Goal: Task Accomplishment & Management: Use online tool/utility

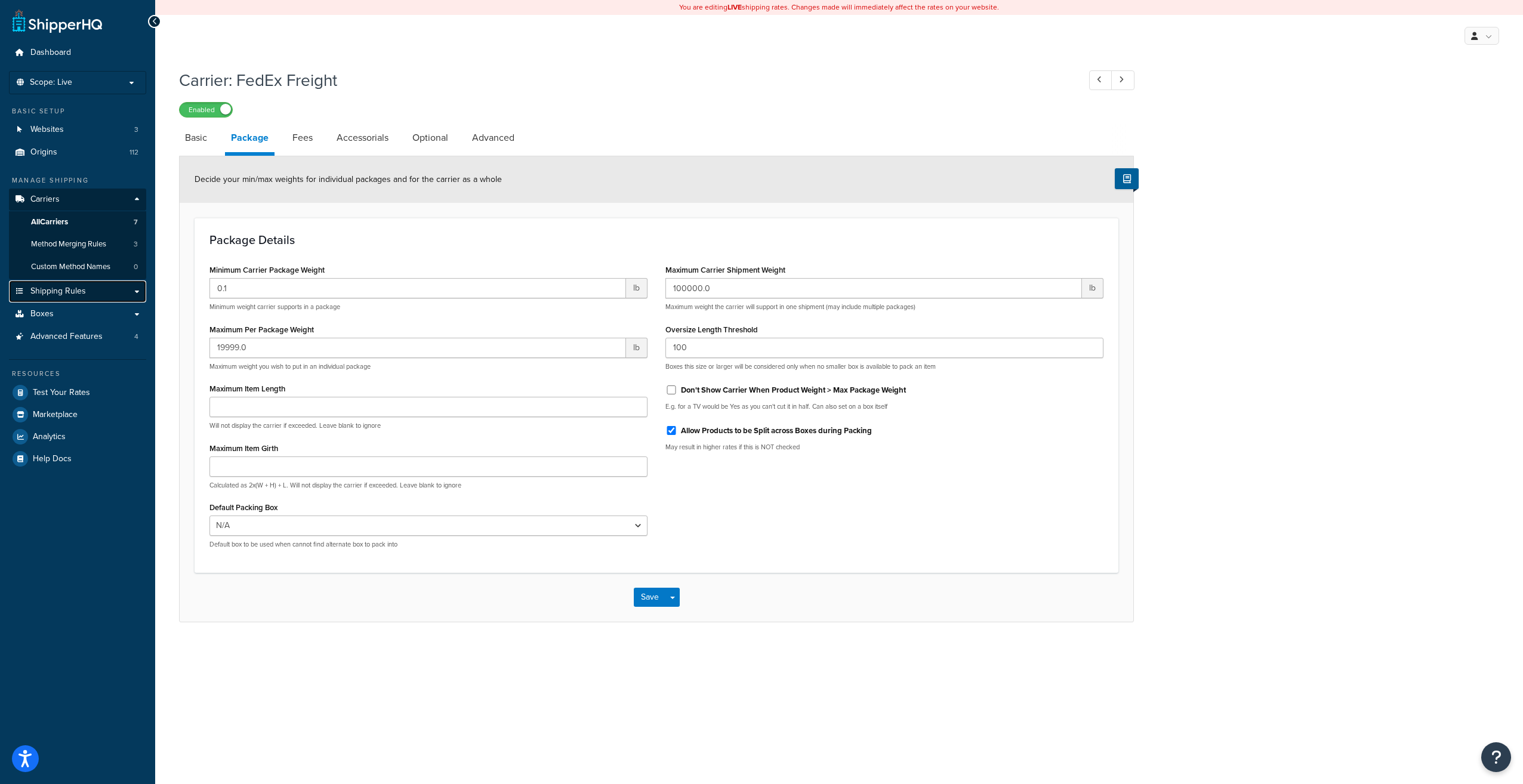
click at [135, 294] on link "Shipping Rules" at bounding box center [77, 291] width 137 height 22
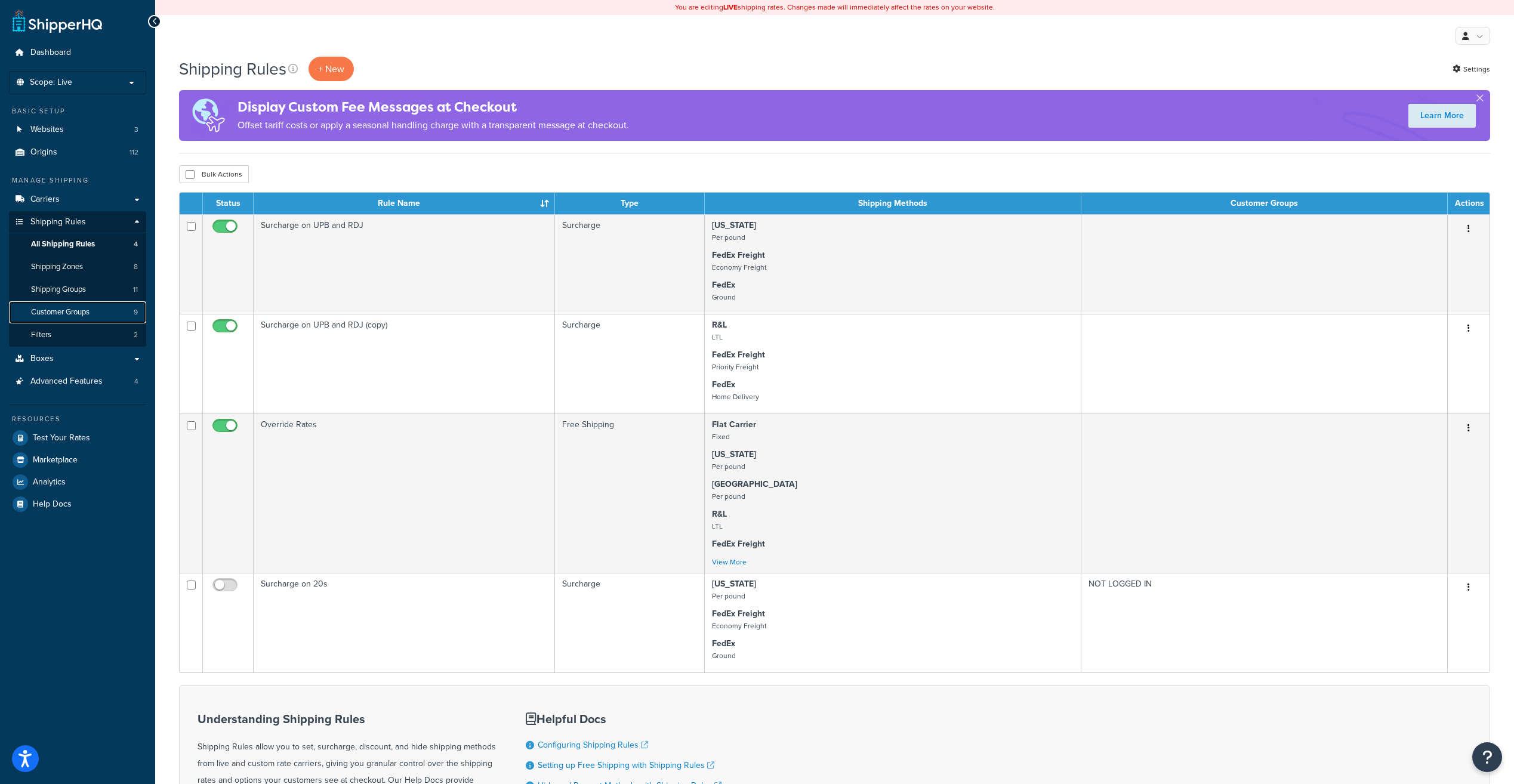
click at [87, 314] on span "Customer Groups" at bounding box center [60, 312] width 58 height 10
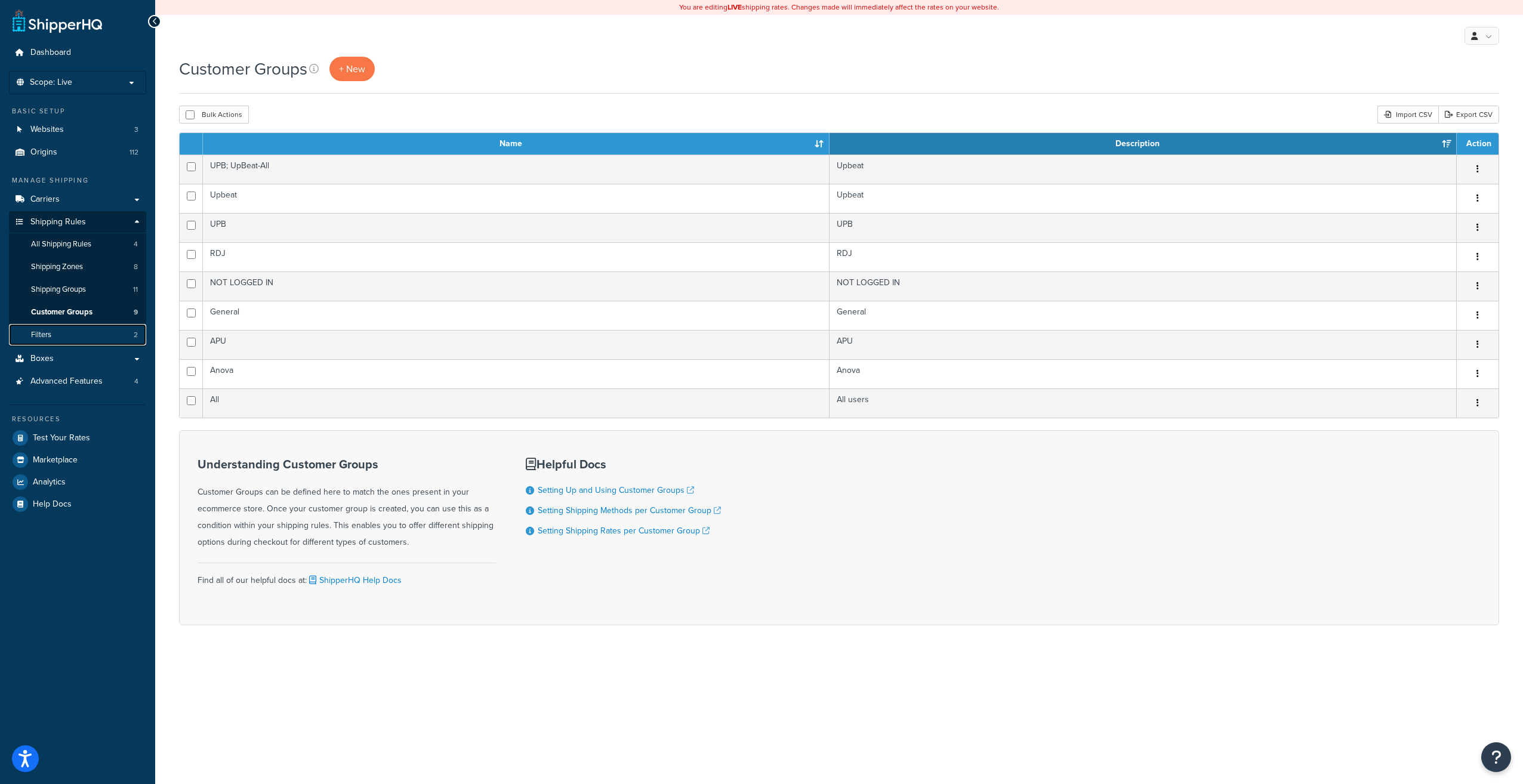
click at [81, 334] on link "Filters 2" at bounding box center [77, 336] width 137 height 22
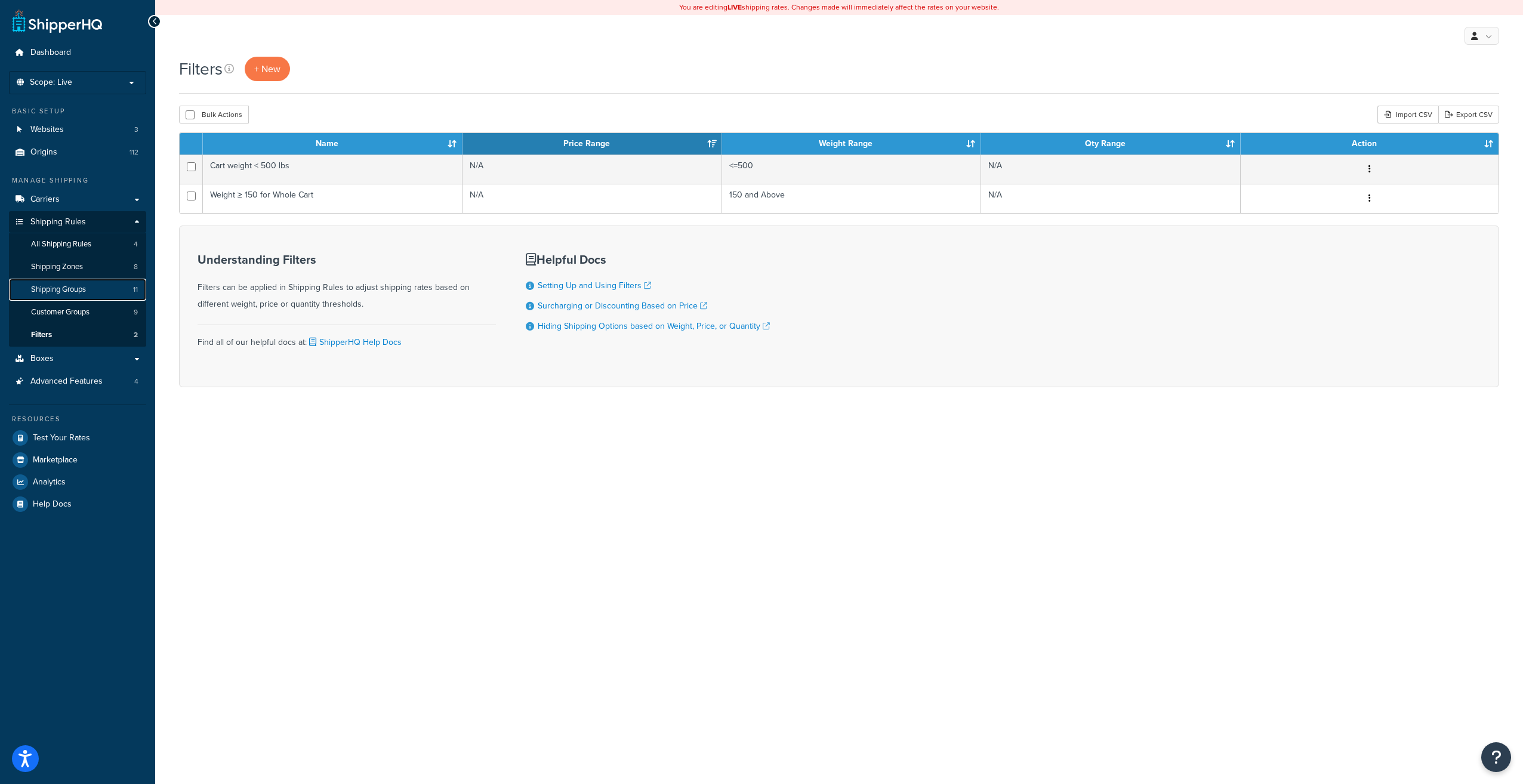
click at [74, 294] on span "Shipping Groups" at bounding box center [58, 289] width 55 height 10
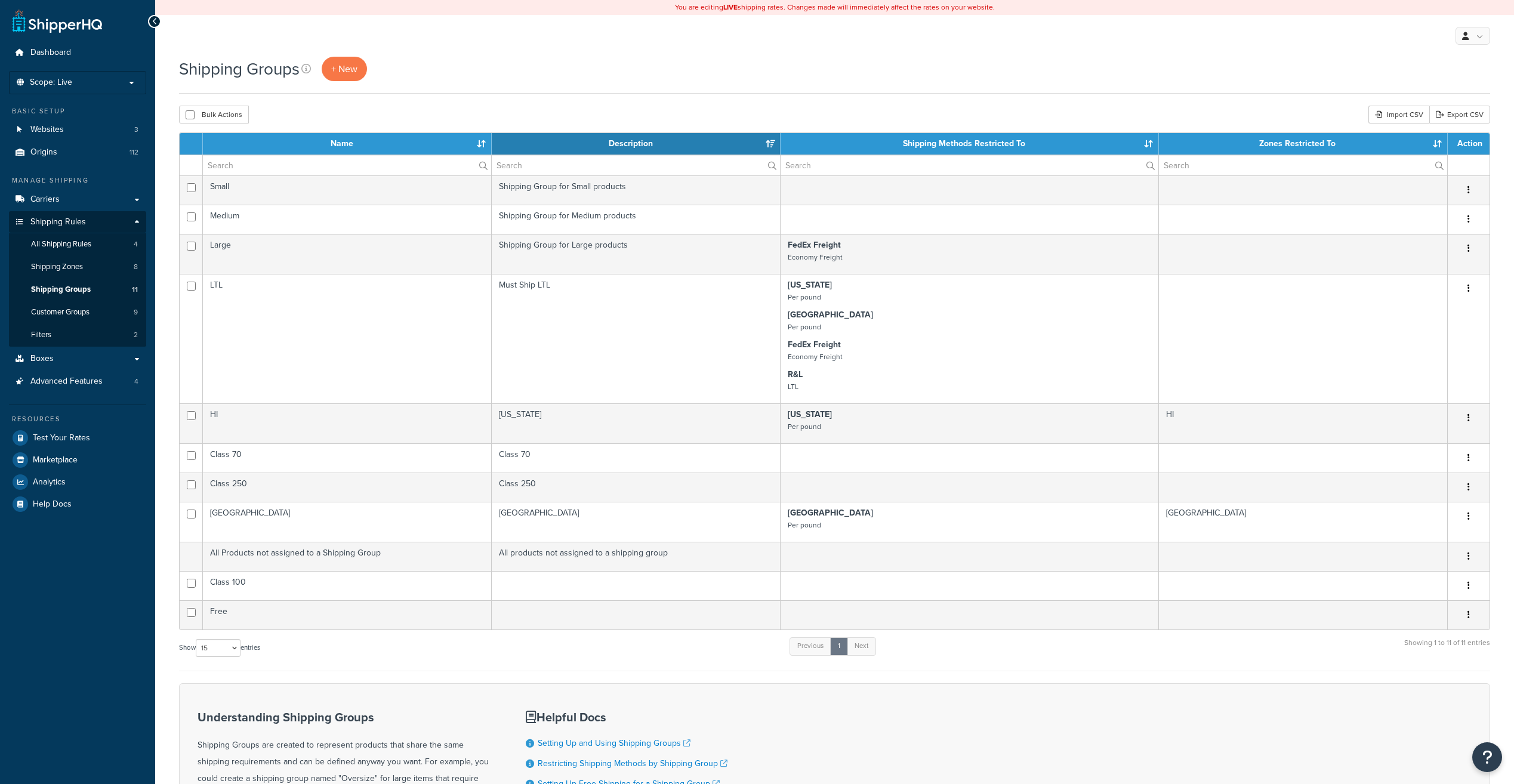
select select "15"
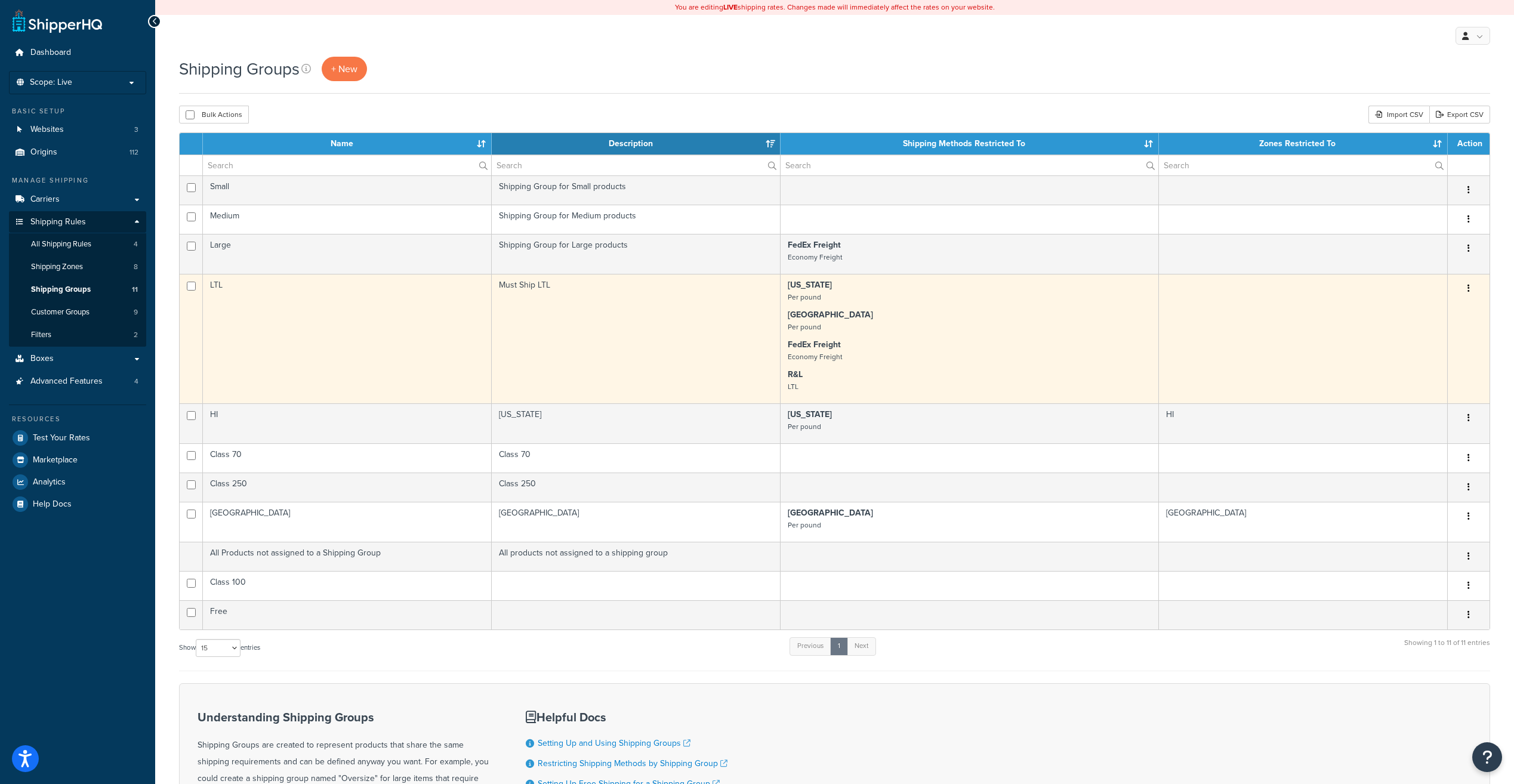
click at [1468, 291] on icon "button" at bounding box center [1468, 288] width 2 height 8
click at [1416, 317] on link "Edit" at bounding box center [1420, 312] width 95 height 25
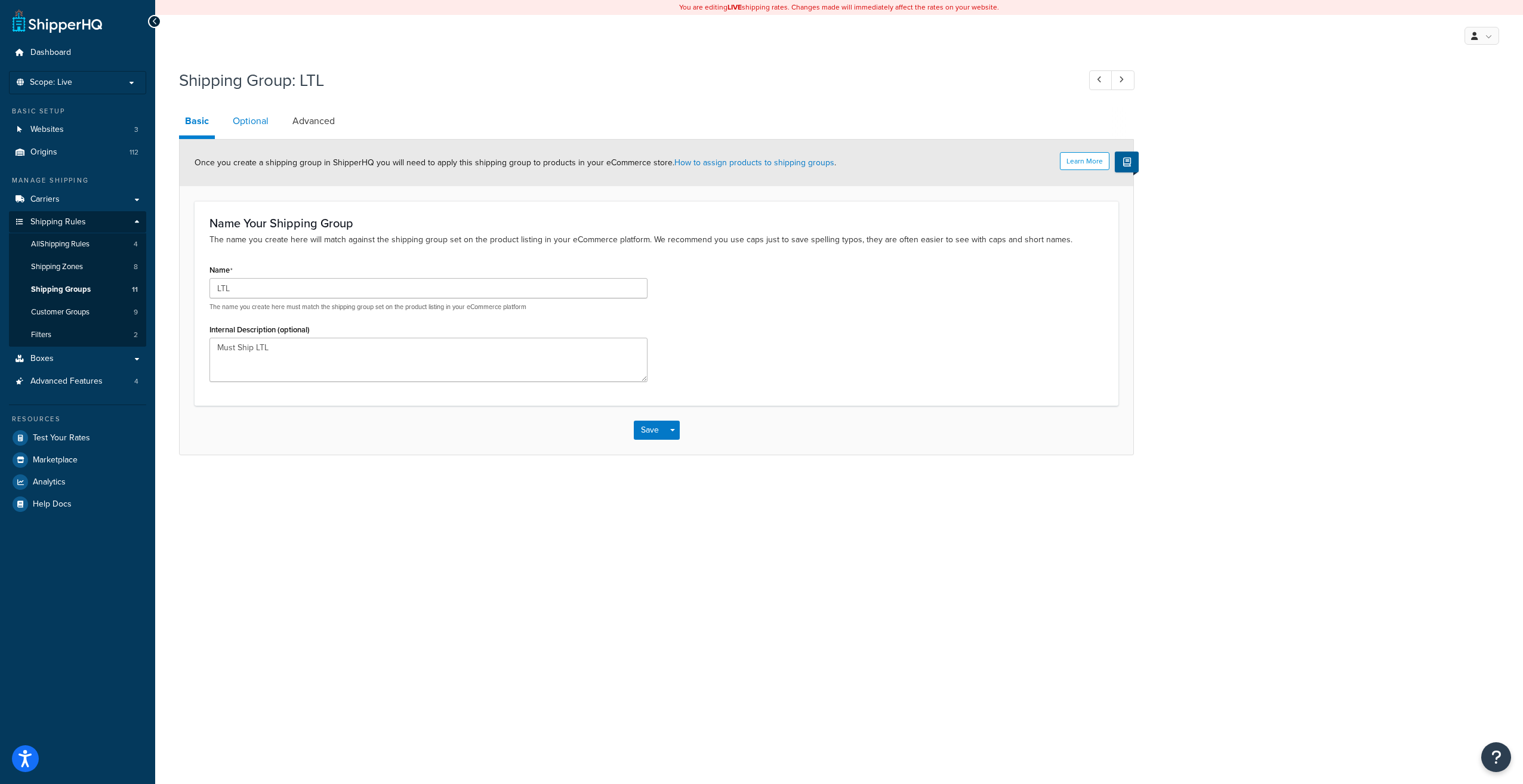
click at [252, 122] on link "Optional" at bounding box center [251, 121] width 48 height 29
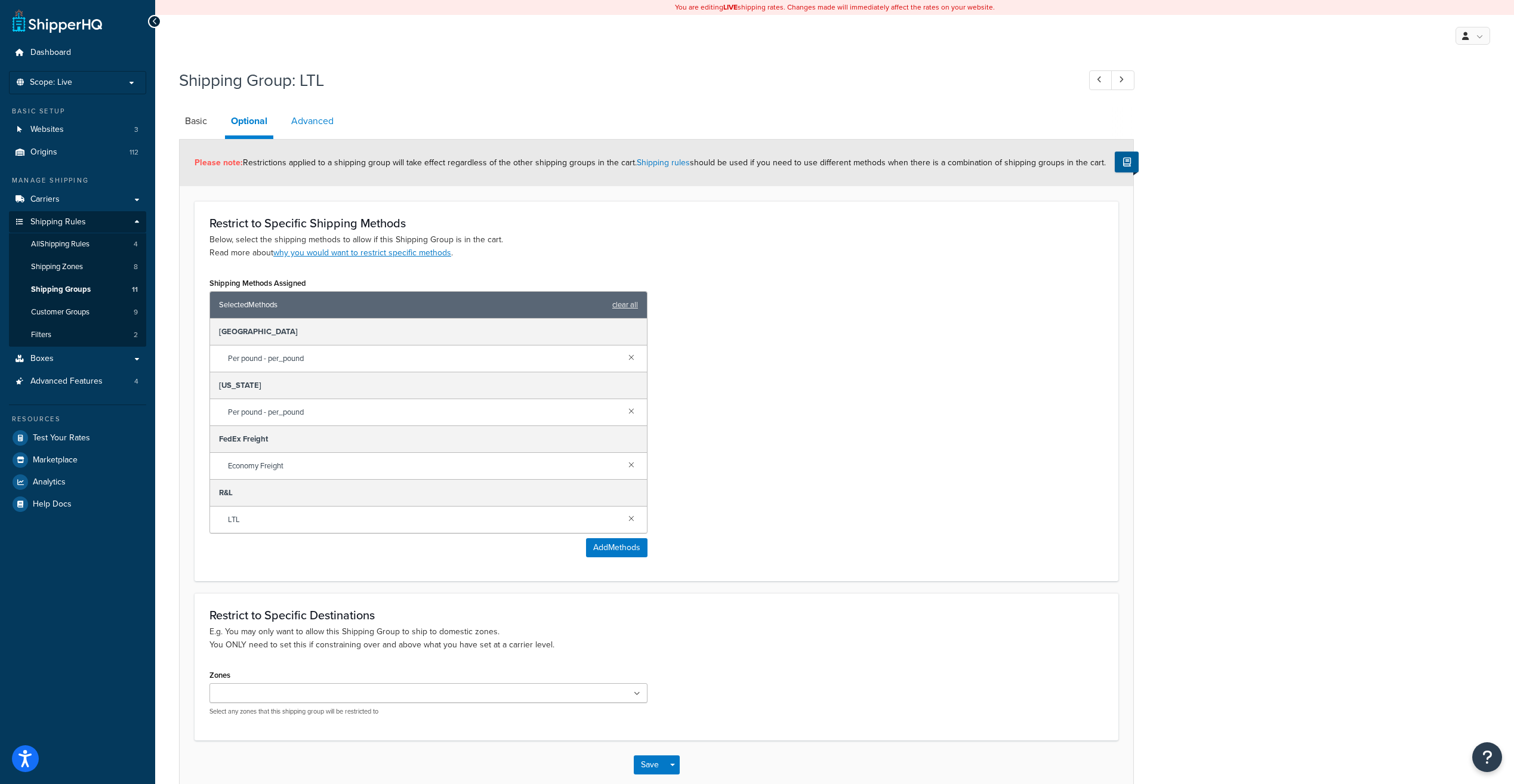
click at [317, 122] on link "Advanced" at bounding box center [312, 121] width 54 height 29
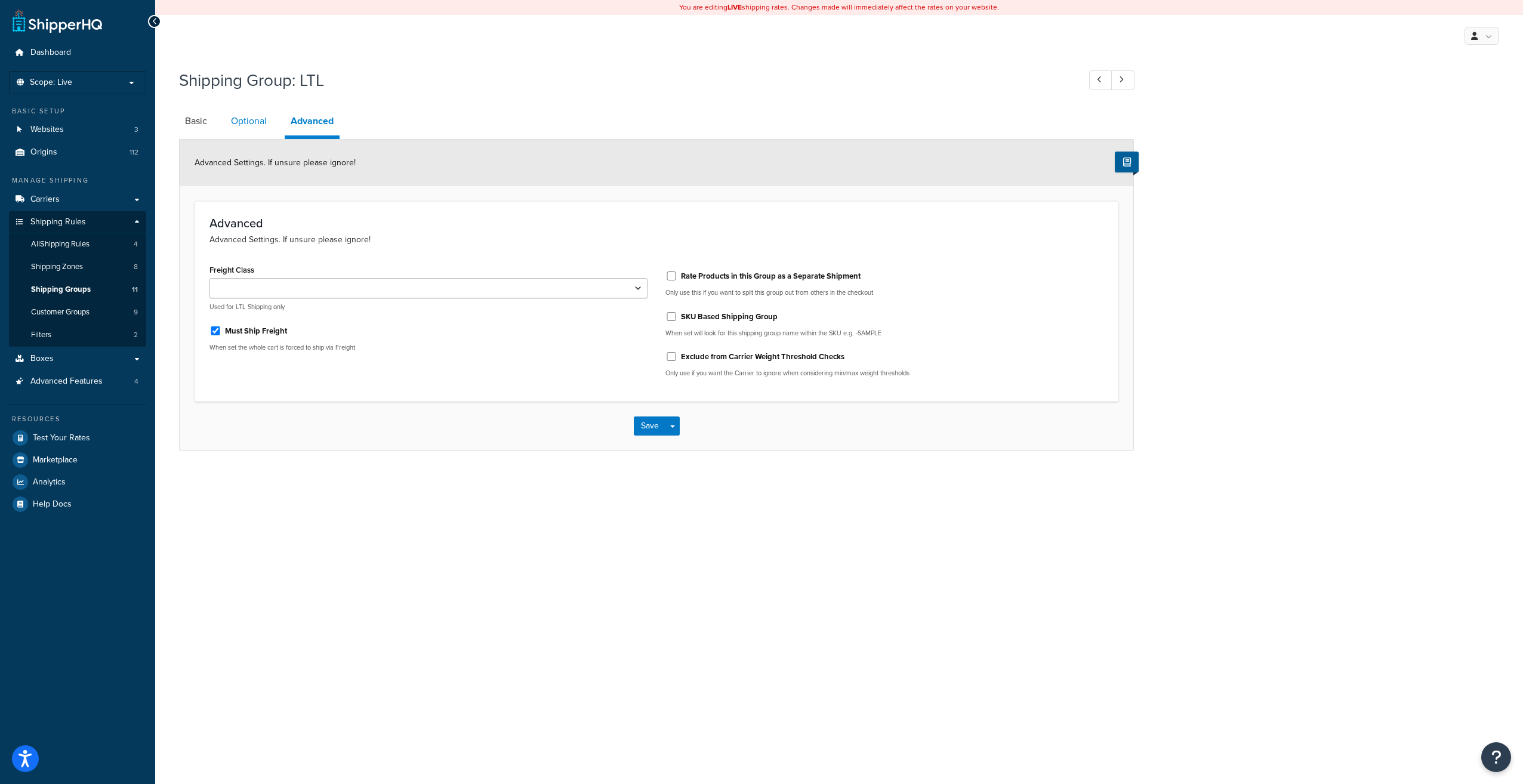
click at [250, 122] on link "Optional" at bounding box center [249, 121] width 48 height 29
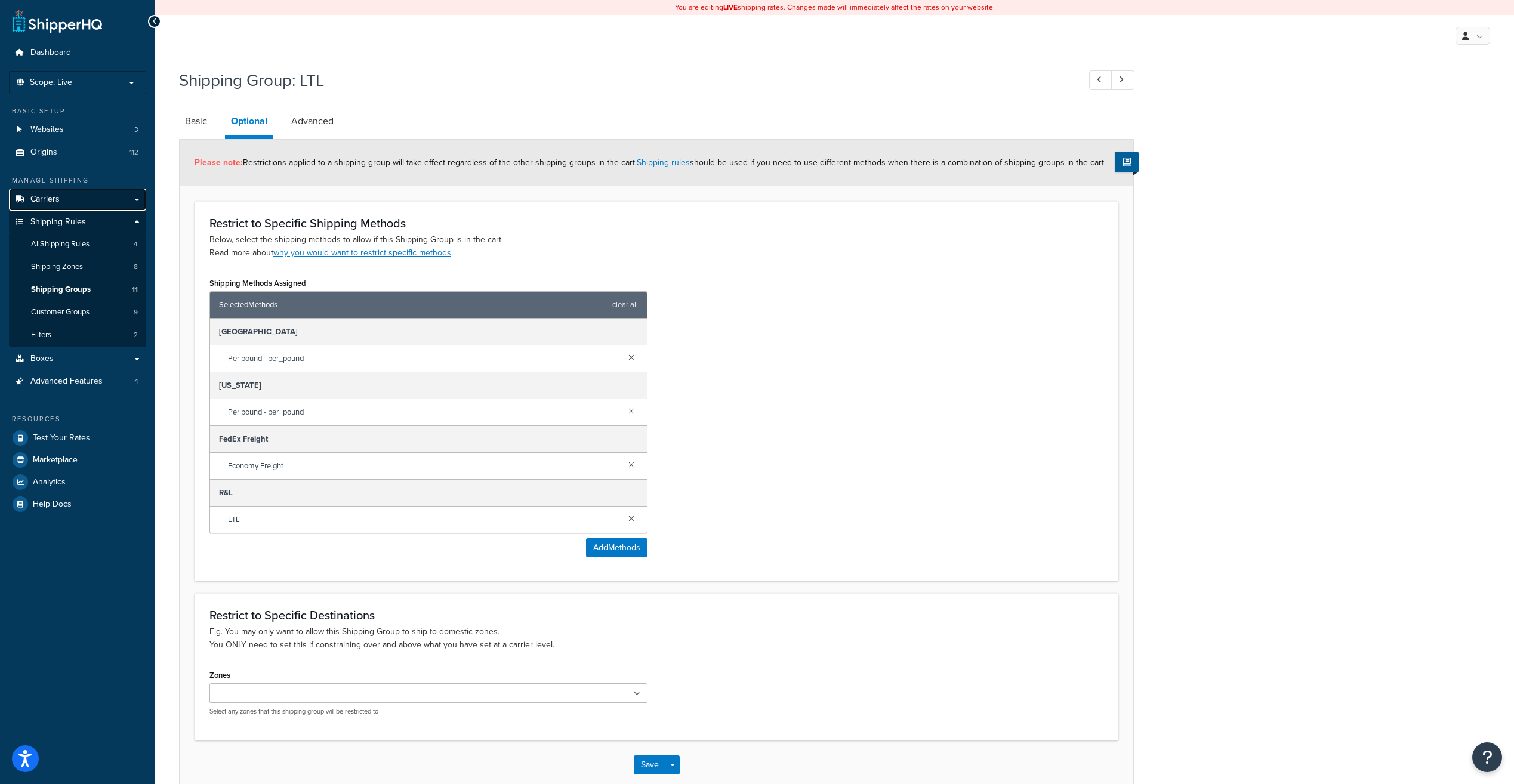
click at [127, 196] on link "Carriers" at bounding box center [77, 199] width 137 height 22
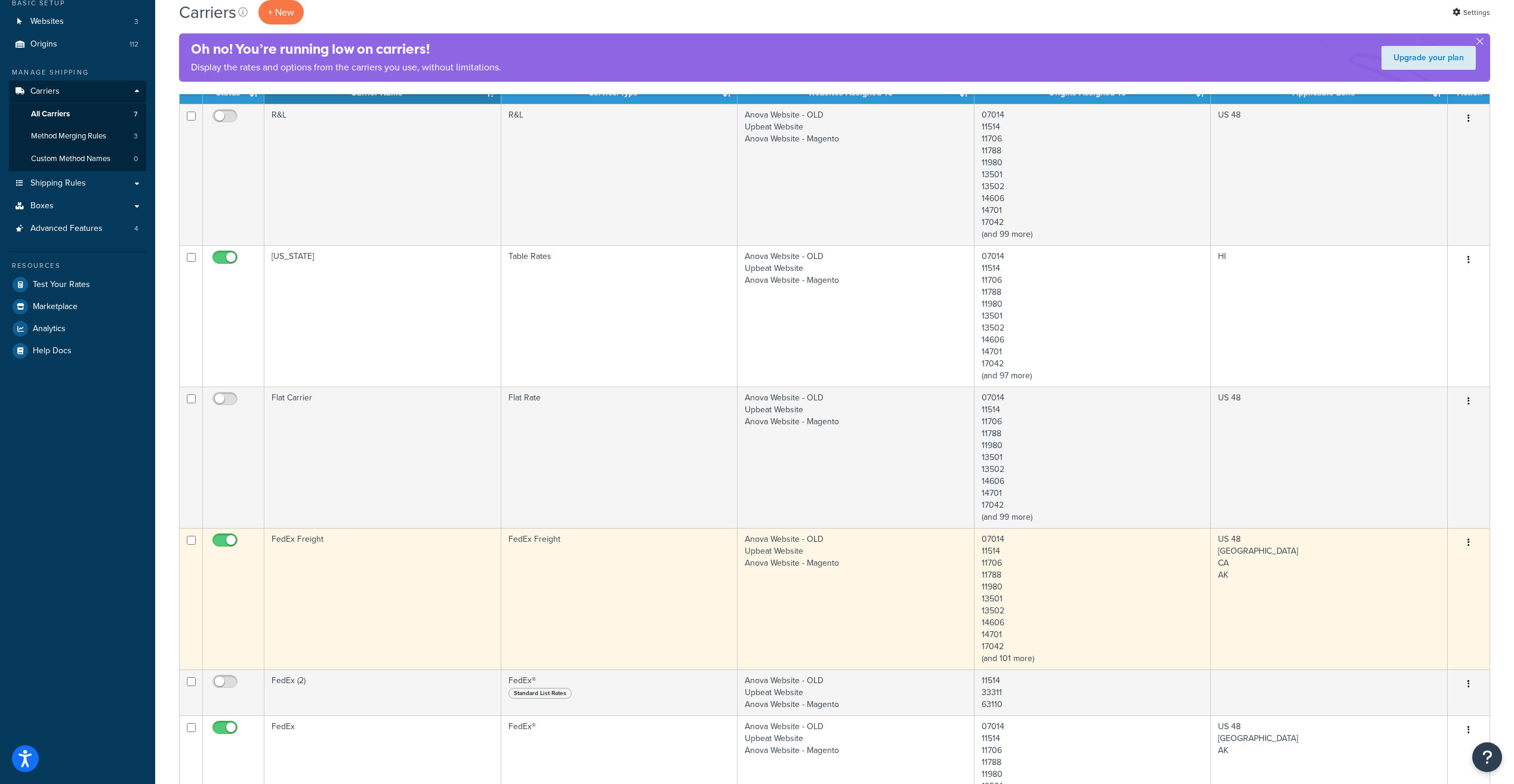
scroll to position [119, 0]
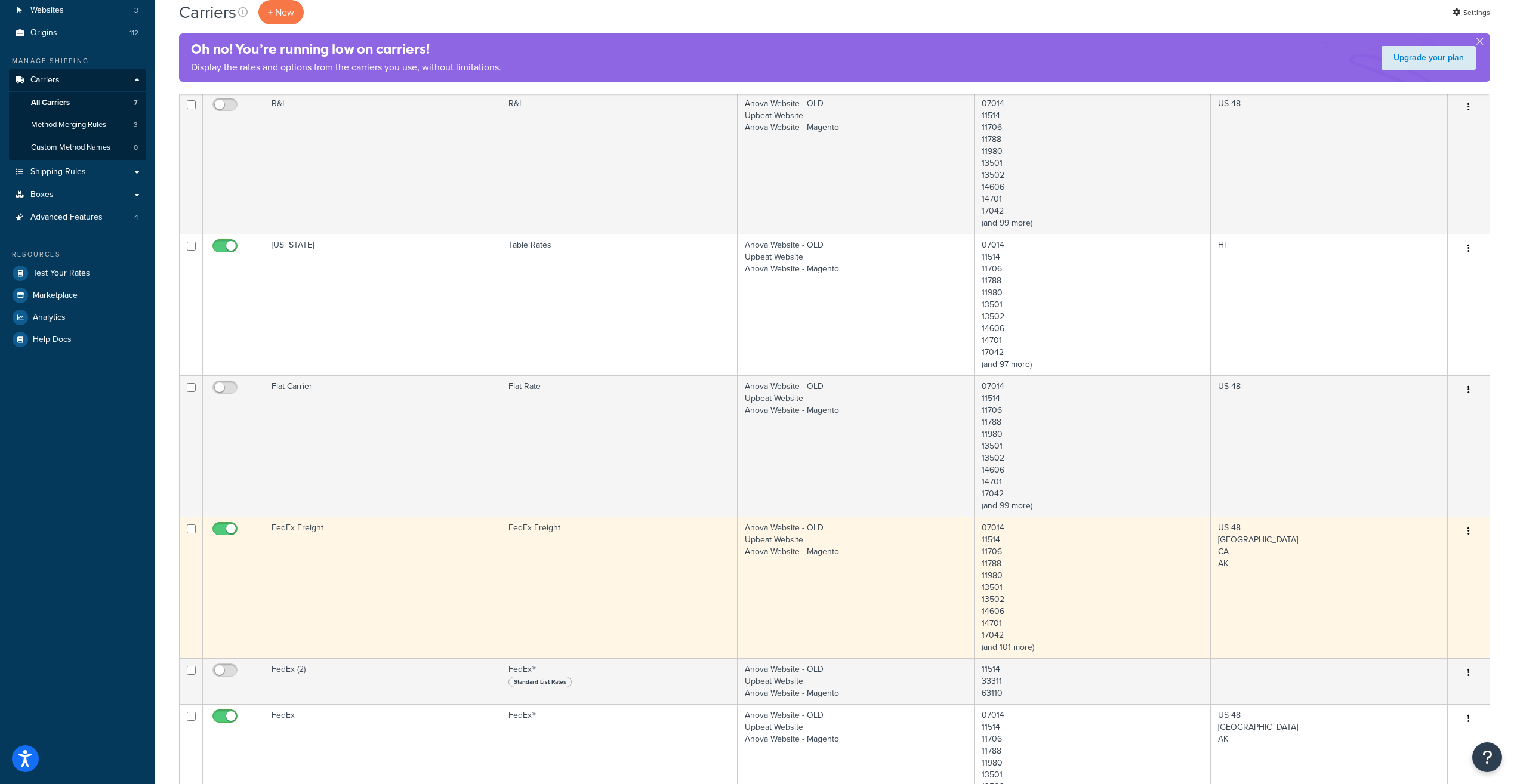
click at [1471, 533] on button "button" at bounding box center [1468, 532] width 17 height 19
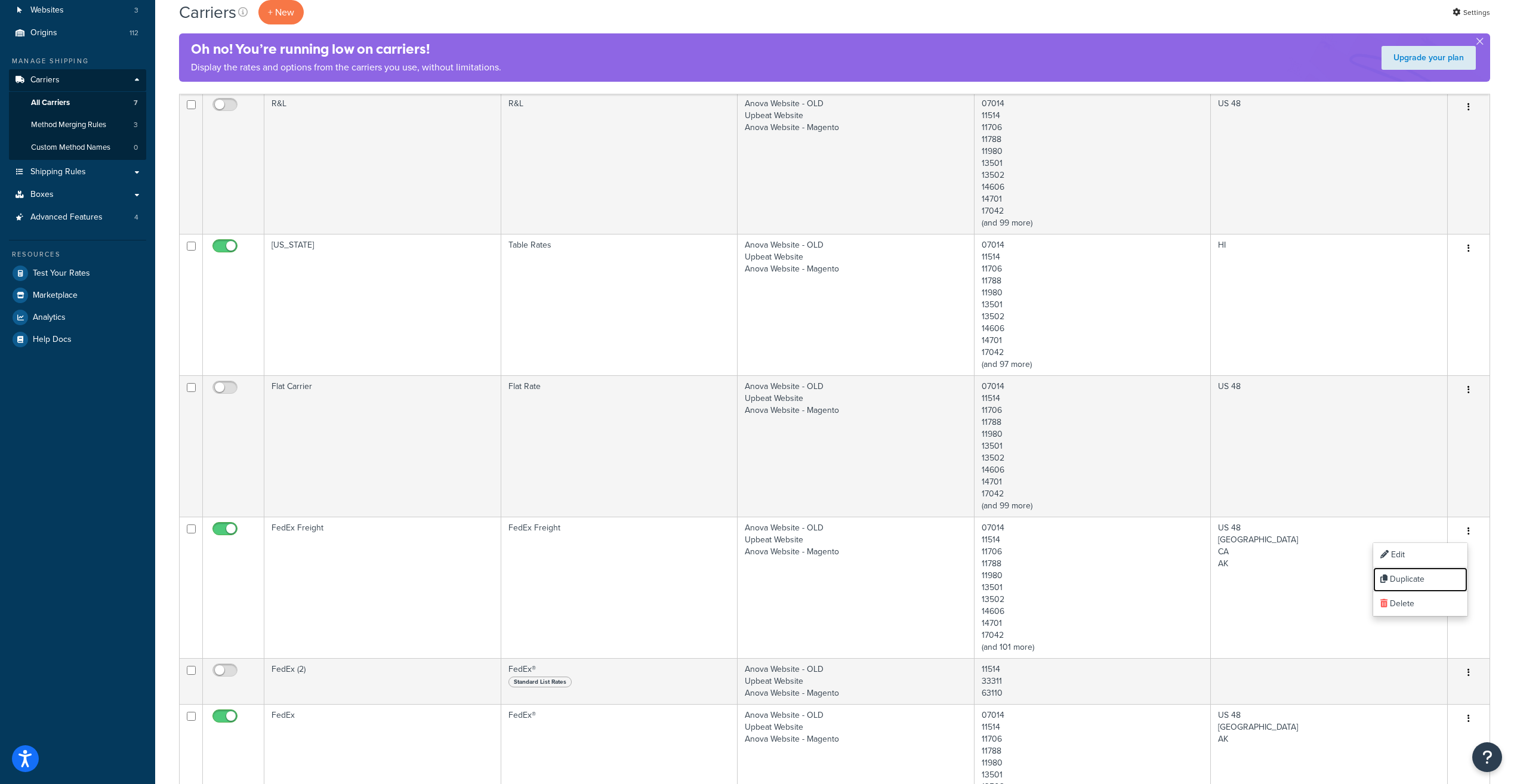
drag, startPoint x: 1418, startPoint y: 579, endPoint x: 823, endPoint y: 53, distance: 794.2
click at [1418, 579] on link "Duplicate" at bounding box center [1420, 580] width 95 height 25
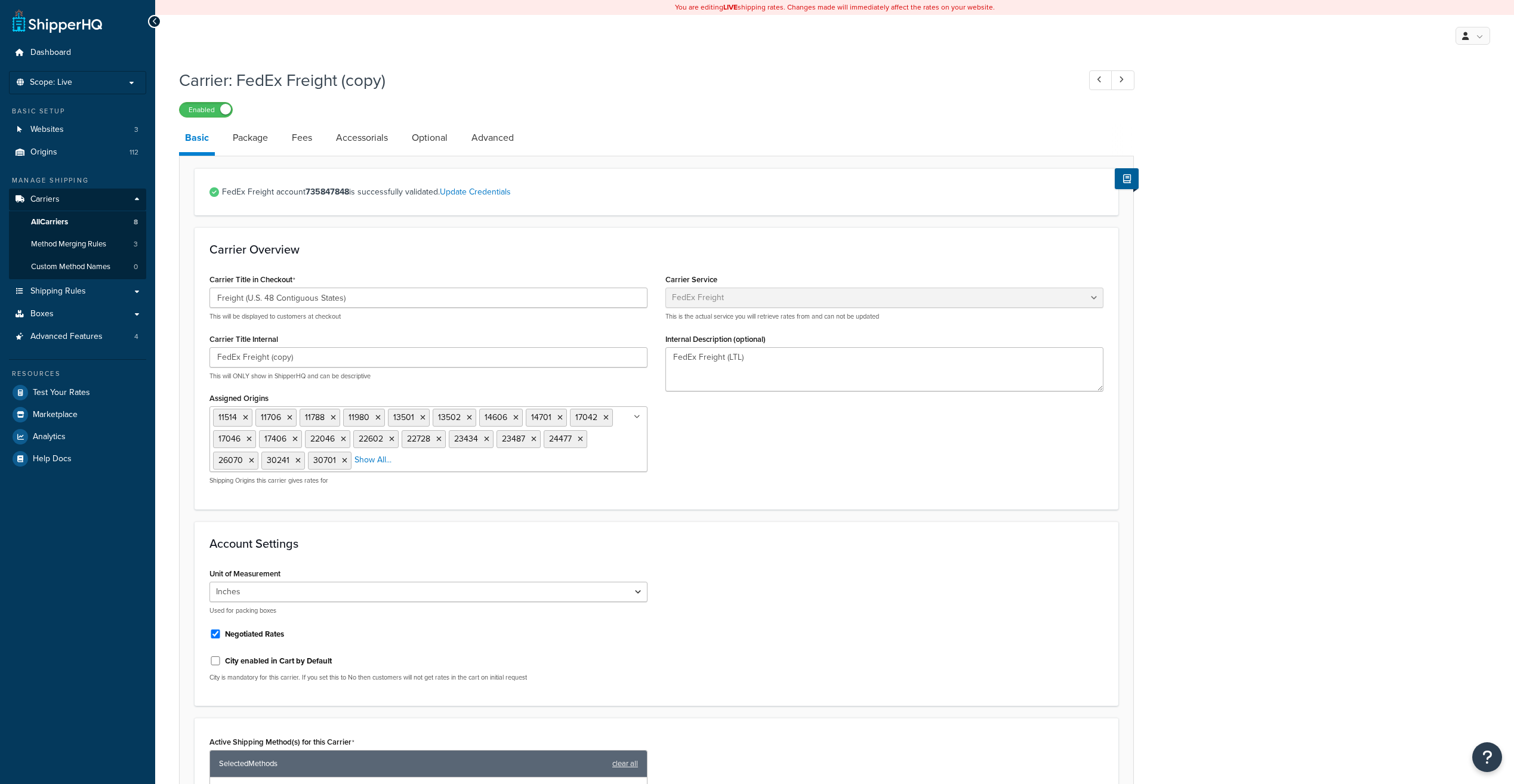
select select "fedExFreight"
drag, startPoint x: 244, startPoint y: 296, endPoint x: 401, endPoint y: 294, distance: 157.0
click at [401, 294] on input "Freight (U.S. 48 Contiguous States)" at bounding box center [428, 297] width 438 height 20
type input "Freight"
click at [355, 361] on input "FedEx Freight (copy)" at bounding box center [428, 357] width 438 height 20
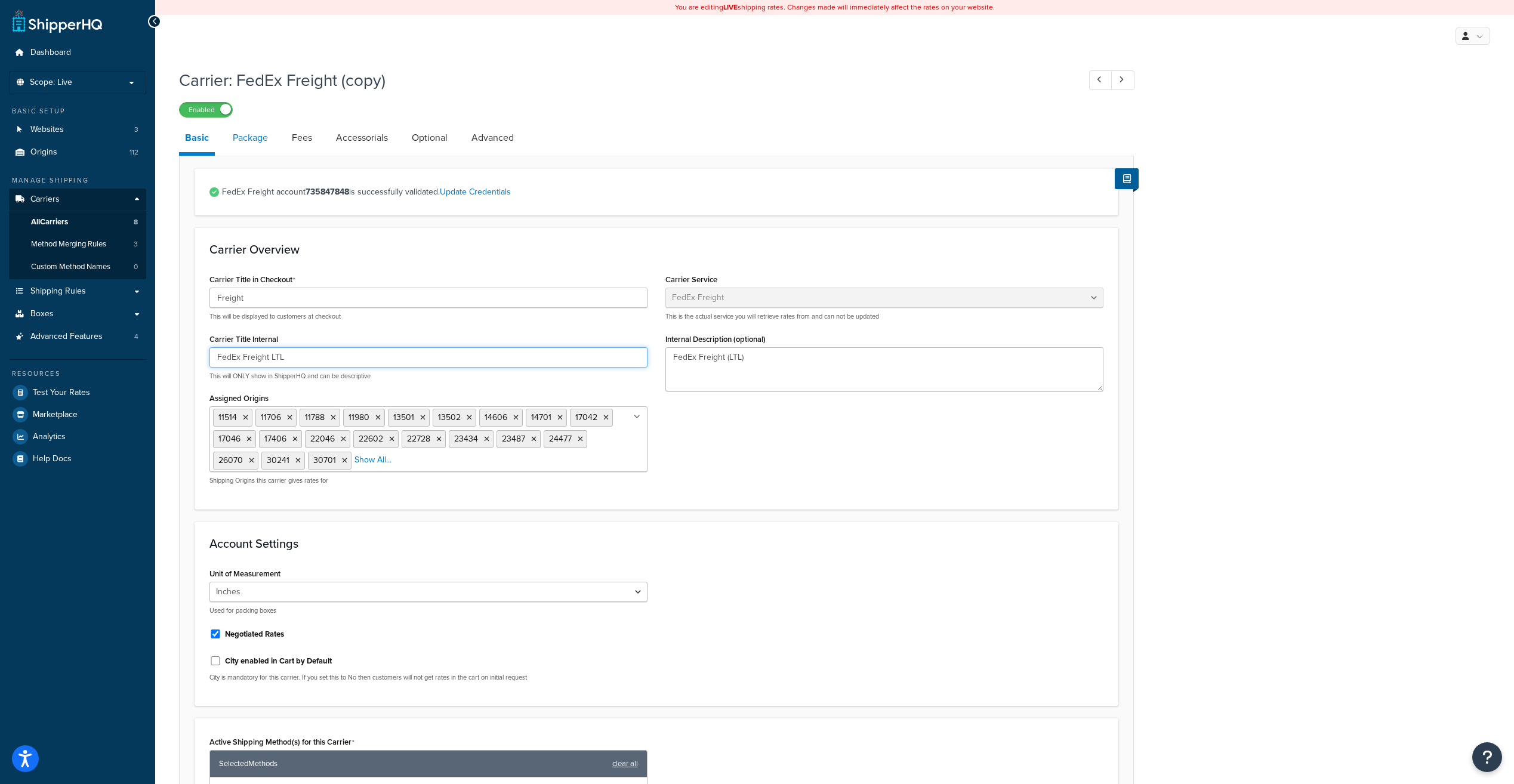
type input "FedEx Freight LTL"
click at [250, 142] on link "Package" at bounding box center [250, 138] width 47 height 29
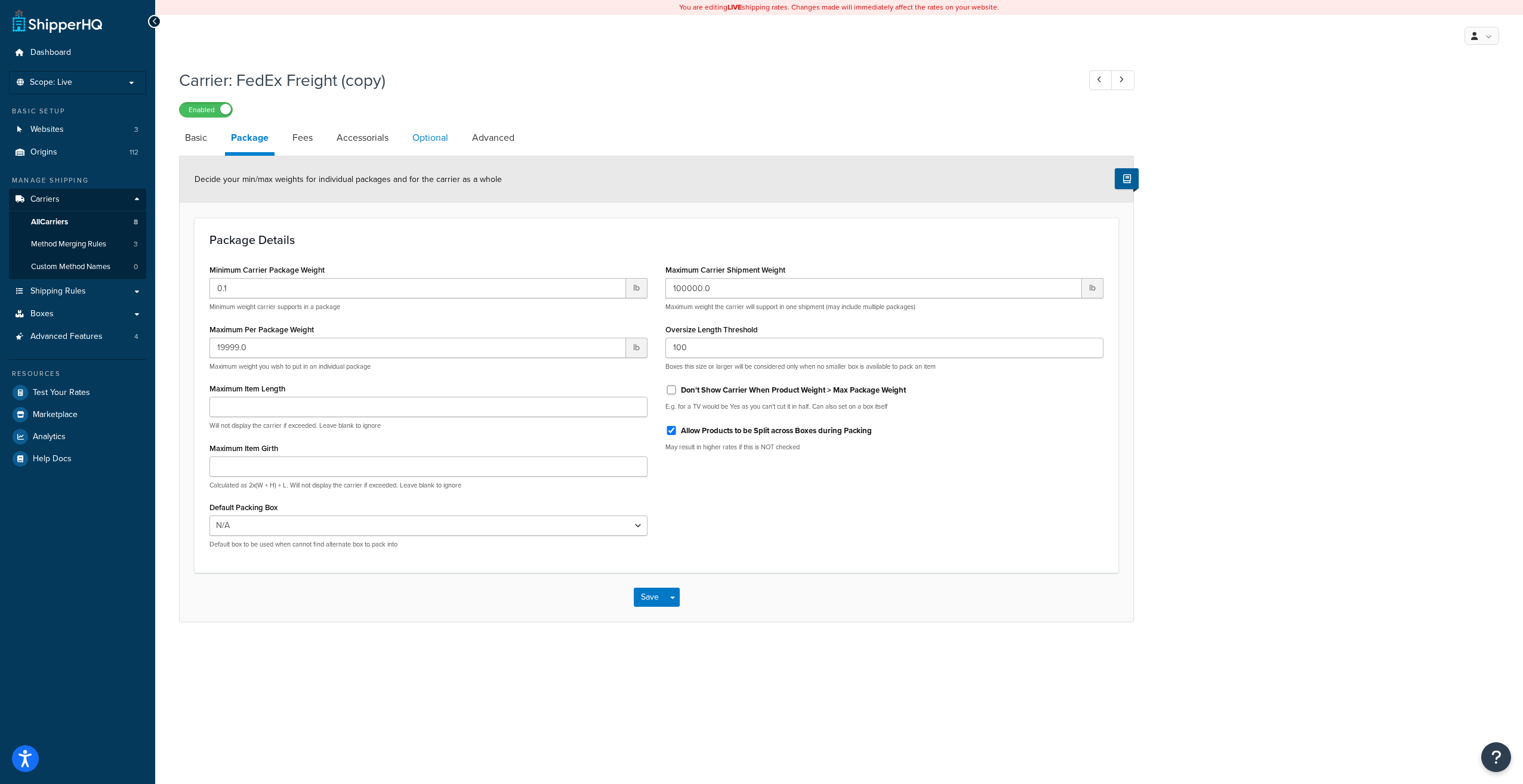
click at [416, 142] on link "Optional" at bounding box center [430, 138] width 48 height 29
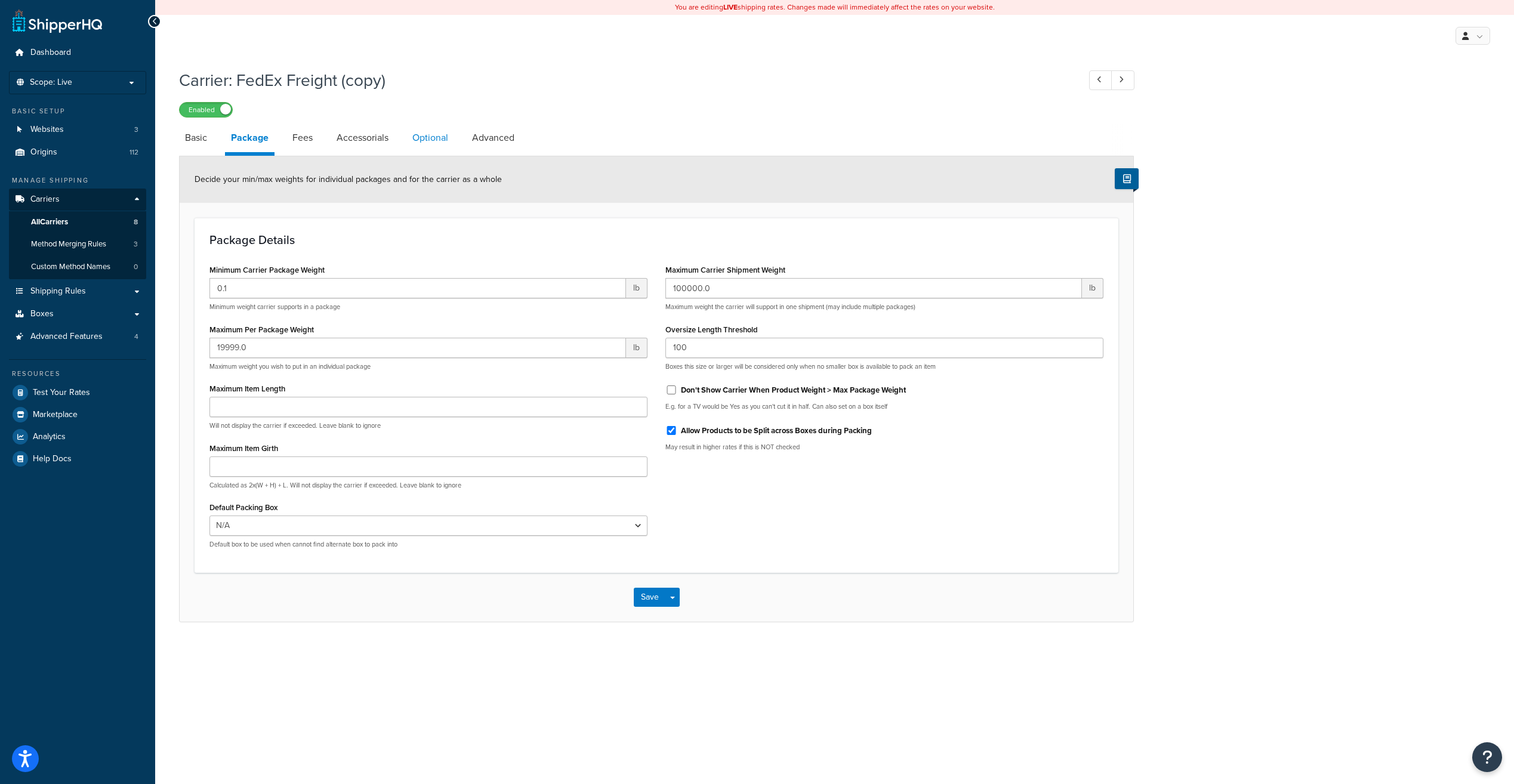
select select "100"
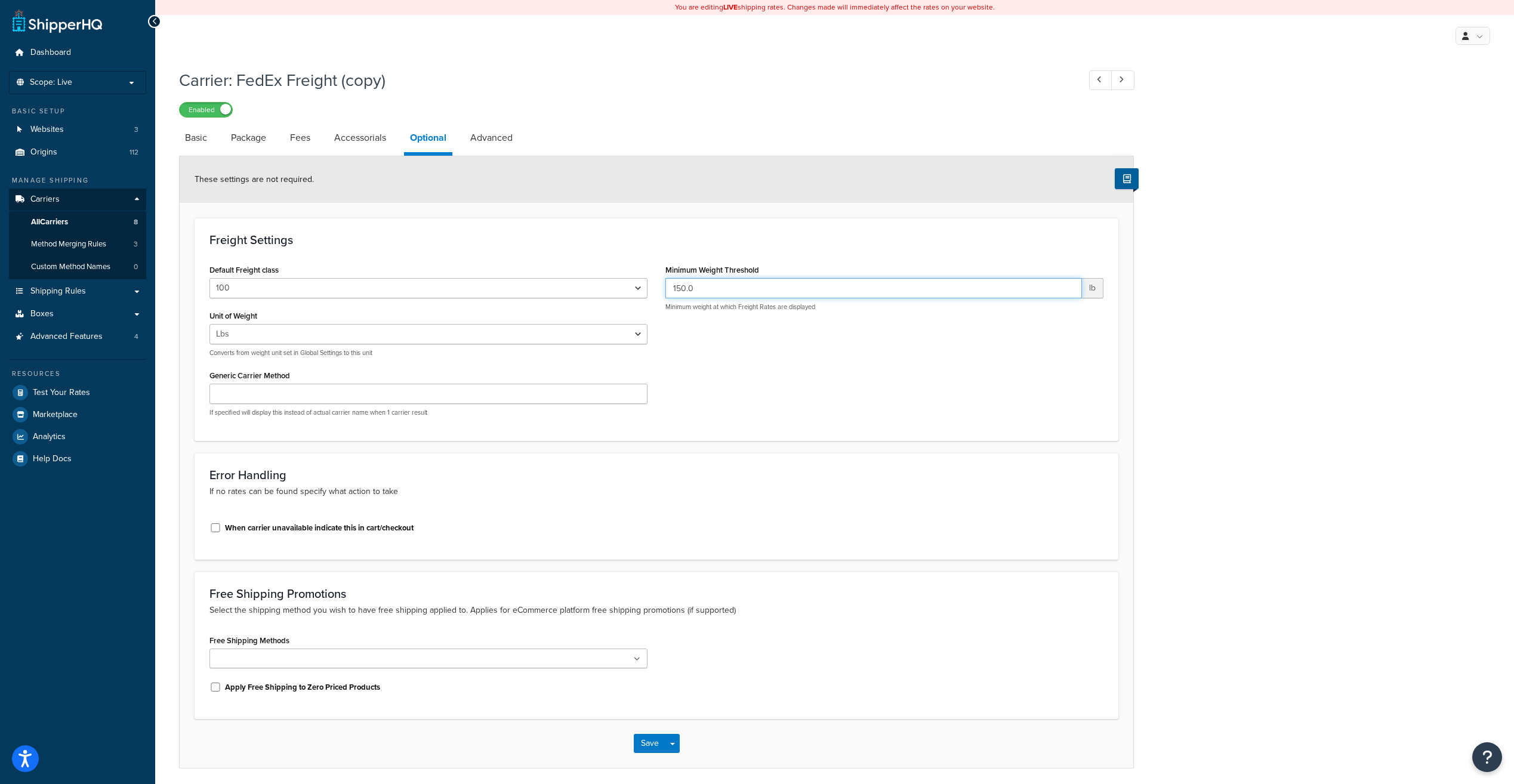
click at [703, 289] on input "150.0" at bounding box center [874, 287] width 417 height 20
type input "15"
click at [486, 136] on link "Advanced" at bounding box center [492, 138] width 54 height 29
select select "false"
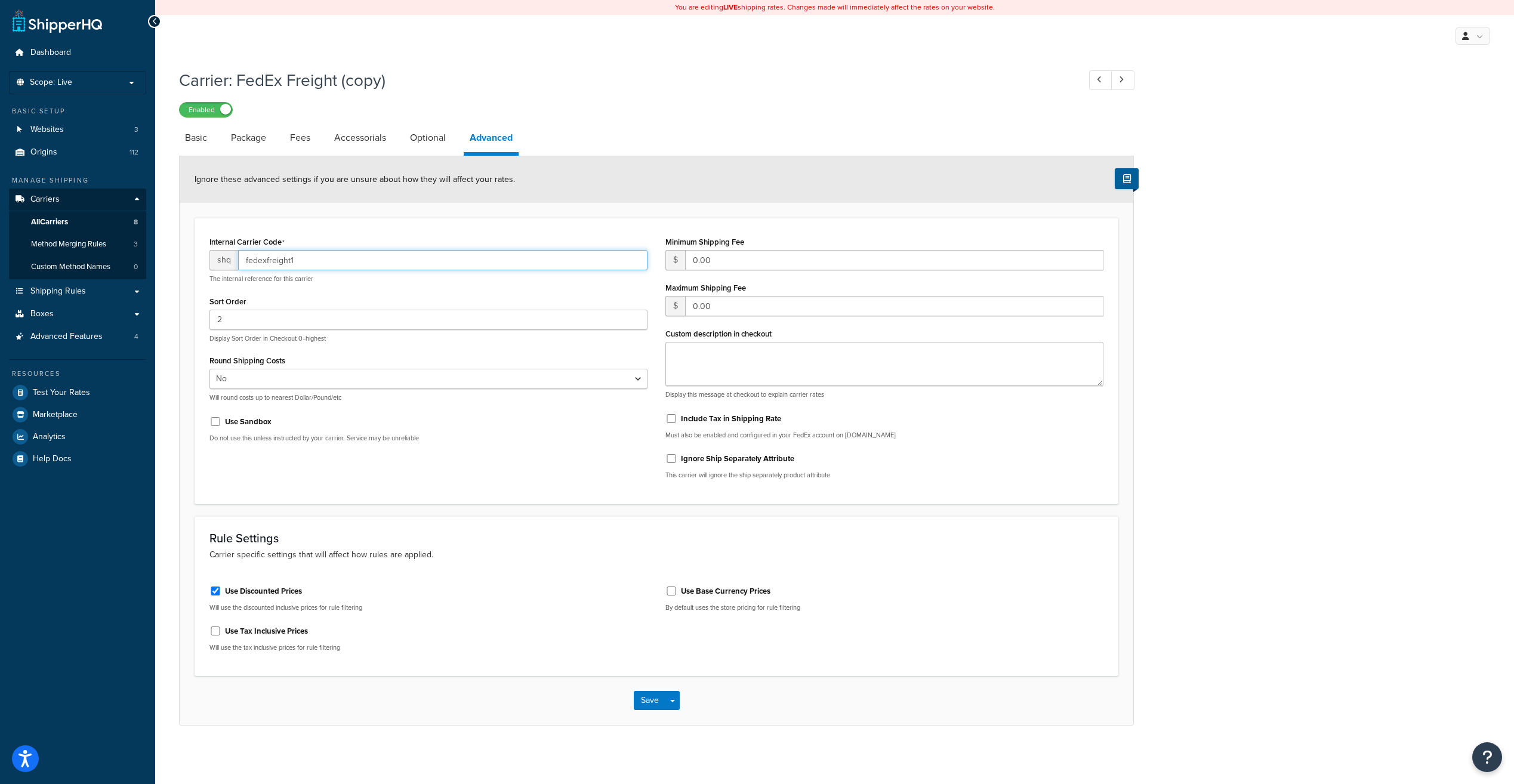
click at [365, 260] on input "fedexfreight1" at bounding box center [442, 259] width 409 height 20
type input "fedexfreightLTL"
click at [658, 699] on button "Save" at bounding box center [650, 701] width 32 height 19
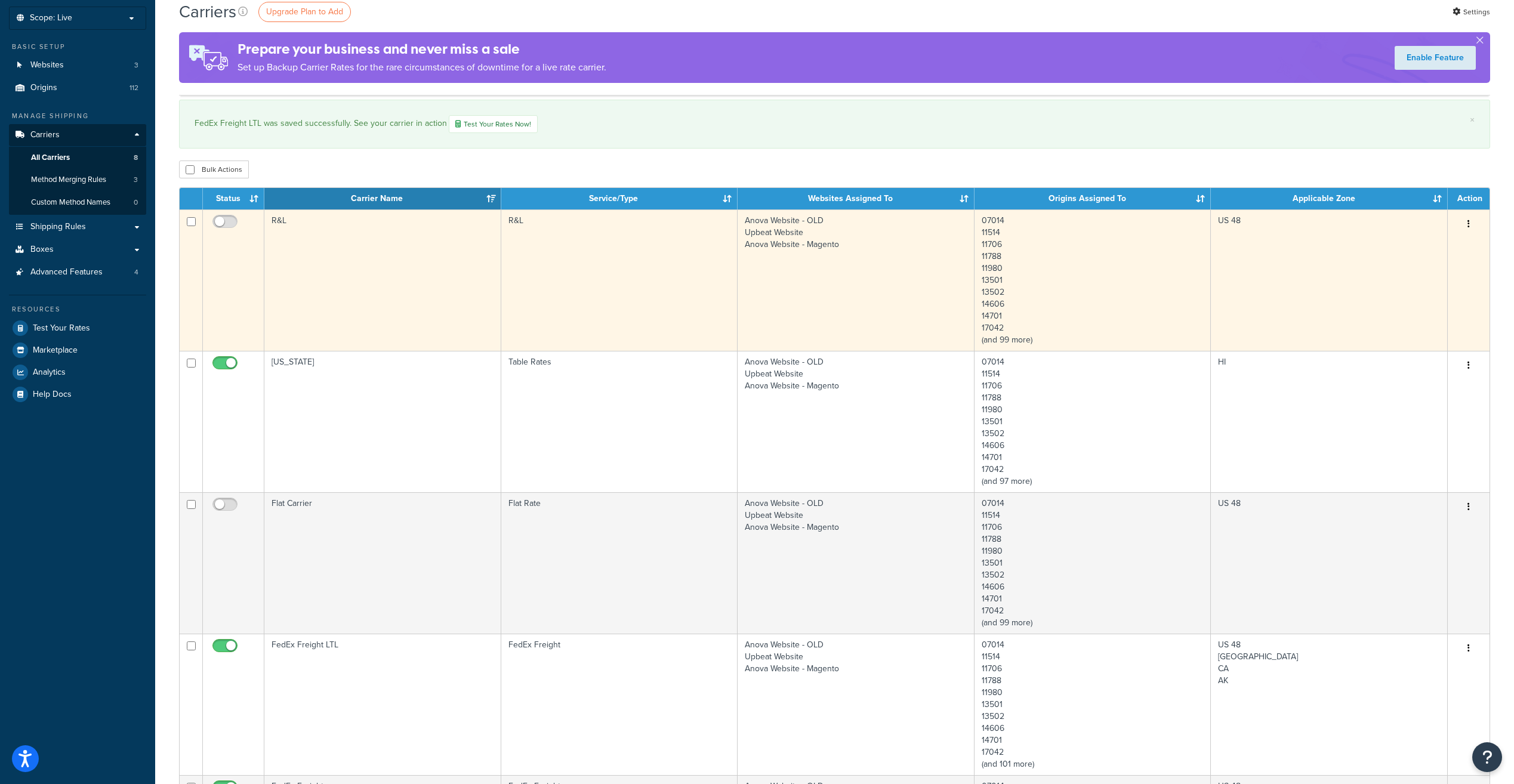
scroll to position [60, 0]
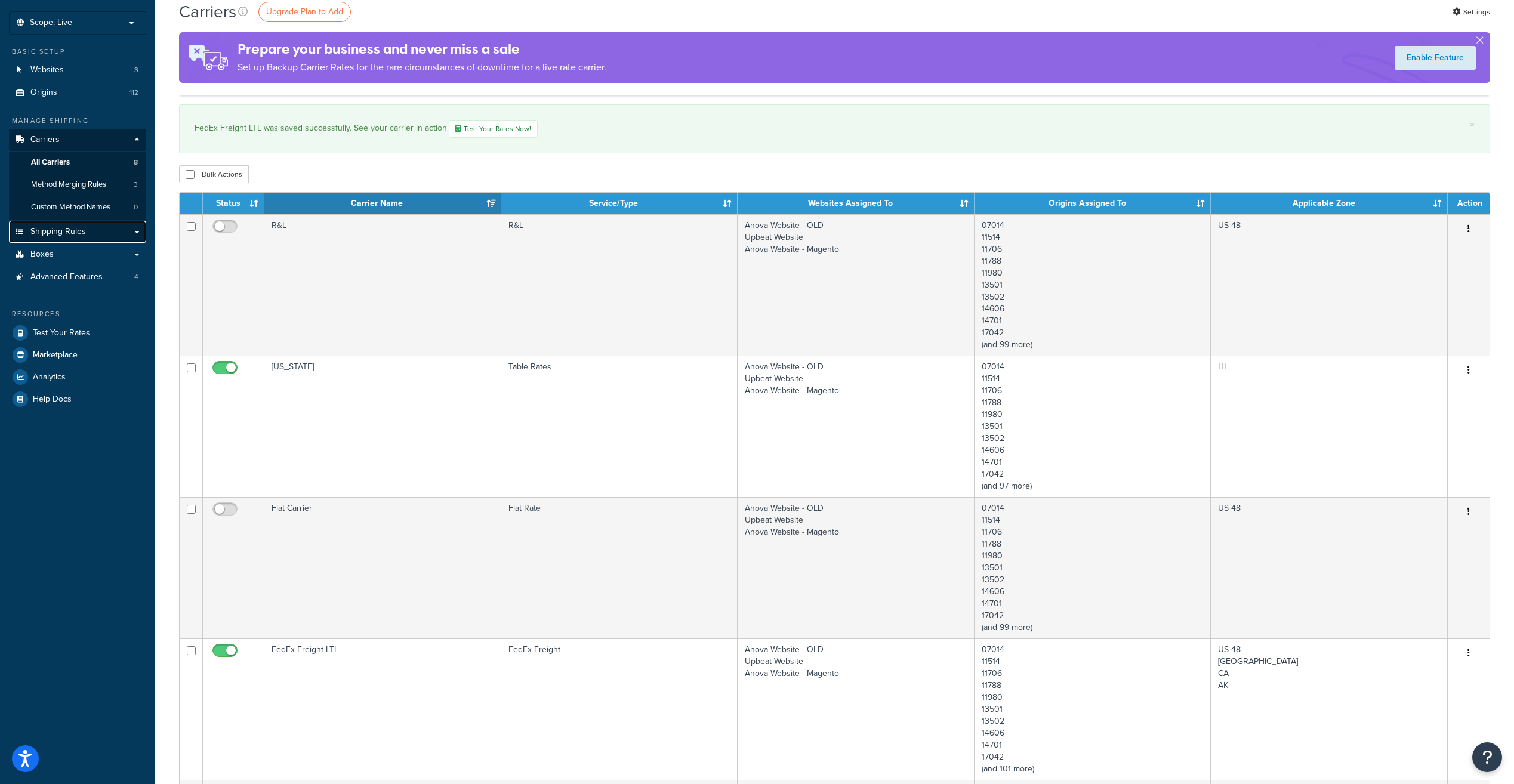
click at [135, 233] on link "Shipping Rules" at bounding box center [77, 232] width 137 height 22
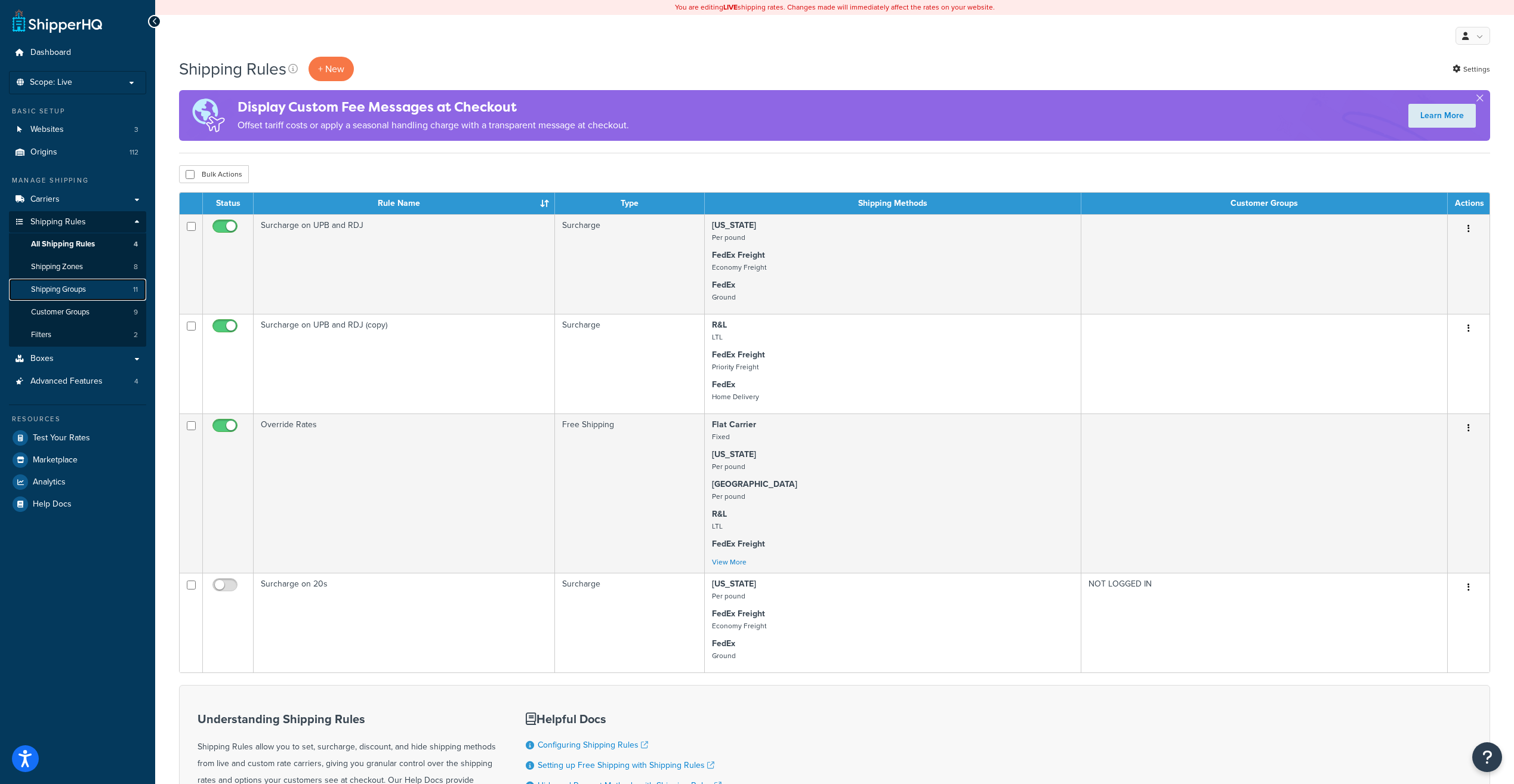
click at [86, 287] on span "Shipping Groups" at bounding box center [58, 289] width 55 height 10
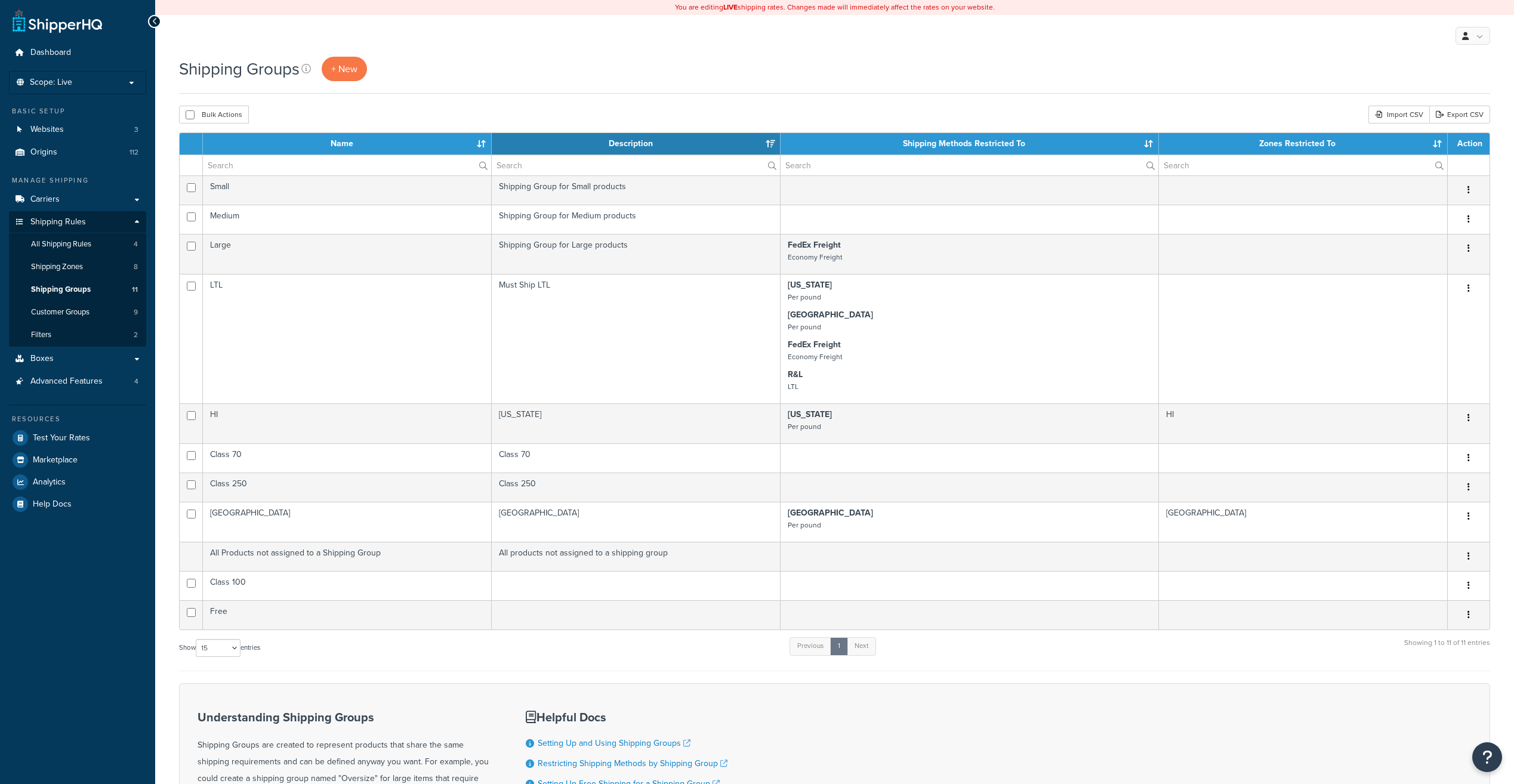
select select "15"
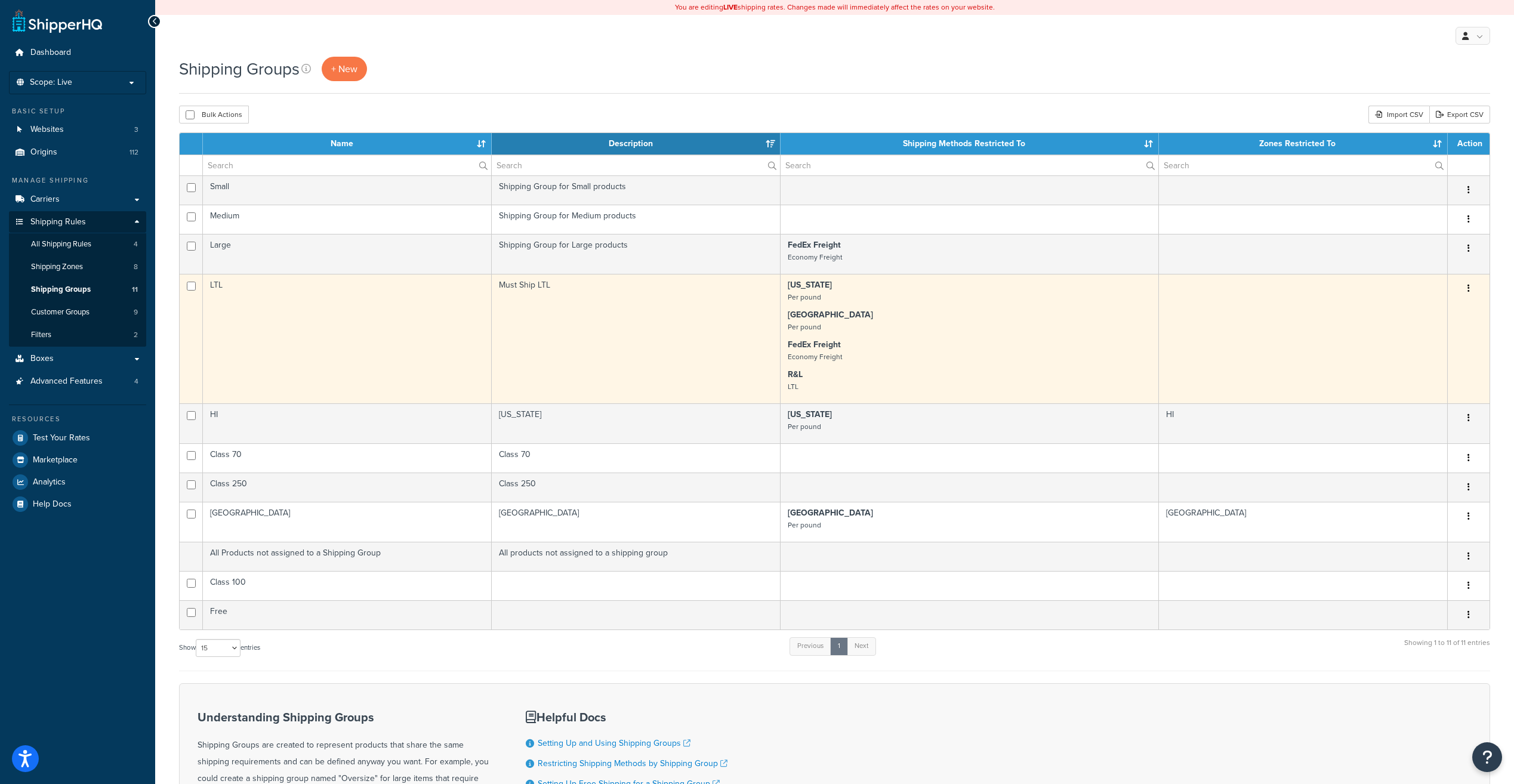
click at [1250, 368] on td at bounding box center [1303, 339] width 289 height 130
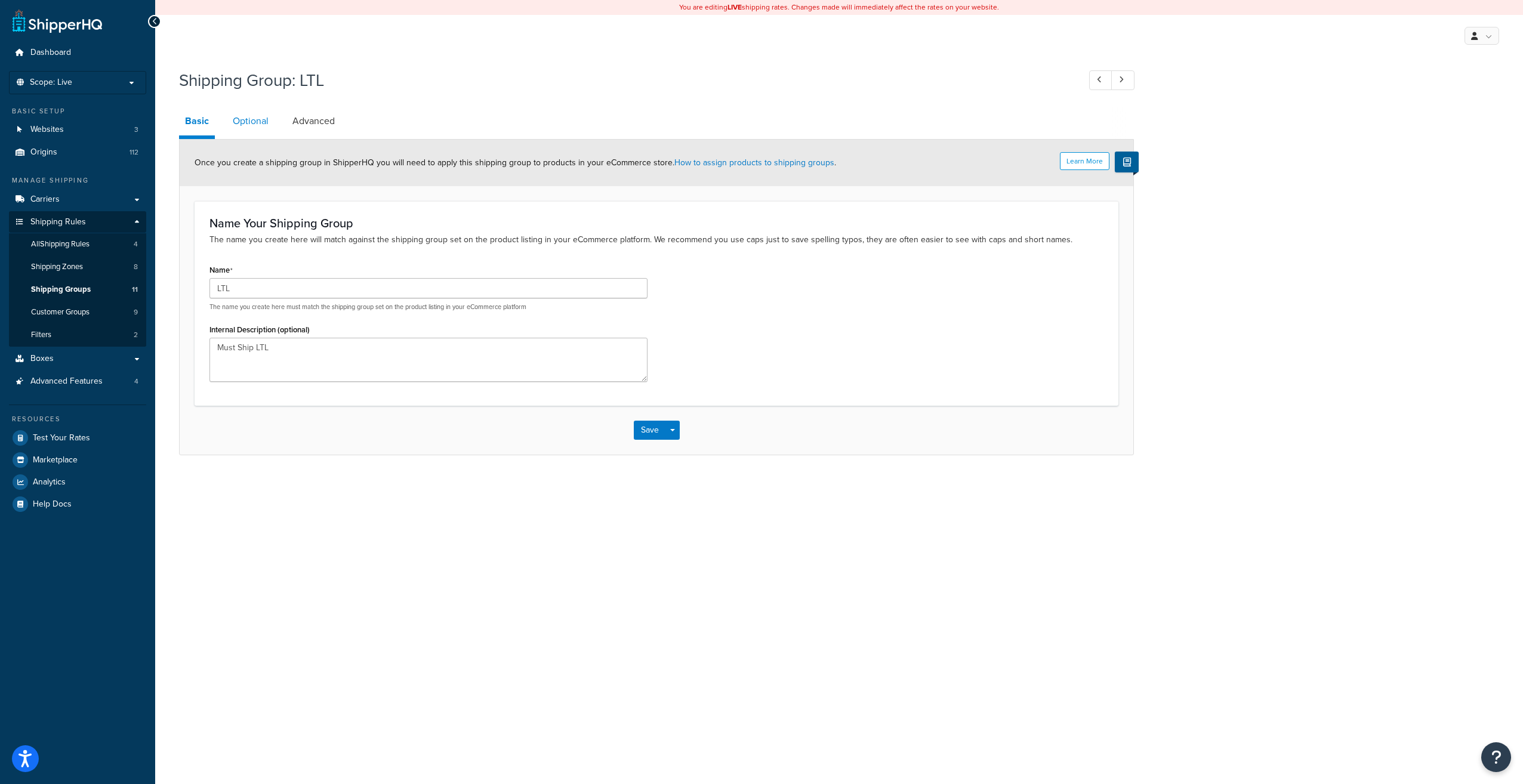
click at [254, 124] on link "Optional" at bounding box center [251, 121] width 48 height 29
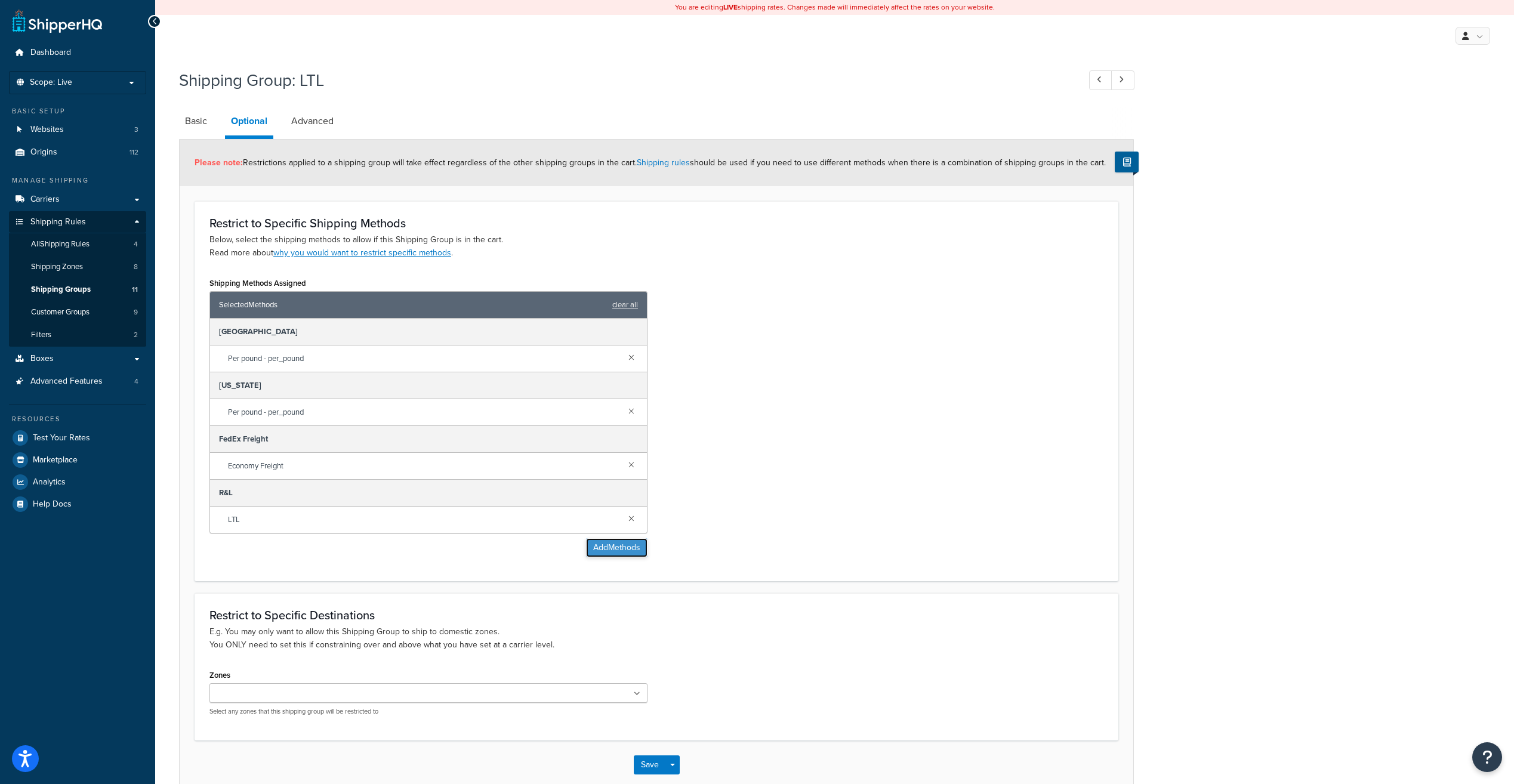
click at [614, 549] on button "Add Methods" at bounding box center [617, 548] width 62 height 19
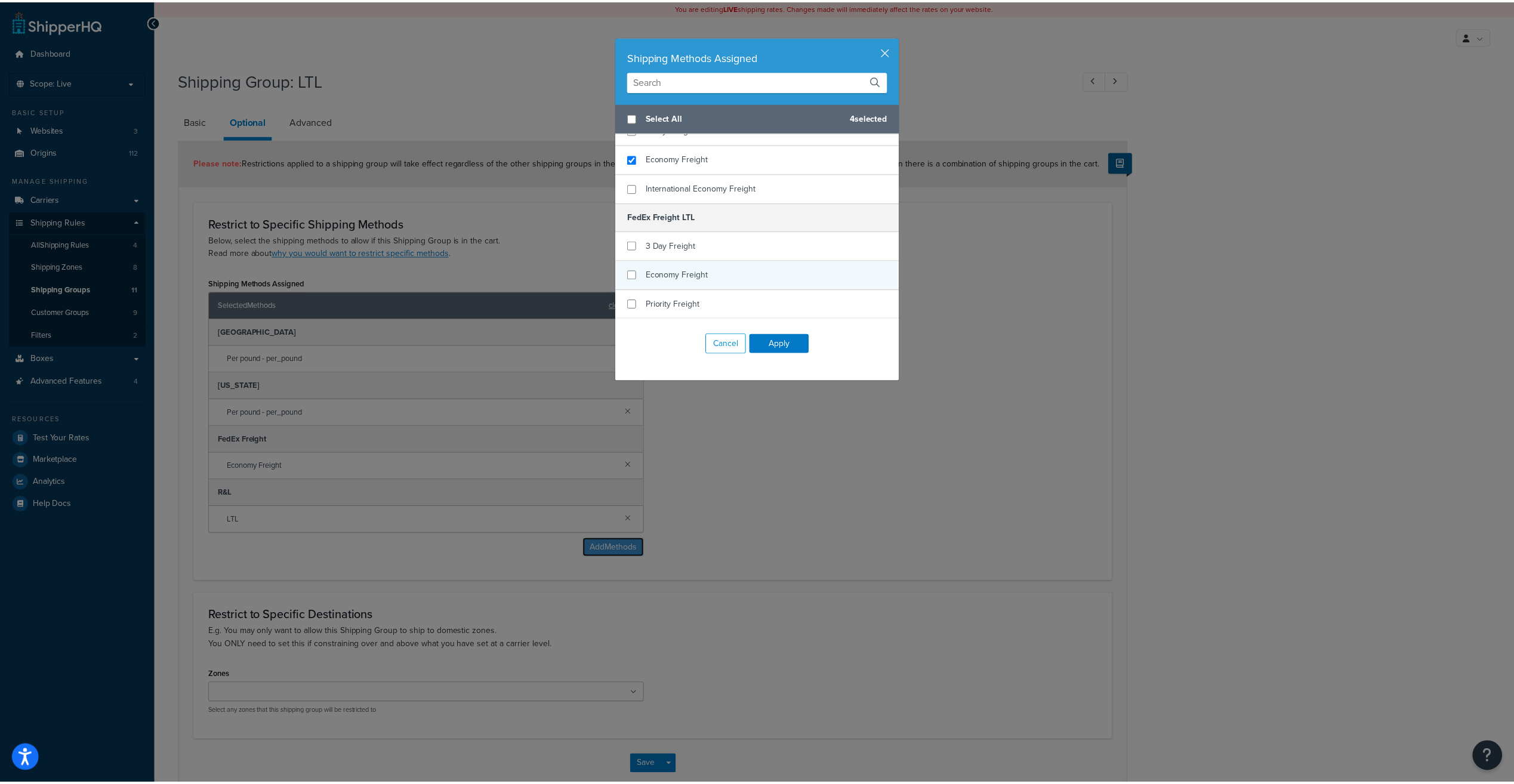
scroll to position [742, 0]
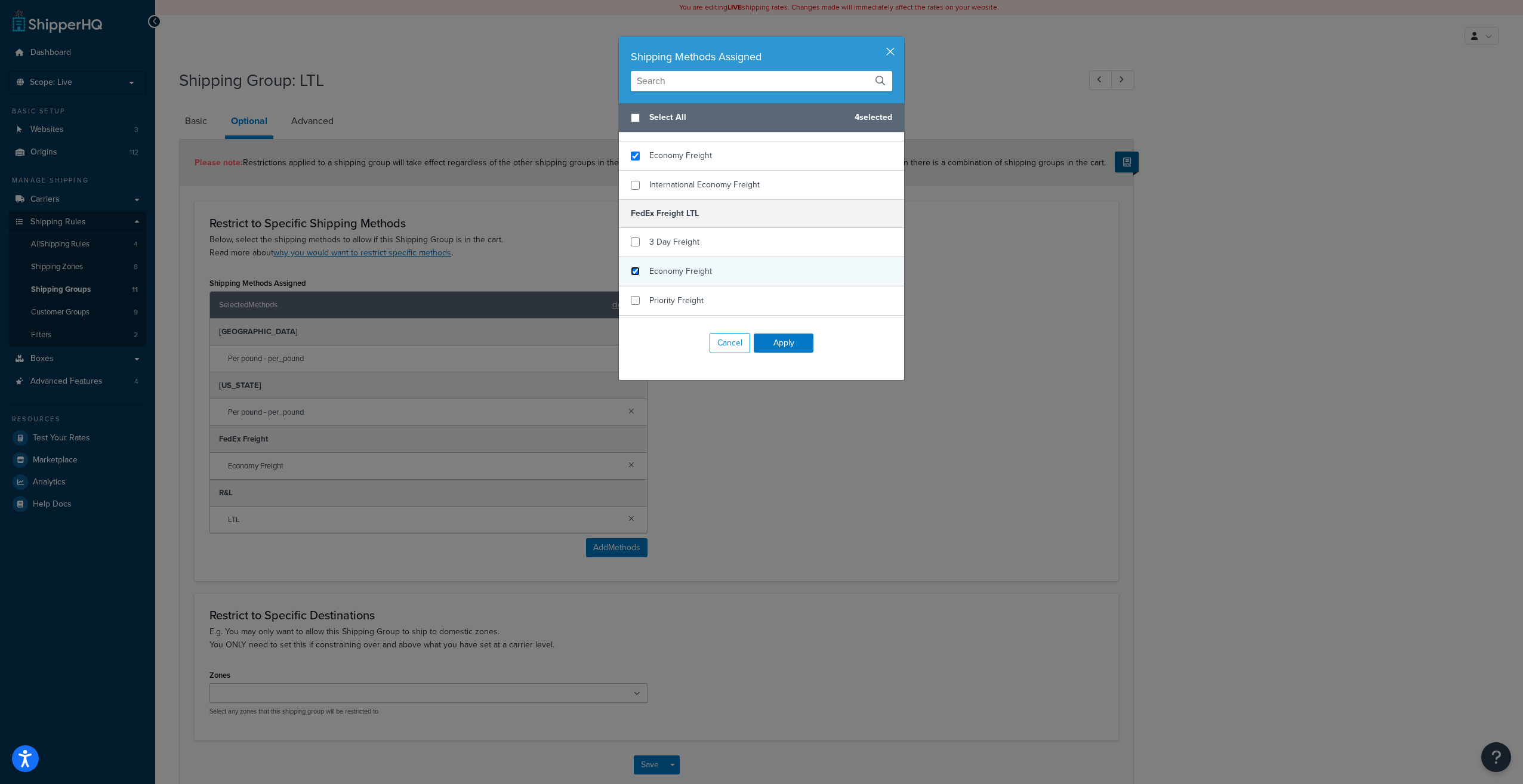
click at [633, 274] on input "checkbox" at bounding box center [635, 271] width 9 height 9
checkbox input "true"
click at [791, 345] on button "Apply" at bounding box center [784, 343] width 60 height 19
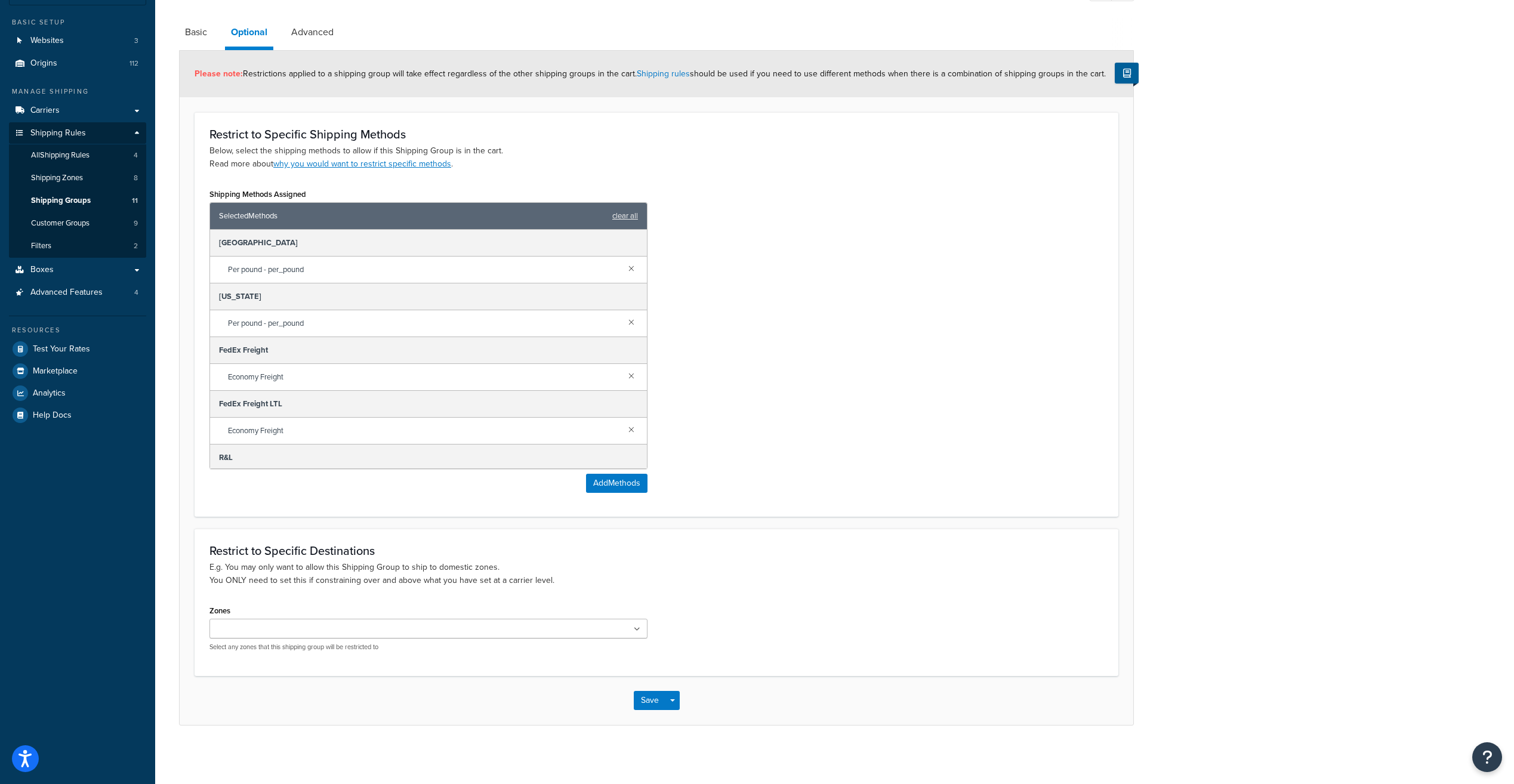
scroll to position [90, 0]
click at [626, 375] on link at bounding box center [631, 374] width 13 height 13
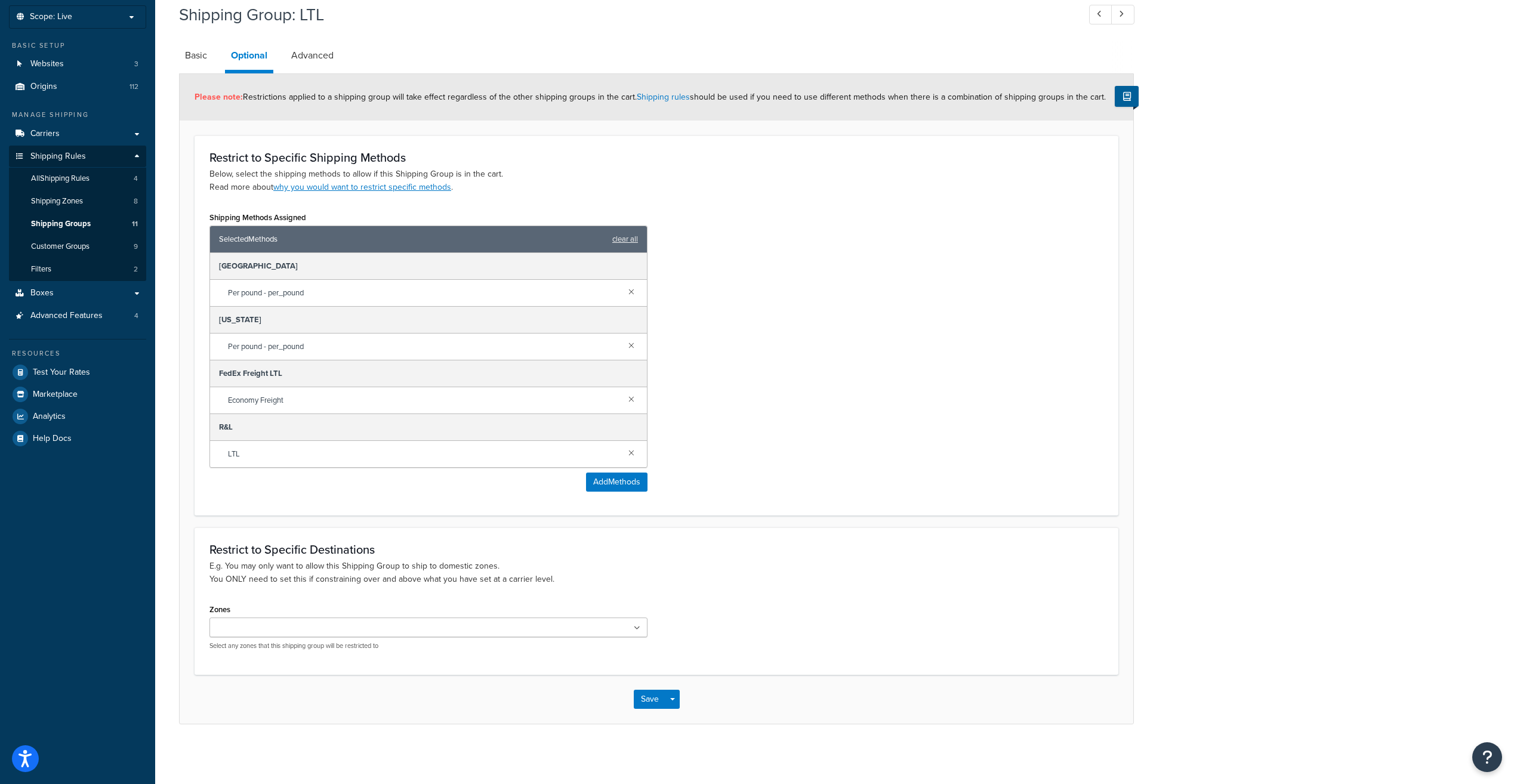
scroll to position [66, 0]
click at [651, 706] on button "Save" at bounding box center [650, 699] width 32 height 19
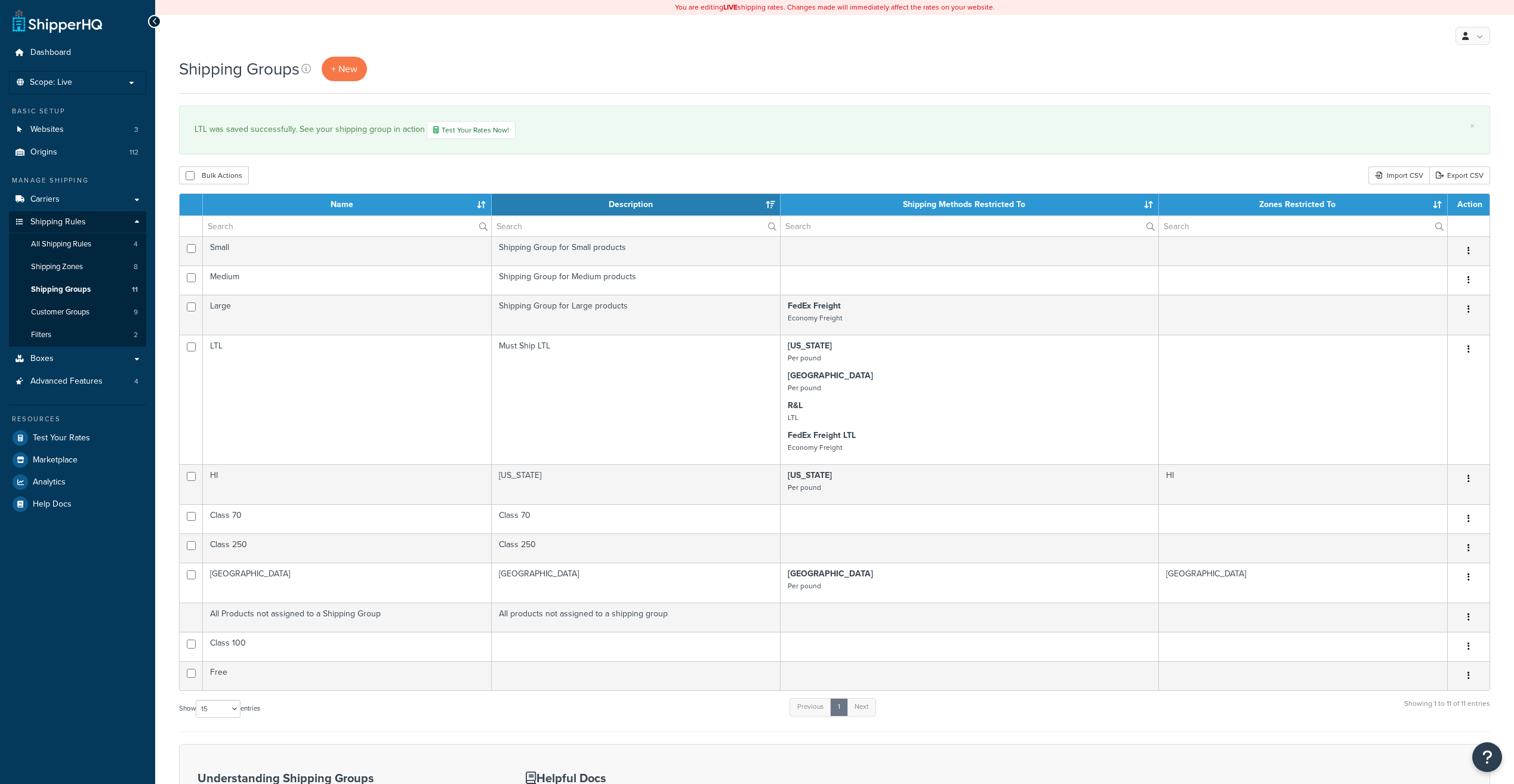
select select "15"
click at [73, 268] on span "Shipping Zones" at bounding box center [57, 267] width 52 height 10
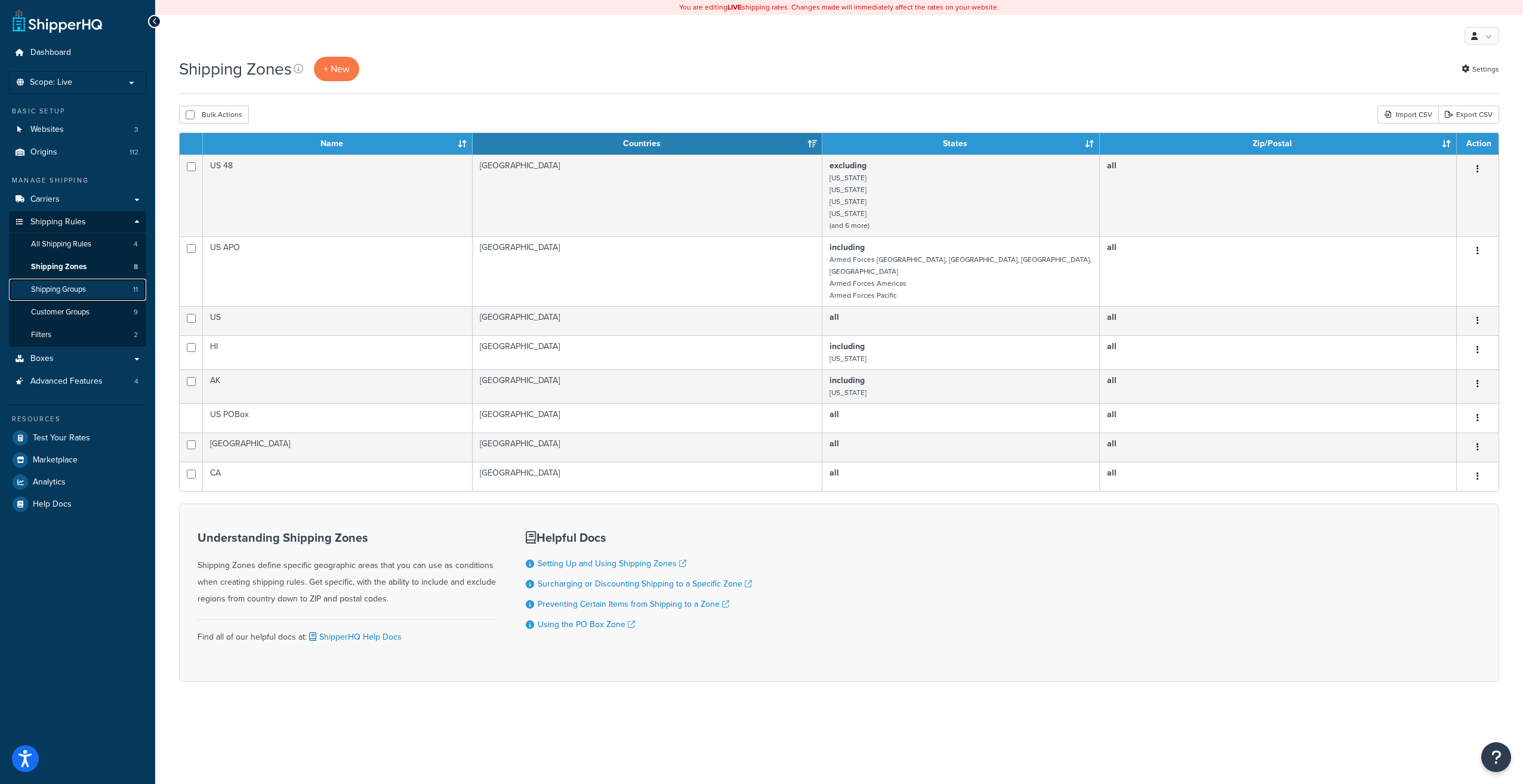
click at [74, 291] on span "Shipping Groups" at bounding box center [58, 289] width 55 height 10
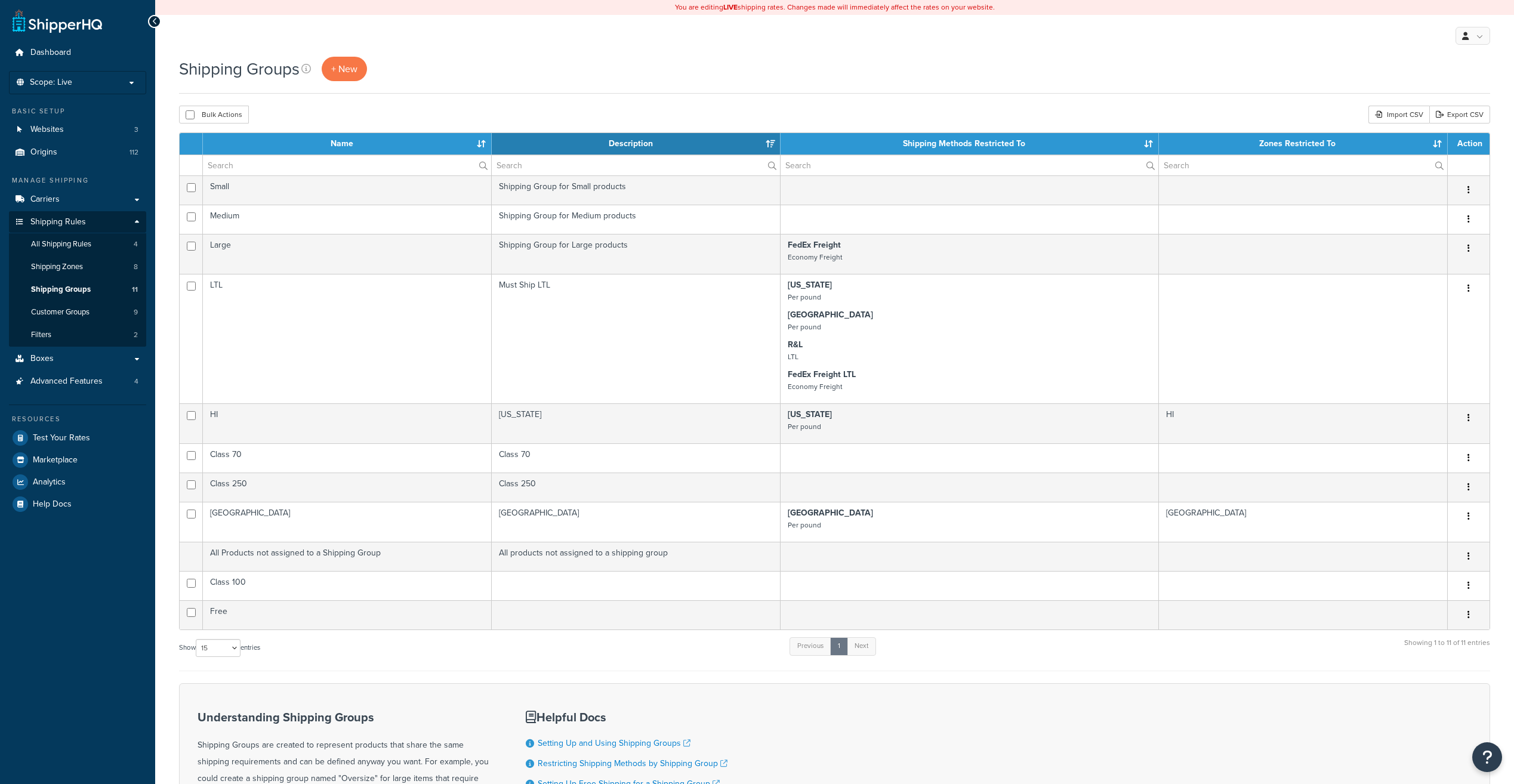
select select "15"
click at [76, 310] on span "Customer Groups" at bounding box center [60, 312] width 58 height 10
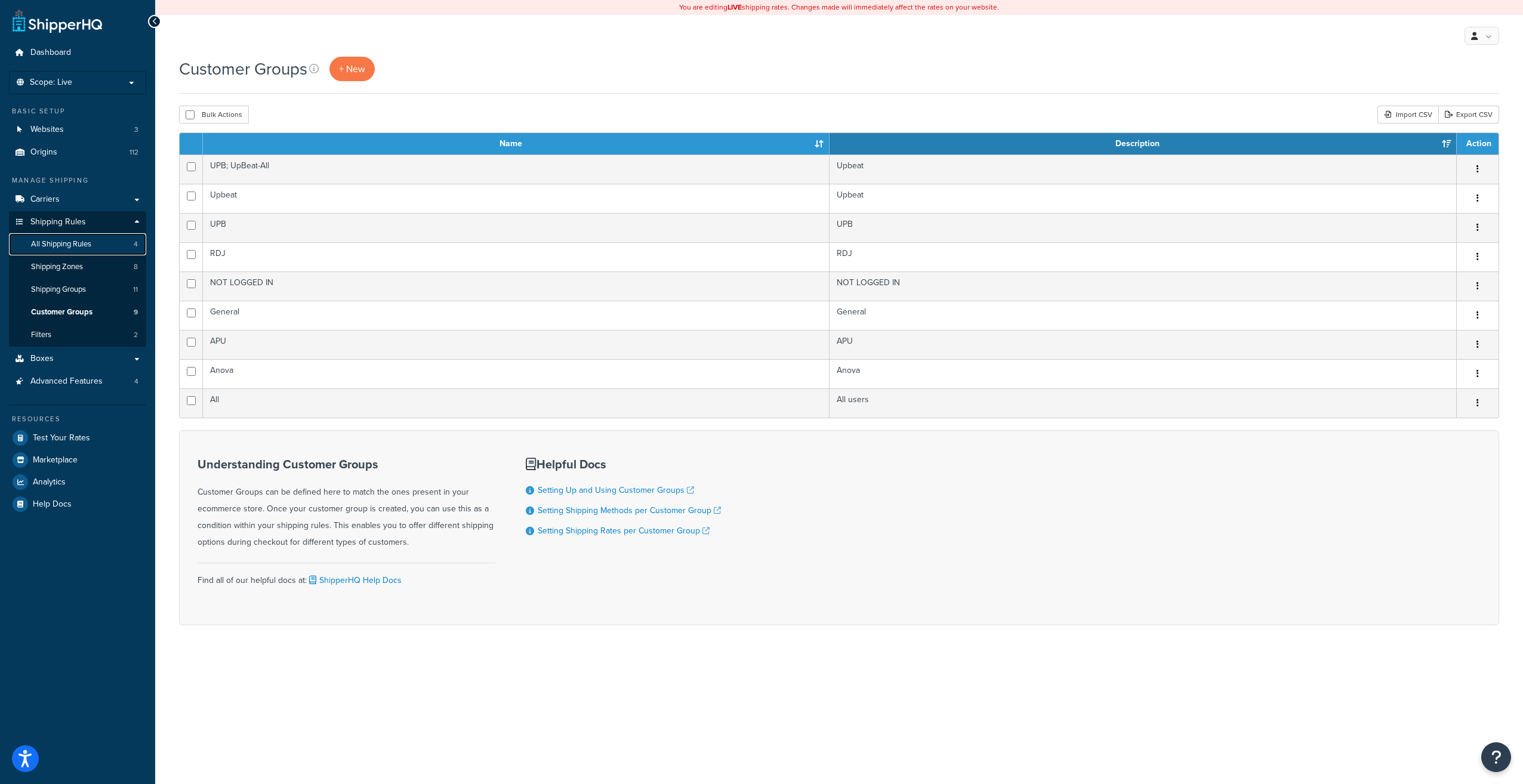
click at [74, 249] on span "All Shipping Rules" at bounding box center [61, 244] width 60 height 10
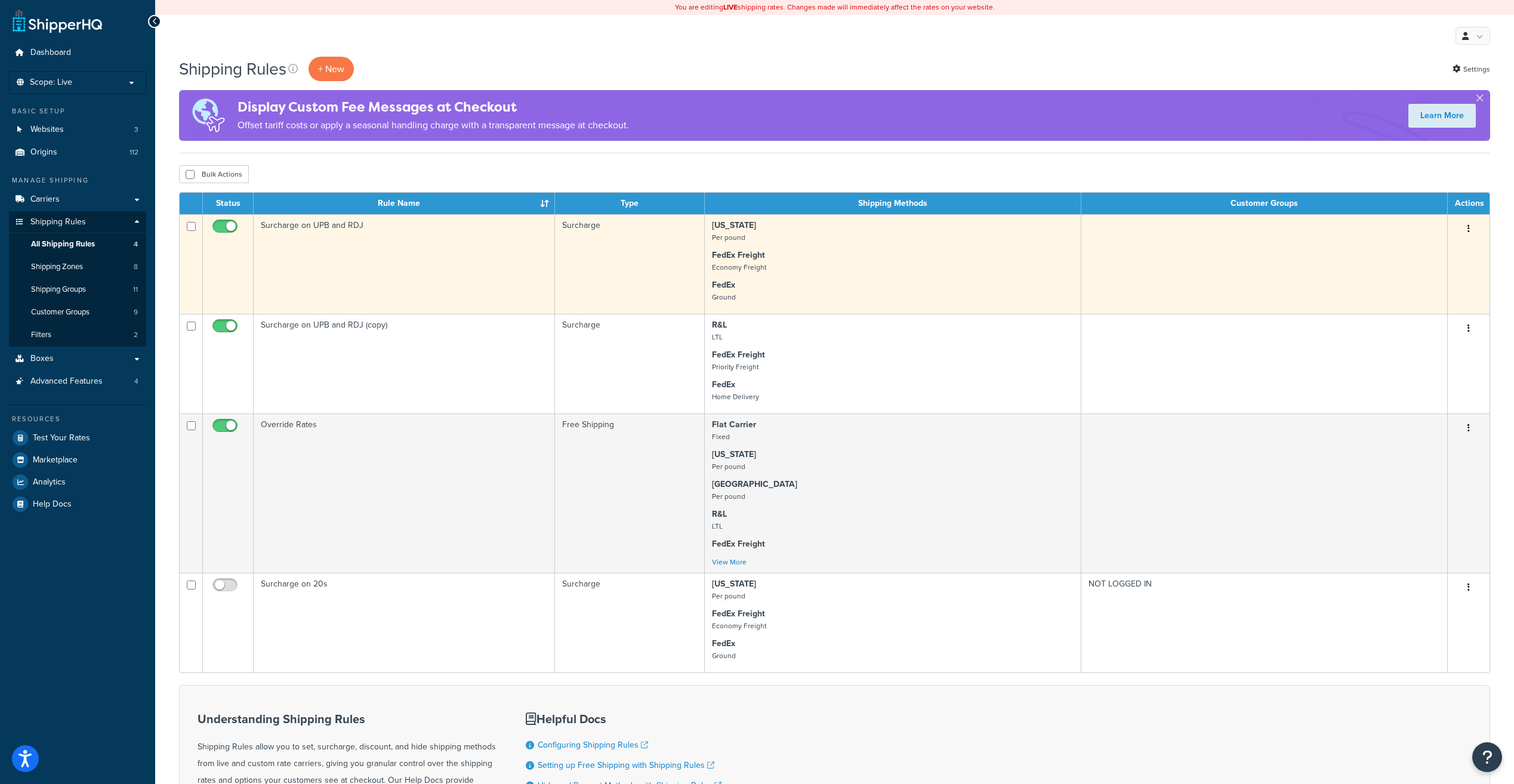
click at [1472, 231] on button "button" at bounding box center [1468, 229] width 17 height 19
click at [1419, 251] on link "Edit" at bounding box center [1429, 251] width 95 height 25
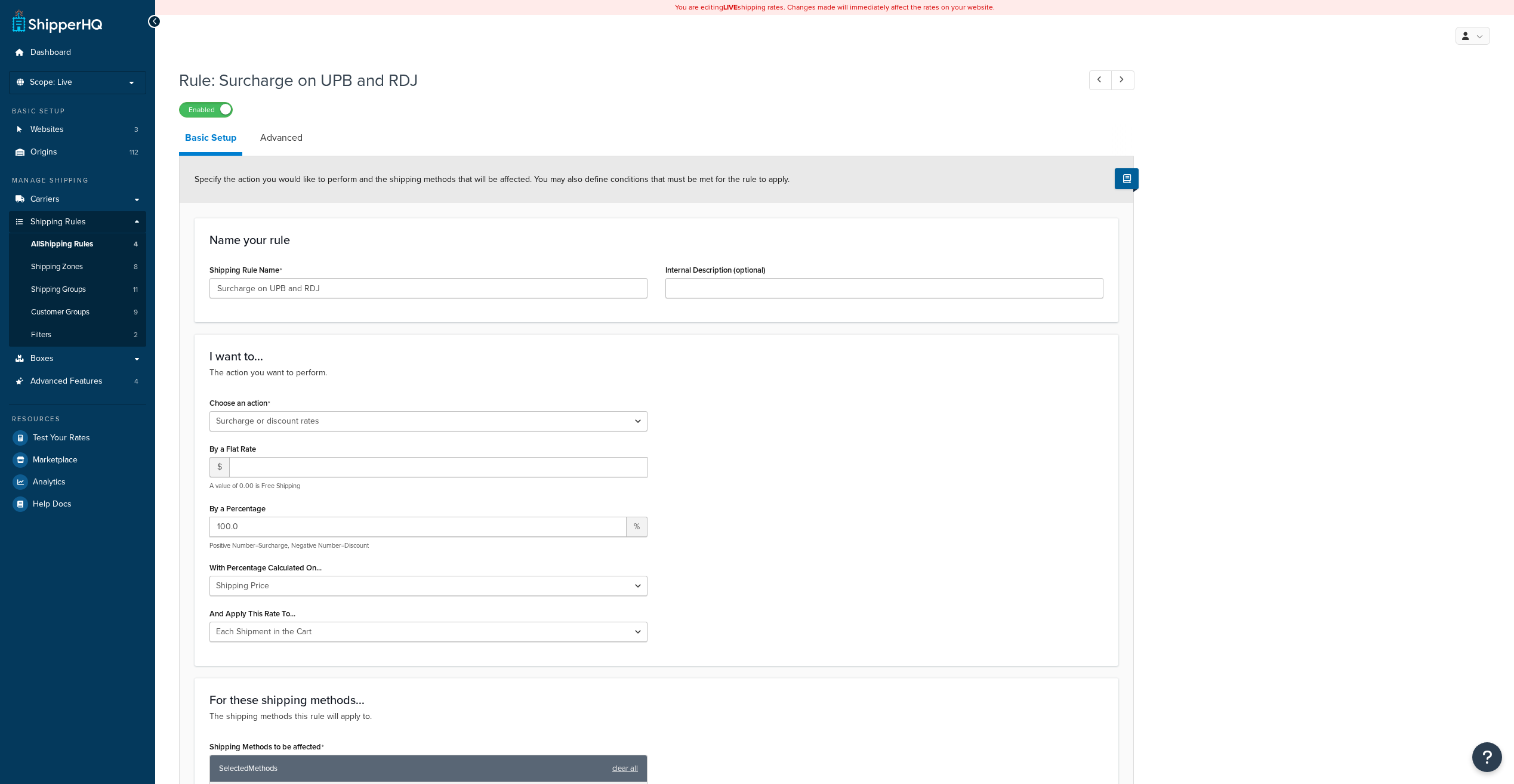
select select "SURCHARGE"
select select "CART"
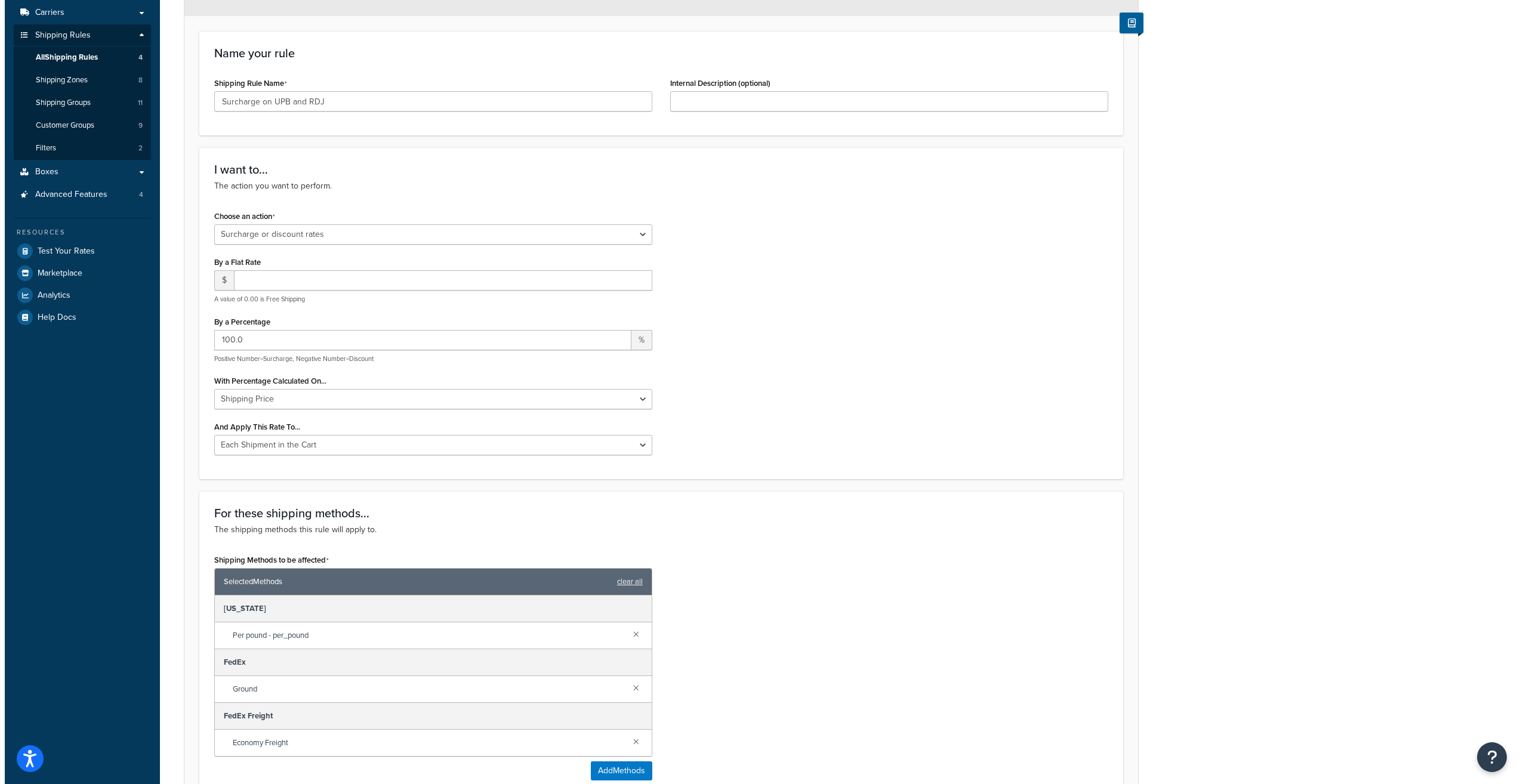
scroll to position [358, 0]
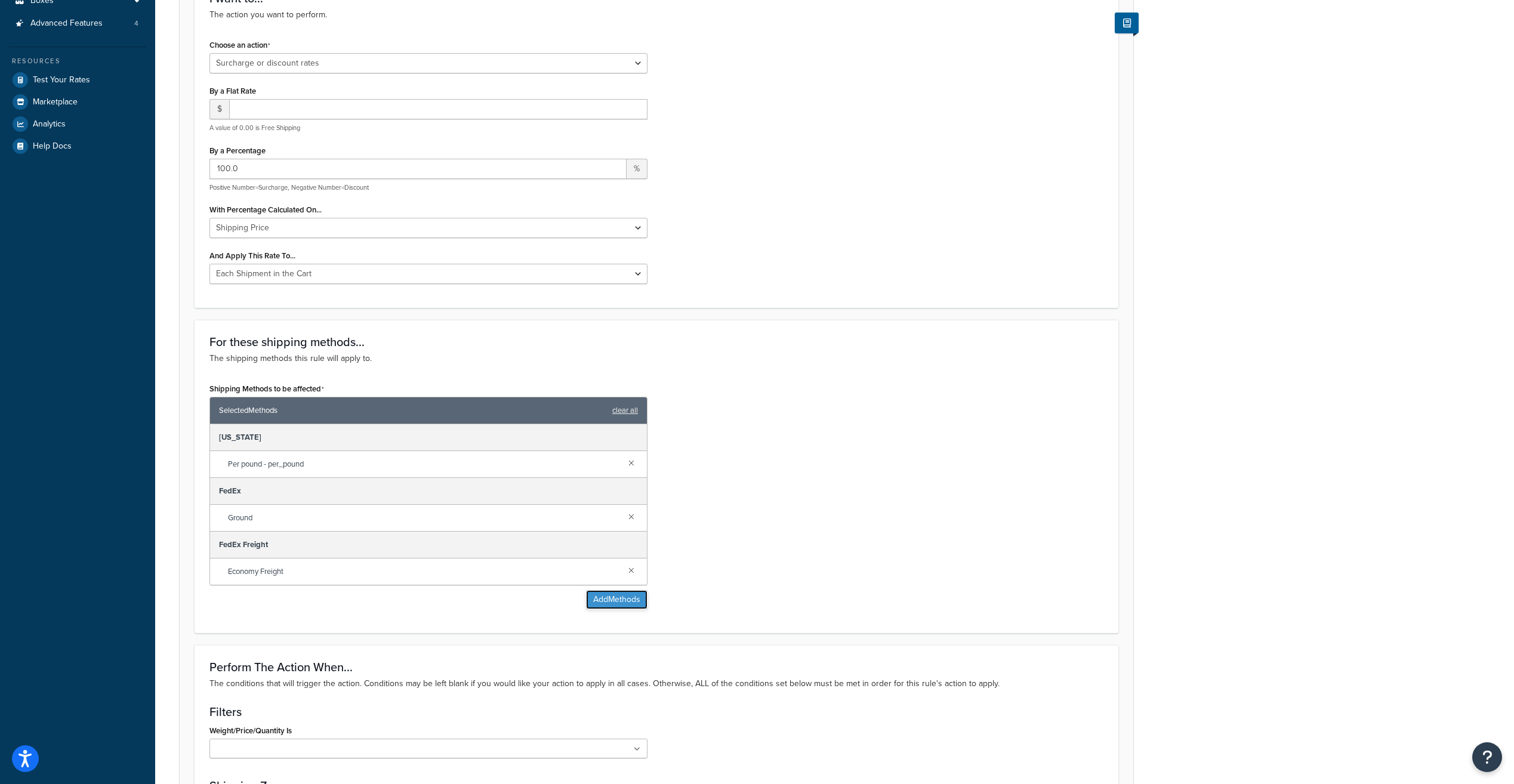
click at [617, 601] on button "Add Methods" at bounding box center [617, 600] width 62 height 19
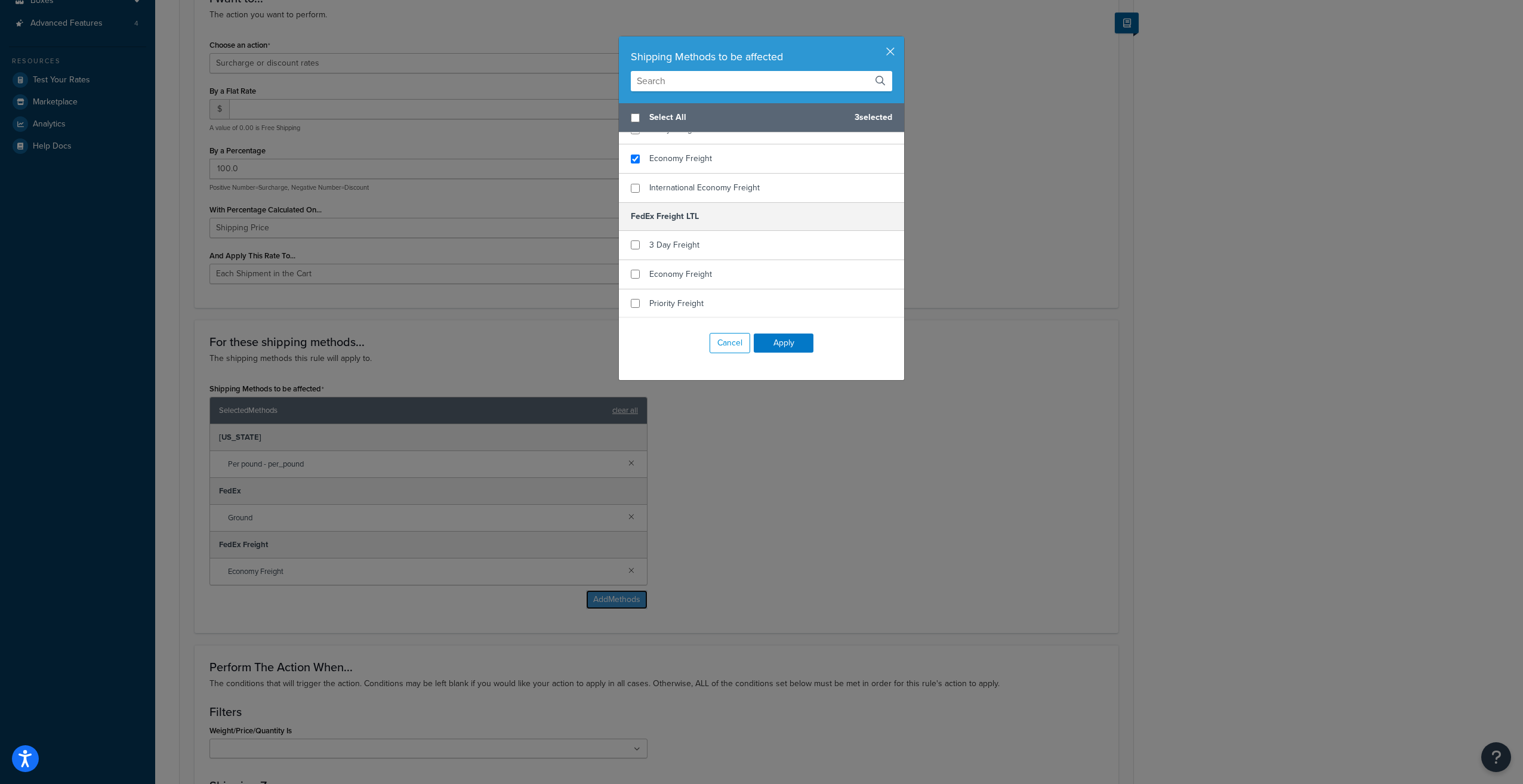
scroll to position [745, 0]
click at [631, 270] on input "checkbox" at bounding box center [635, 267] width 9 height 9
checkbox input "true"
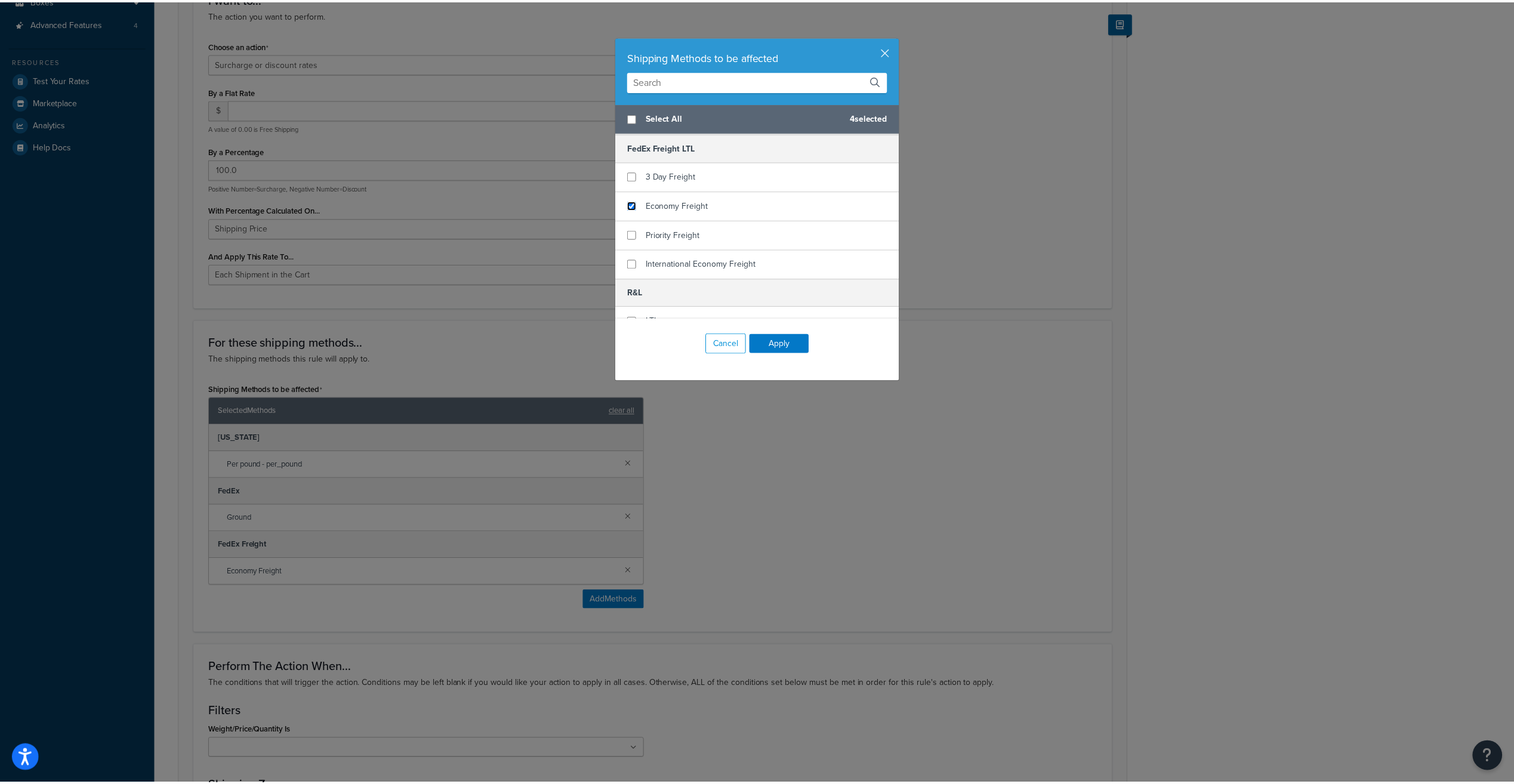
scroll to position [825, 0]
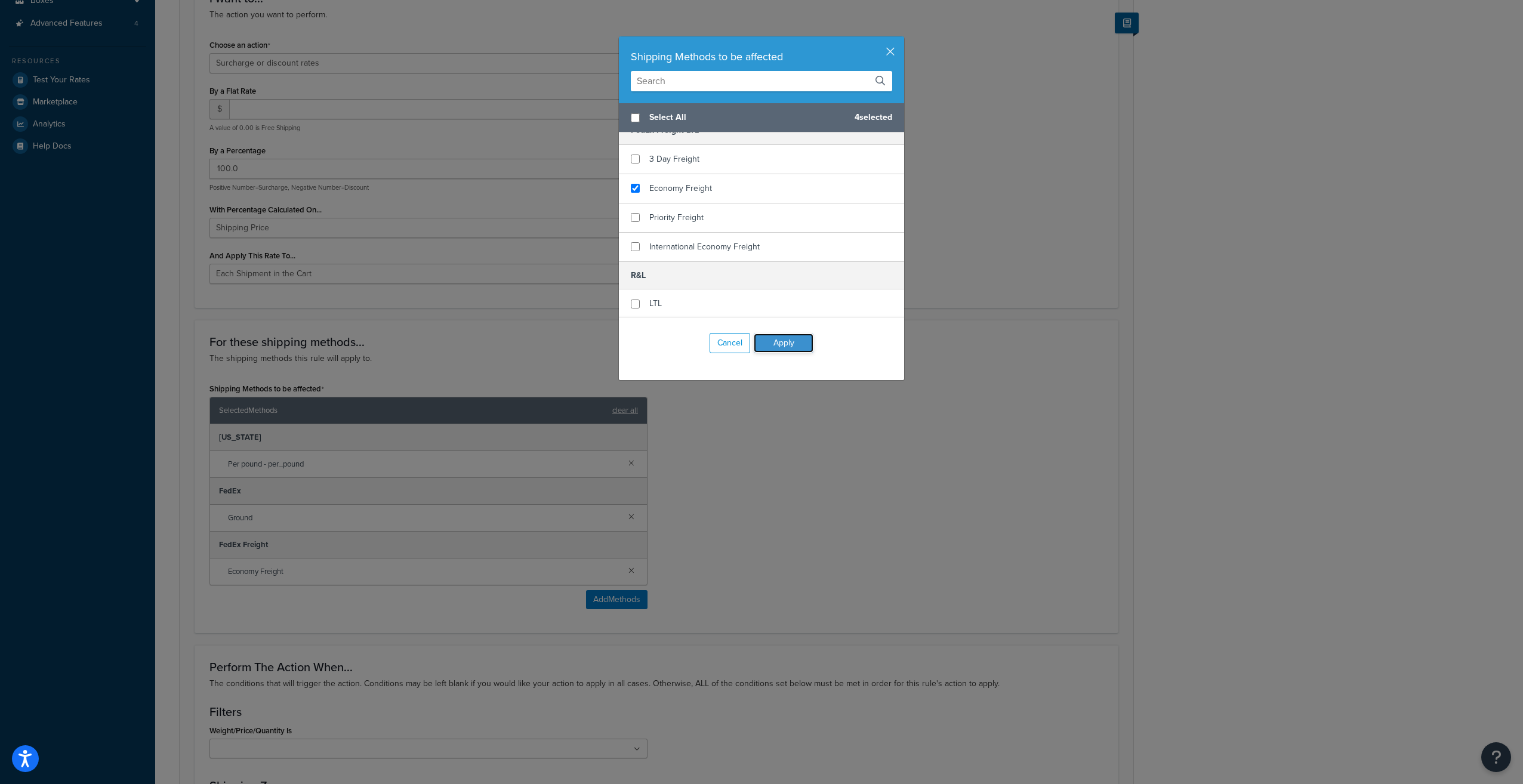
click at [785, 347] on button "Apply" at bounding box center [784, 343] width 60 height 19
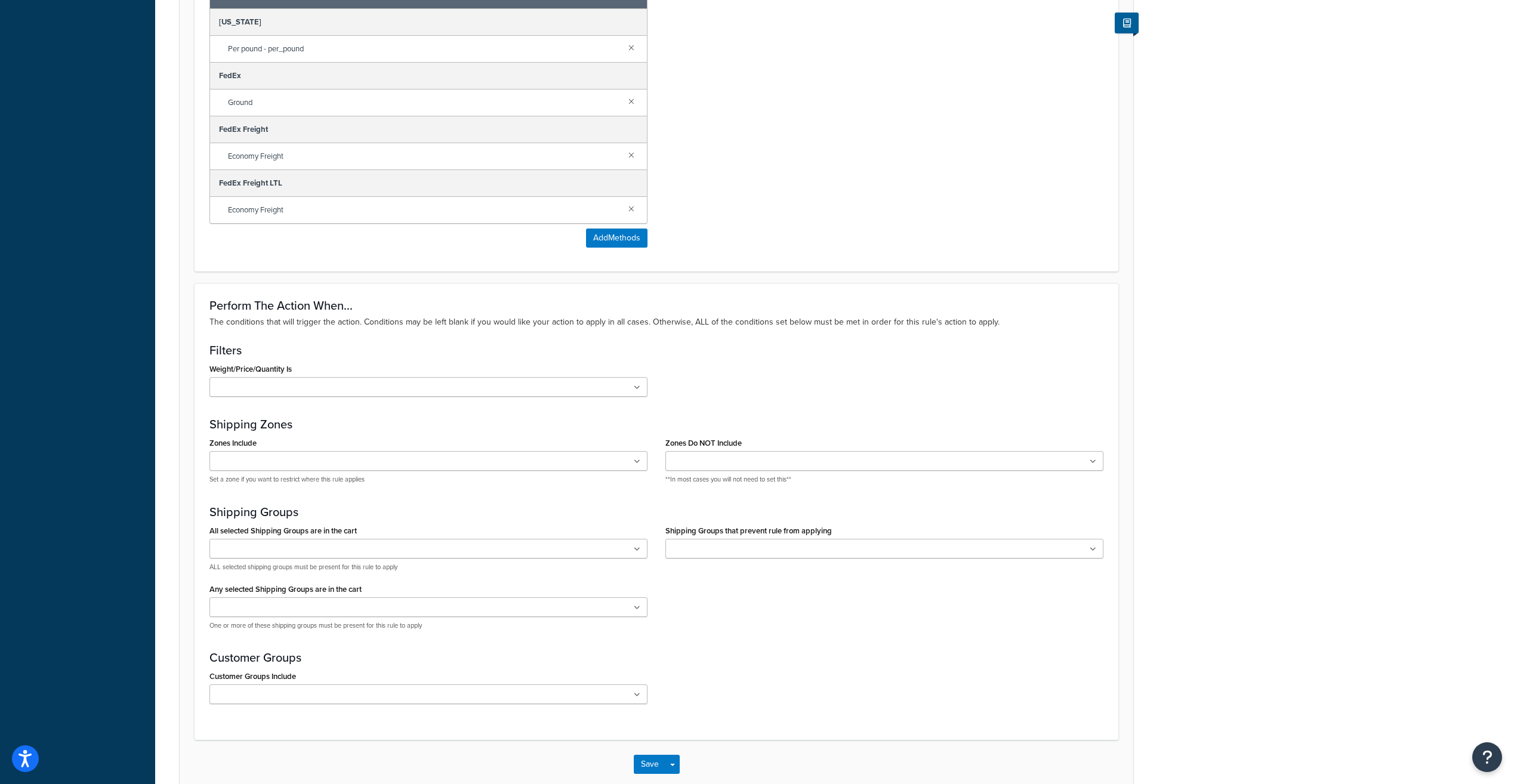
scroll to position [838, 0]
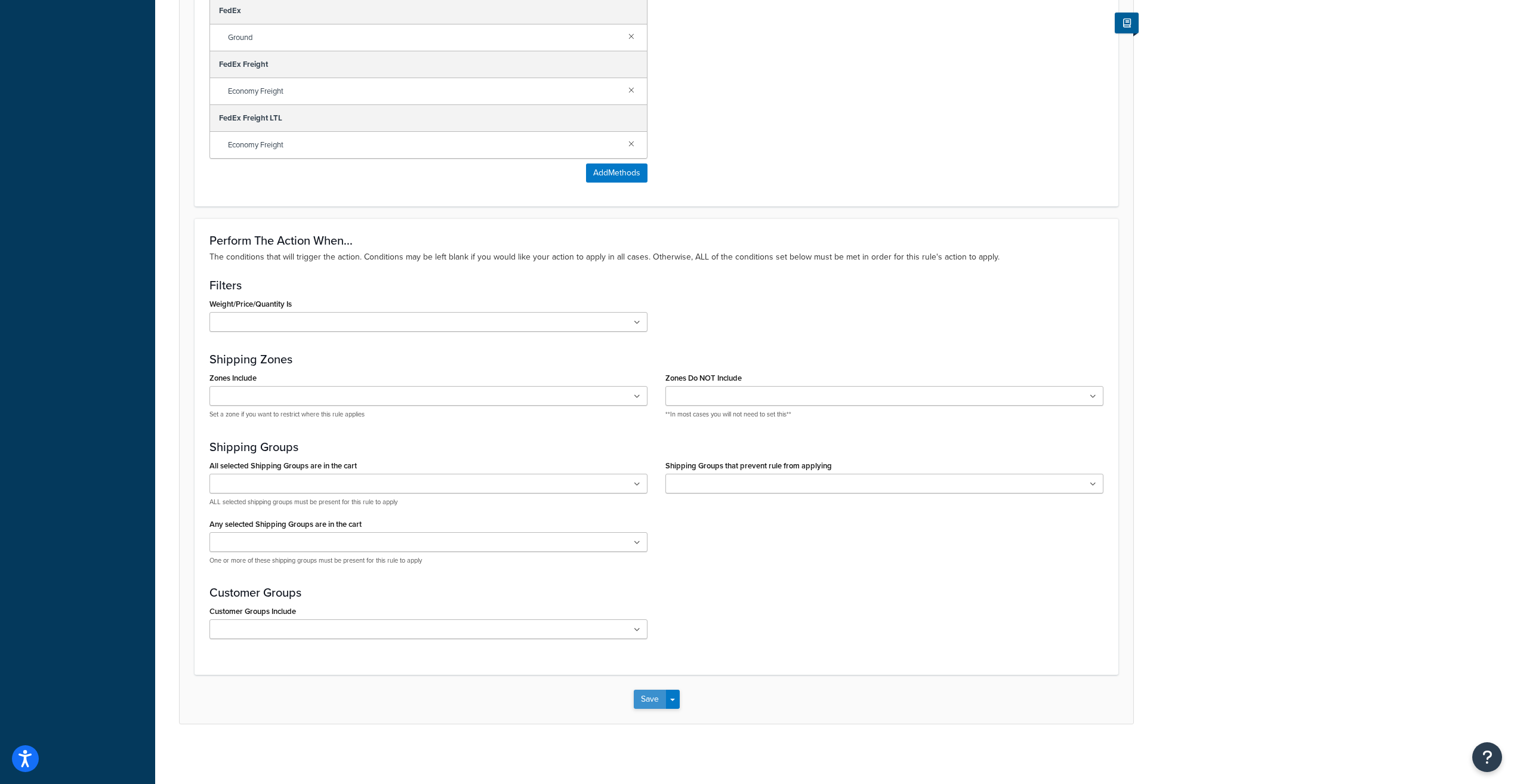
click at [654, 701] on button "Save" at bounding box center [650, 699] width 32 height 19
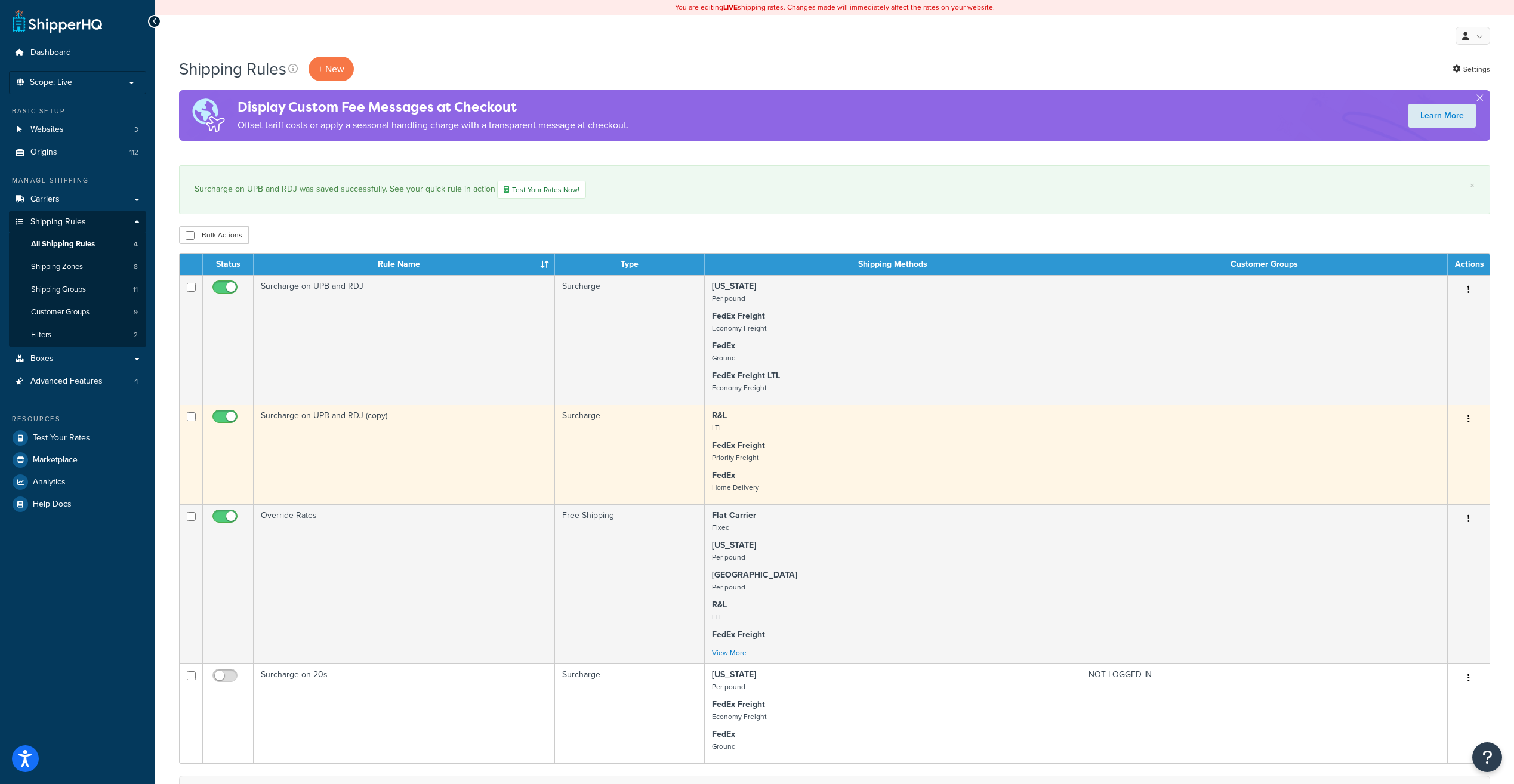
click at [437, 433] on td "Surcharge on UPB and RDJ (copy)" at bounding box center [405, 454] width 301 height 99
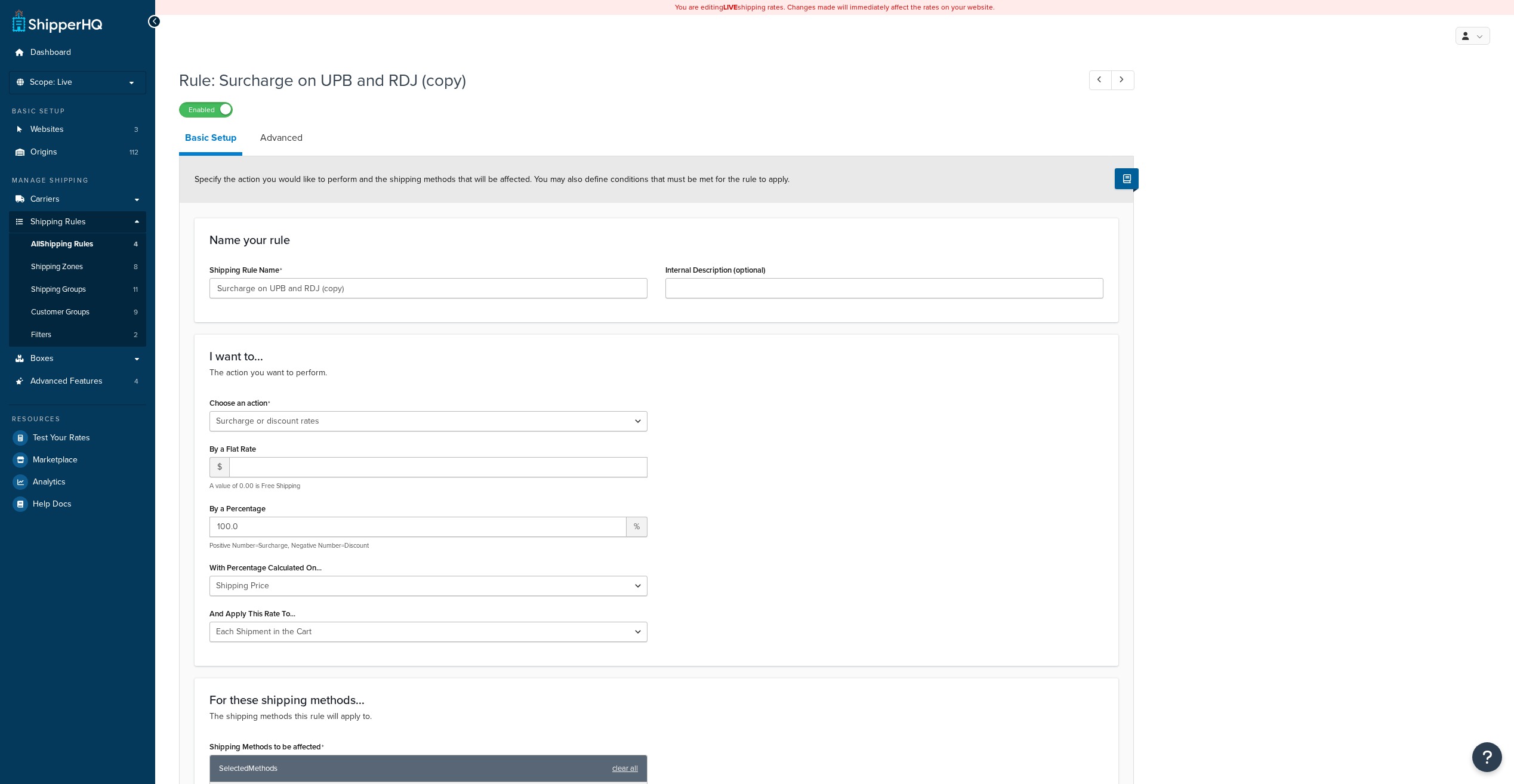
select select "SURCHARGE"
select select "CART"
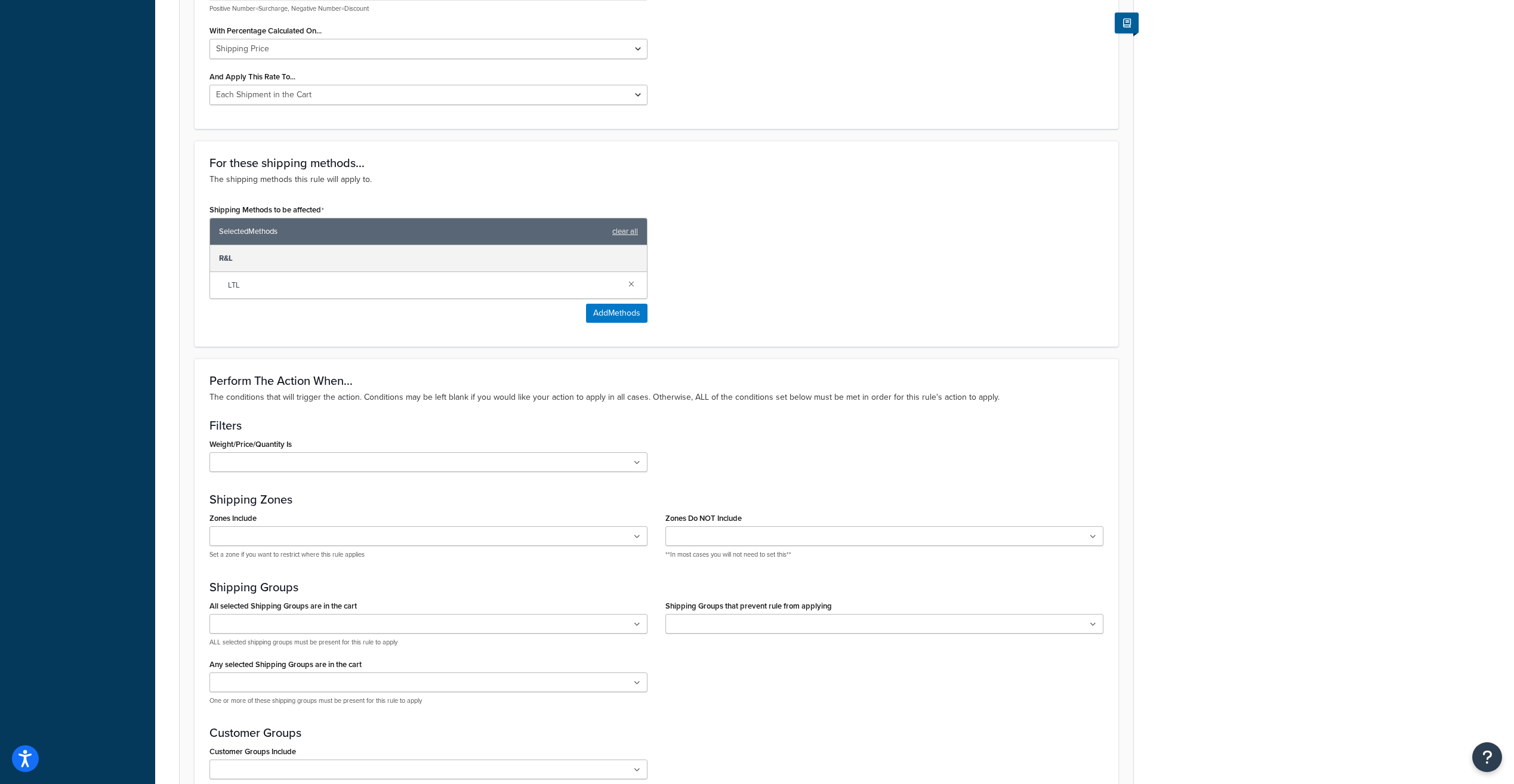
scroll to position [239, 0]
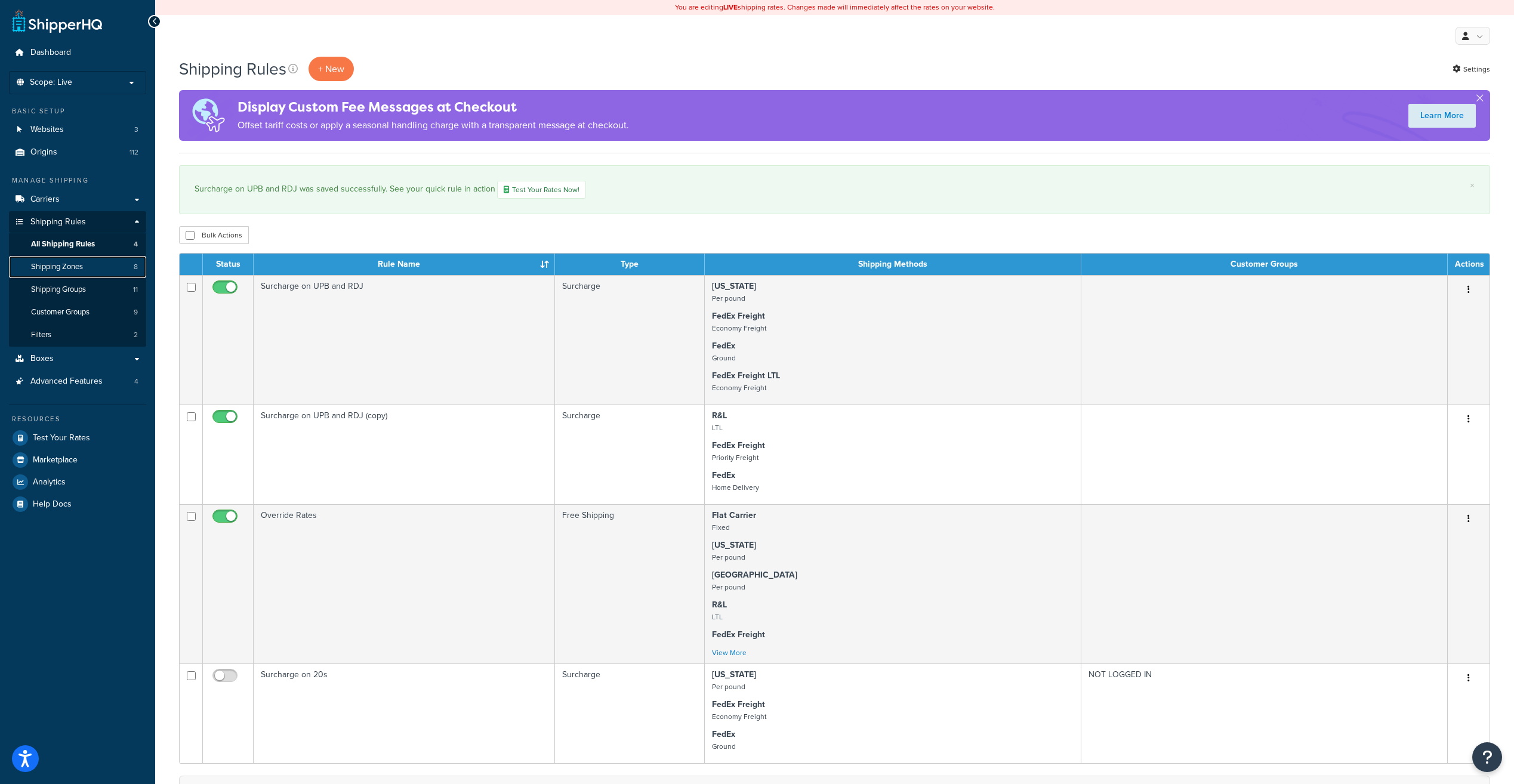
click at [87, 268] on link "Shipping Zones 8" at bounding box center [77, 267] width 137 height 22
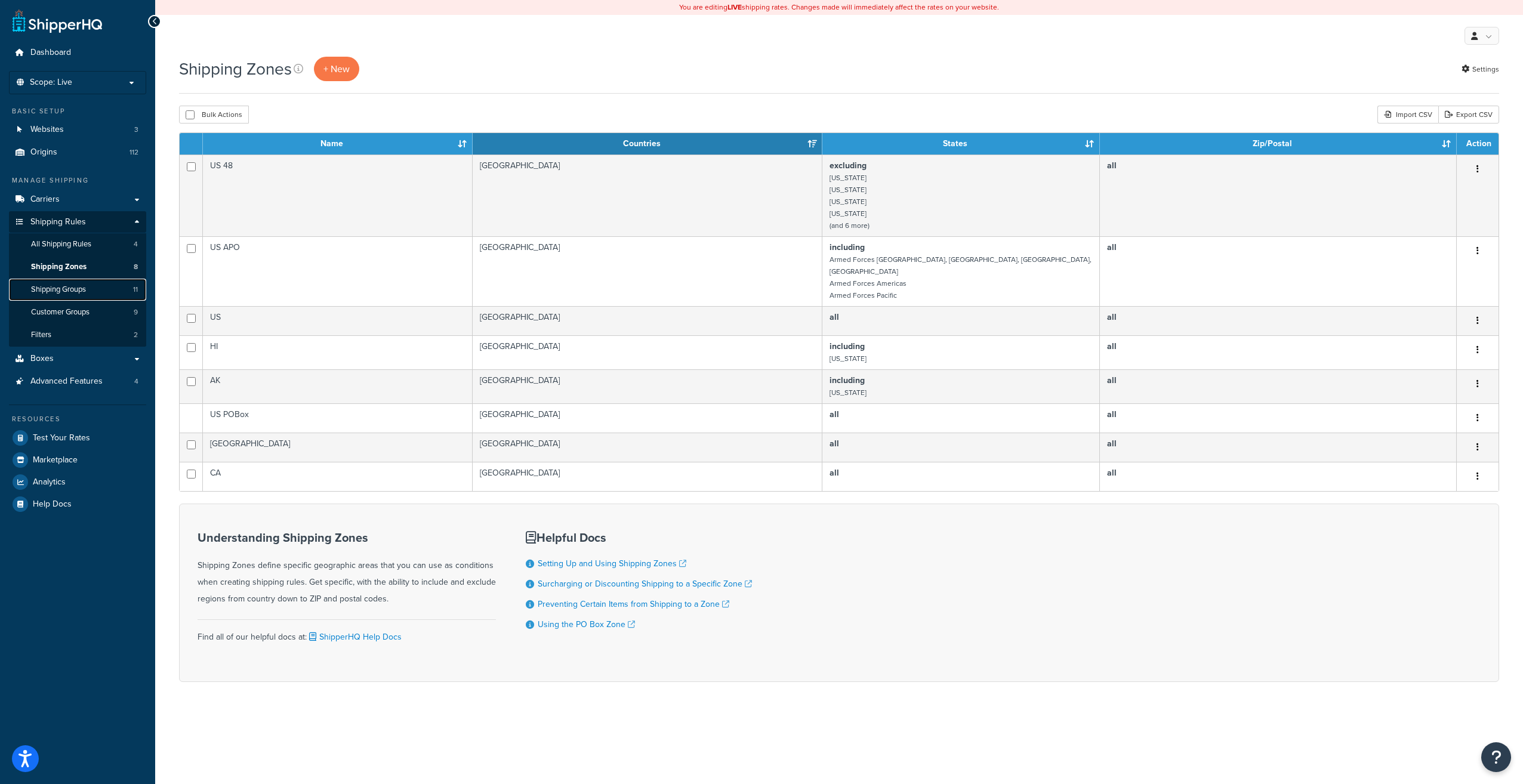
click at [86, 291] on span "Shipping Groups" at bounding box center [58, 289] width 55 height 10
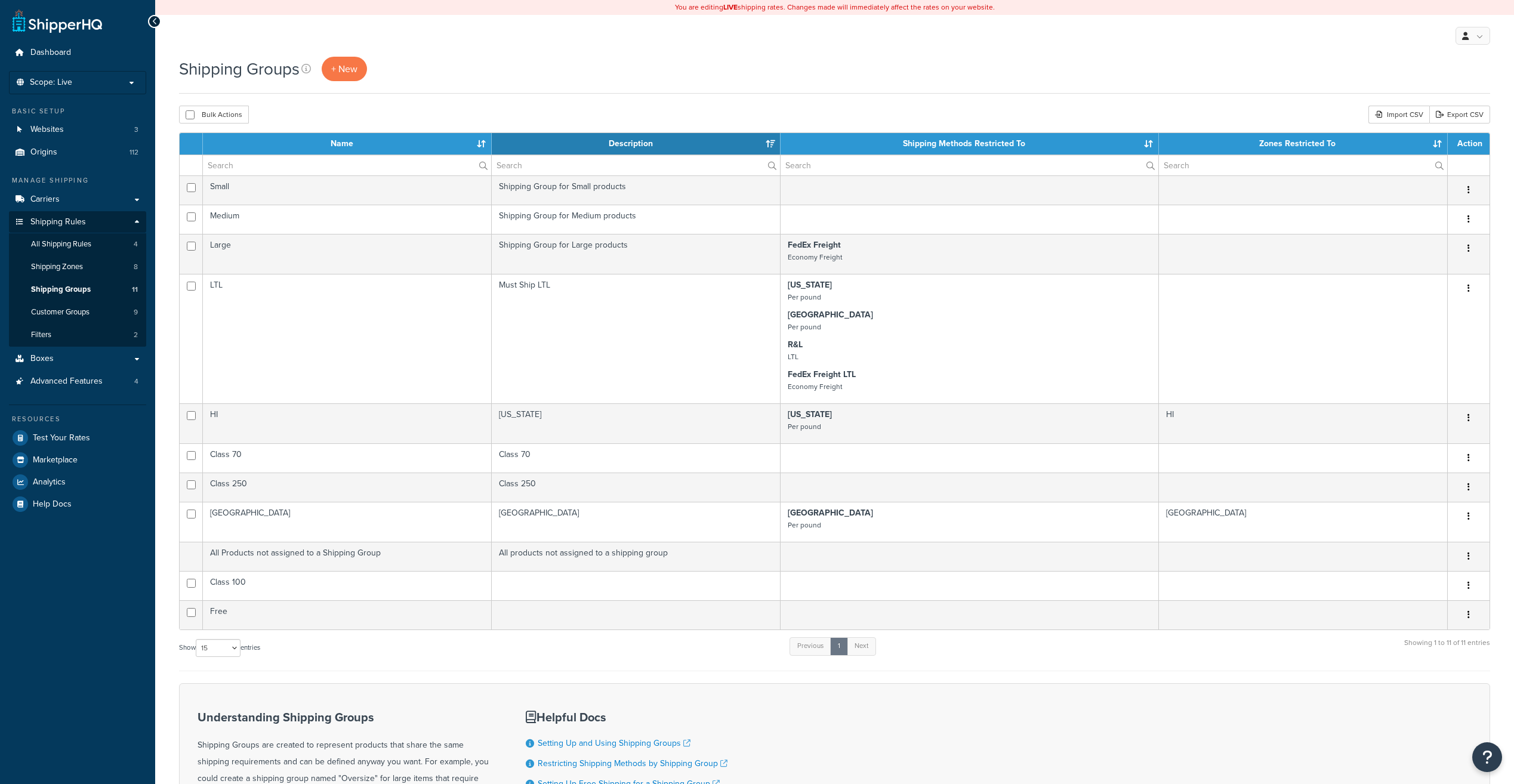
select select "15"
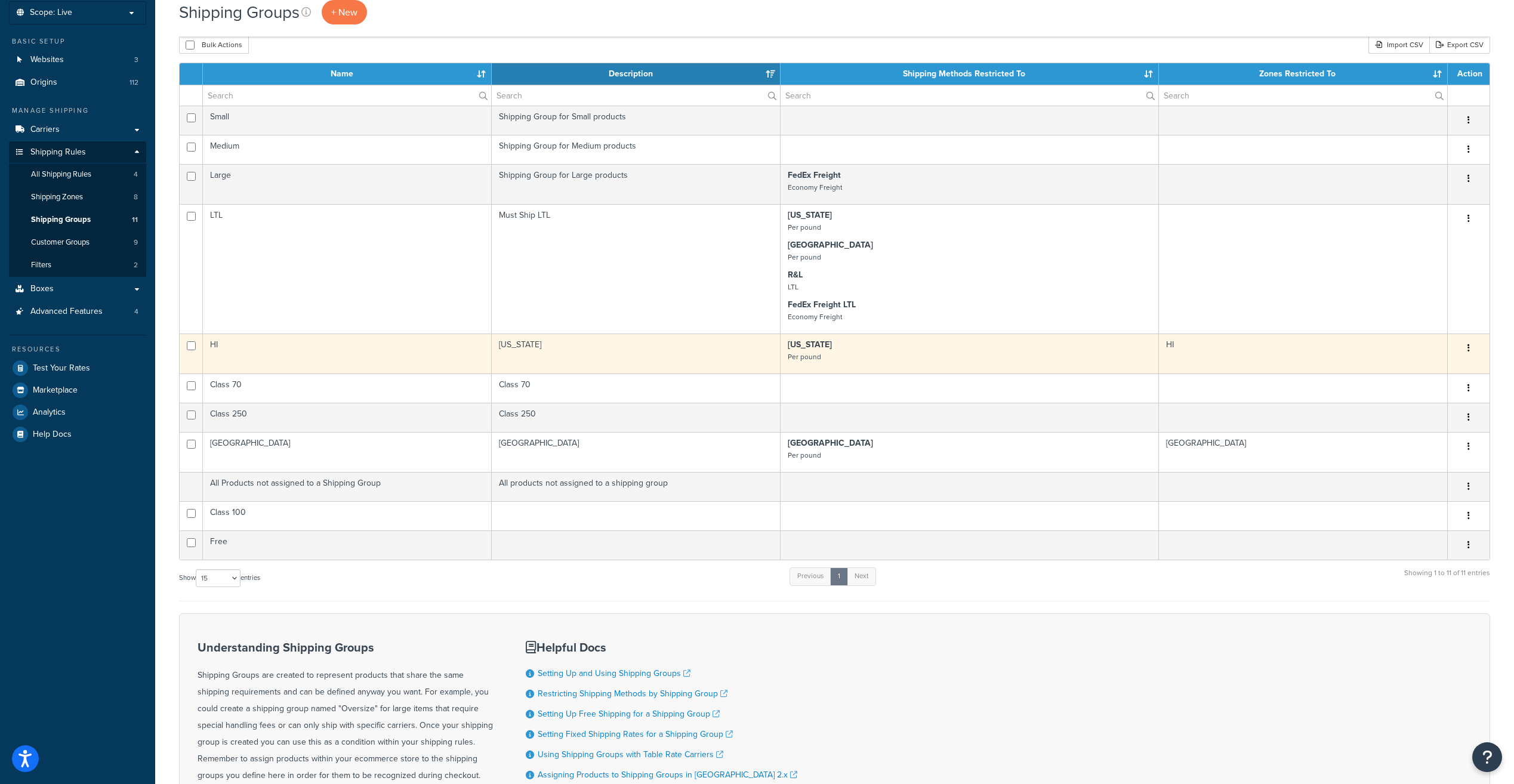
scroll to position [60, 0]
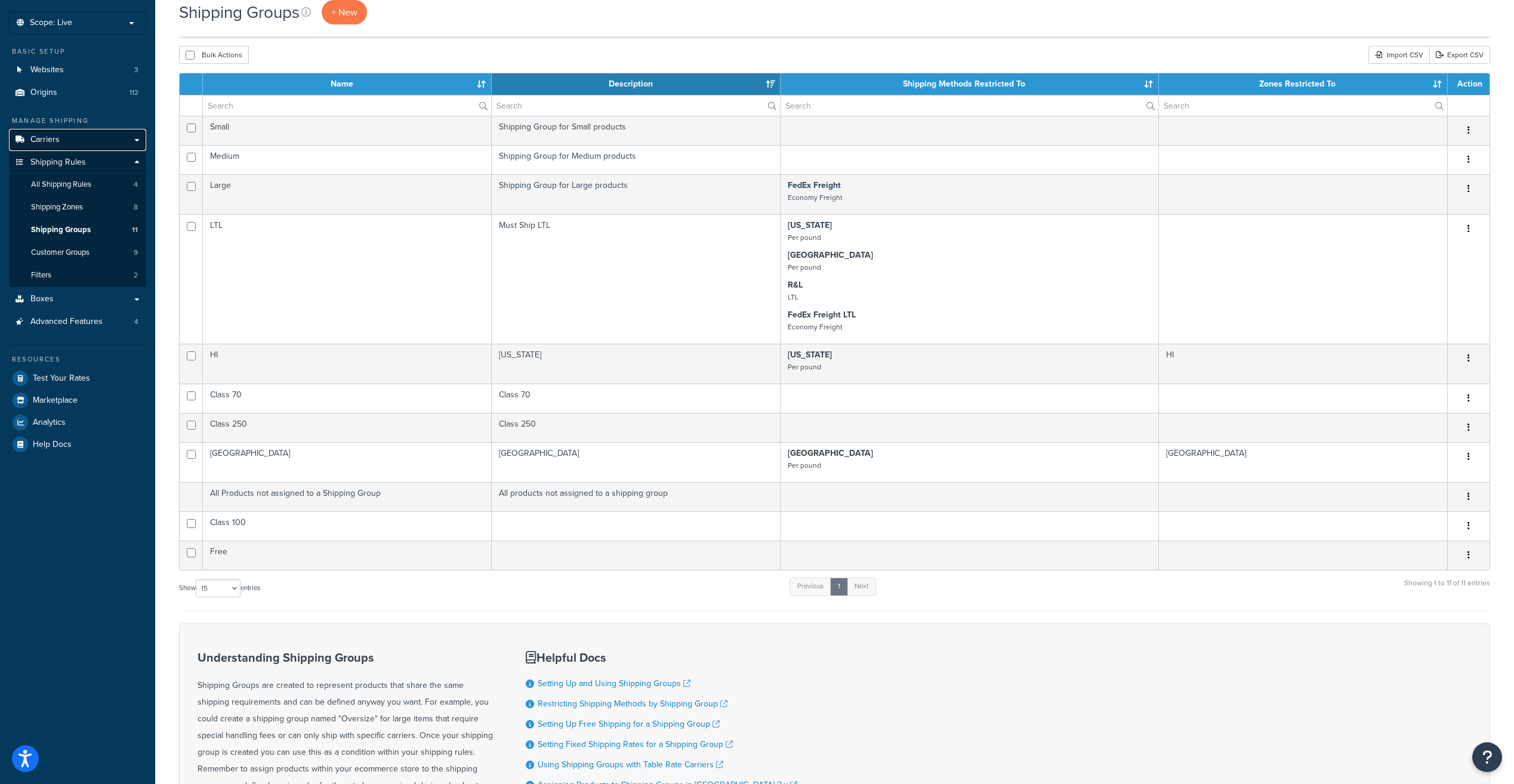
click at [137, 137] on link "Carriers" at bounding box center [77, 140] width 137 height 22
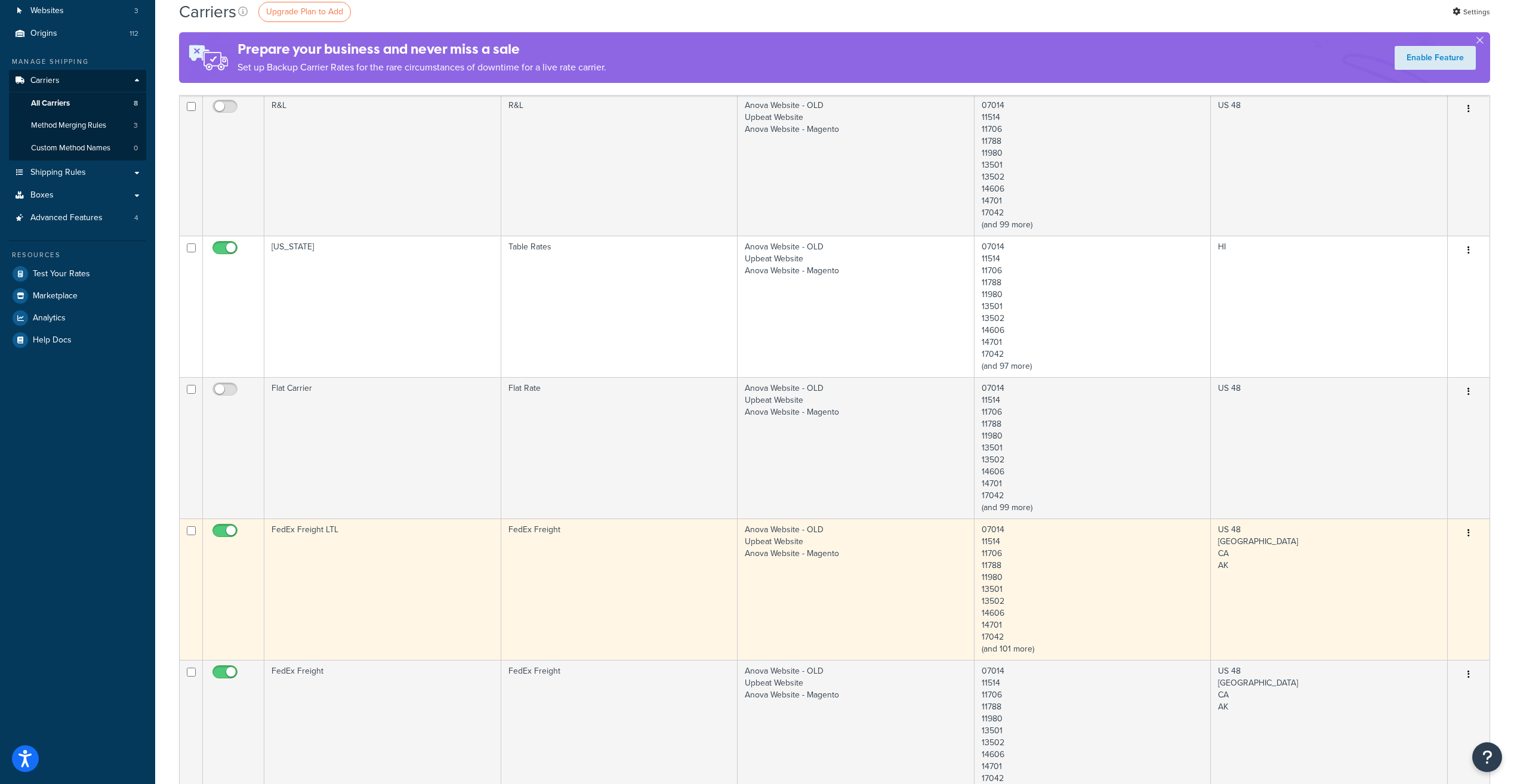
scroll to position [119, 0]
click at [1469, 537] on icon "button" at bounding box center [1468, 532] width 2 height 8
click at [1391, 557] on link "Edit" at bounding box center [1420, 556] width 95 height 25
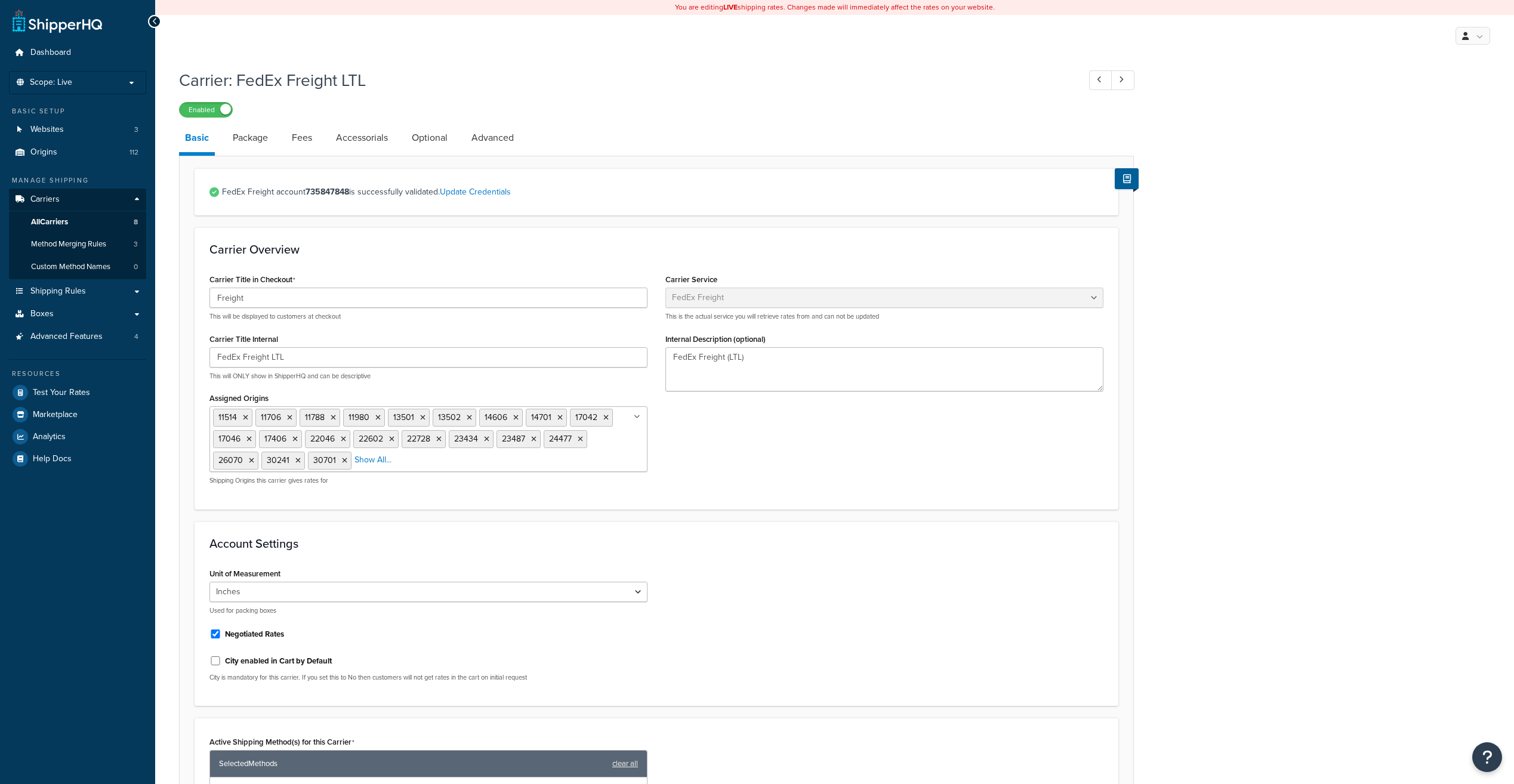
select select "fedExFreight"
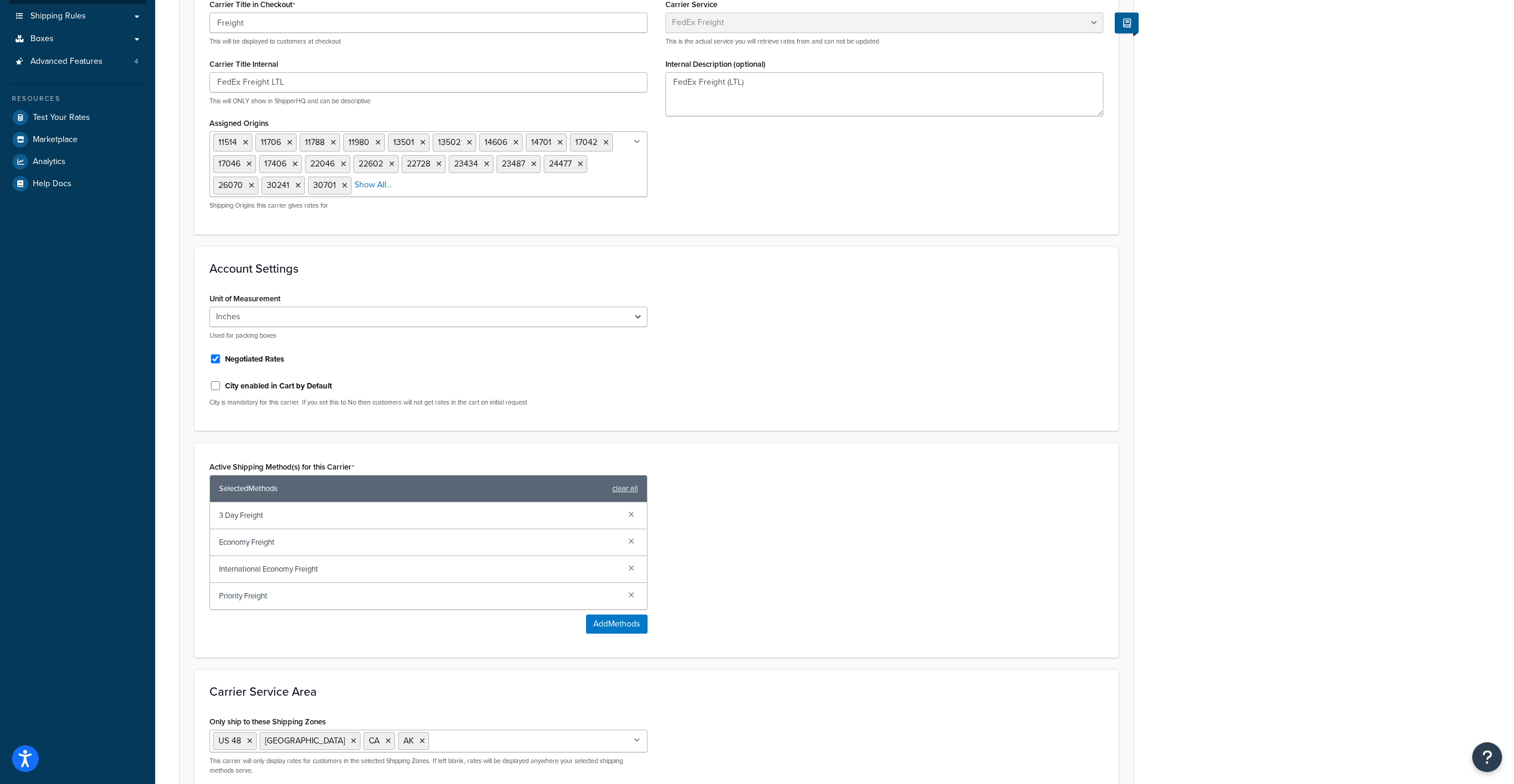
scroll to position [41, 0]
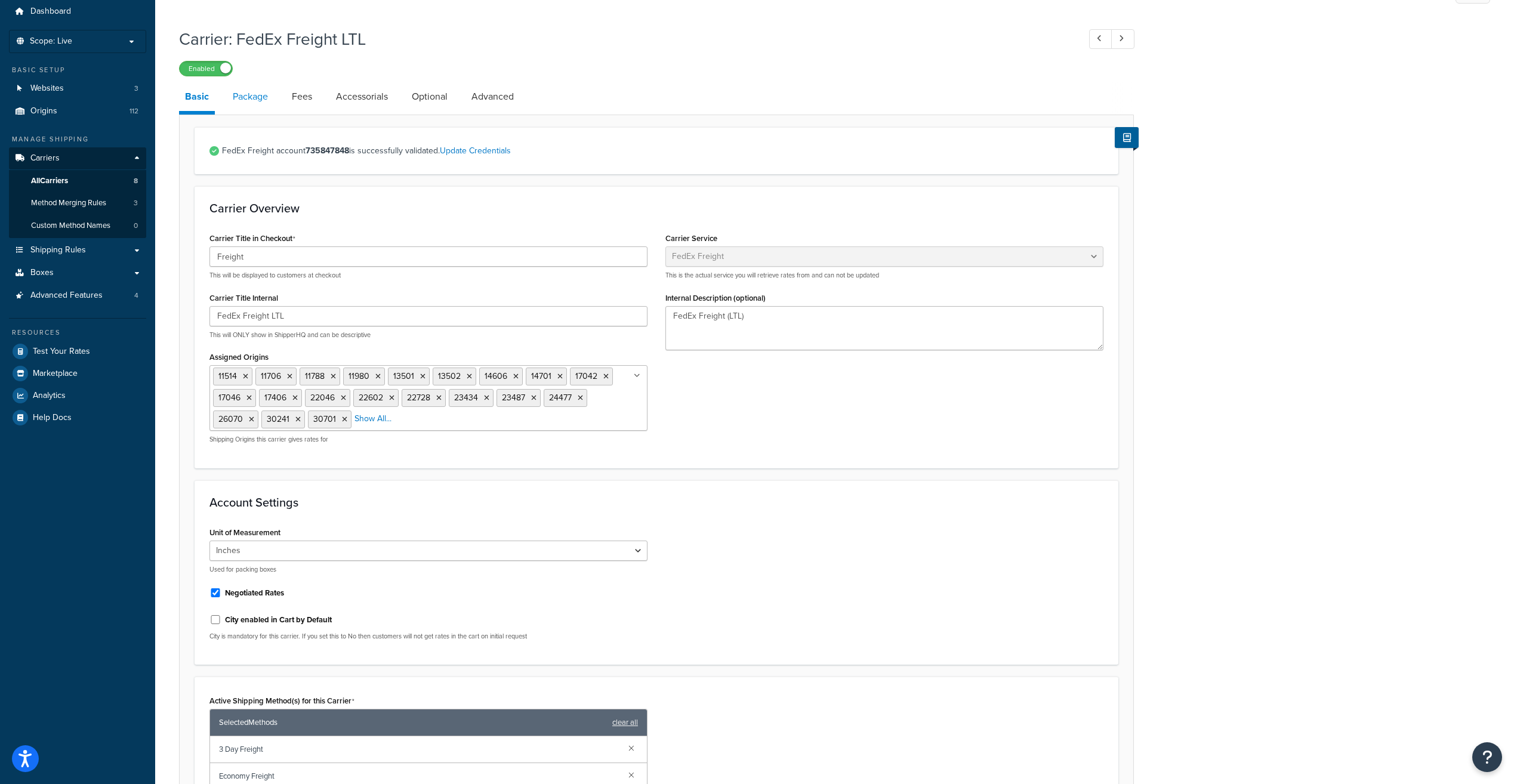
click at [256, 94] on link "Package" at bounding box center [250, 97] width 47 height 29
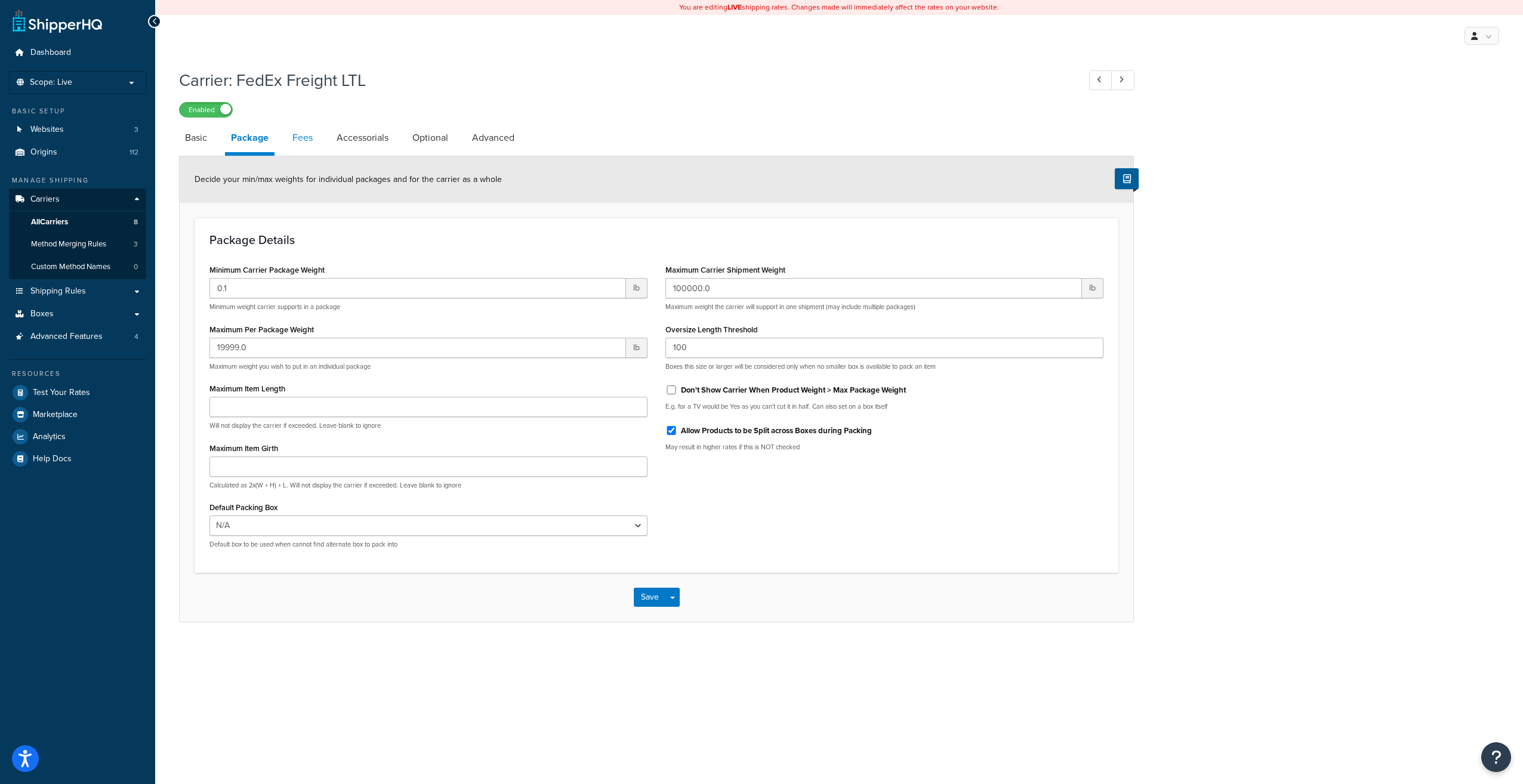
click at [304, 137] on link "Fees" at bounding box center [303, 138] width 32 height 29
select select "AFTER"
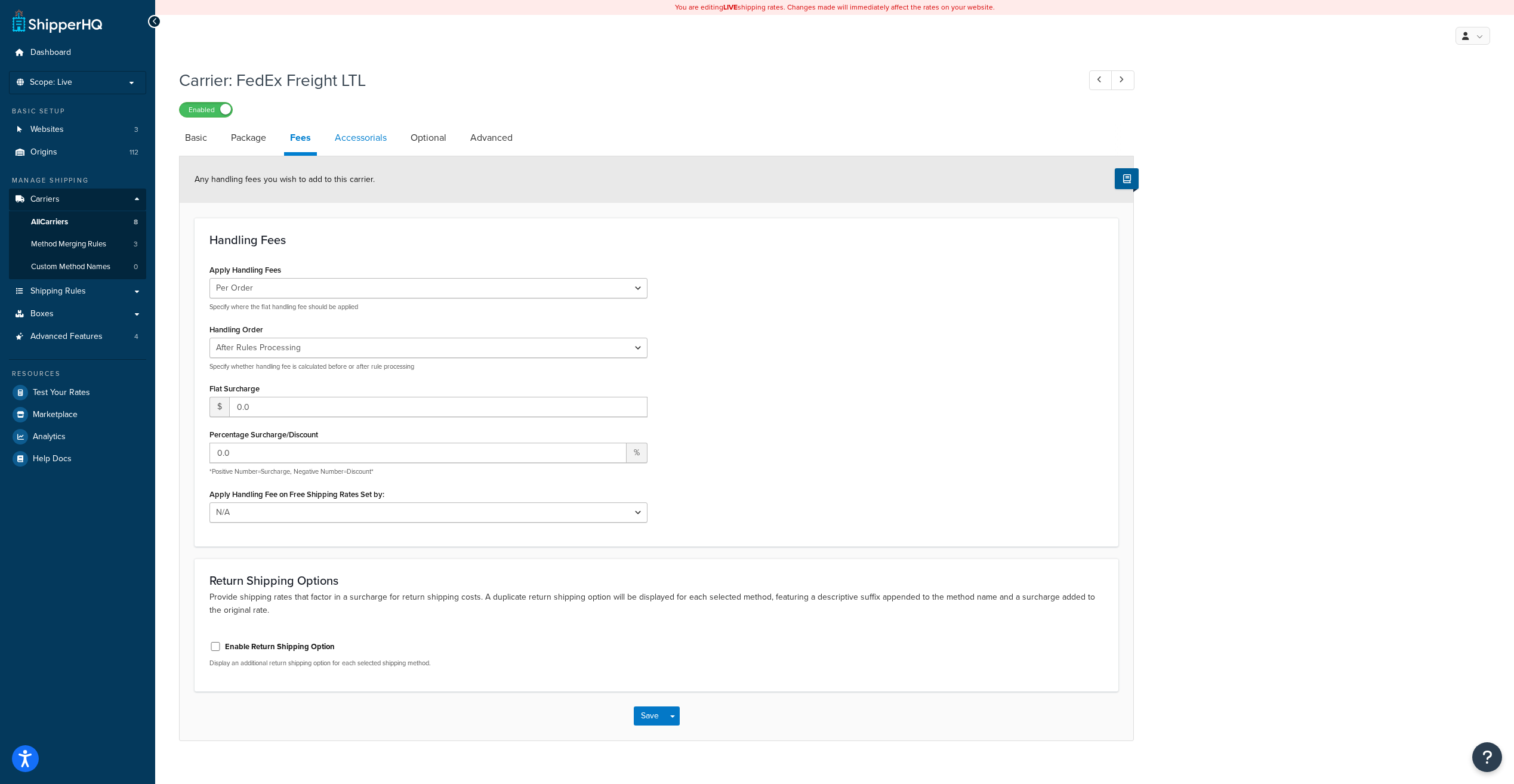
click at [357, 135] on link "Accessorials" at bounding box center [360, 138] width 64 height 29
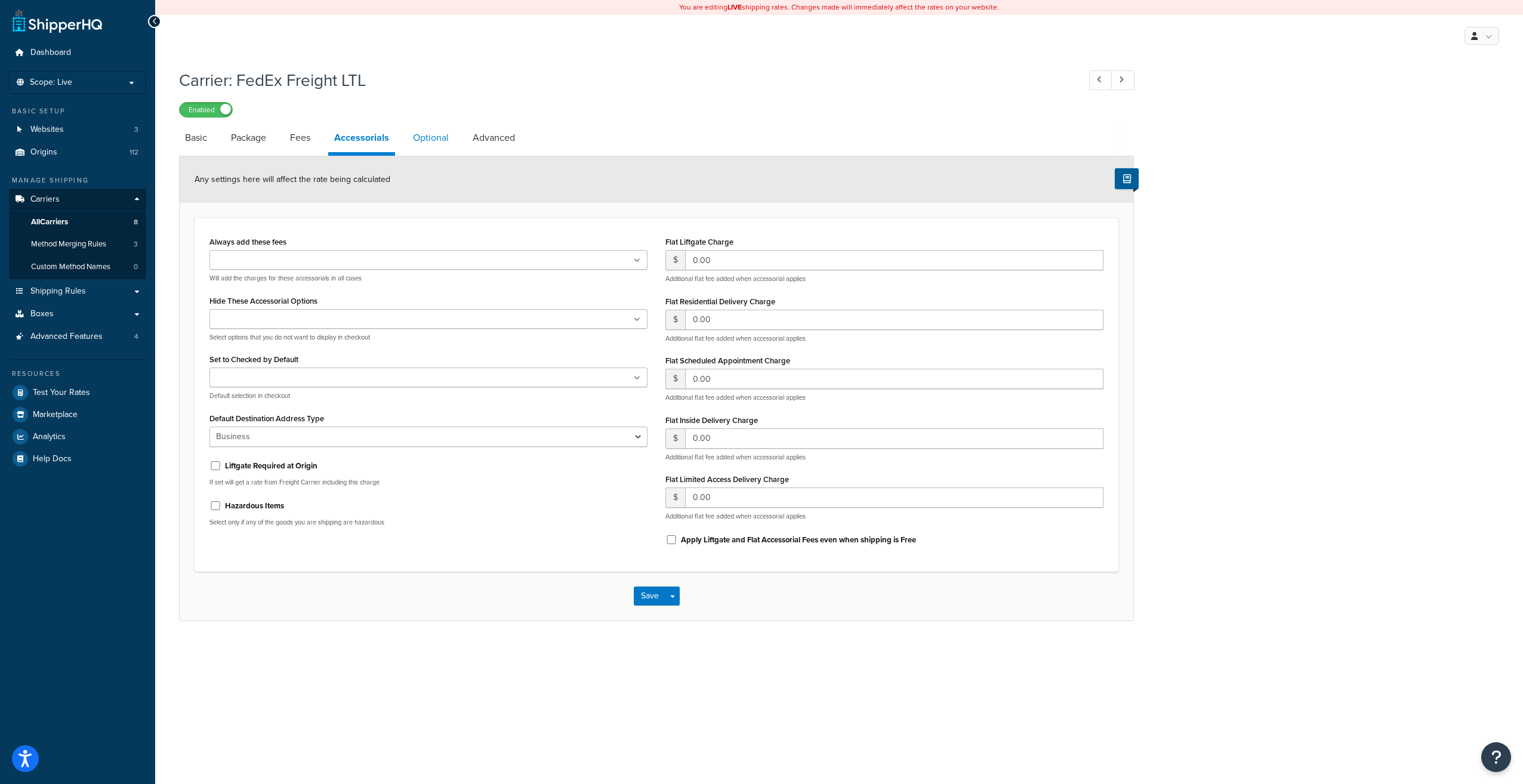
click at [425, 135] on link "Optional" at bounding box center [431, 138] width 48 height 29
select select "100"
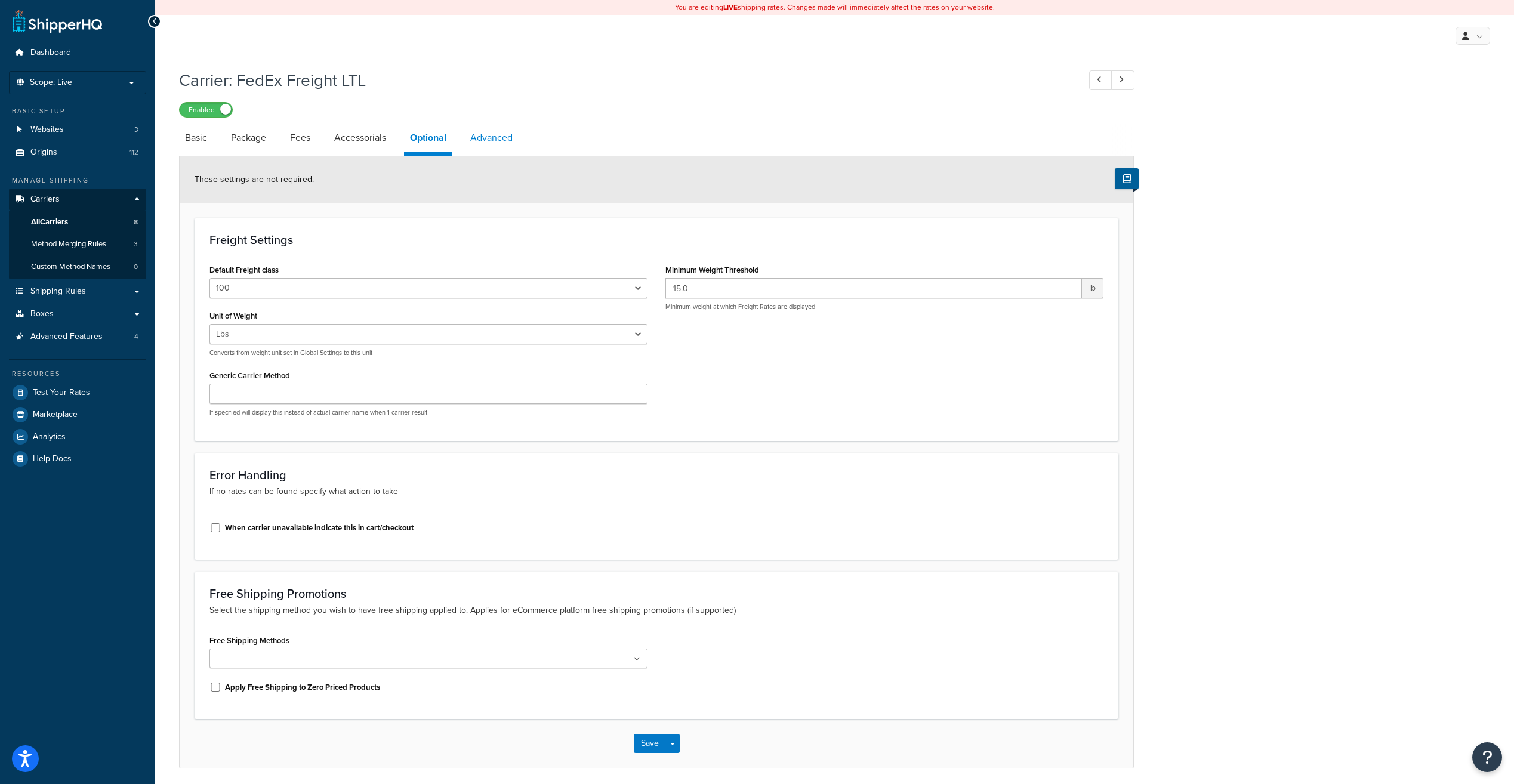
click at [481, 137] on link "Advanced" at bounding box center [492, 138] width 54 height 29
select select "false"
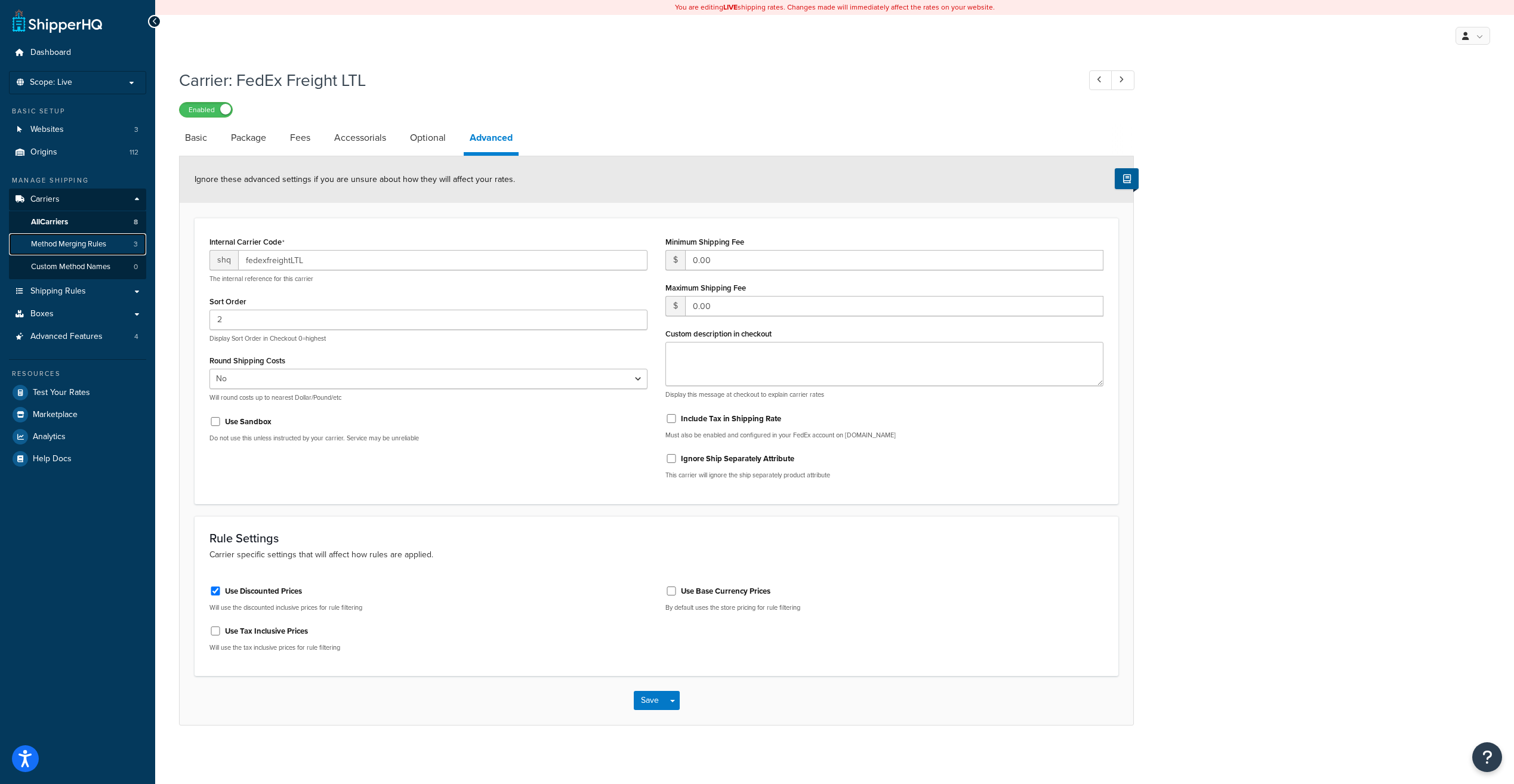
click at [97, 239] on span "Method Merging Rules" at bounding box center [69, 244] width 75 height 10
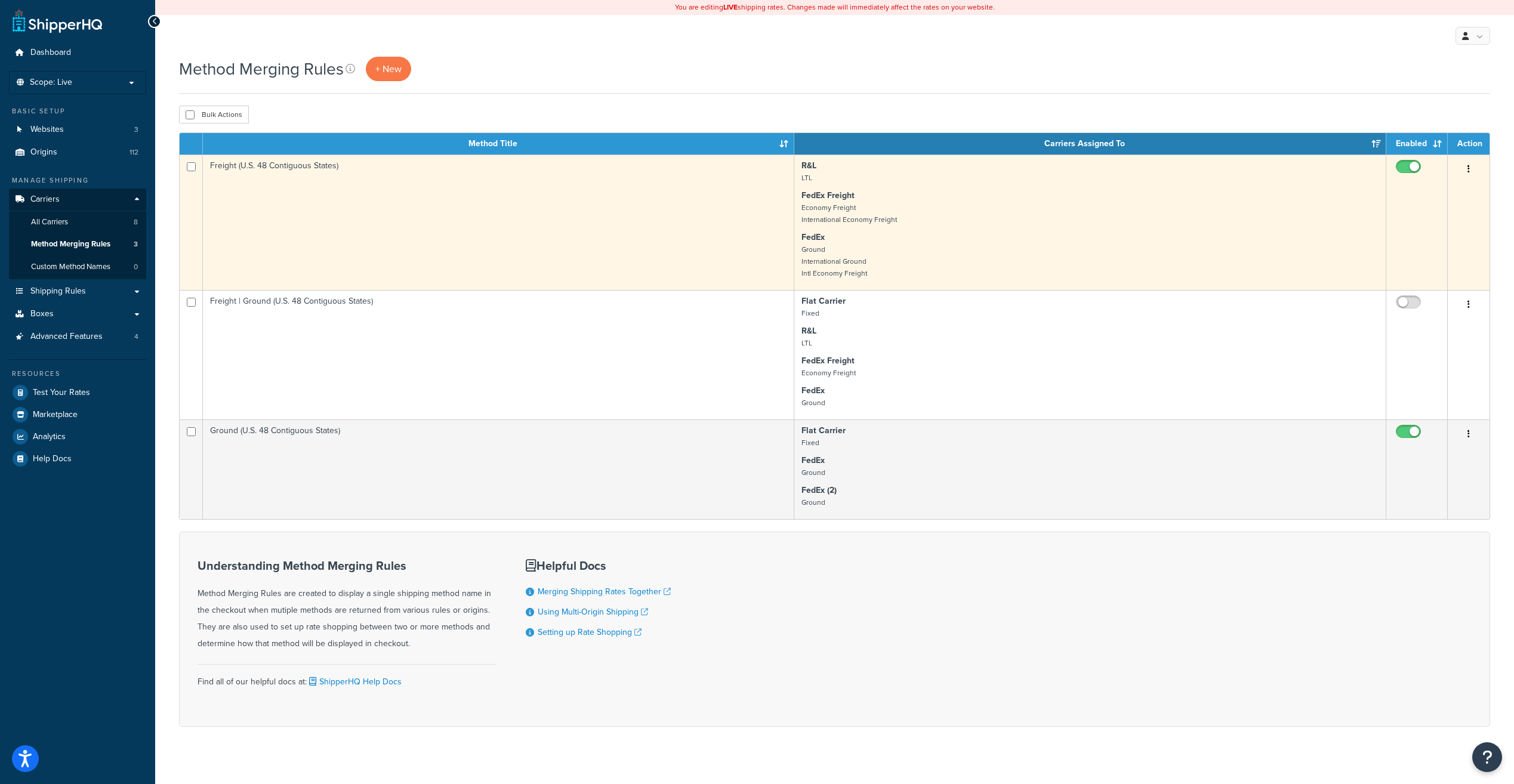
click at [1470, 171] on button "button" at bounding box center [1468, 170] width 17 height 19
click at [1411, 195] on link "Edit" at bounding box center [1420, 193] width 95 height 25
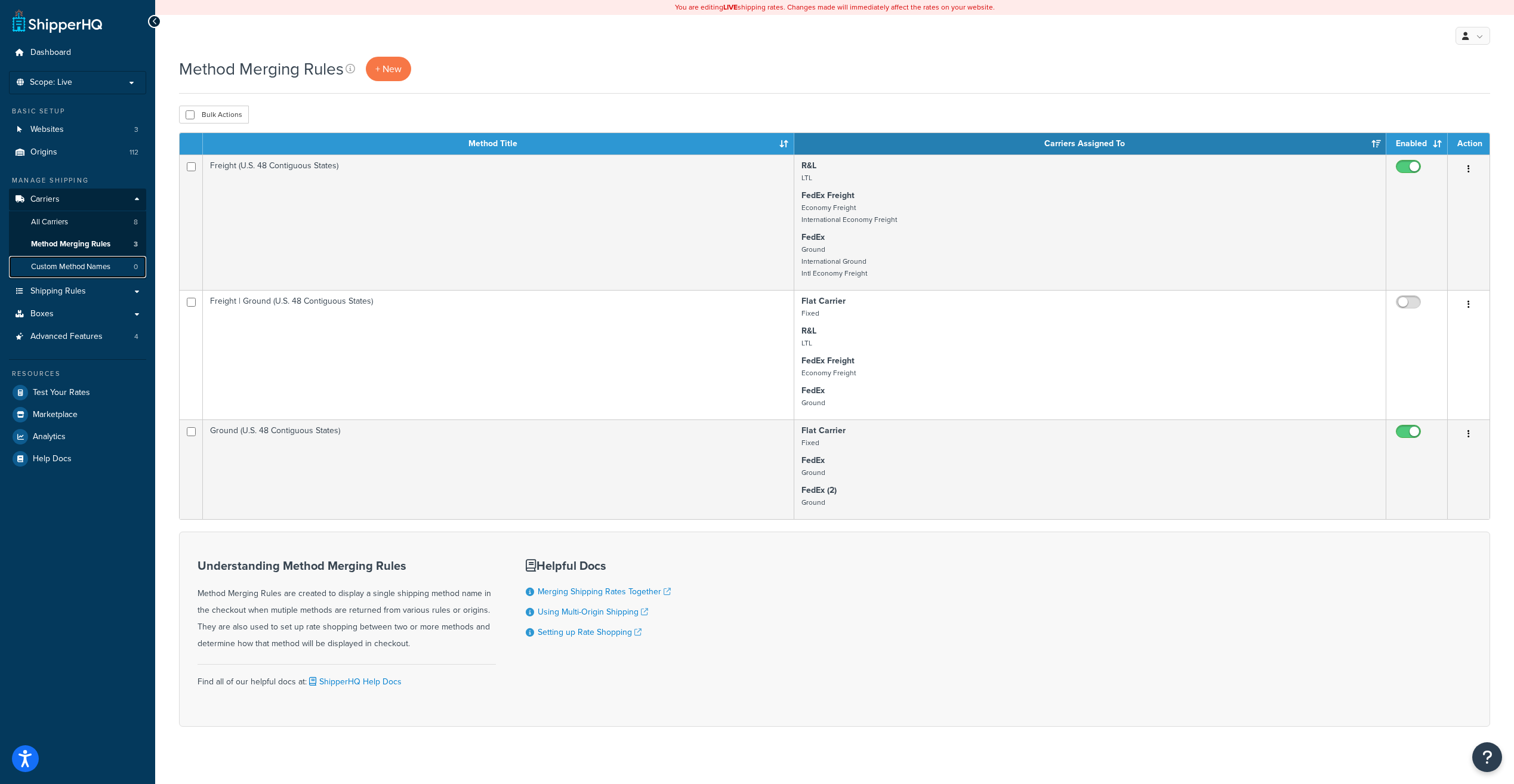
click at [81, 267] on span "Custom Method Names" at bounding box center [70, 267] width 79 height 10
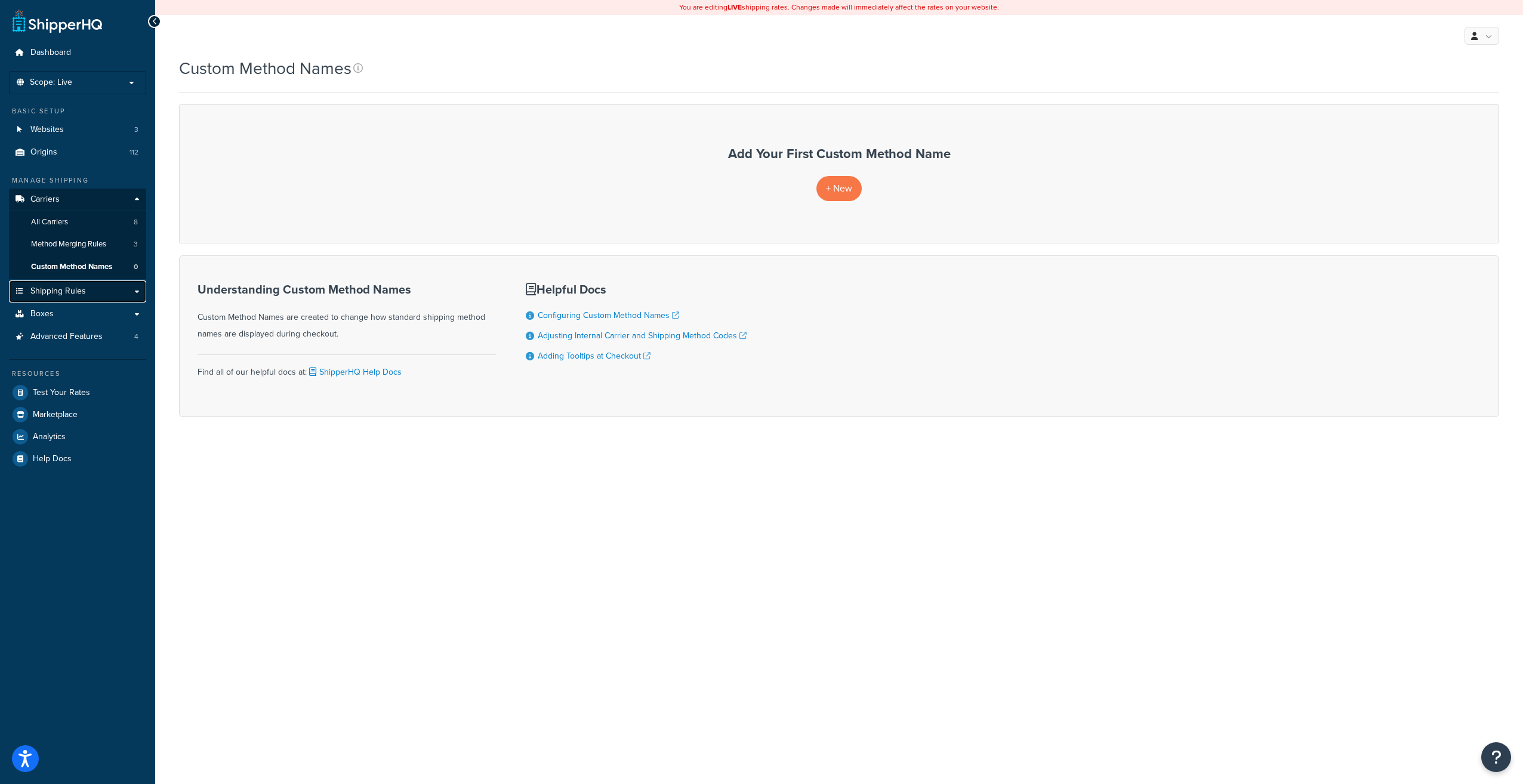
click at [135, 291] on link "Shipping Rules" at bounding box center [77, 291] width 137 height 22
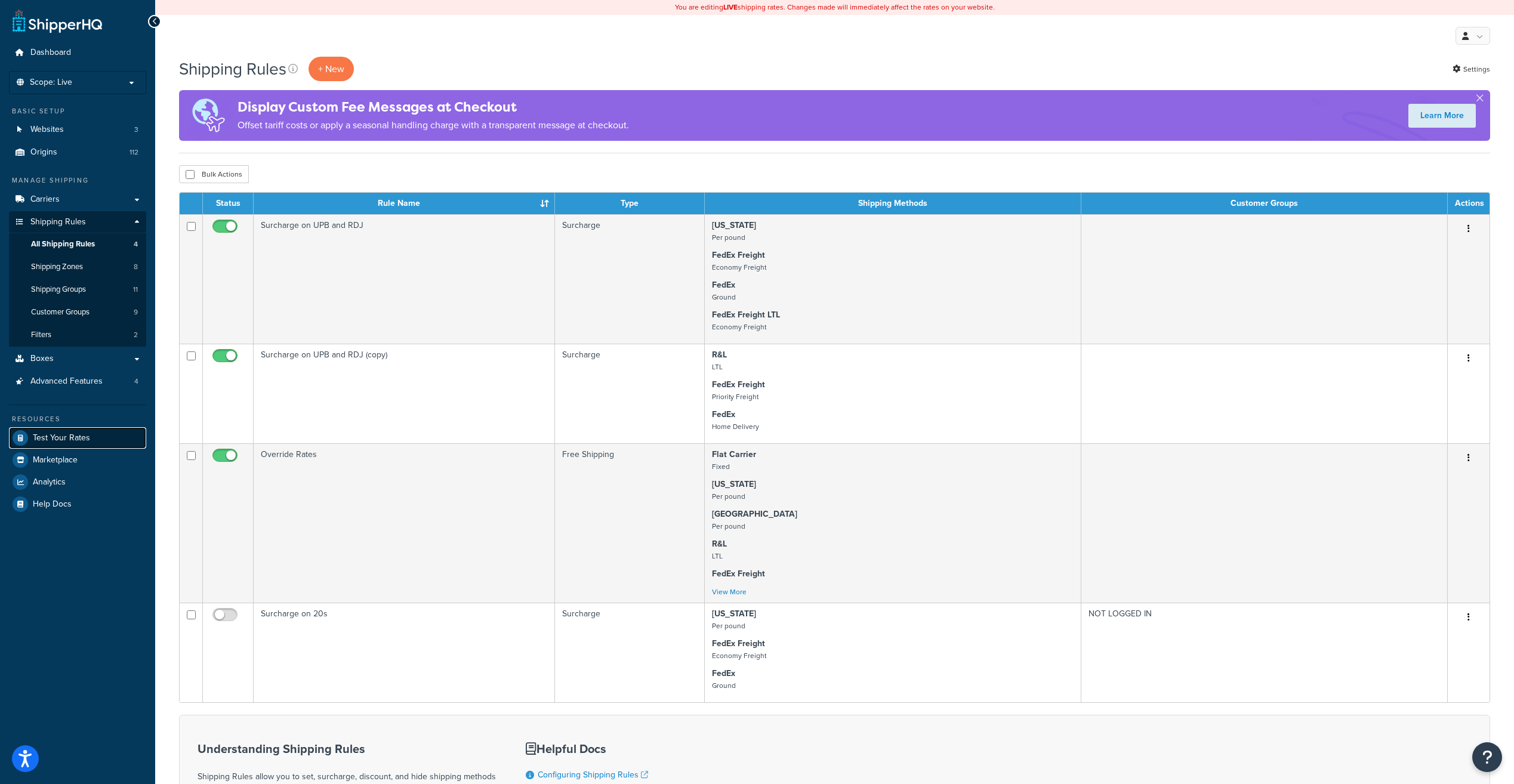
click at [76, 437] on span "Test Your Rates" at bounding box center [62, 438] width 58 height 10
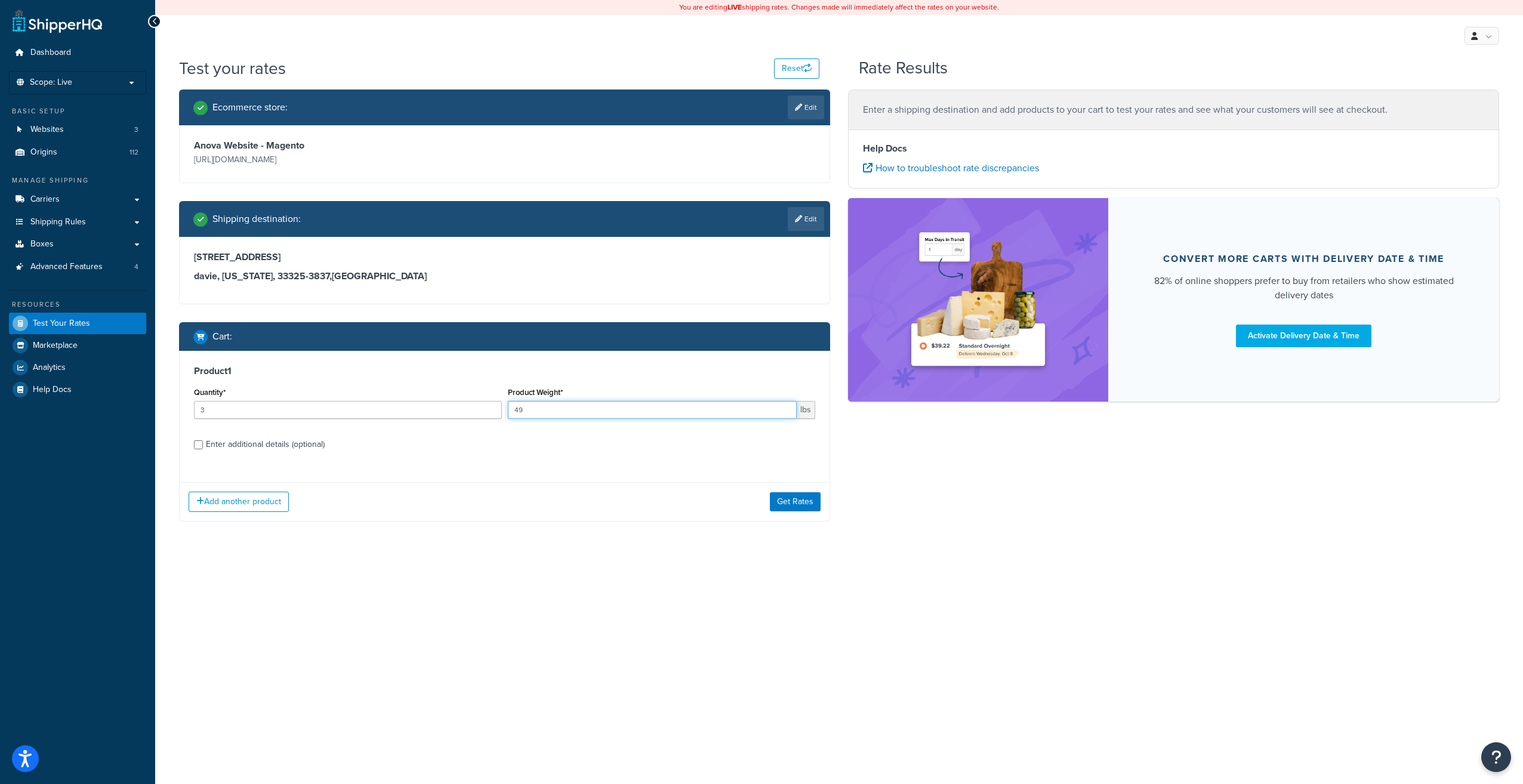
click at [556, 412] on input "49" at bounding box center [652, 410] width 289 height 18
type input "4"
type input "14"
click at [811, 505] on button "Get Rates" at bounding box center [795, 502] width 50 height 19
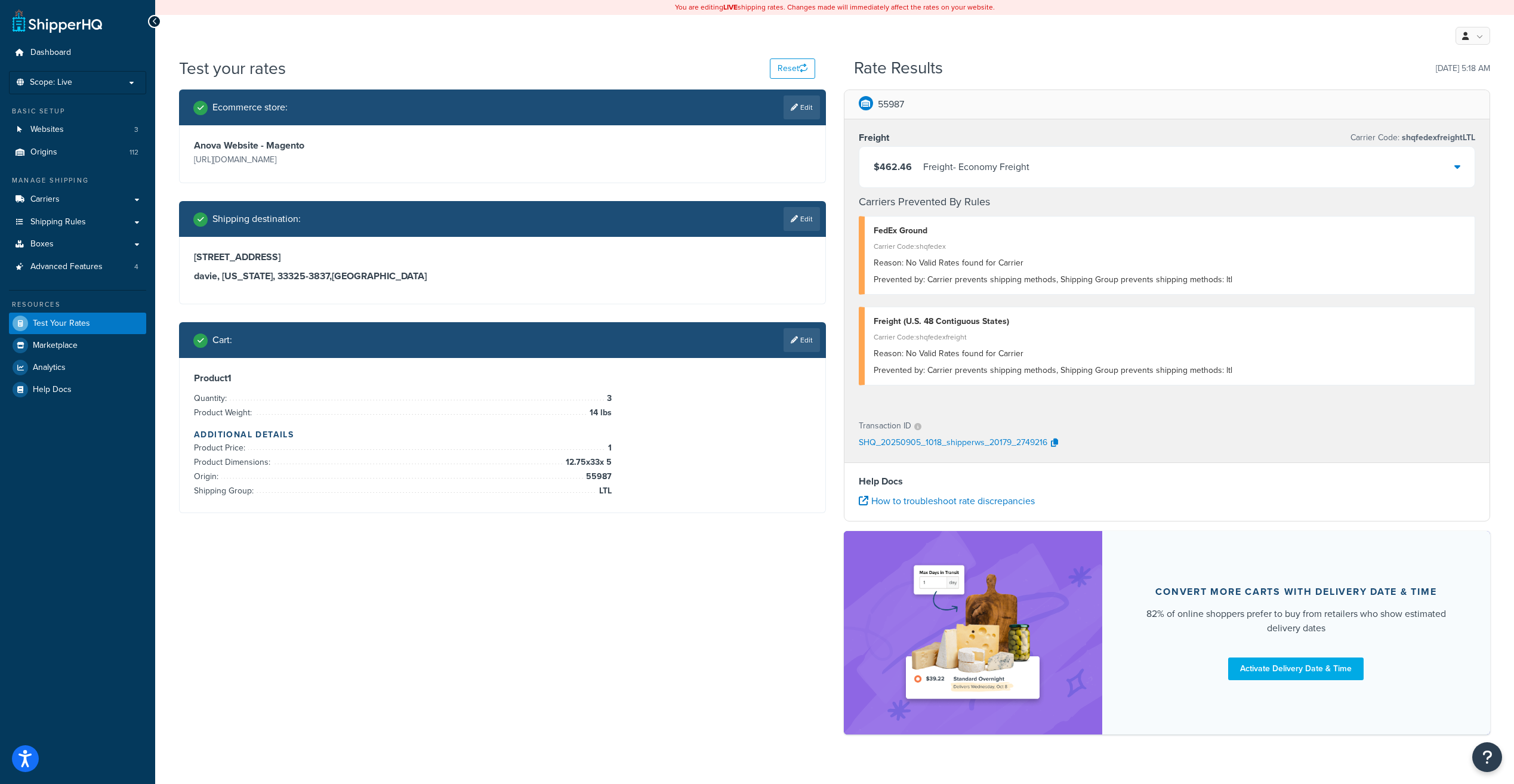
click at [1458, 164] on icon at bounding box center [1457, 167] width 6 height 10
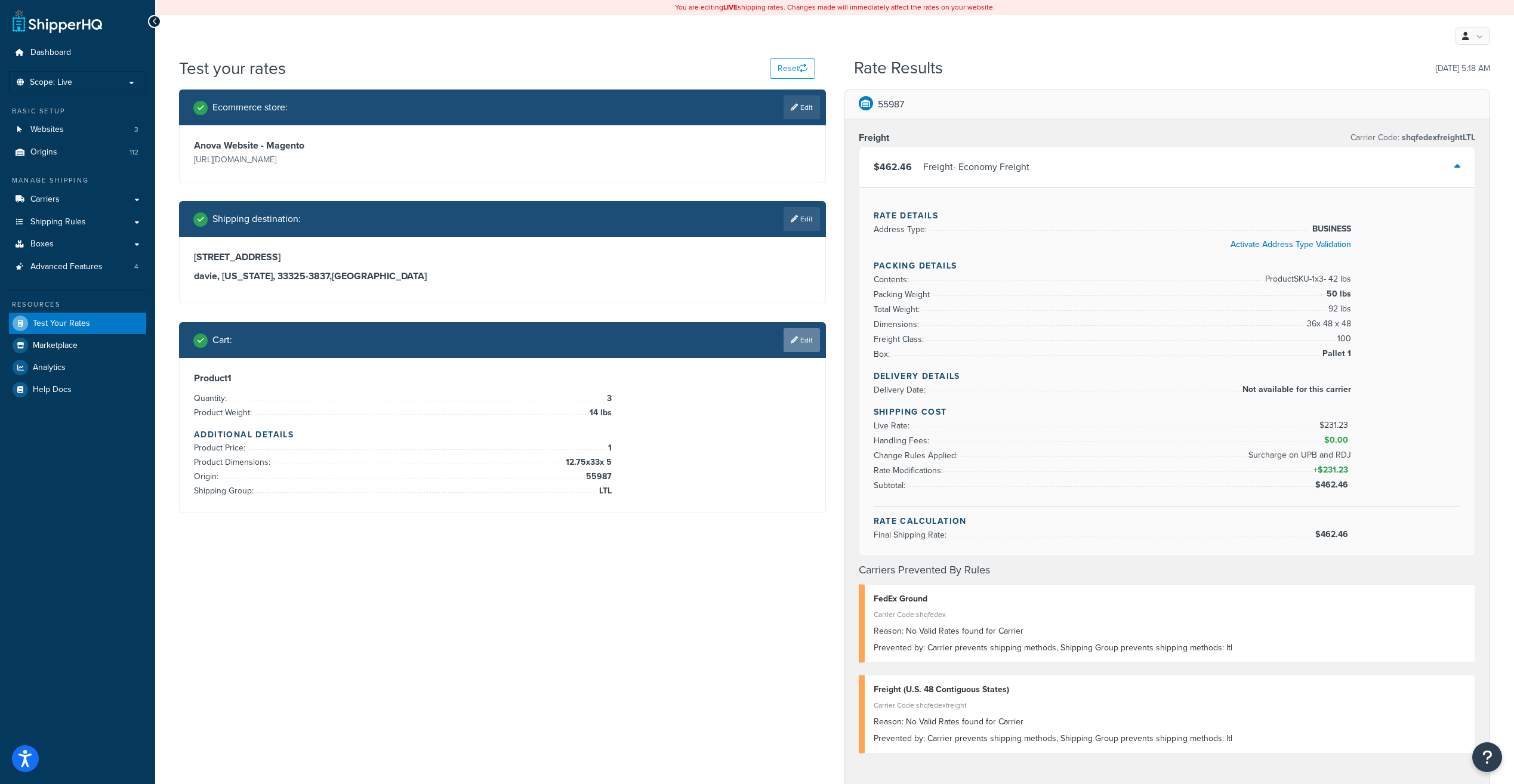
click at [808, 344] on link "Edit" at bounding box center [801, 340] width 36 height 24
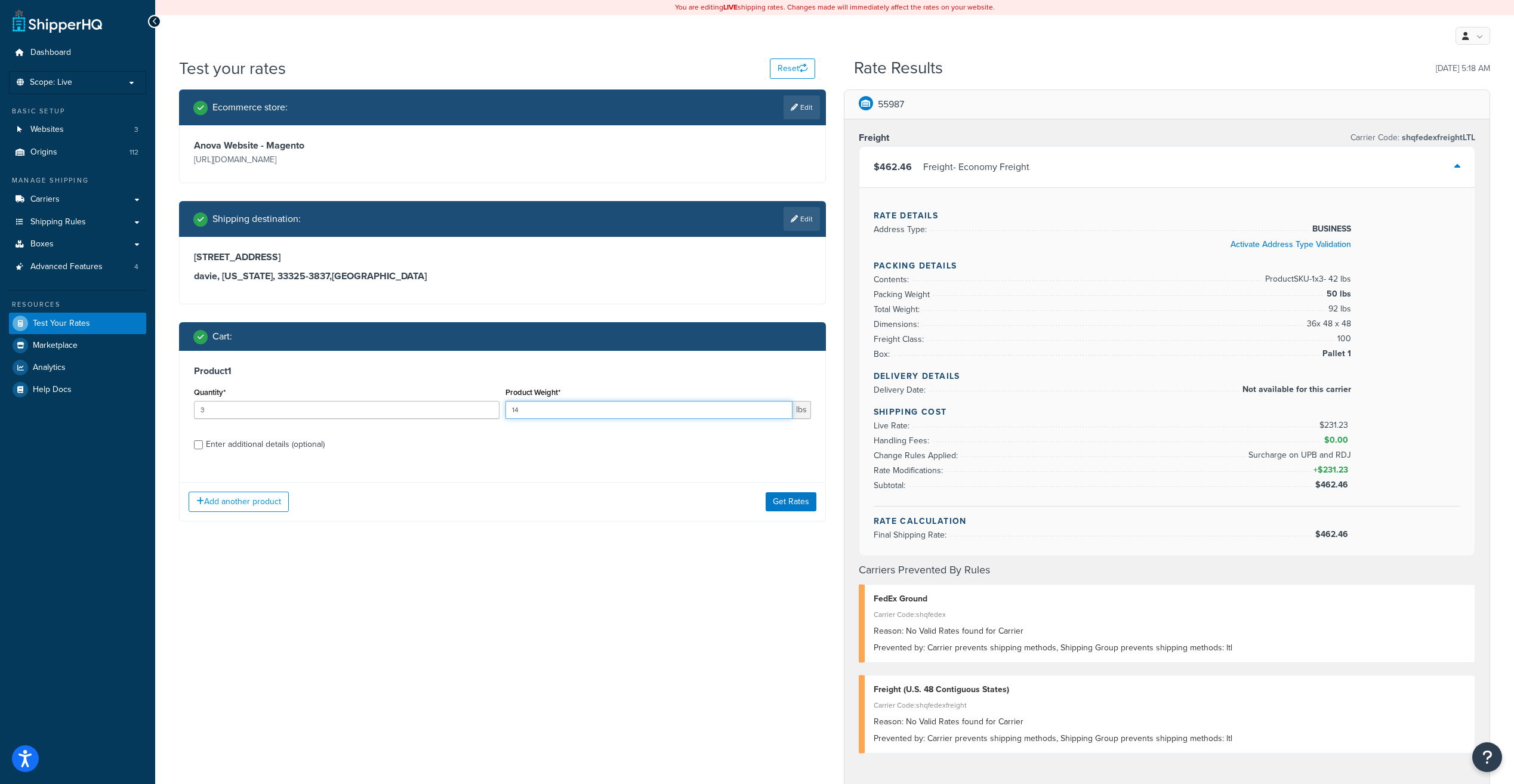
click at [602, 411] on input "14" at bounding box center [649, 410] width 287 height 18
type input "140"
click at [787, 497] on button "Get Rates" at bounding box center [791, 502] width 50 height 19
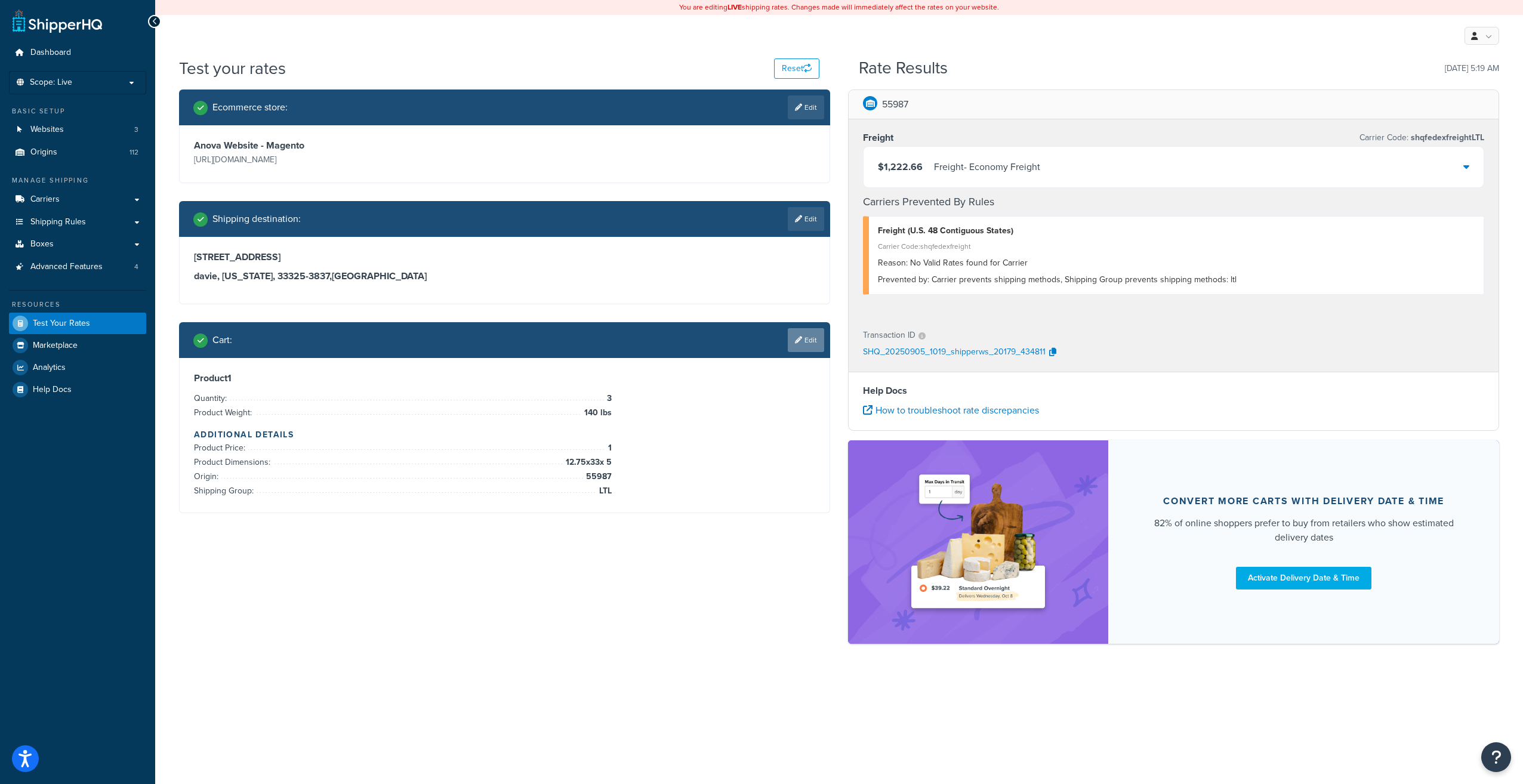
click at [792, 352] on link "Edit" at bounding box center [805, 340] width 36 height 24
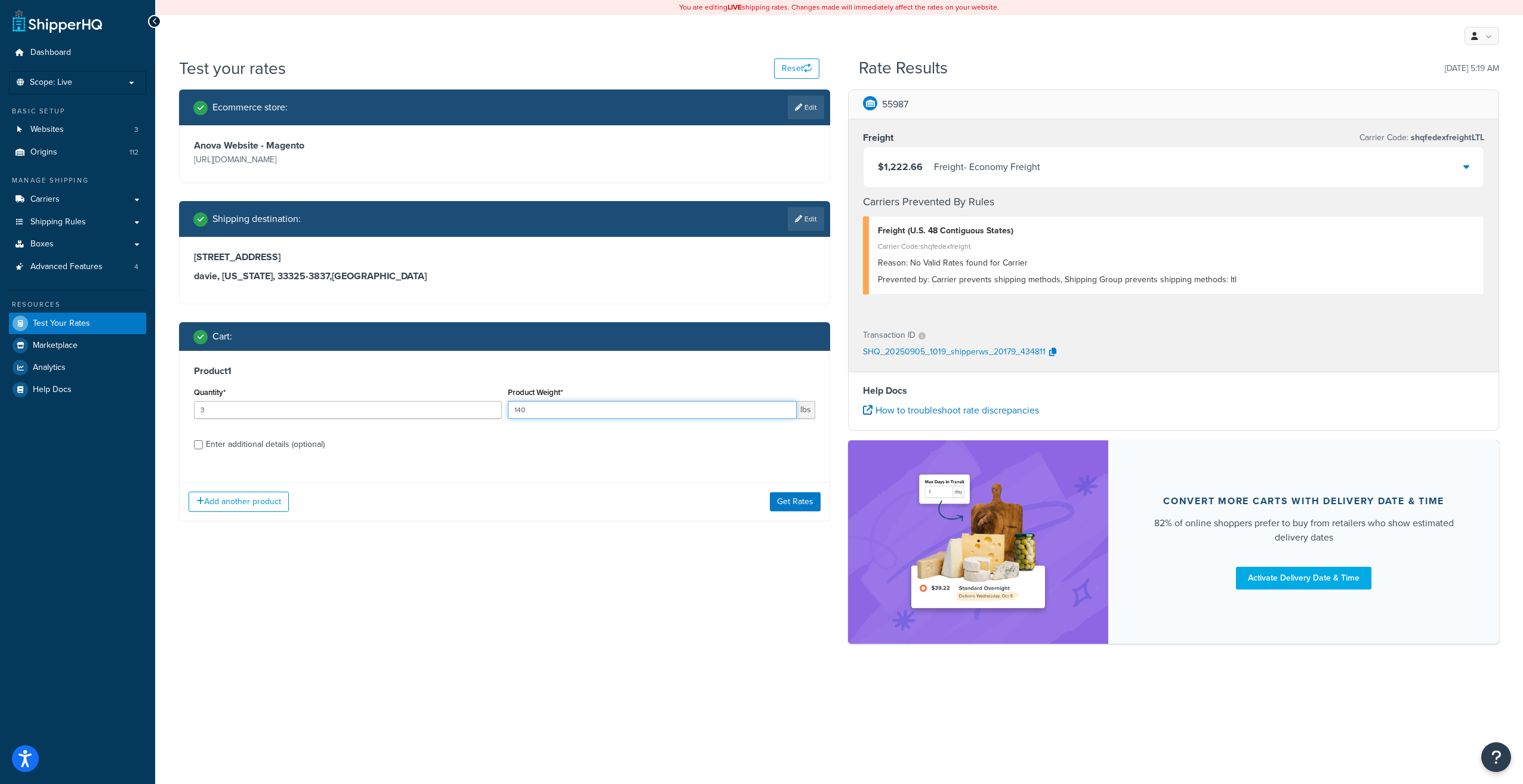
click at [570, 413] on input "140" at bounding box center [652, 410] width 289 height 18
type input "14"
click at [203, 444] on div "Enter additional details (optional)" at bounding box center [505, 444] width 622 height 19
click at [198, 446] on input "Enter additional details (optional)" at bounding box center [198, 444] width 9 height 9
checkbox input "true"
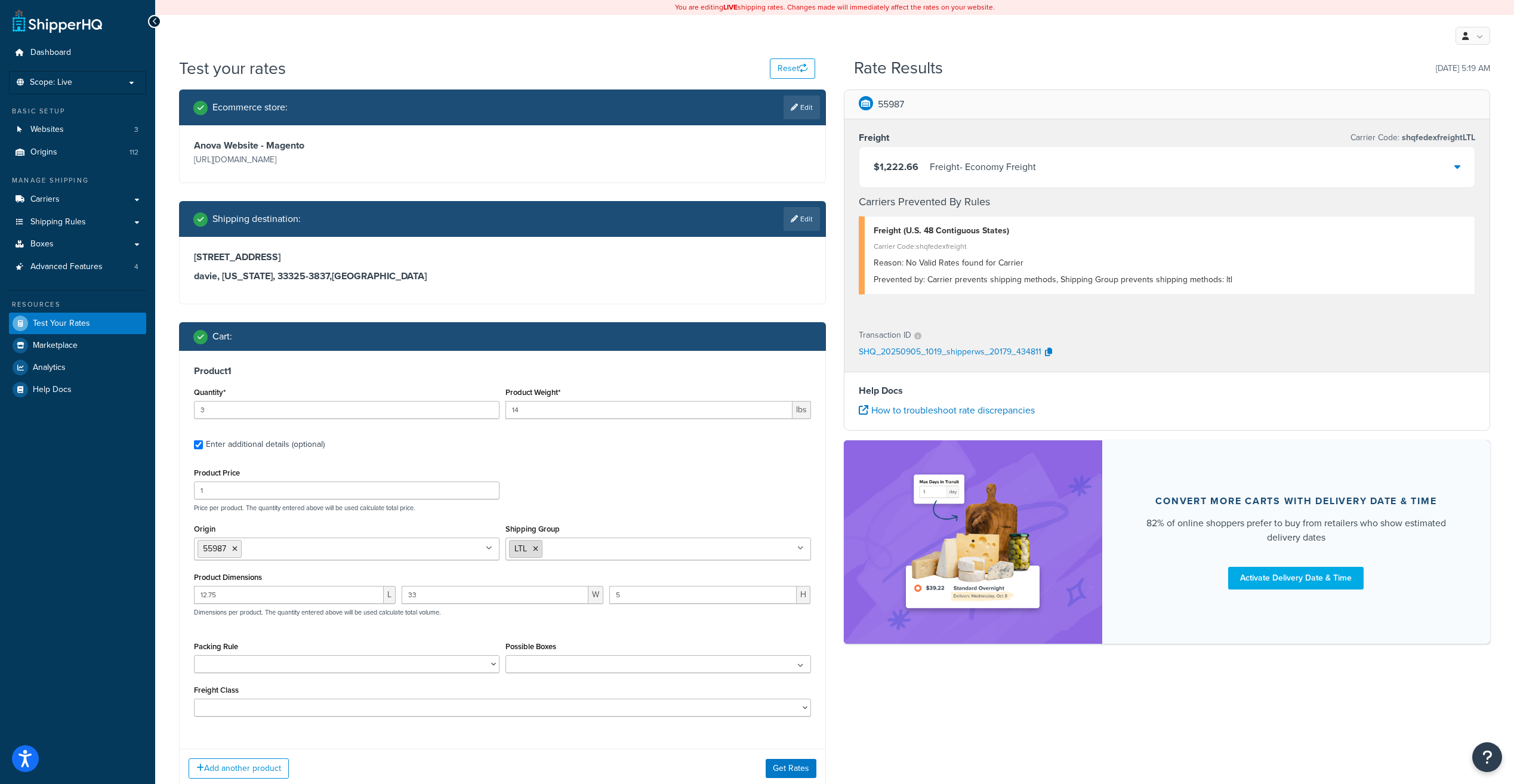
click at [540, 553] on li "LTL" at bounding box center [525, 549] width 34 height 18
click at [539, 552] on li "LTL" at bounding box center [525, 549] width 34 height 18
click at [535, 547] on icon at bounding box center [535, 549] width 6 height 7
click at [793, 763] on button "Get Rates" at bounding box center [791, 769] width 50 height 19
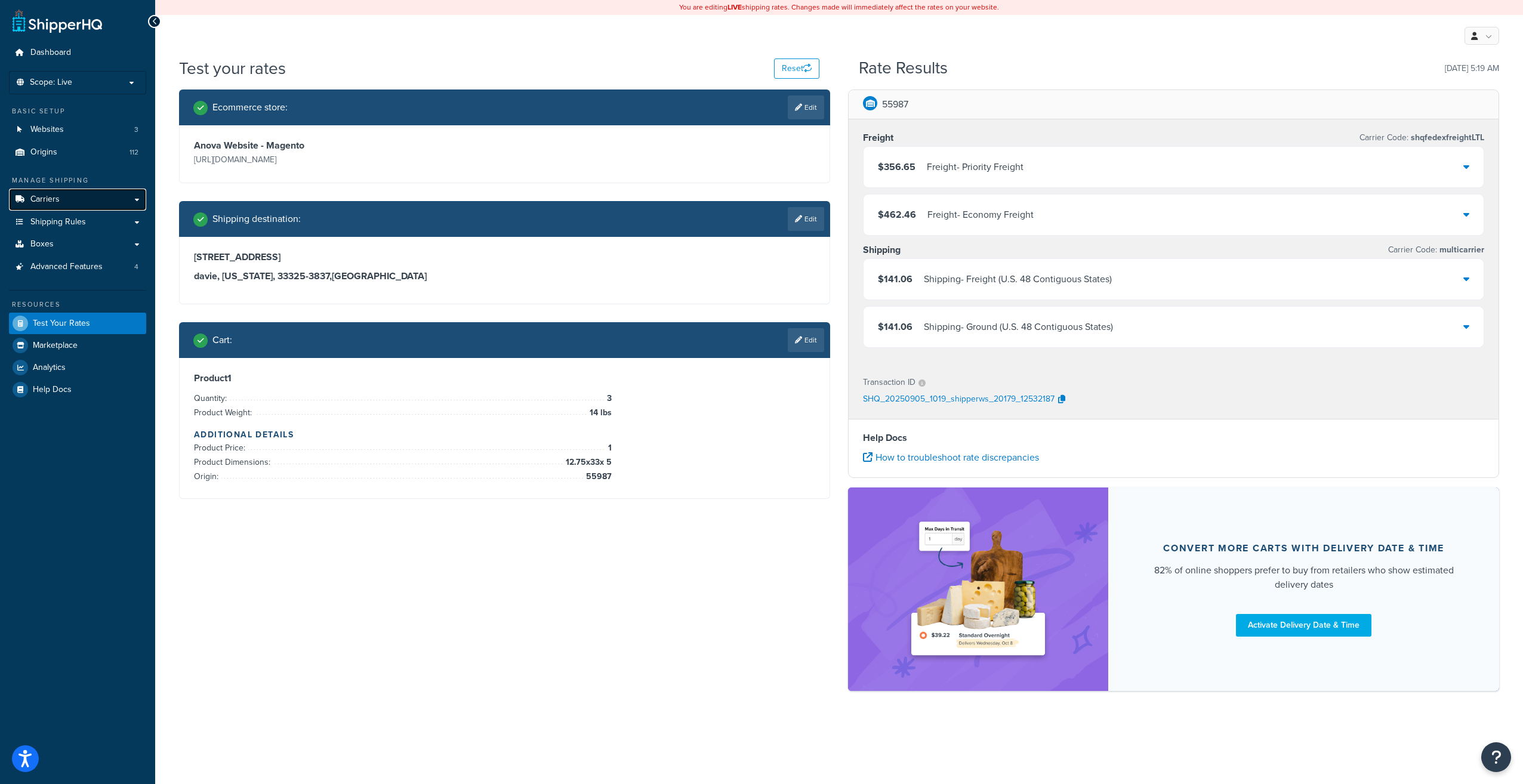
click at [138, 202] on link "Carriers" at bounding box center [77, 199] width 137 height 22
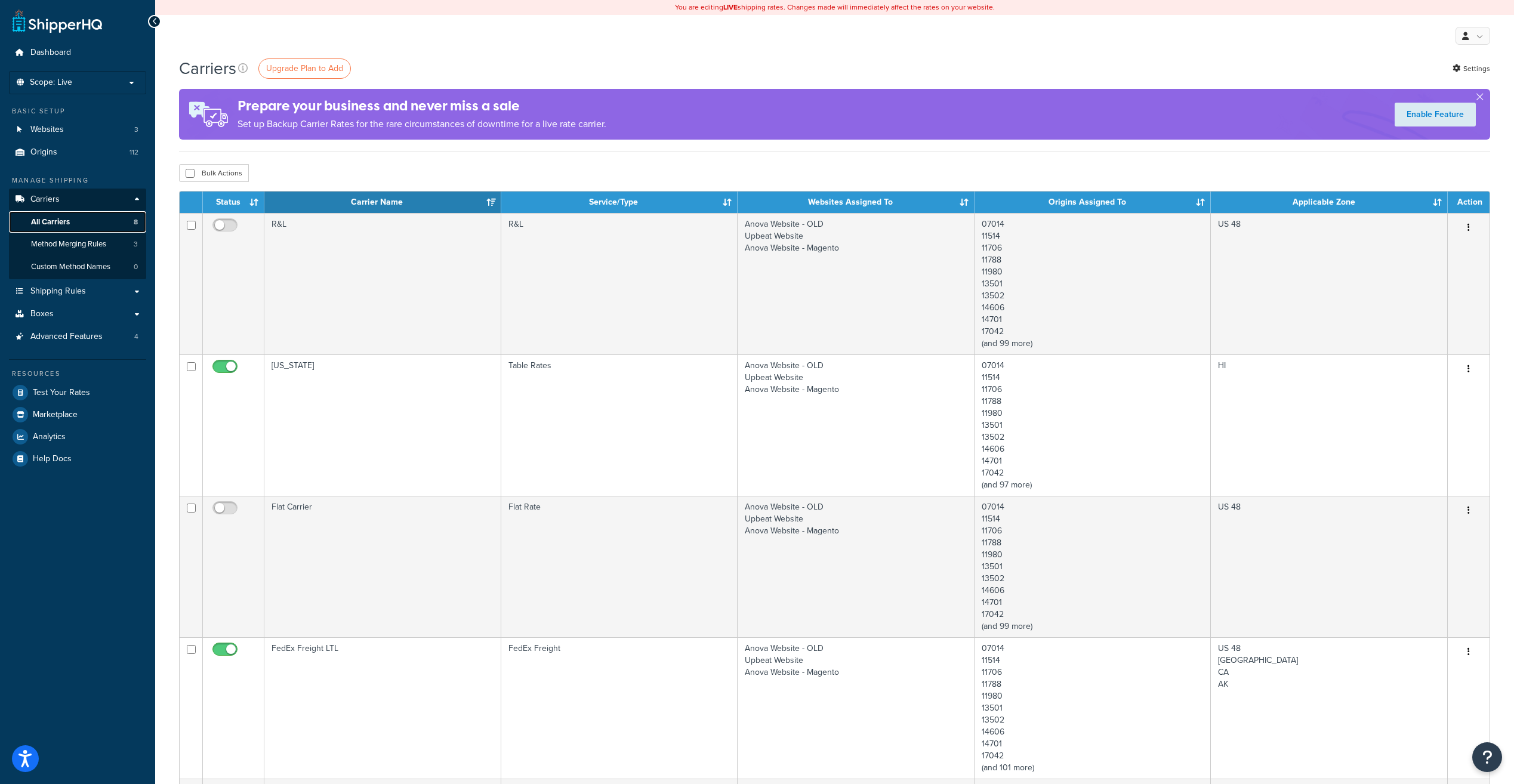
click at [68, 222] on span "All Carriers" at bounding box center [50, 222] width 38 height 10
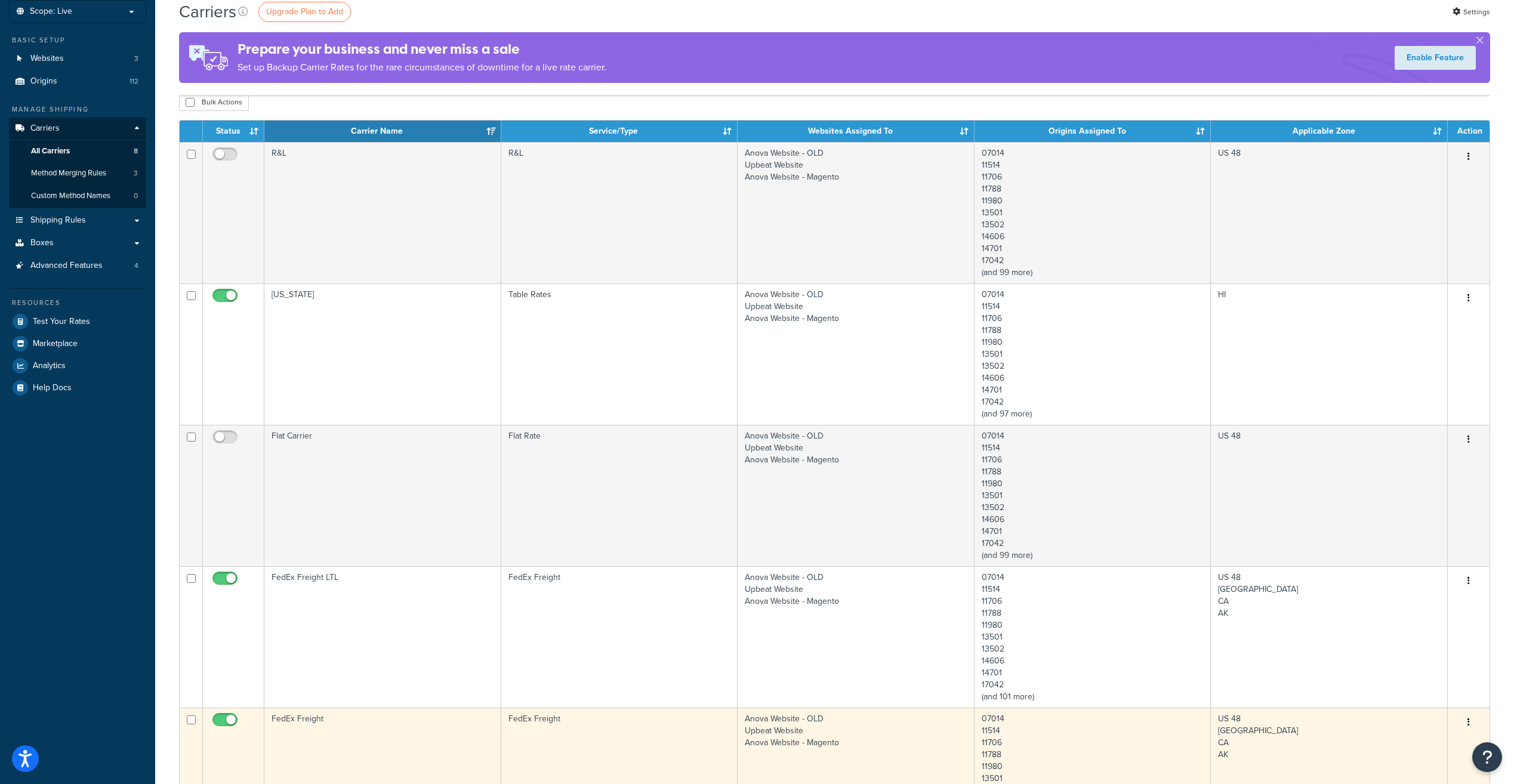
scroll to position [60, 0]
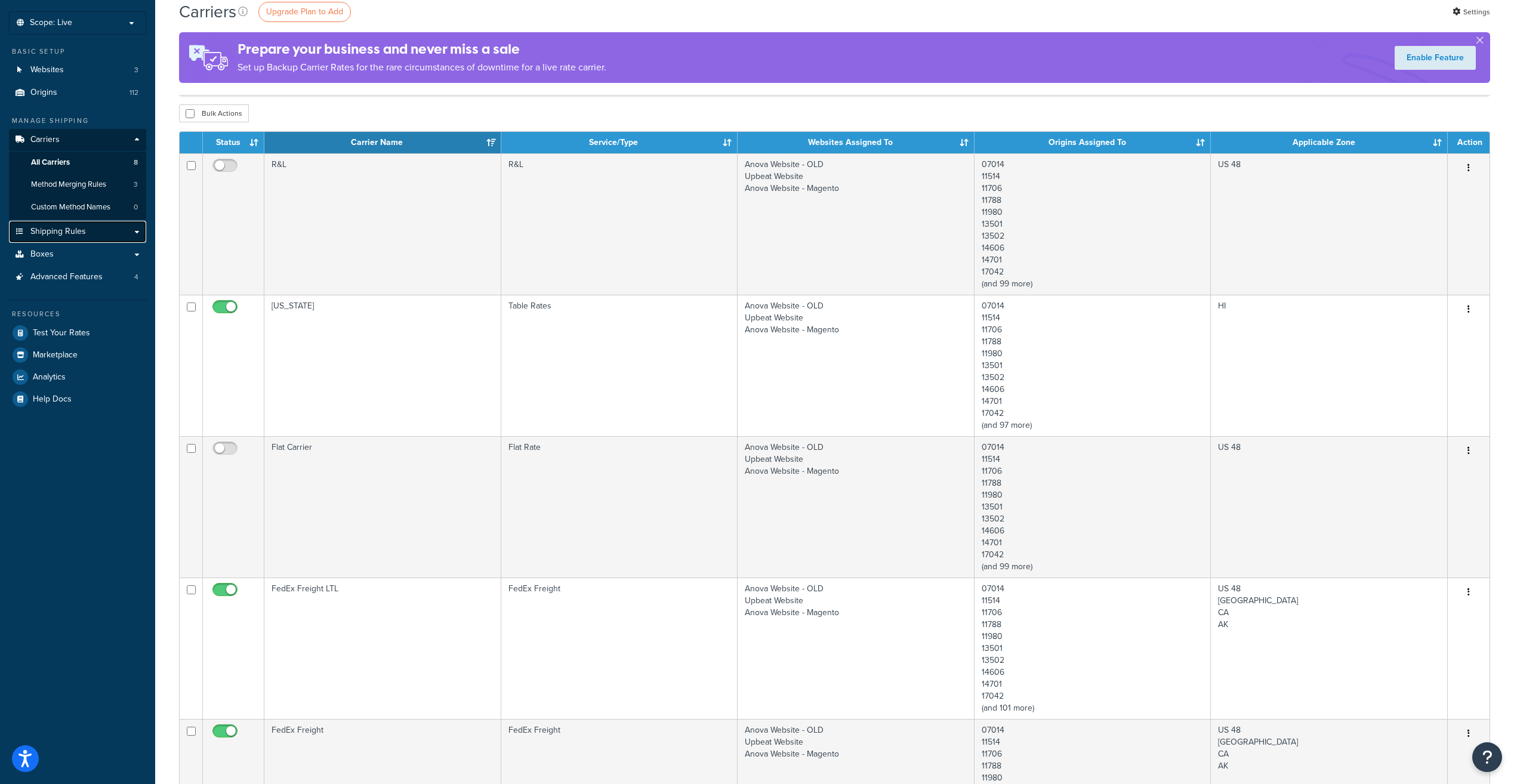
click at [132, 231] on link "Shipping Rules" at bounding box center [77, 232] width 137 height 22
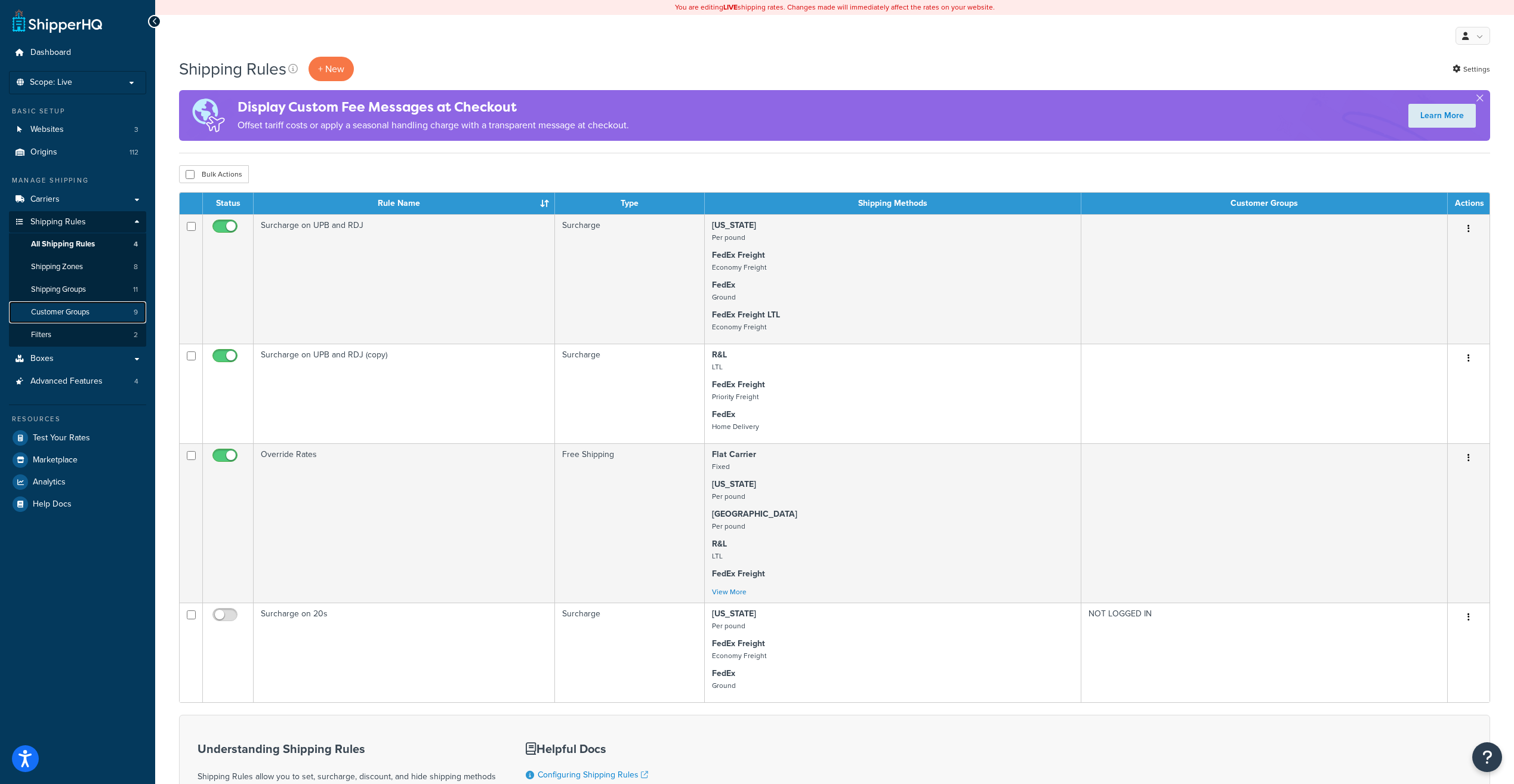
click at [96, 313] on link "Customer Groups 9" at bounding box center [77, 312] width 137 height 22
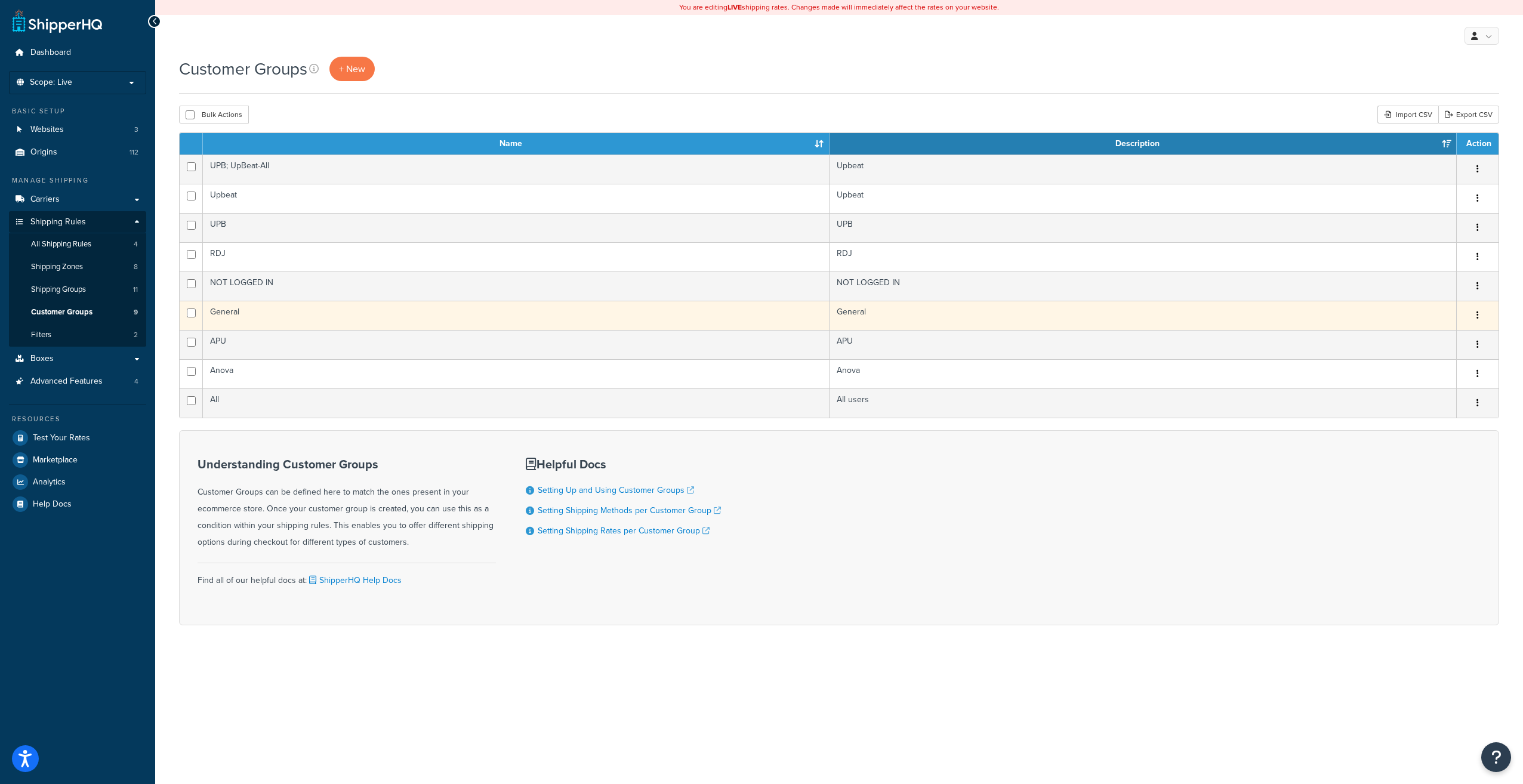
click at [1481, 314] on button "button" at bounding box center [1477, 316] width 17 height 19
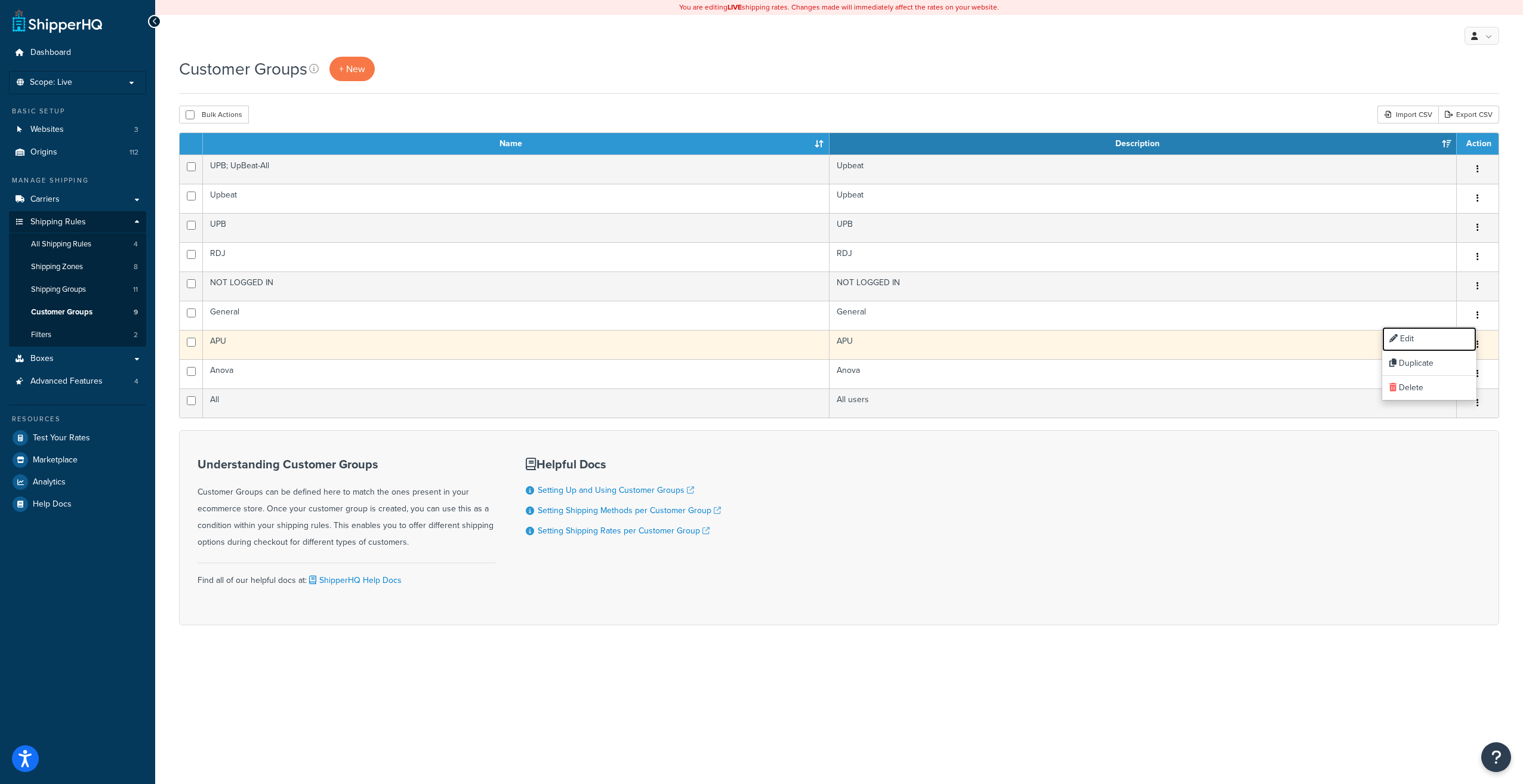
click at [1442, 341] on link "Edit" at bounding box center [1429, 339] width 95 height 25
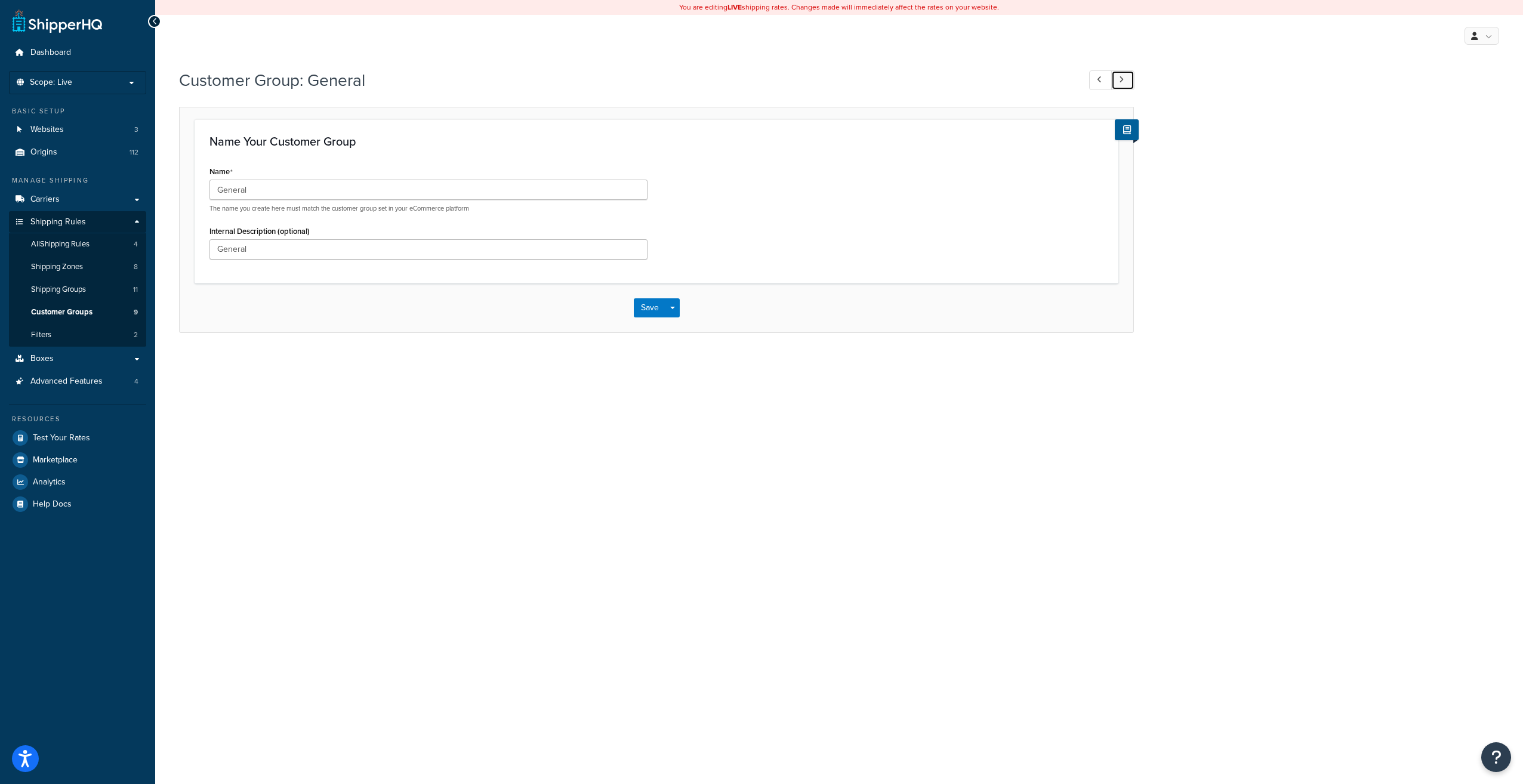
click at [1126, 74] on link at bounding box center [1122, 80] width 23 height 20
type input "Anova"
click at [1126, 74] on link at bounding box center [1122, 80] width 23 height 20
type input "UPB; UpBeat-All"
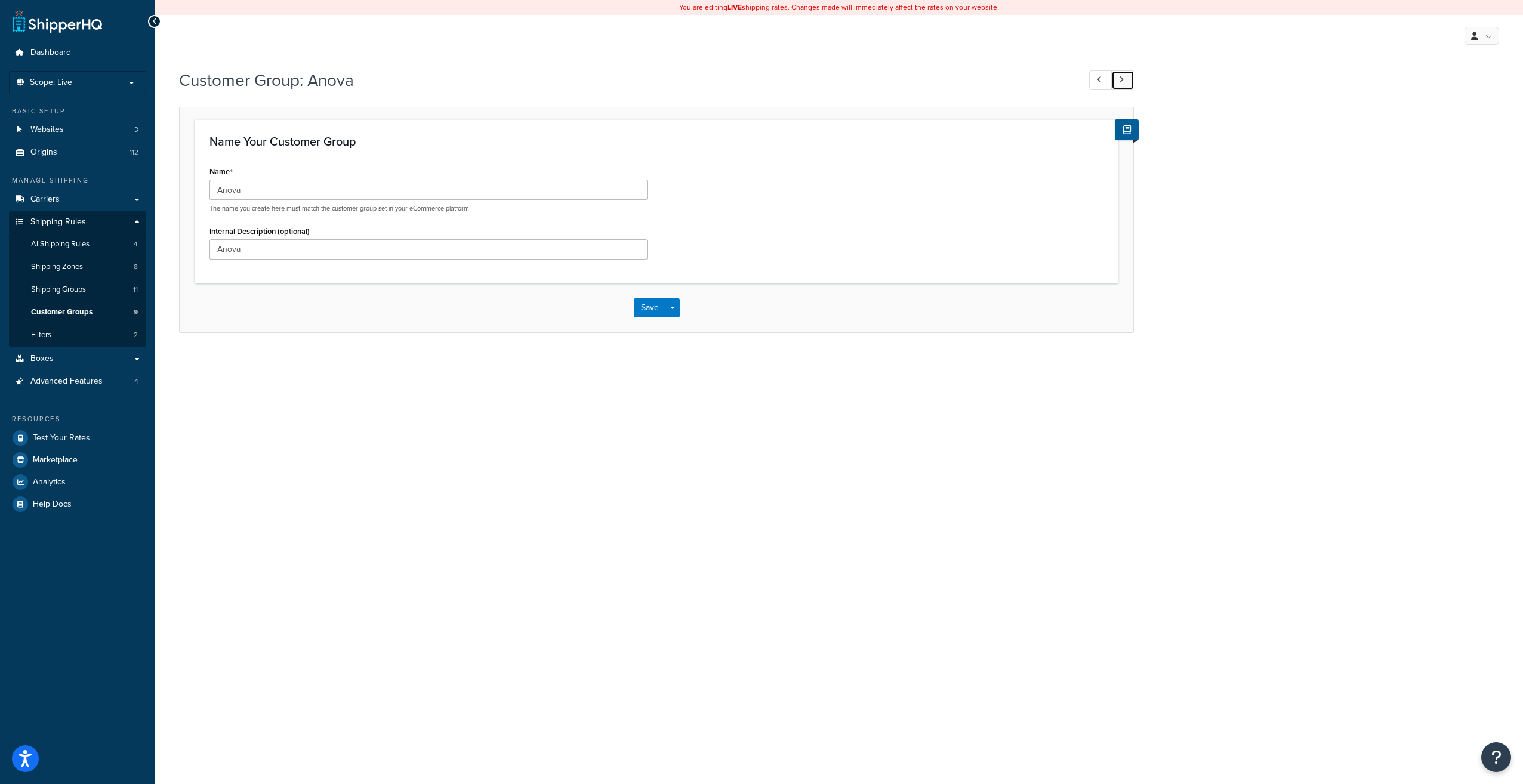
type input "Upbeat"
click at [1126, 74] on link at bounding box center [1122, 80] width 23 height 20
type input "Upbeat"
click at [71, 291] on span "Shipping Groups" at bounding box center [58, 289] width 55 height 10
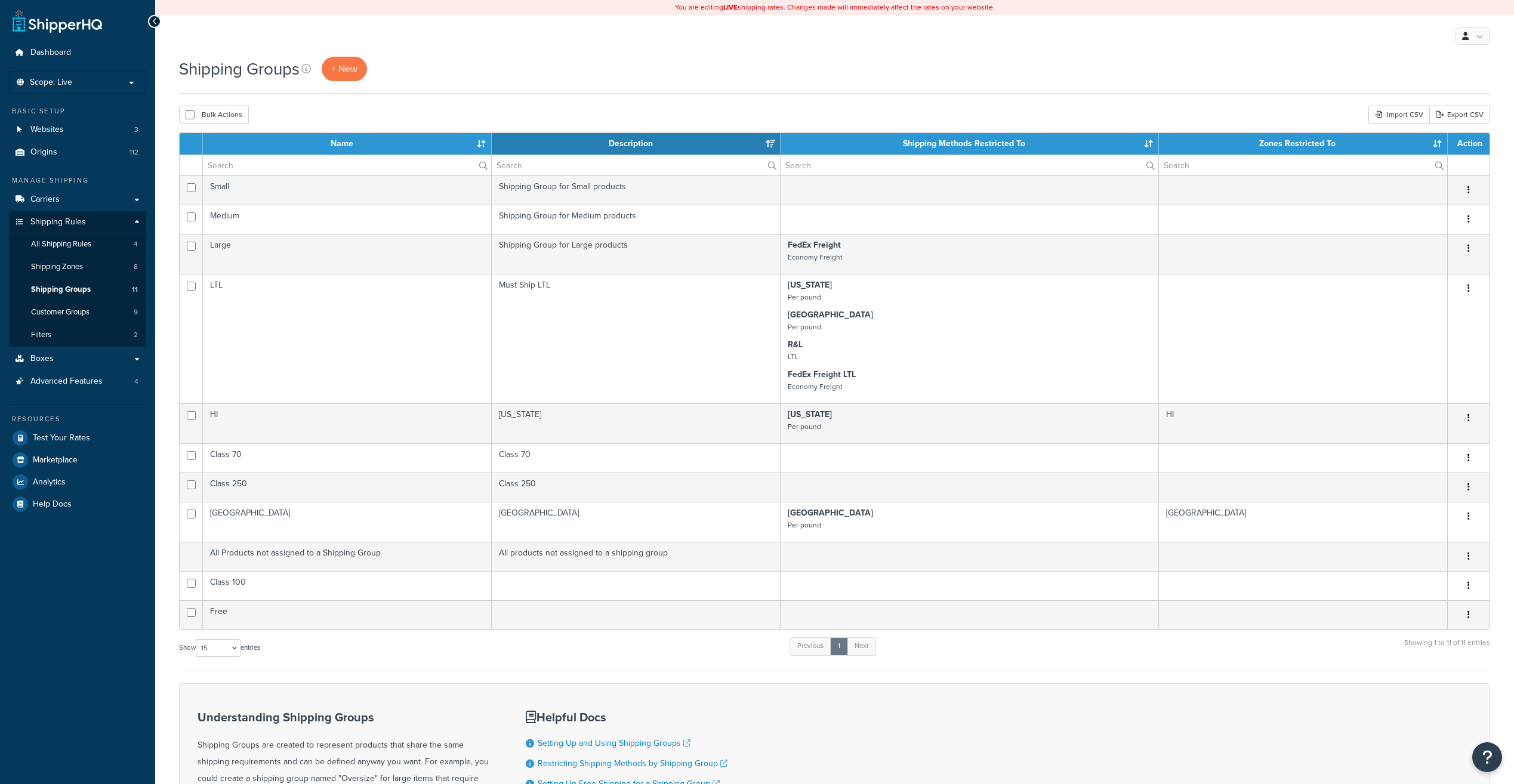
select select "15"
click at [135, 201] on link "Carriers" at bounding box center [77, 199] width 137 height 22
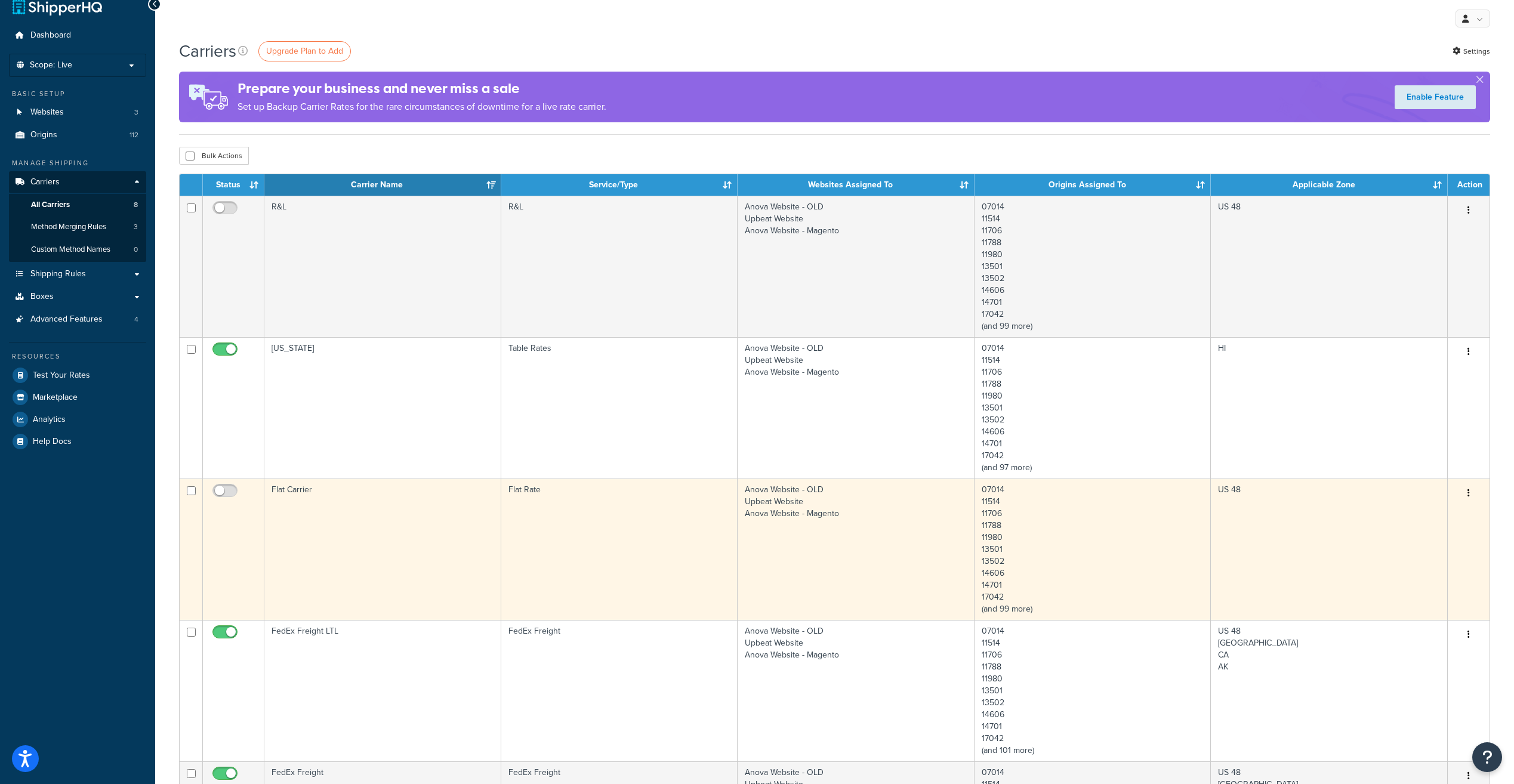
scroll to position [119, 0]
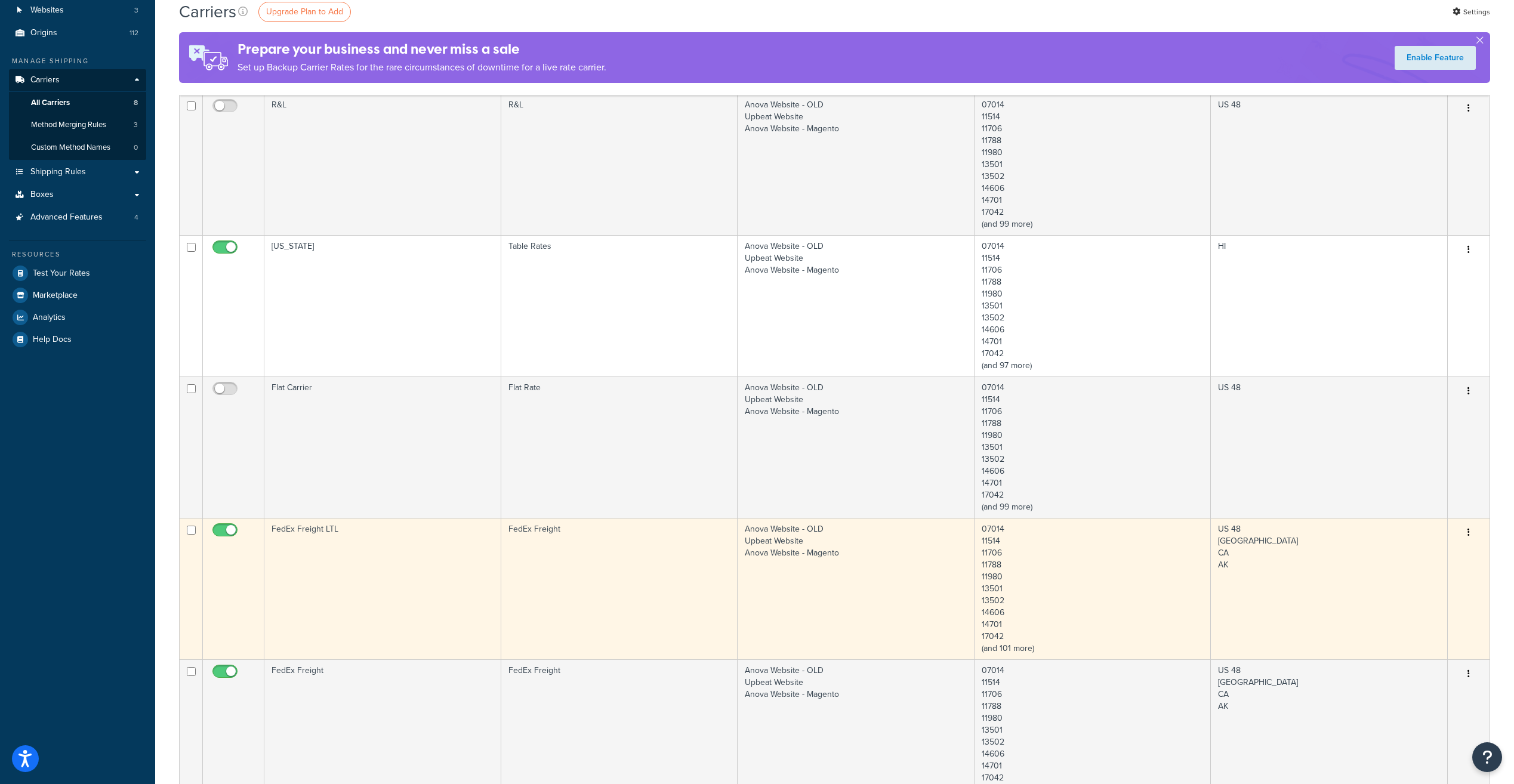
click at [220, 535] on input "checkbox" at bounding box center [226, 533] width 33 height 15
checkbox input "false"
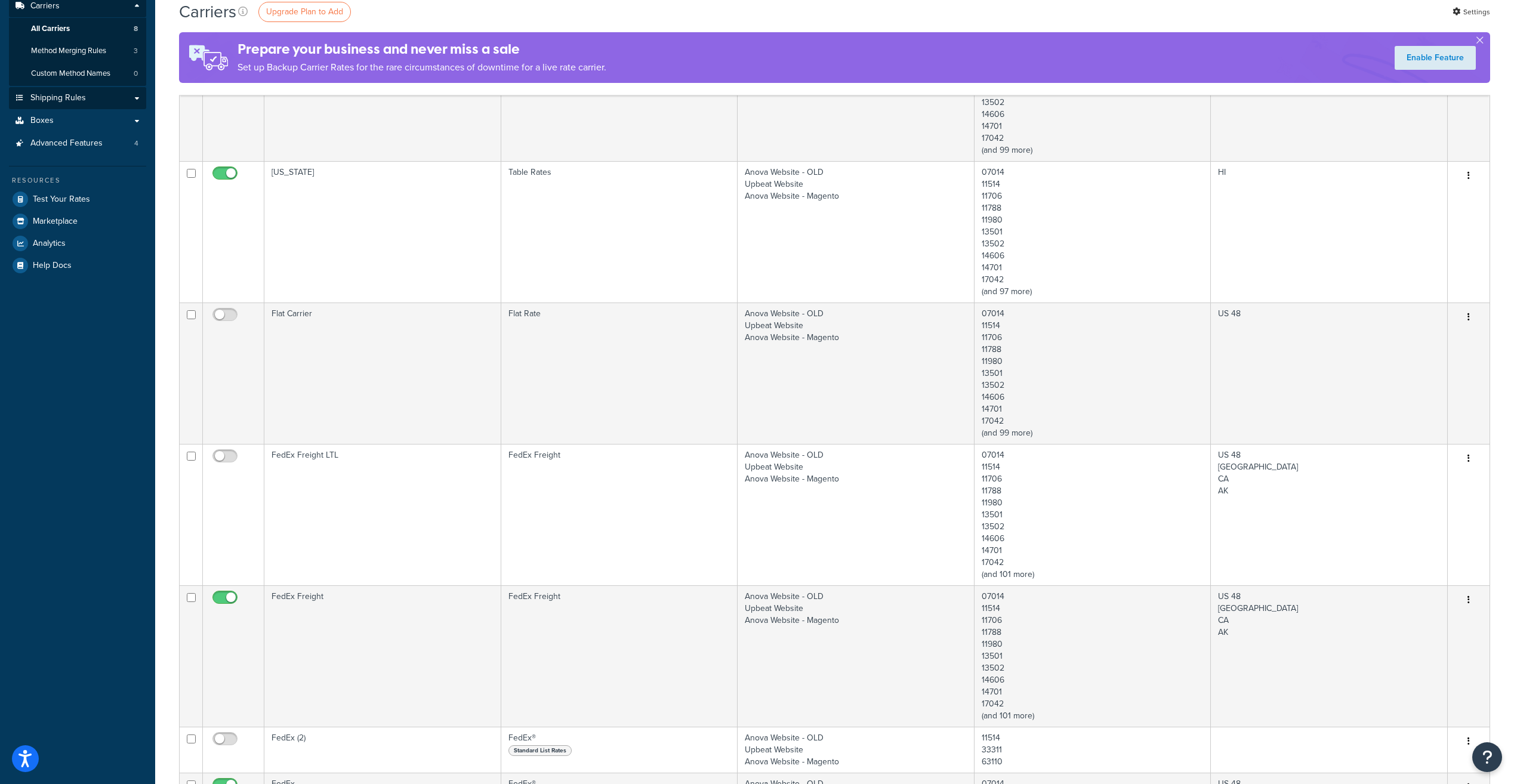
scroll to position [2, 0]
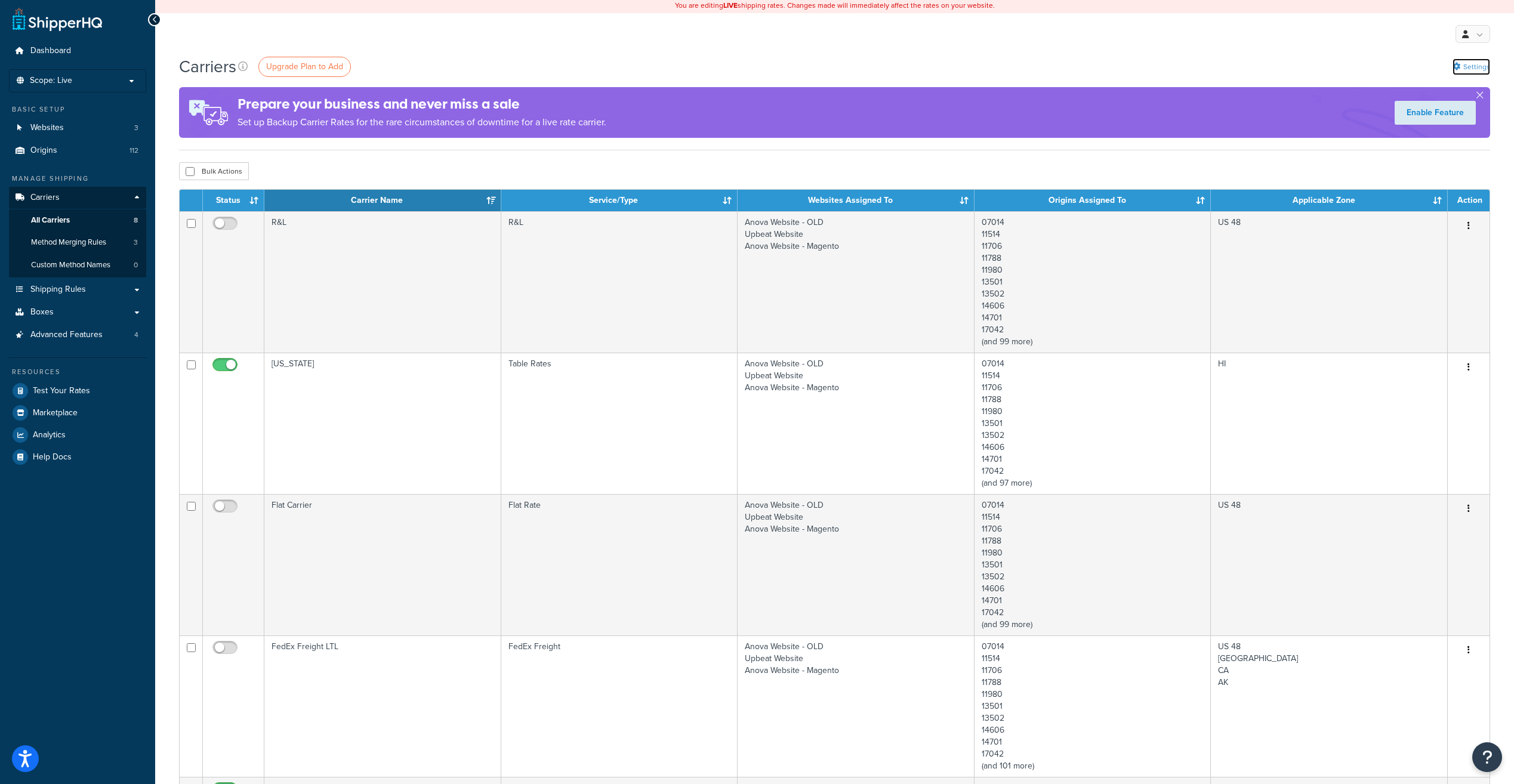
click at [1476, 65] on link "Settings" at bounding box center [1471, 66] width 38 height 17
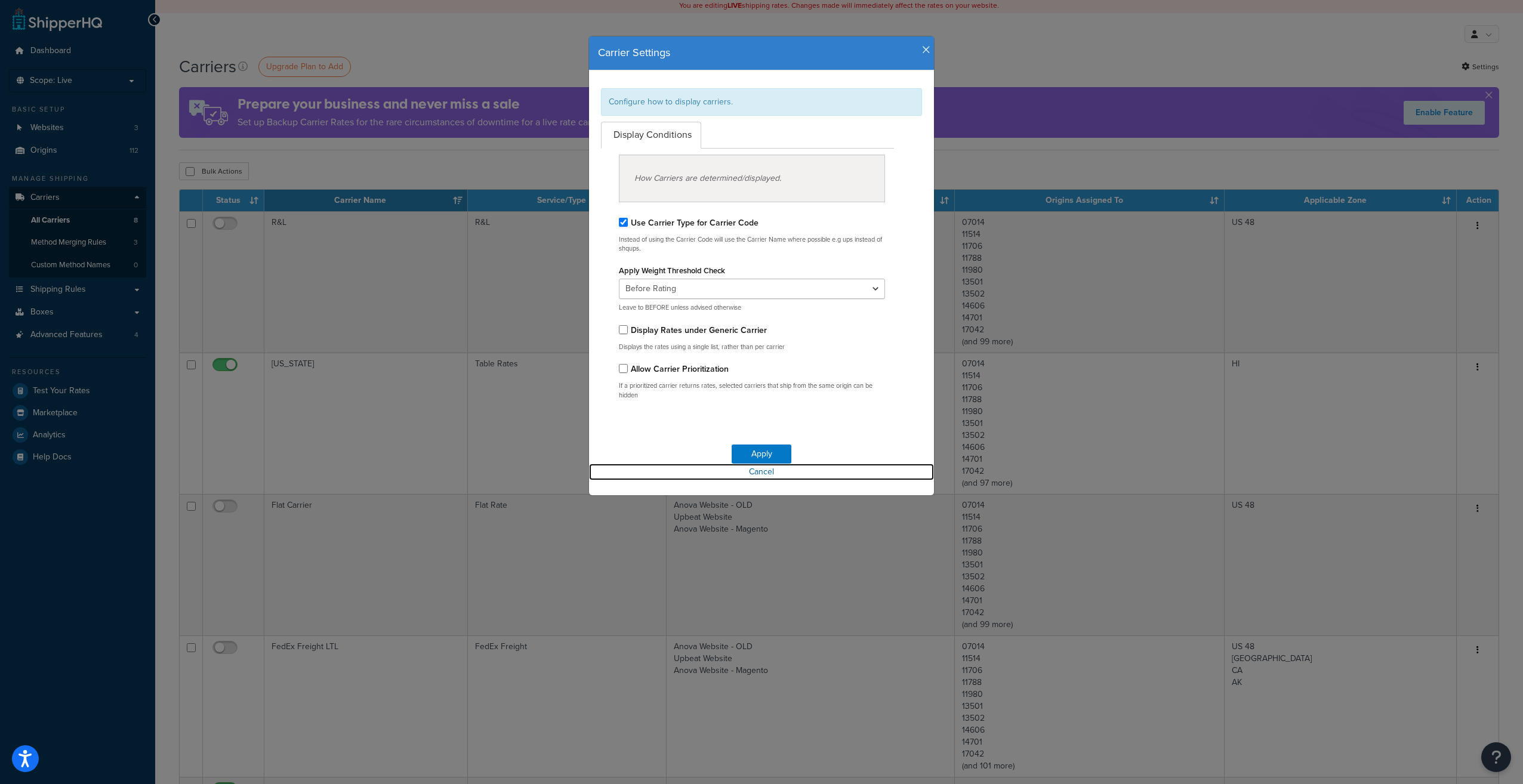
click at [759, 470] on link "Cancel" at bounding box center [761, 472] width 345 height 17
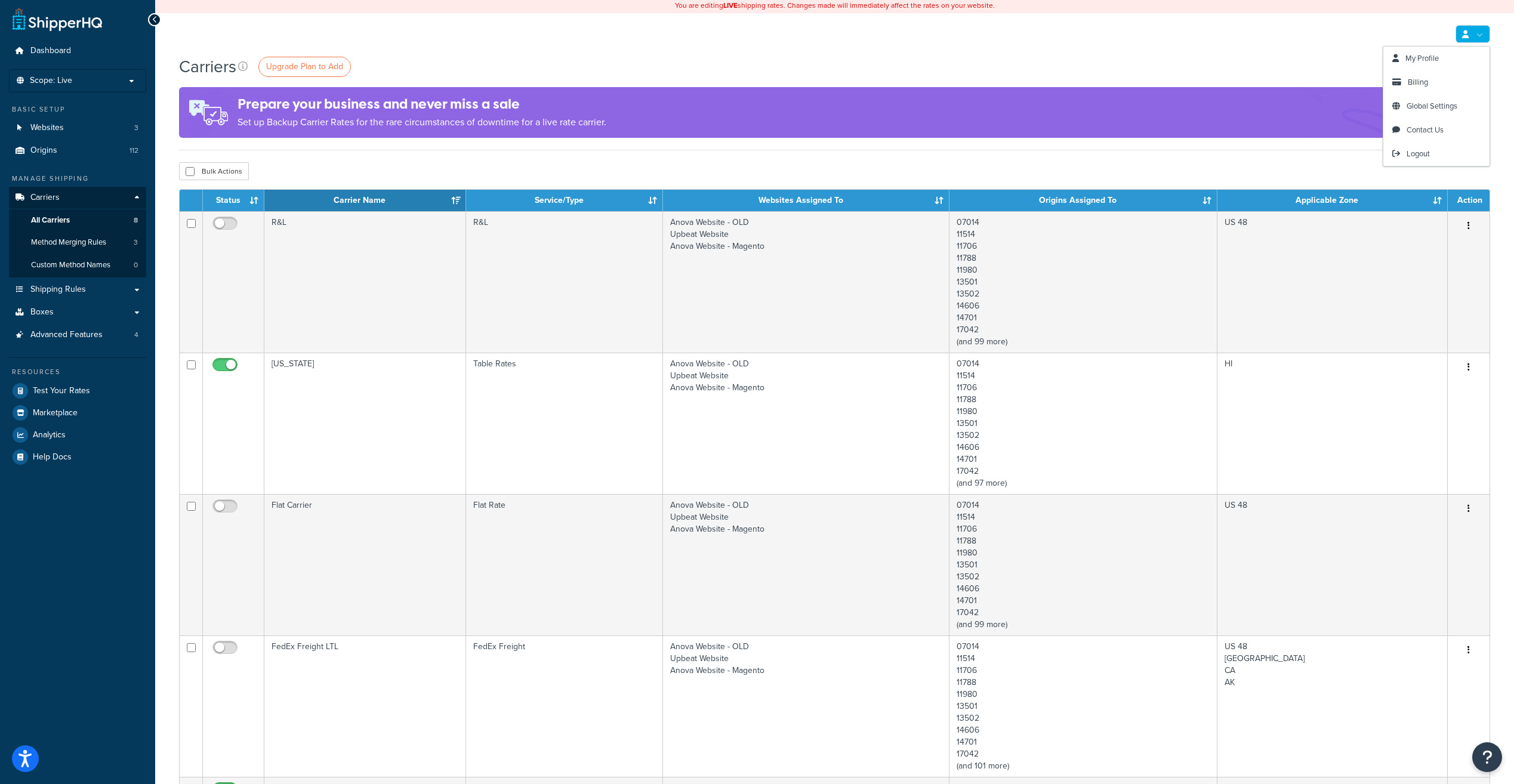
click at [1483, 38] on link at bounding box center [1472, 34] width 34 height 18
click at [992, 71] on div "Carriers Upgrade Plan to Add Settings" at bounding box center [835, 66] width 1311 height 23
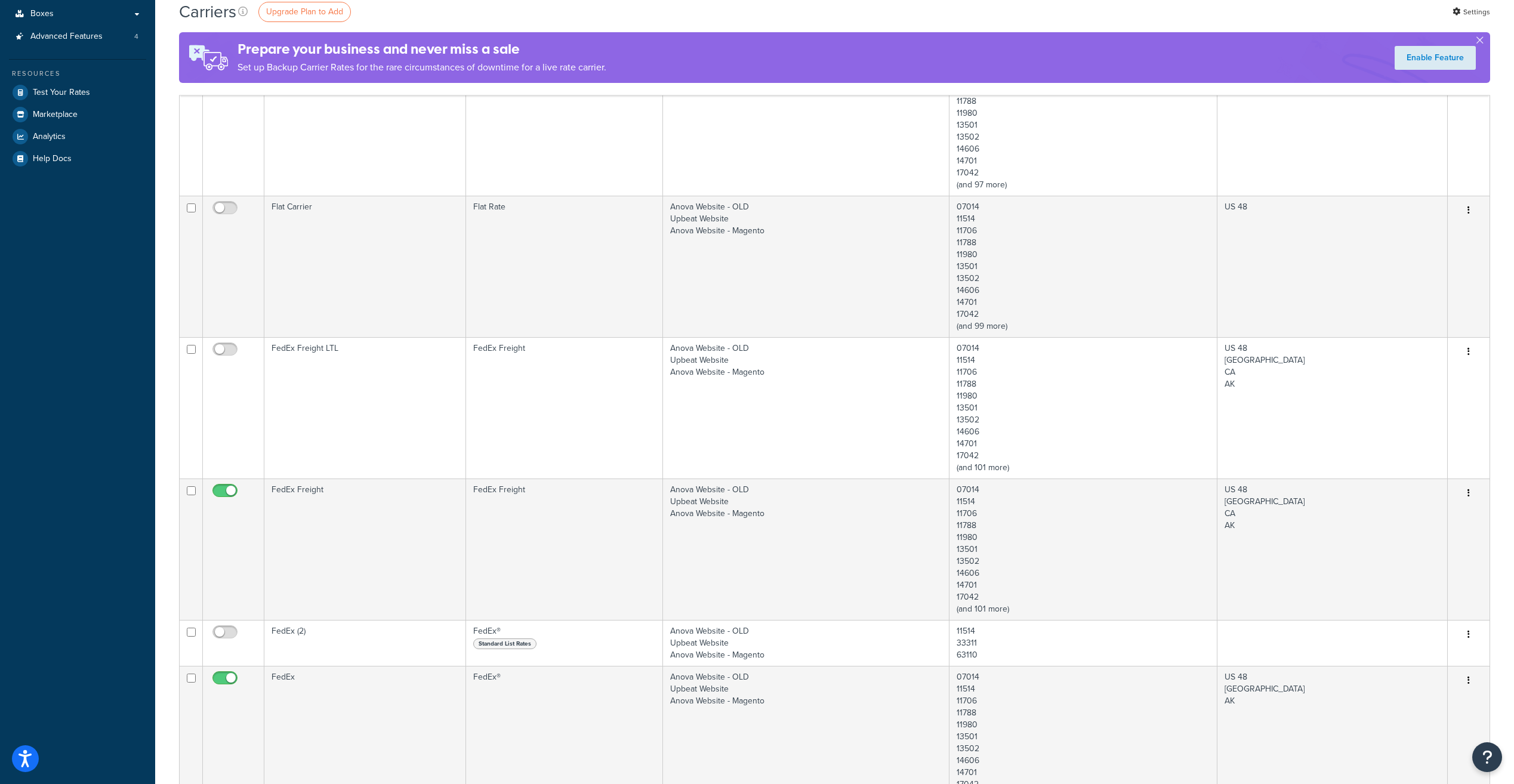
scroll to position [0, 0]
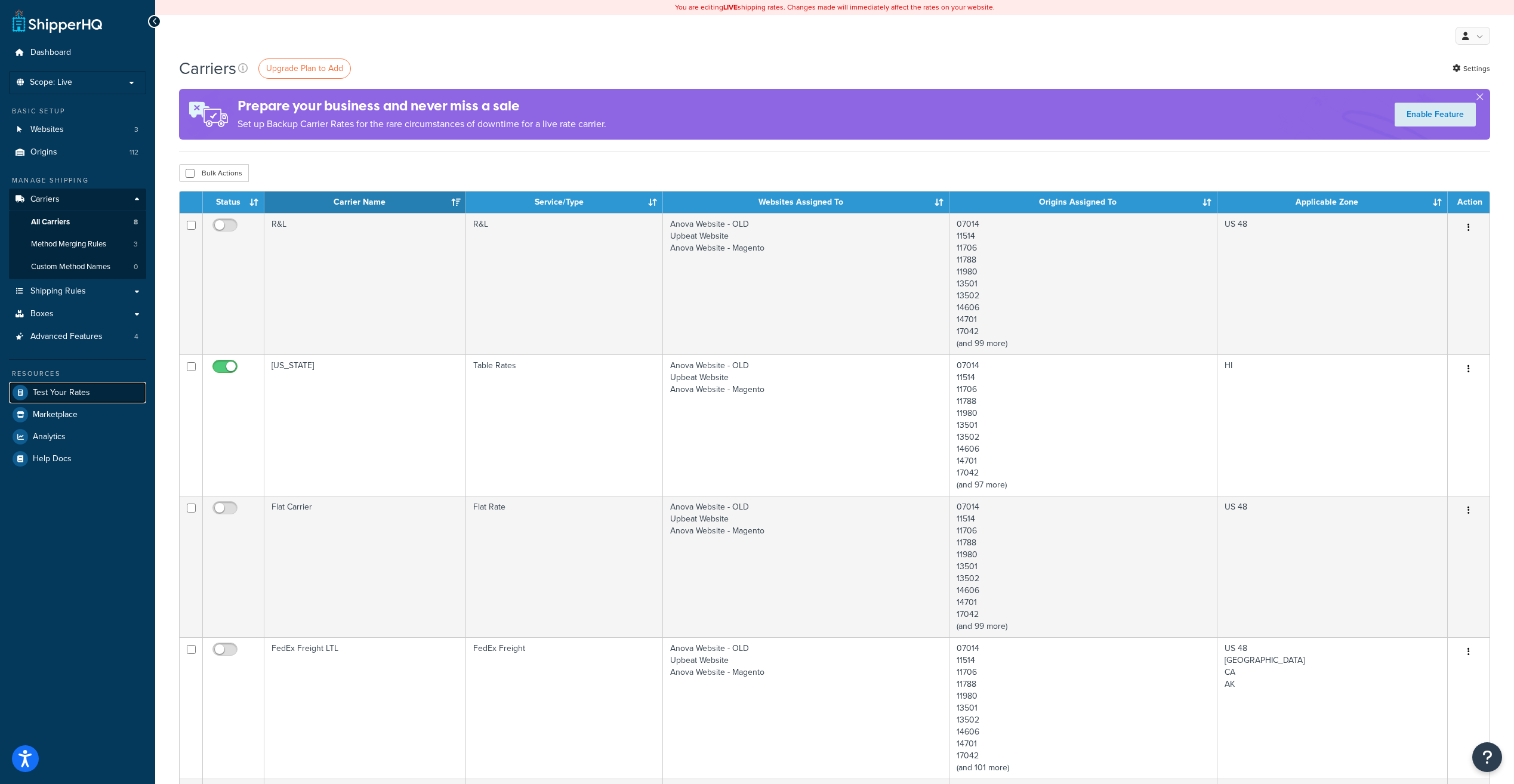
click at [63, 393] on span "Test Your Rates" at bounding box center [62, 392] width 58 height 10
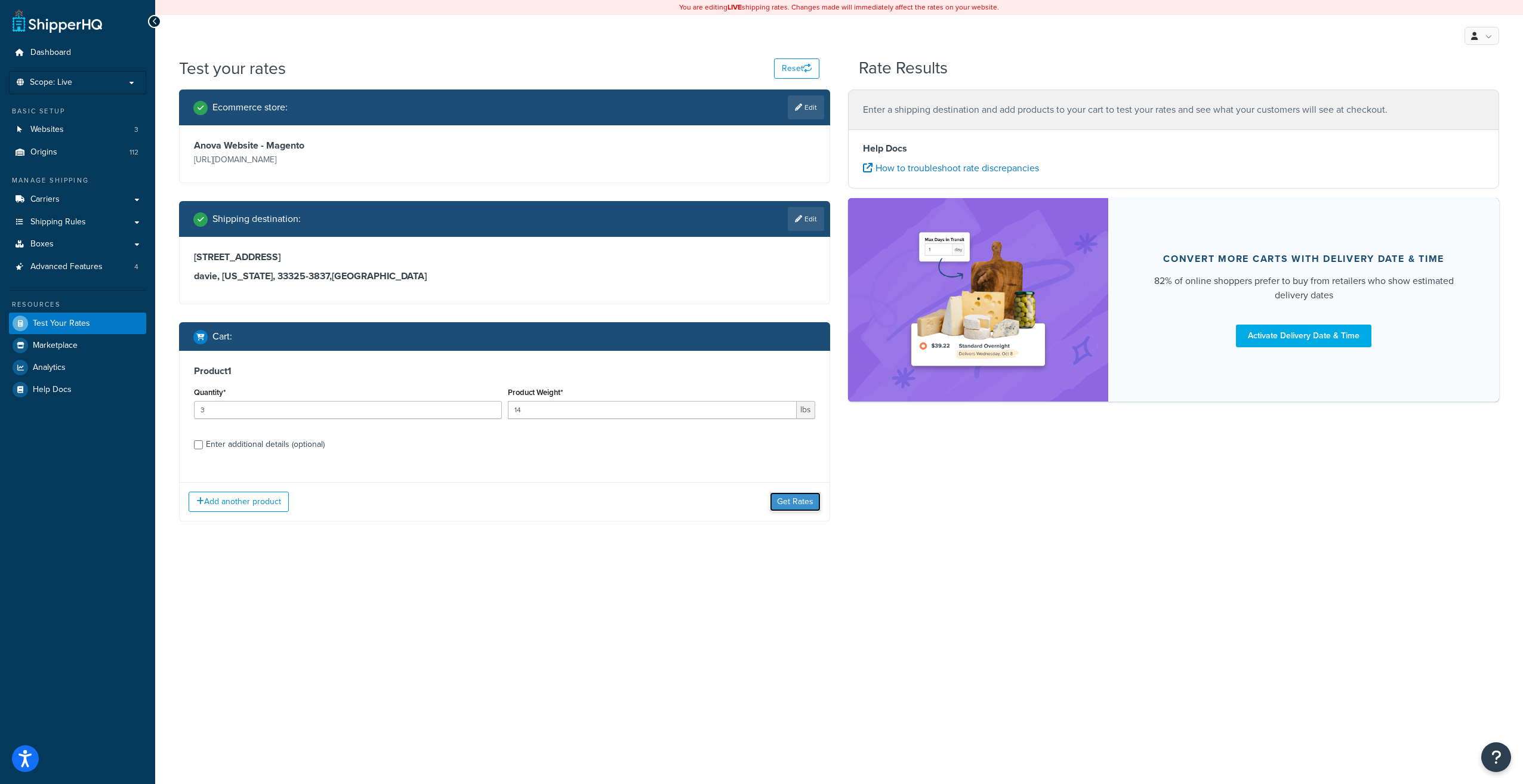
click at [790, 502] on button "Get Rates" at bounding box center [795, 502] width 50 height 19
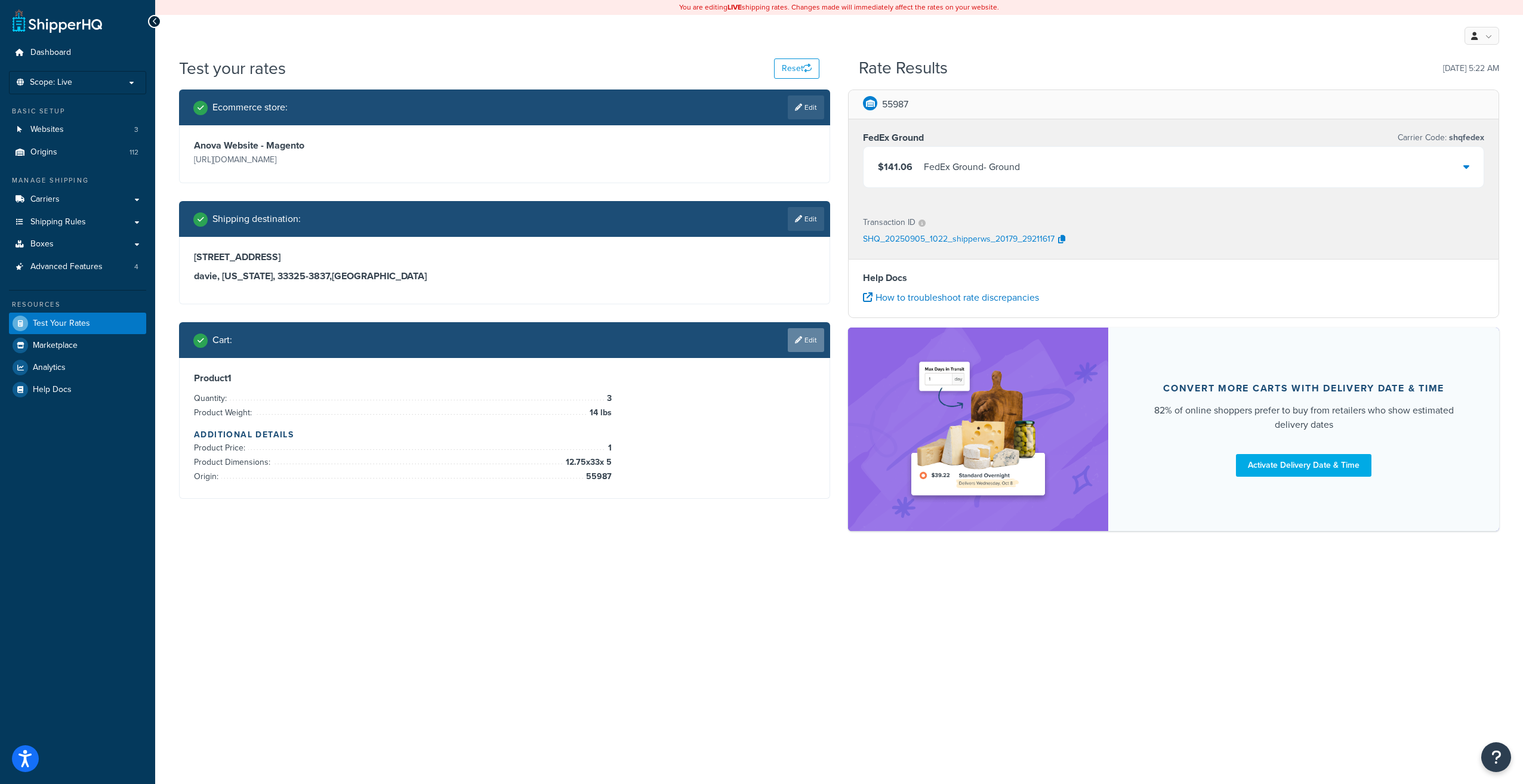
click at [797, 345] on link "Edit" at bounding box center [805, 340] width 36 height 24
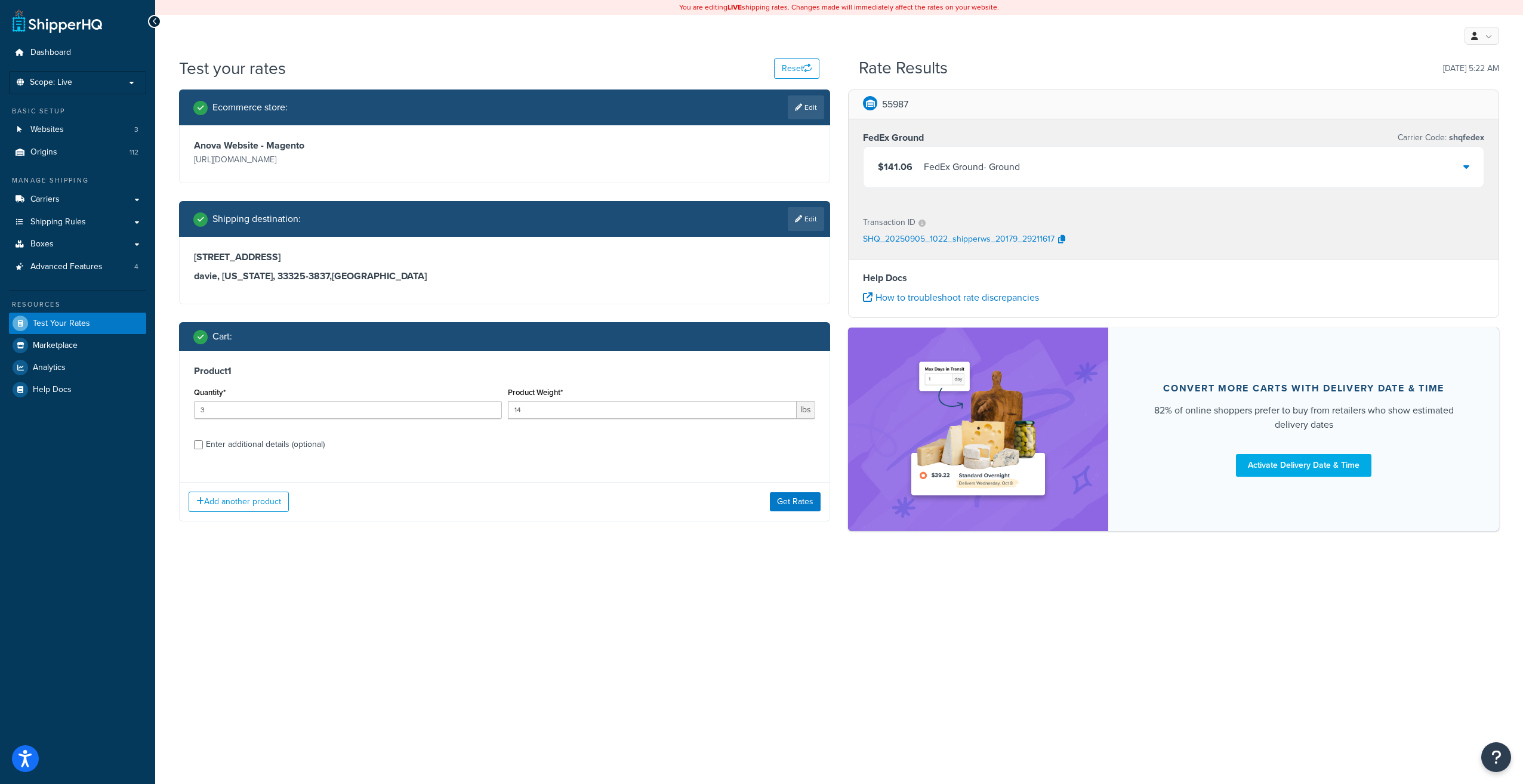
click at [197, 450] on div "Enter additional details (optional)" at bounding box center [505, 444] width 622 height 19
click at [195, 447] on input "Enter additional details (optional)" at bounding box center [198, 444] width 9 height 9
checkbox input "true"
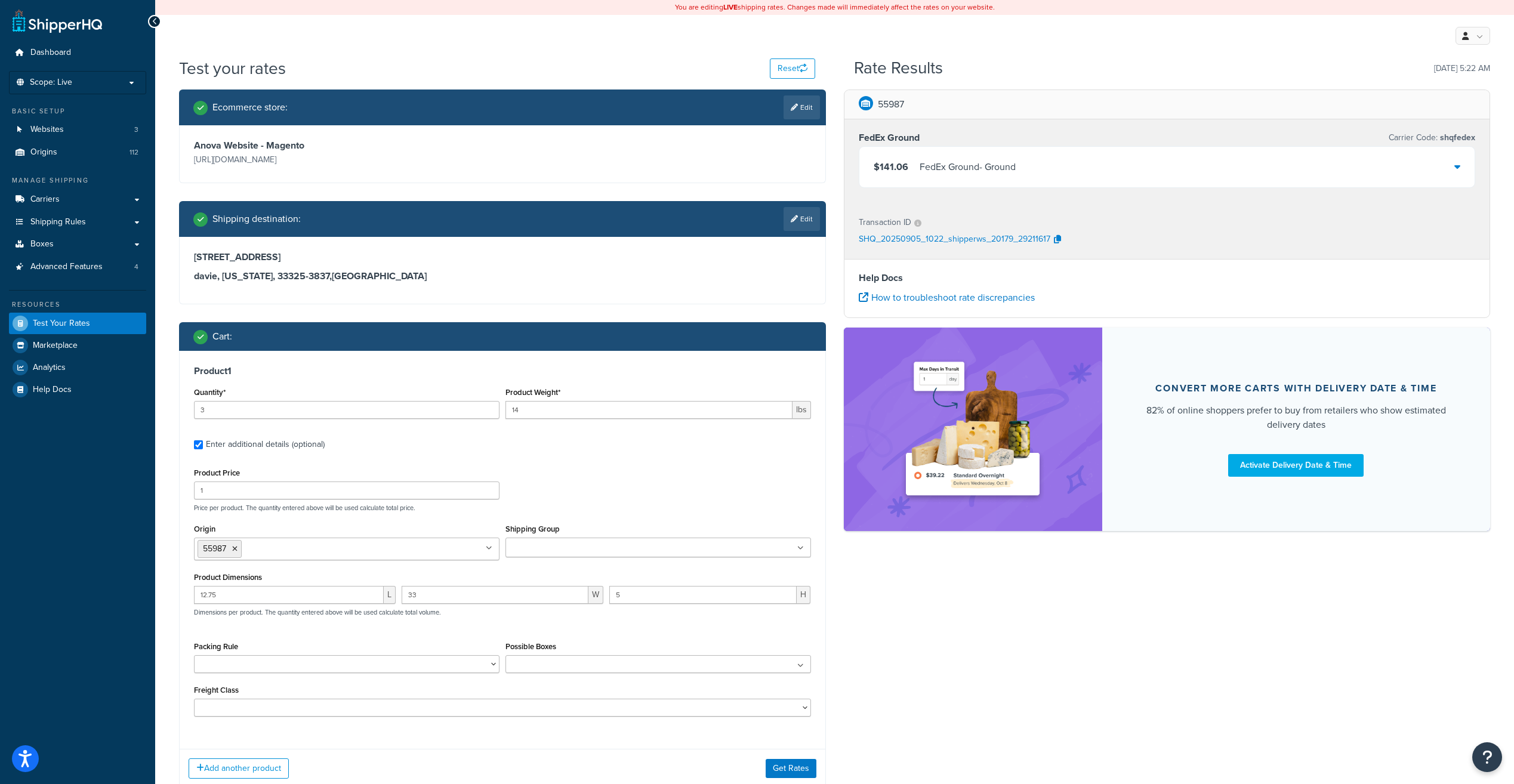
click at [600, 546] on input "Shipping Group" at bounding box center [562, 548] width 106 height 13
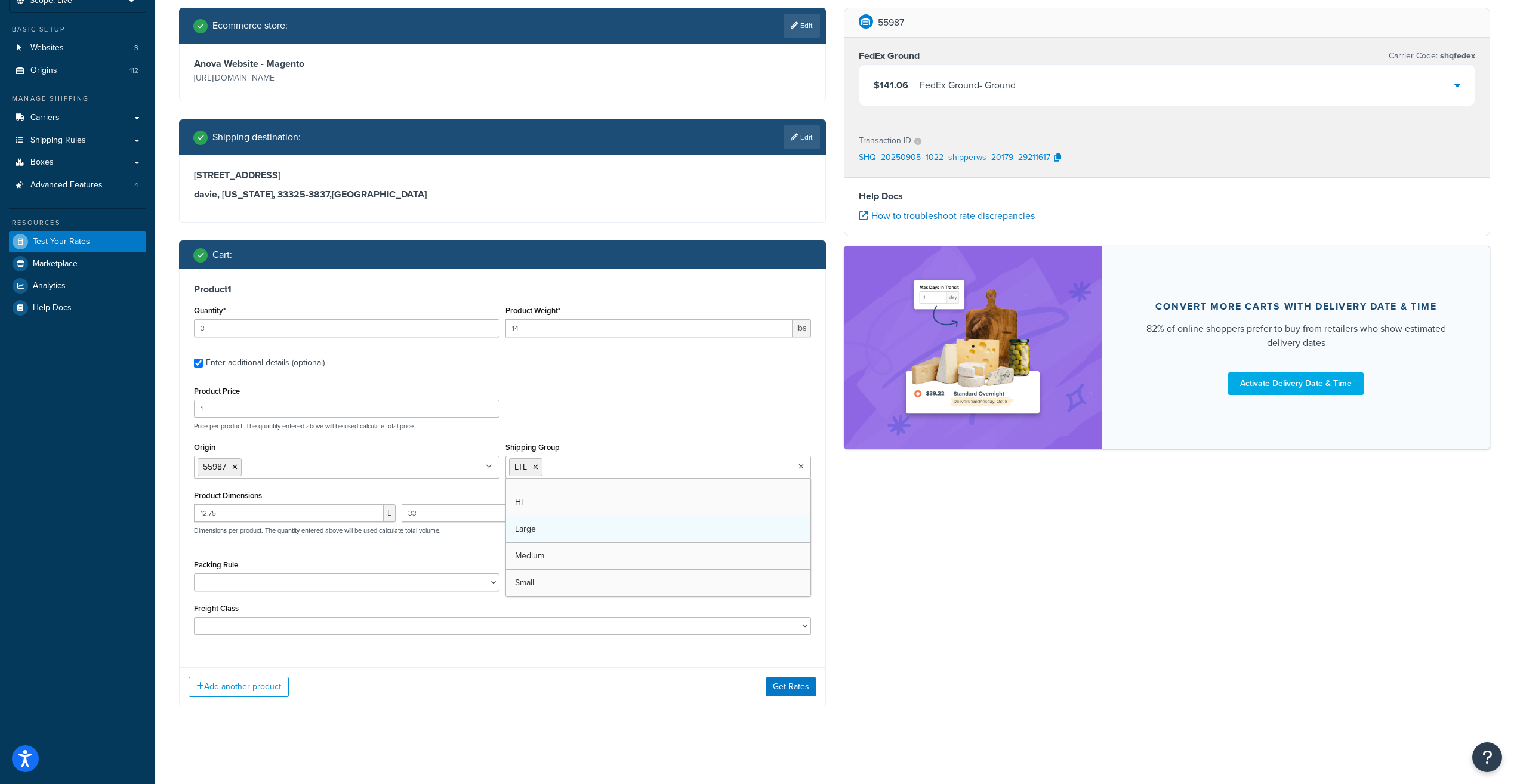
scroll to position [123, 0]
click at [792, 687] on button "Get Rates" at bounding box center [791, 687] width 50 height 19
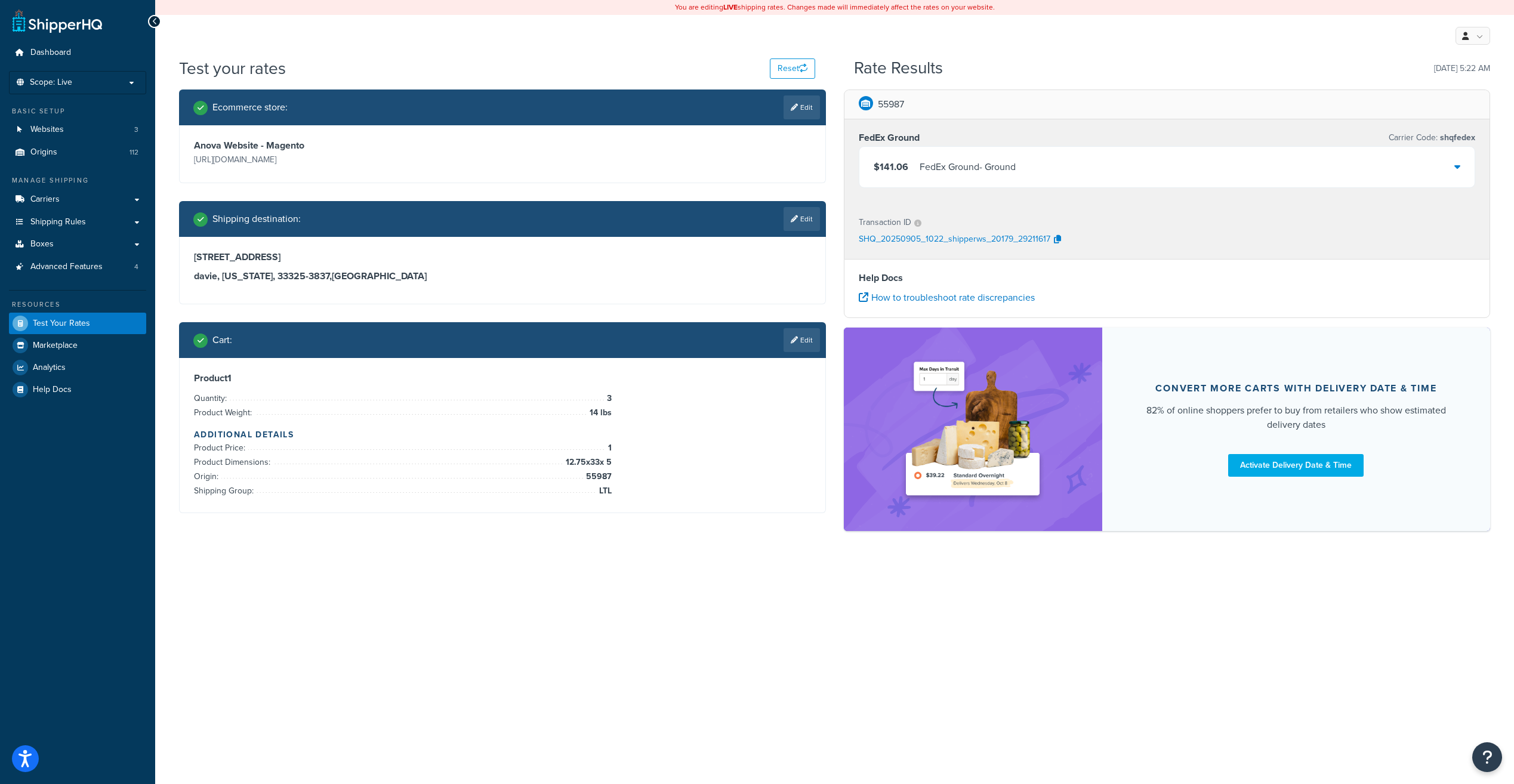
scroll to position [0, 0]
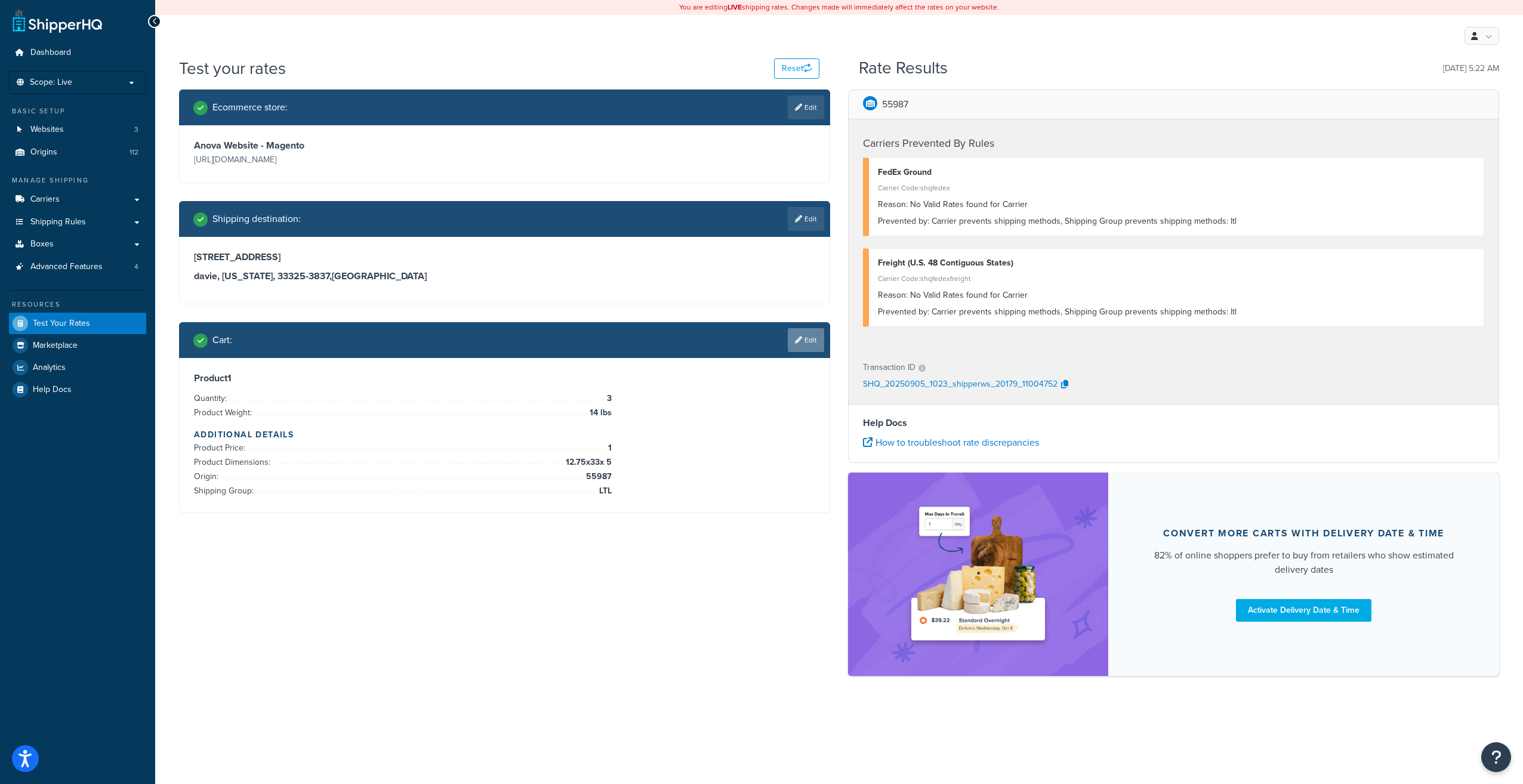
drag, startPoint x: 802, startPoint y: 340, endPoint x: 792, endPoint y: 356, distance: 18.9
click at [802, 340] on link "Edit" at bounding box center [805, 340] width 36 height 24
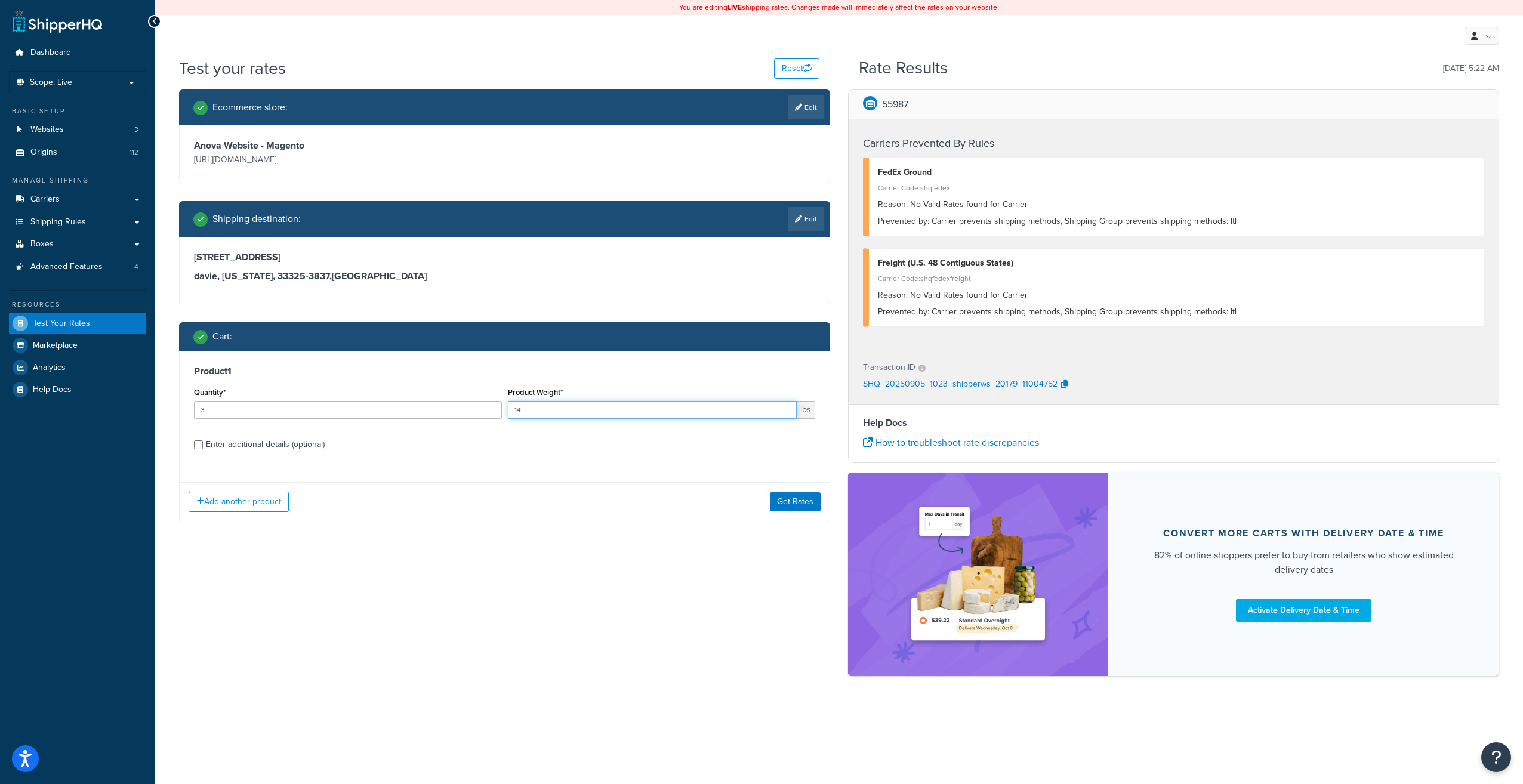
click at [535, 410] on input "14" at bounding box center [652, 410] width 289 height 18
type input "1"
type input "34"
click at [780, 505] on button "Get Rates" at bounding box center [795, 502] width 50 height 19
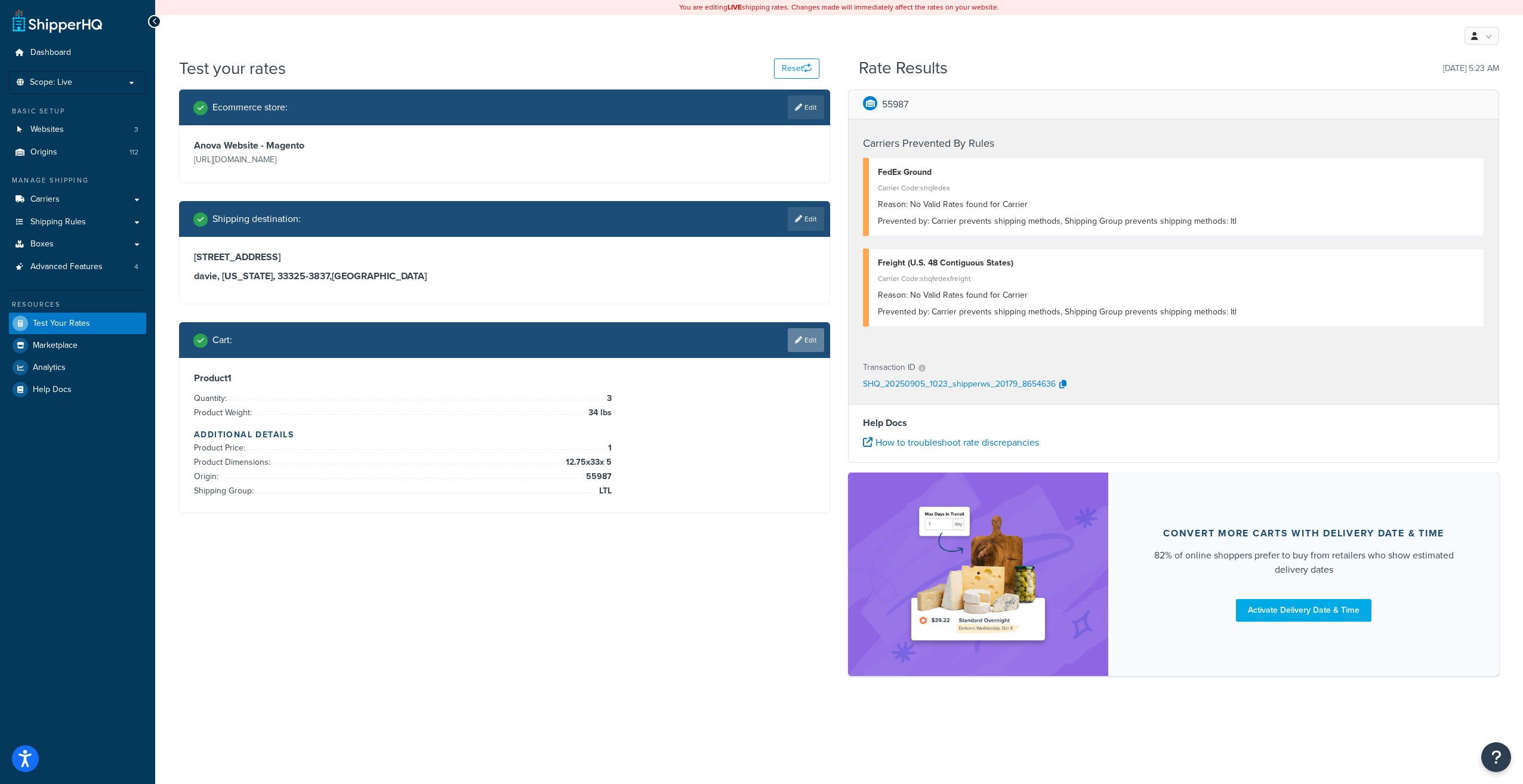
click at [807, 343] on link "Edit" at bounding box center [805, 340] width 36 height 24
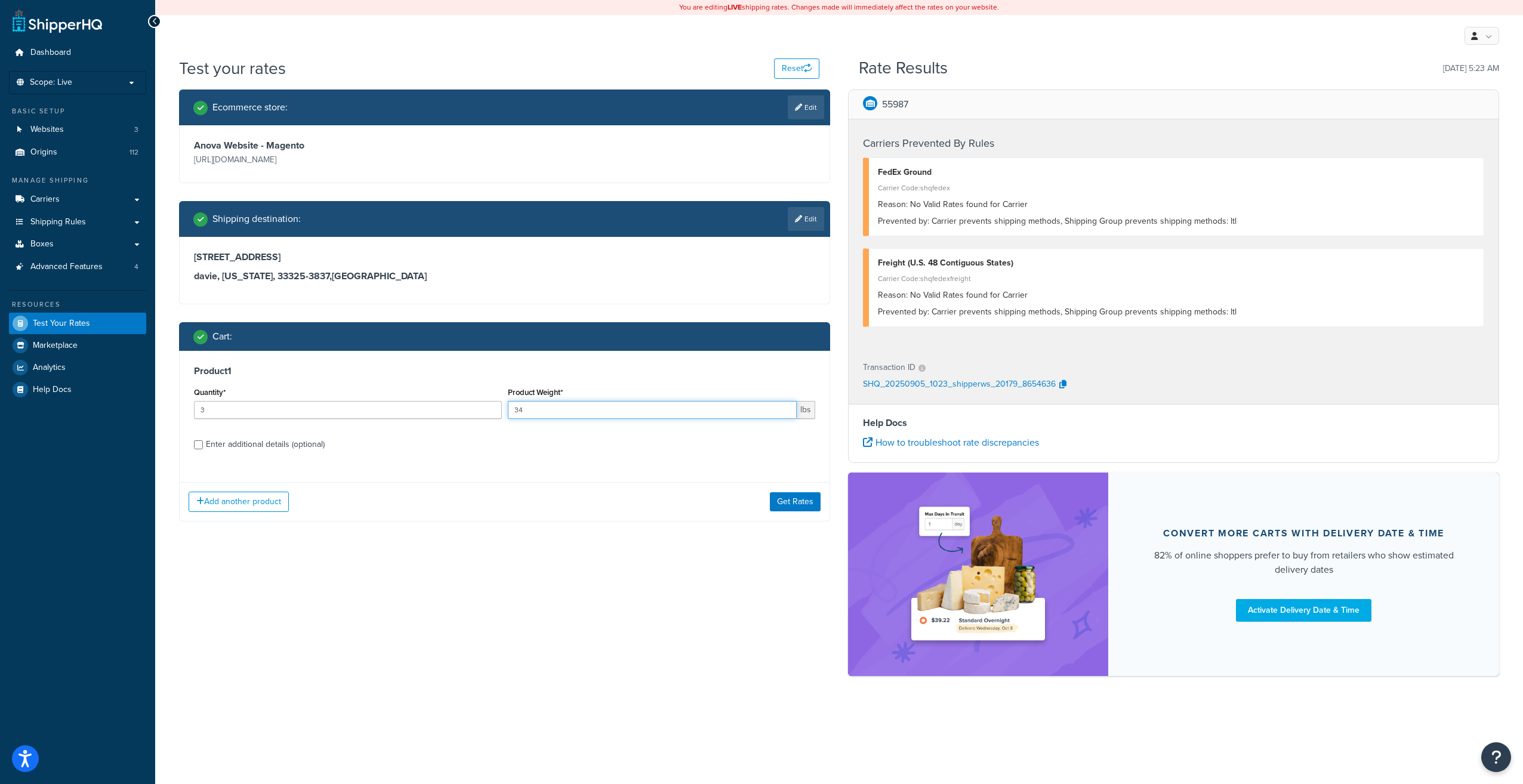
click at [574, 407] on input "34" at bounding box center [652, 410] width 289 height 18
type input "3"
type input "50"
click at [789, 502] on button "Get Rates" at bounding box center [795, 502] width 50 height 19
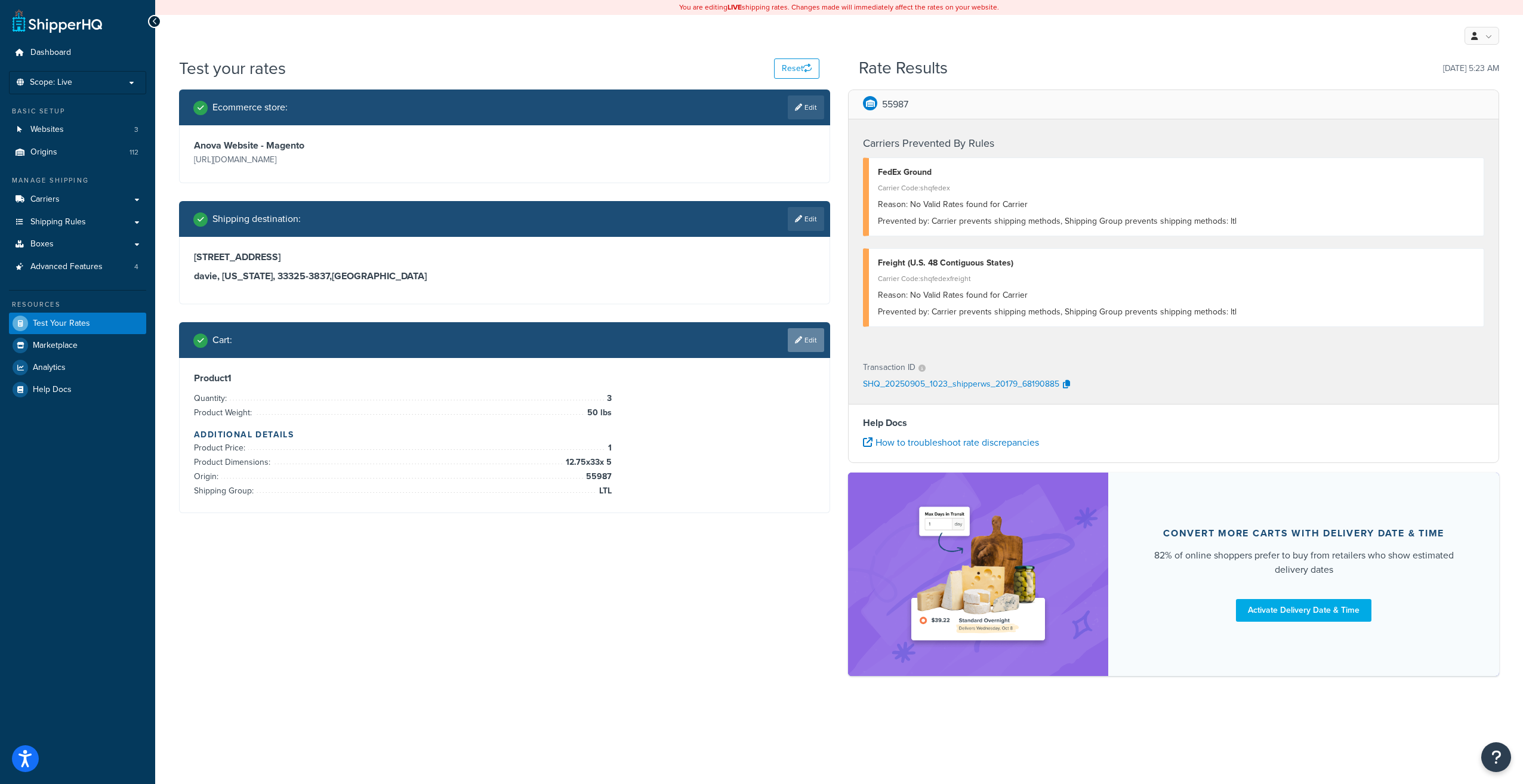
click at [804, 334] on link "Edit" at bounding box center [805, 340] width 36 height 24
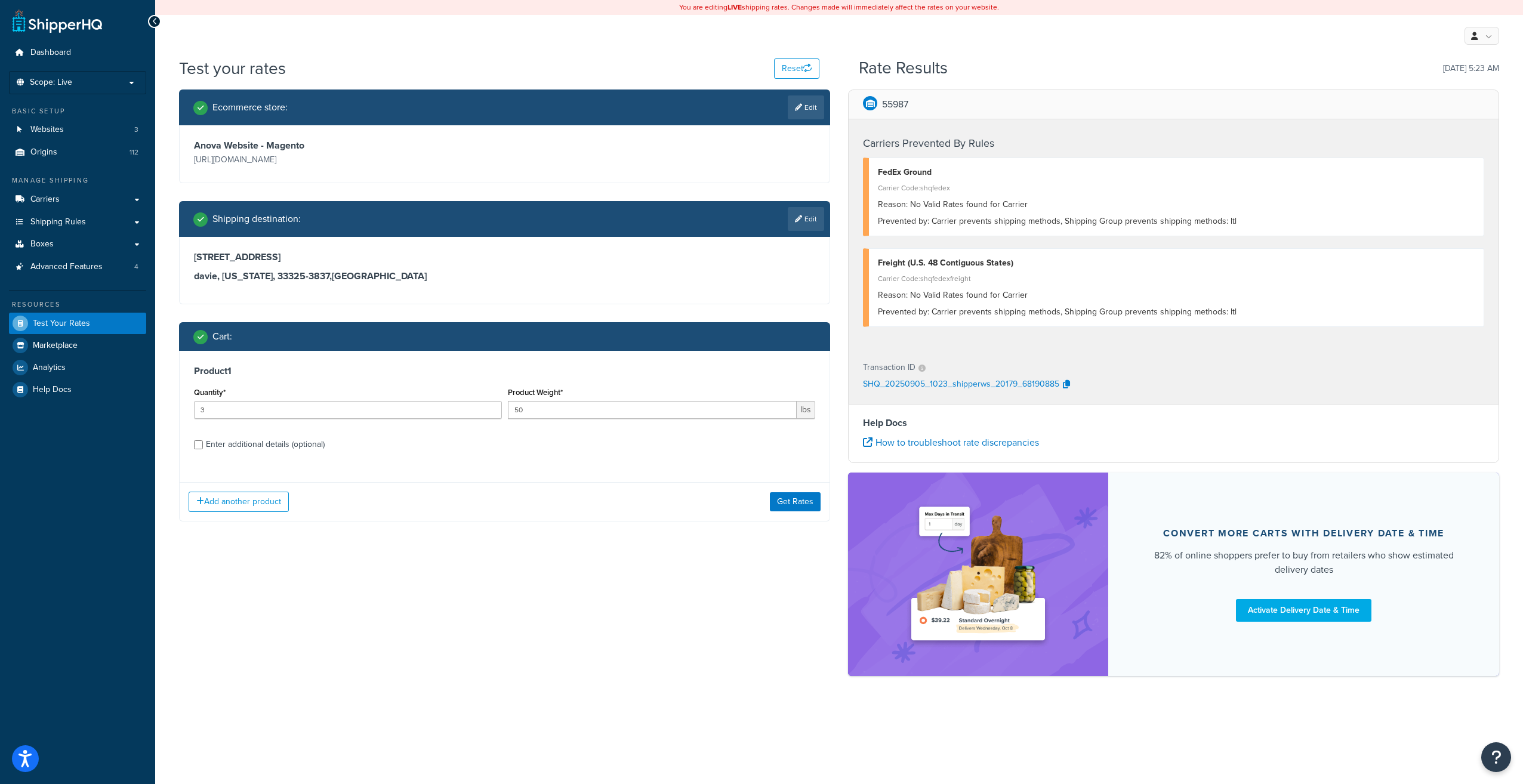
click at [241, 444] on div "Enter additional details (optional)" at bounding box center [265, 444] width 119 height 17
click at [203, 444] on input "Enter additional details (optional)" at bounding box center [198, 444] width 9 height 9
checkbox input "true"
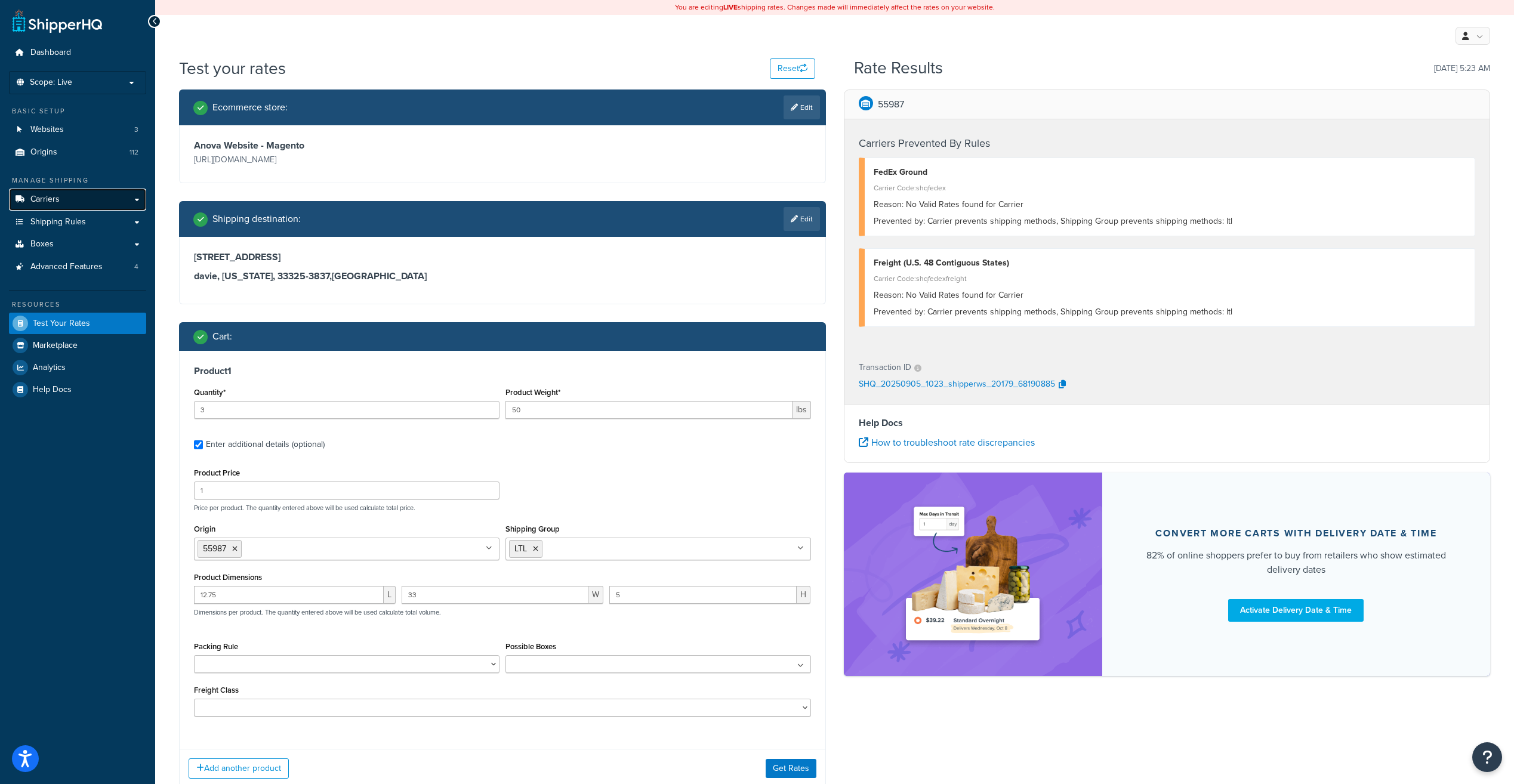
click at [47, 203] on span "Carriers" at bounding box center [45, 199] width 30 height 10
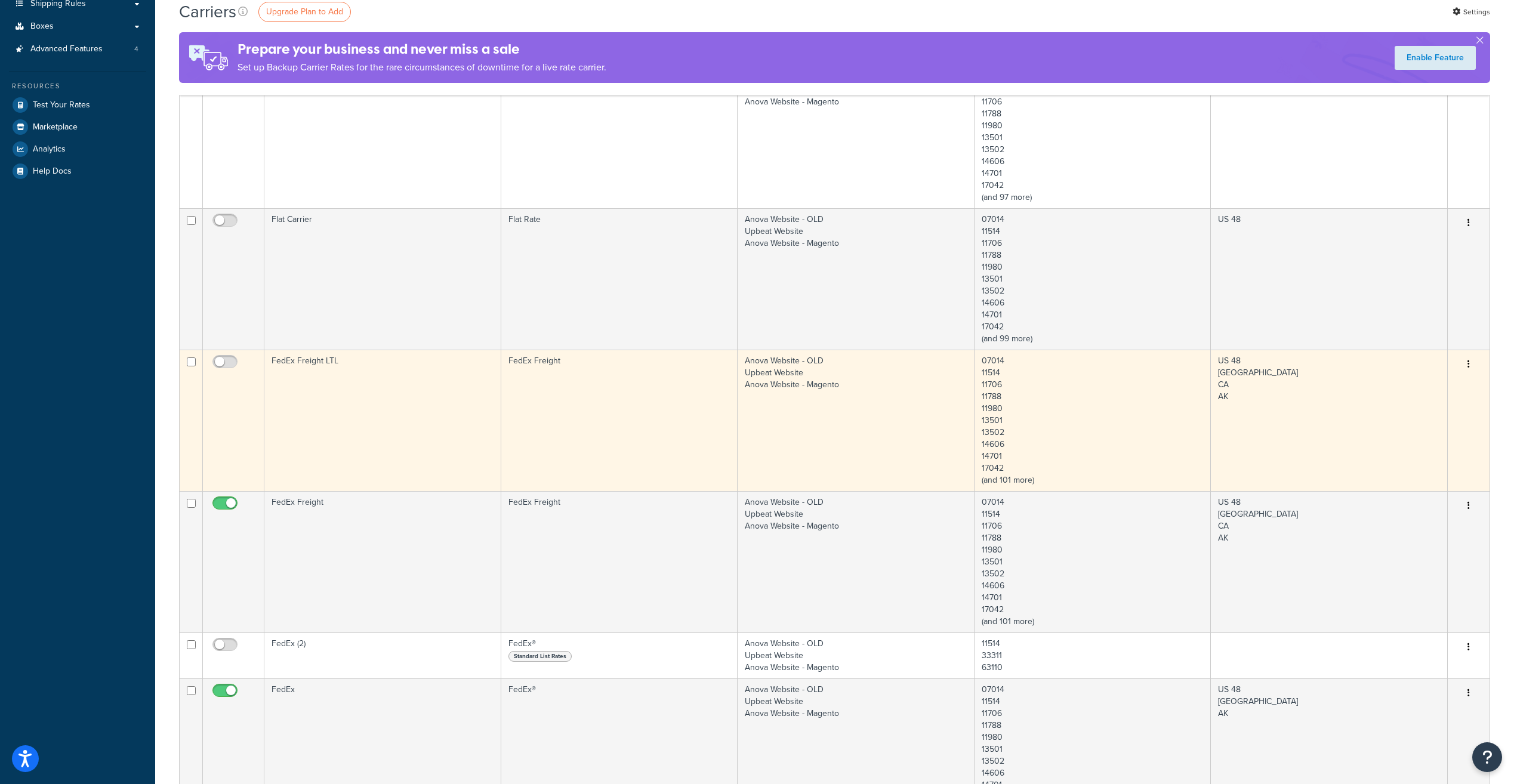
scroll to position [299, 0]
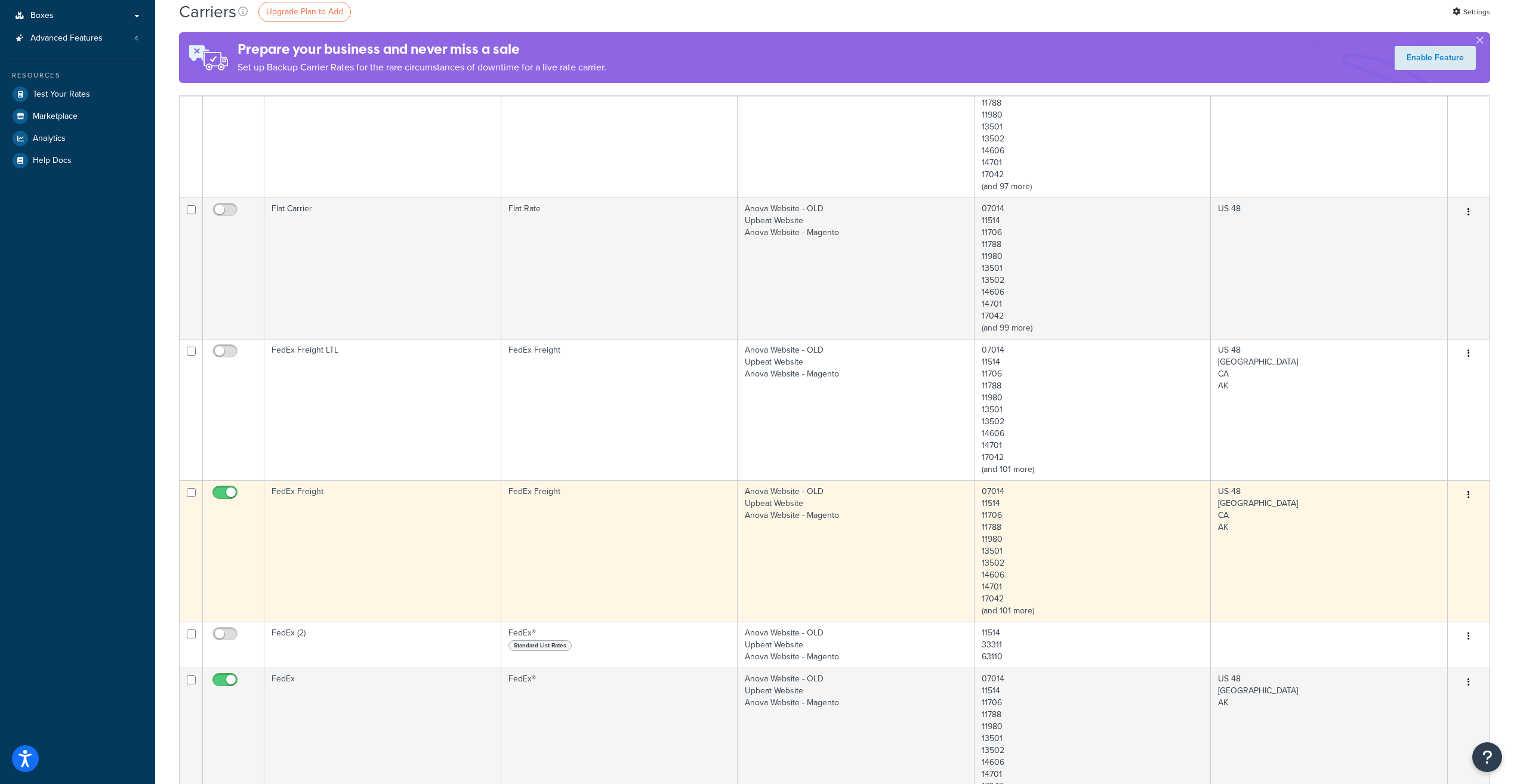
click at [1466, 493] on button "button" at bounding box center [1468, 495] width 17 height 19
click at [1425, 521] on link "Edit" at bounding box center [1420, 519] width 95 height 25
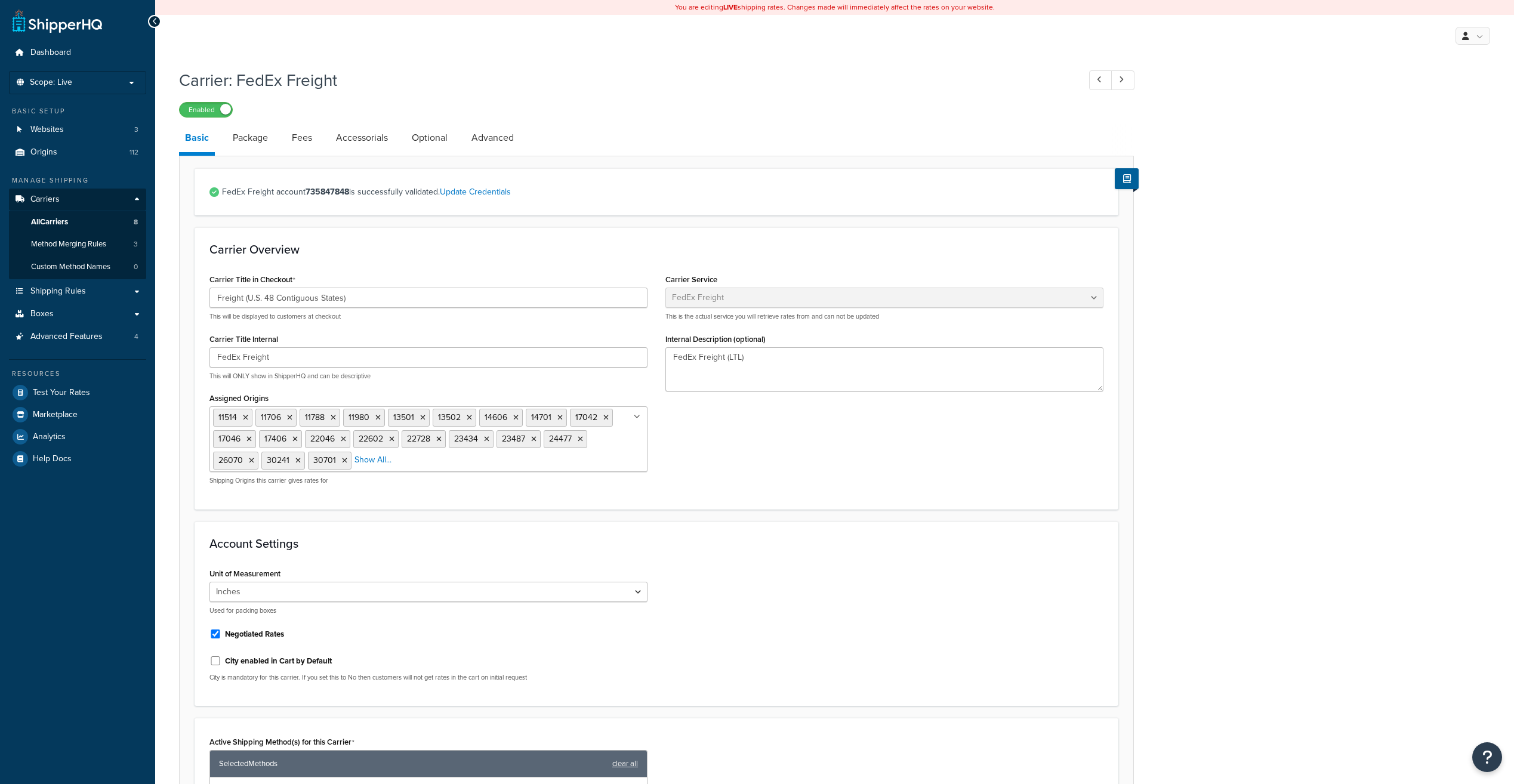
select select "fedExFreight"
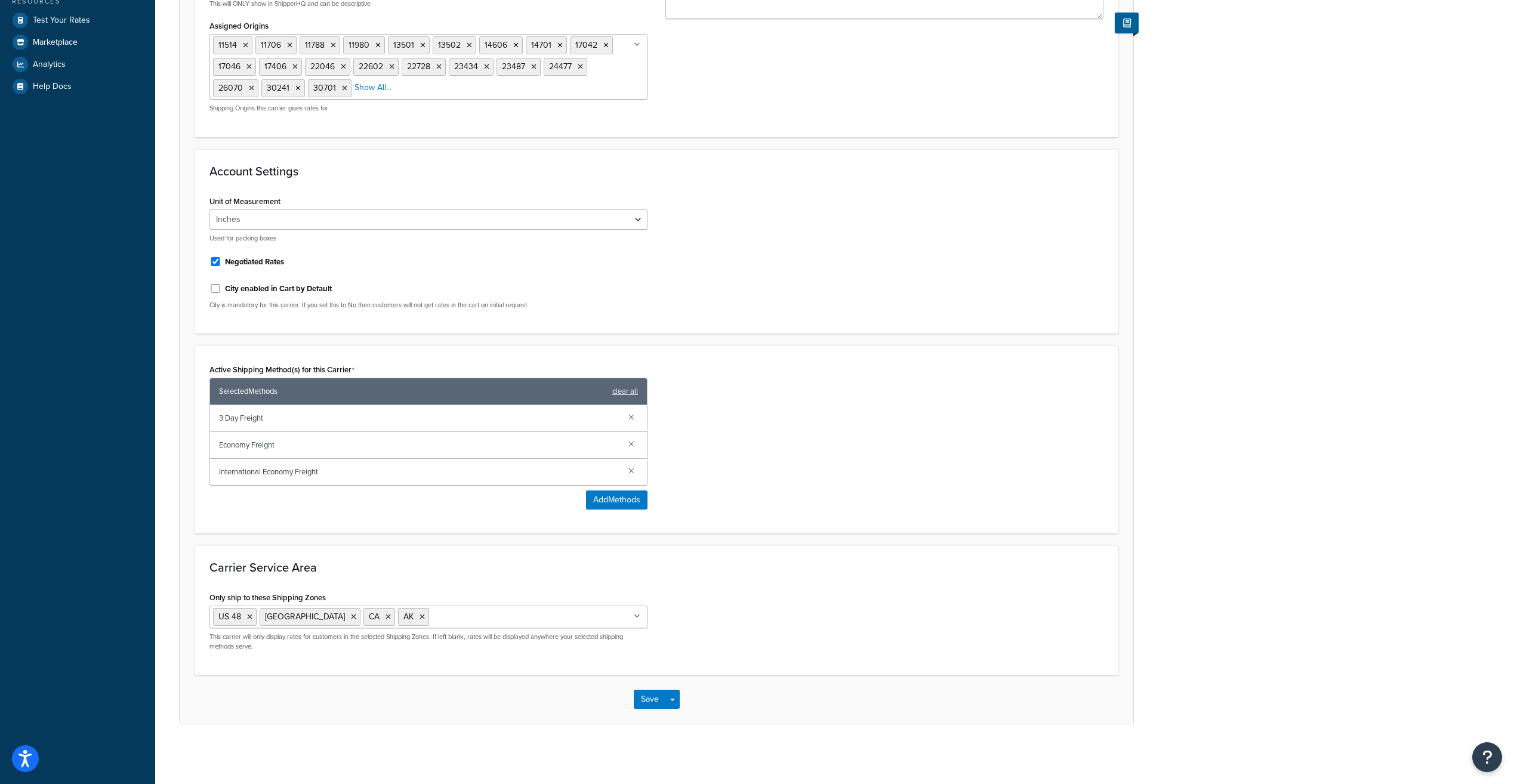
scroll to position [14, 0]
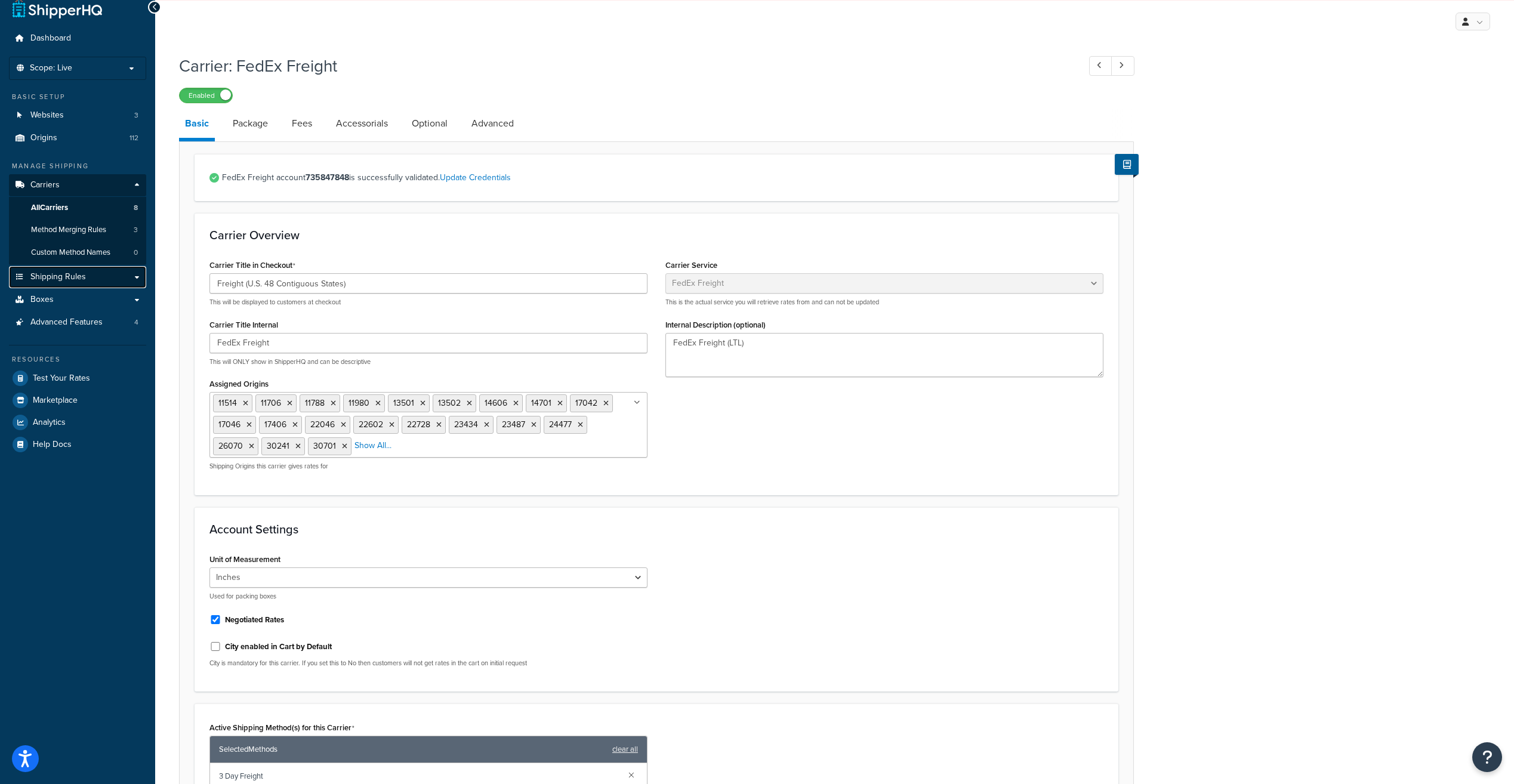
click at [107, 277] on link "Shipping Rules" at bounding box center [77, 277] width 137 height 22
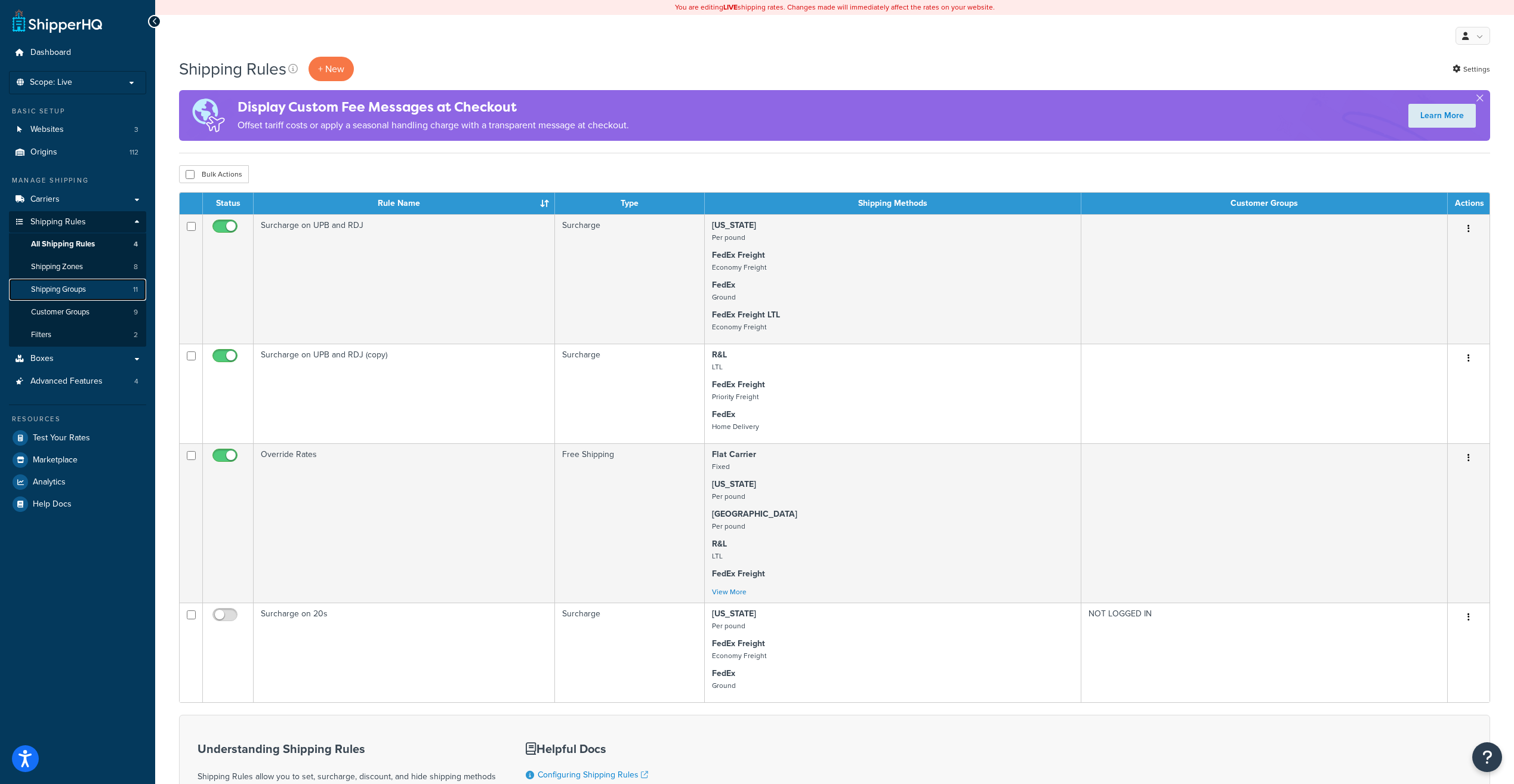
click at [86, 290] on span "Shipping Groups" at bounding box center [58, 289] width 55 height 10
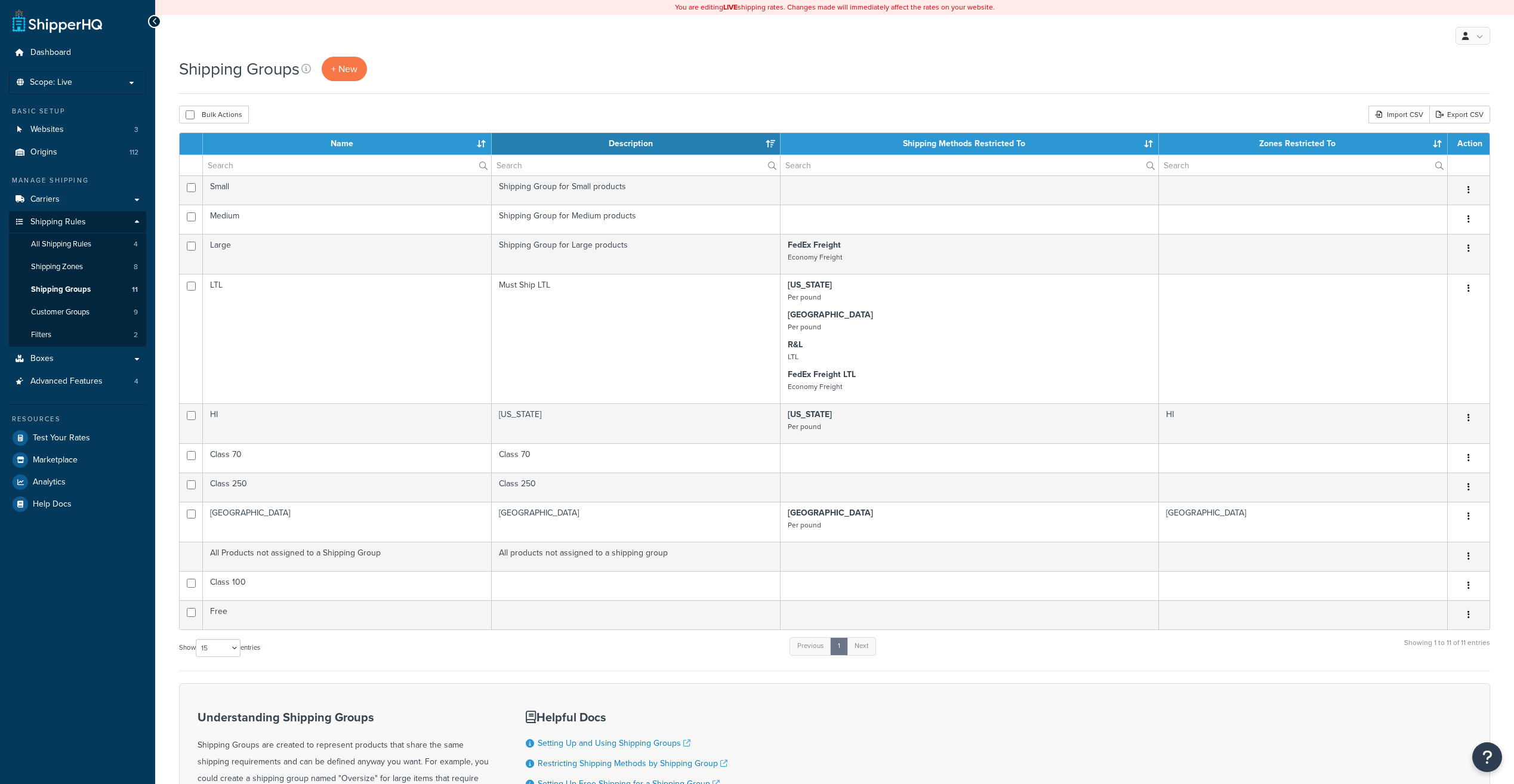
select select "15"
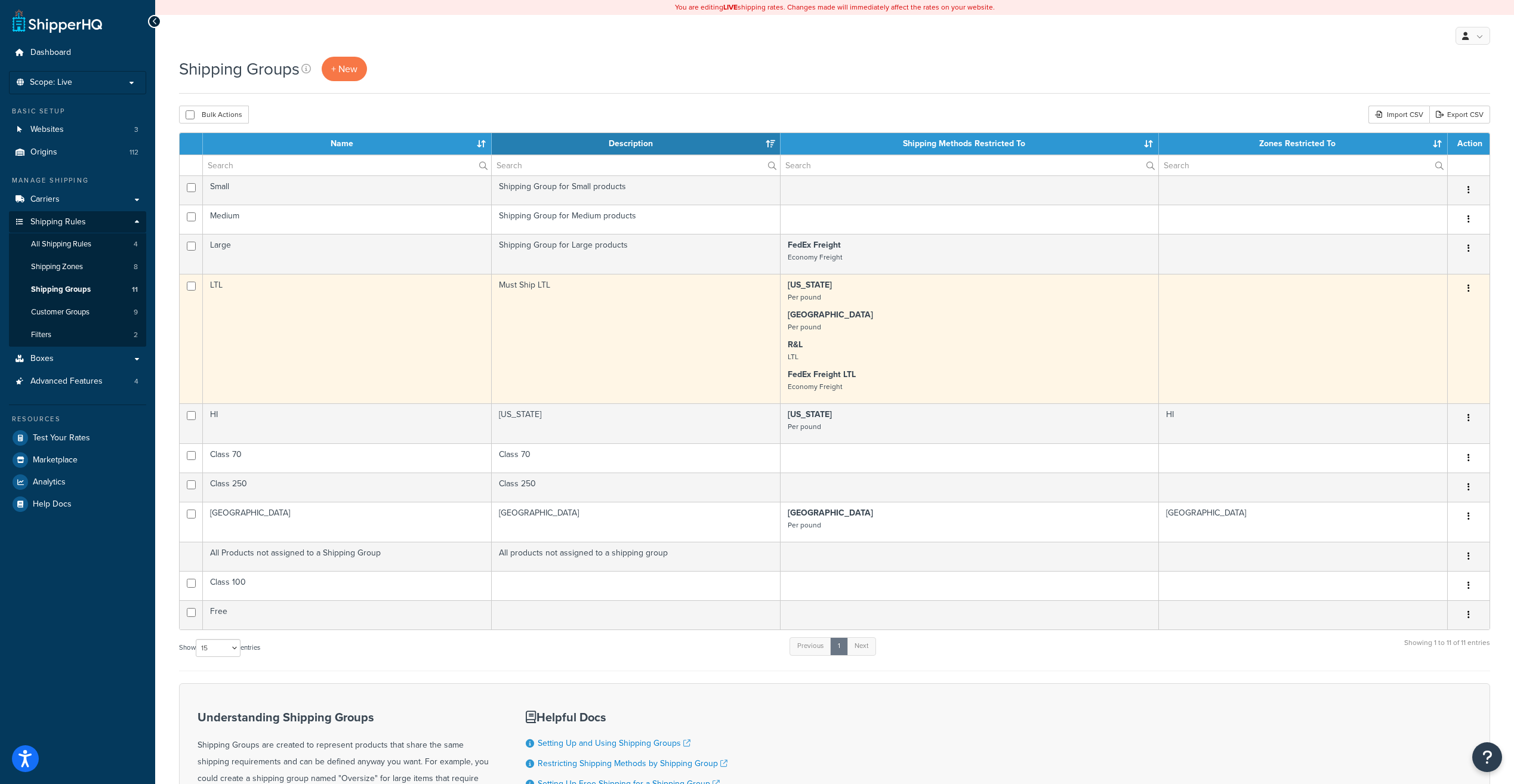
click at [1472, 285] on button "button" at bounding box center [1468, 289] width 17 height 19
click at [1410, 309] on link "Edit" at bounding box center [1420, 312] width 95 height 25
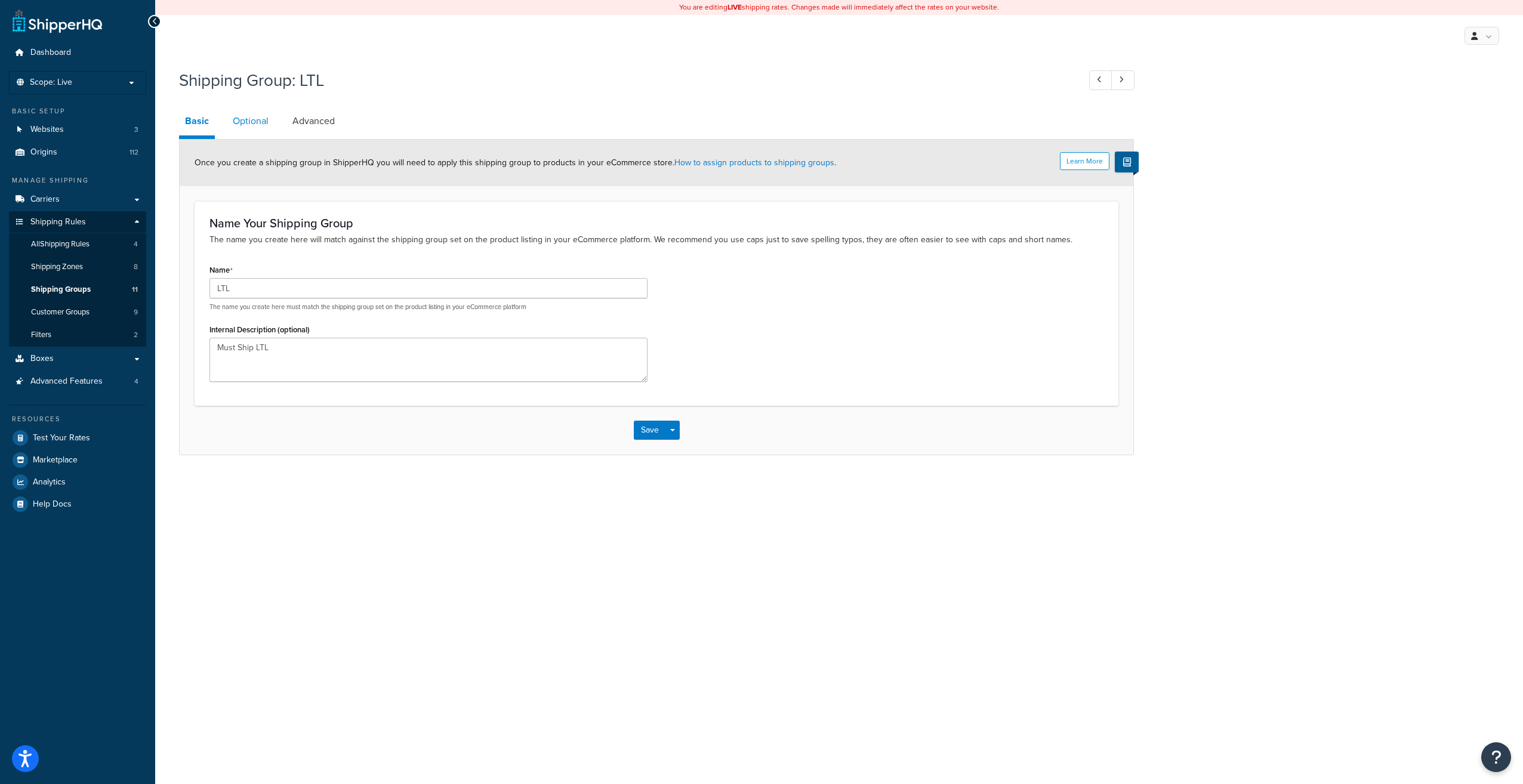
click at [256, 117] on link "Optional" at bounding box center [251, 121] width 48 height 29
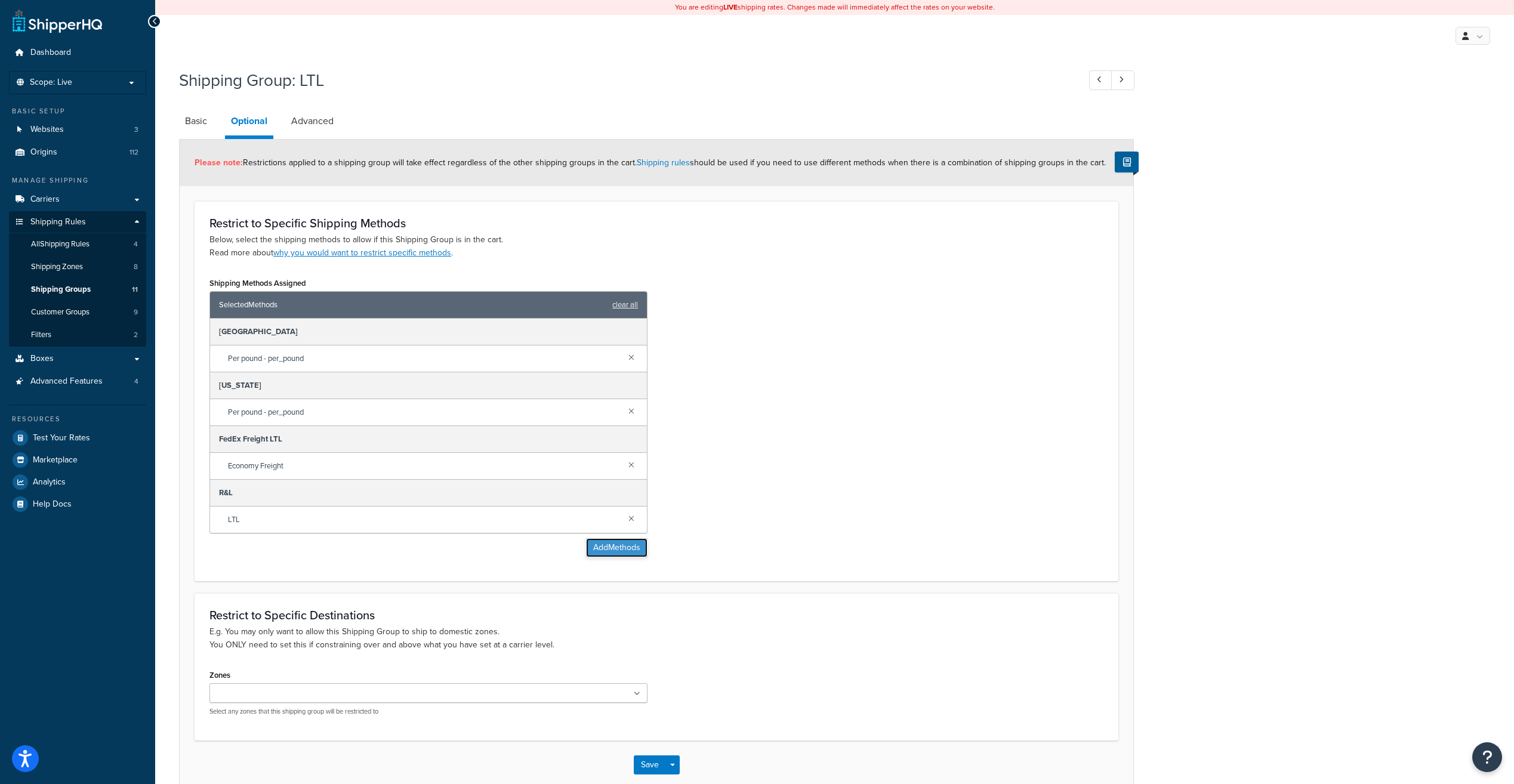
click at [624, 546] on button "Add Methods" at bounding box center [617, 548] width 62 height 19
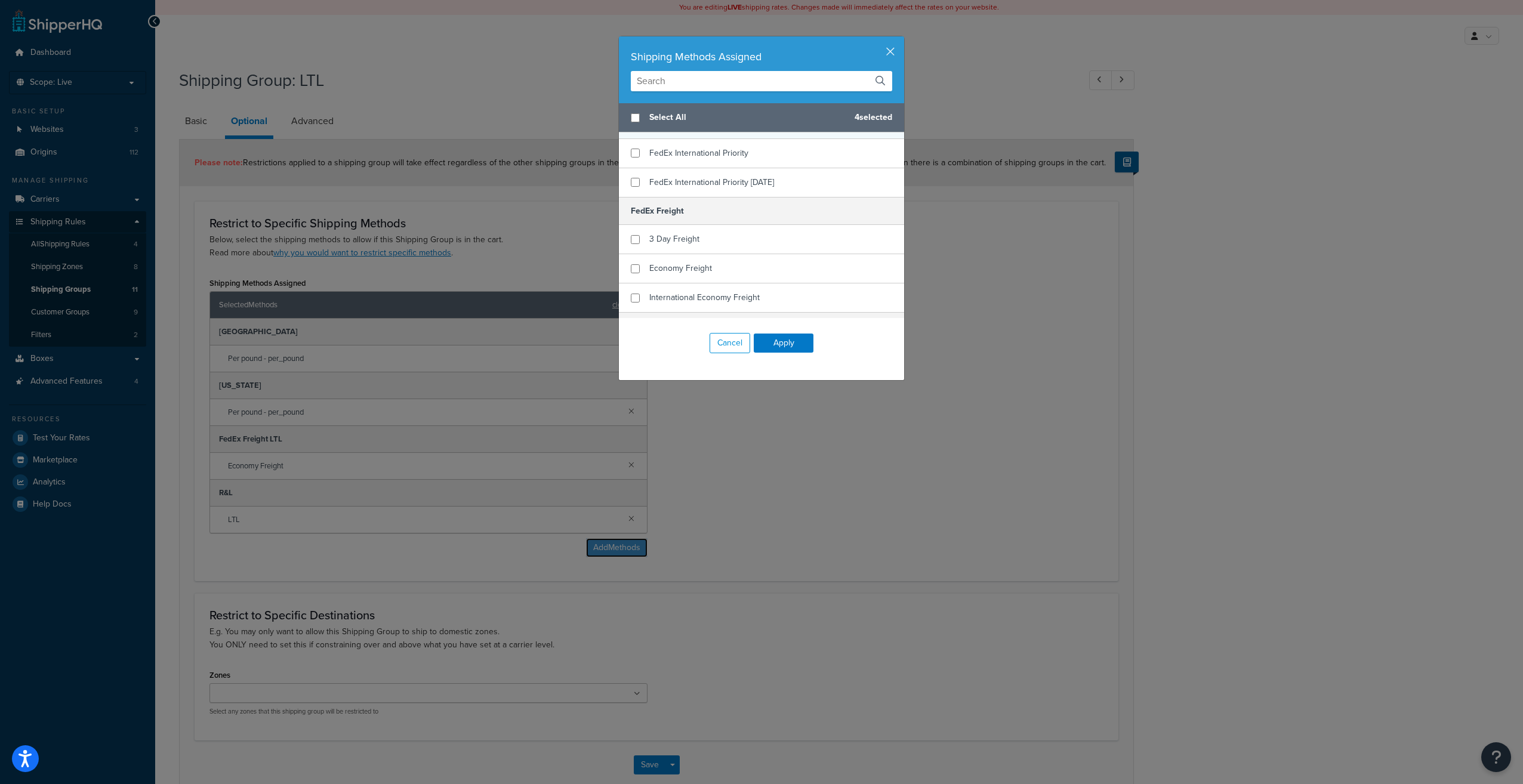
scroll to position [657, 0]
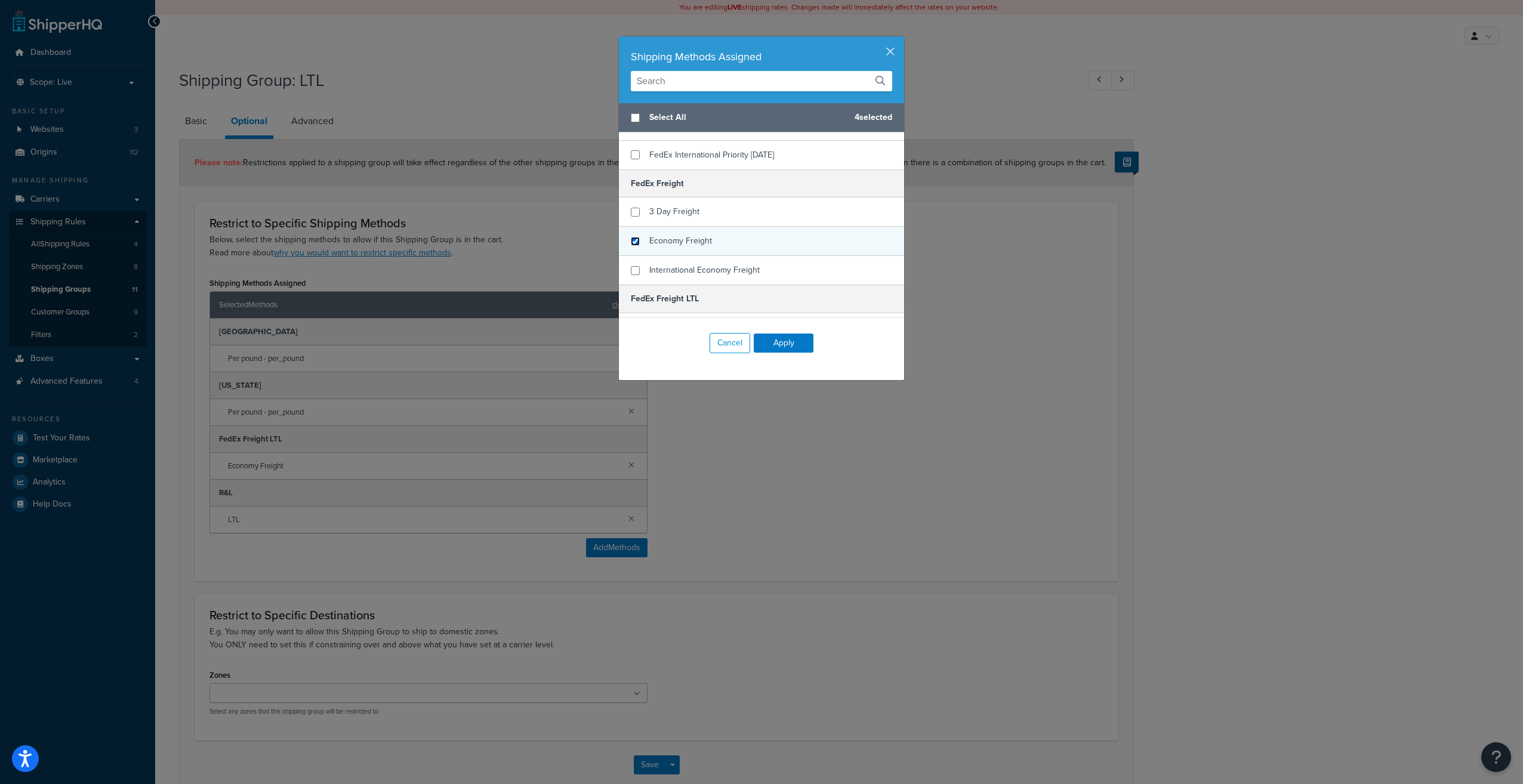
click at [631, 243] on input "checkbox" at bounding box center [635, 241] width 9 height 9
checkbox input "true"
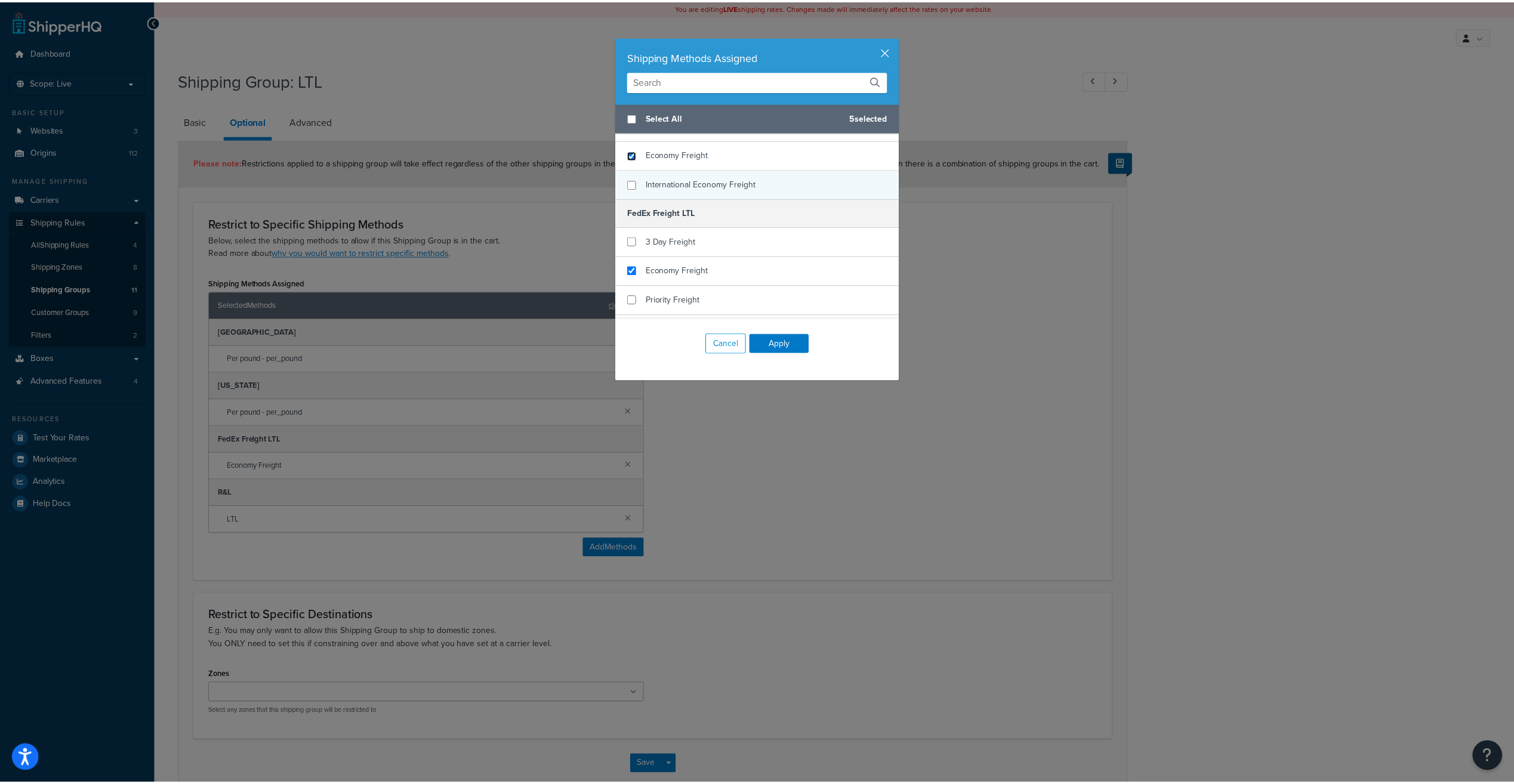
scroll to position [776, 0]
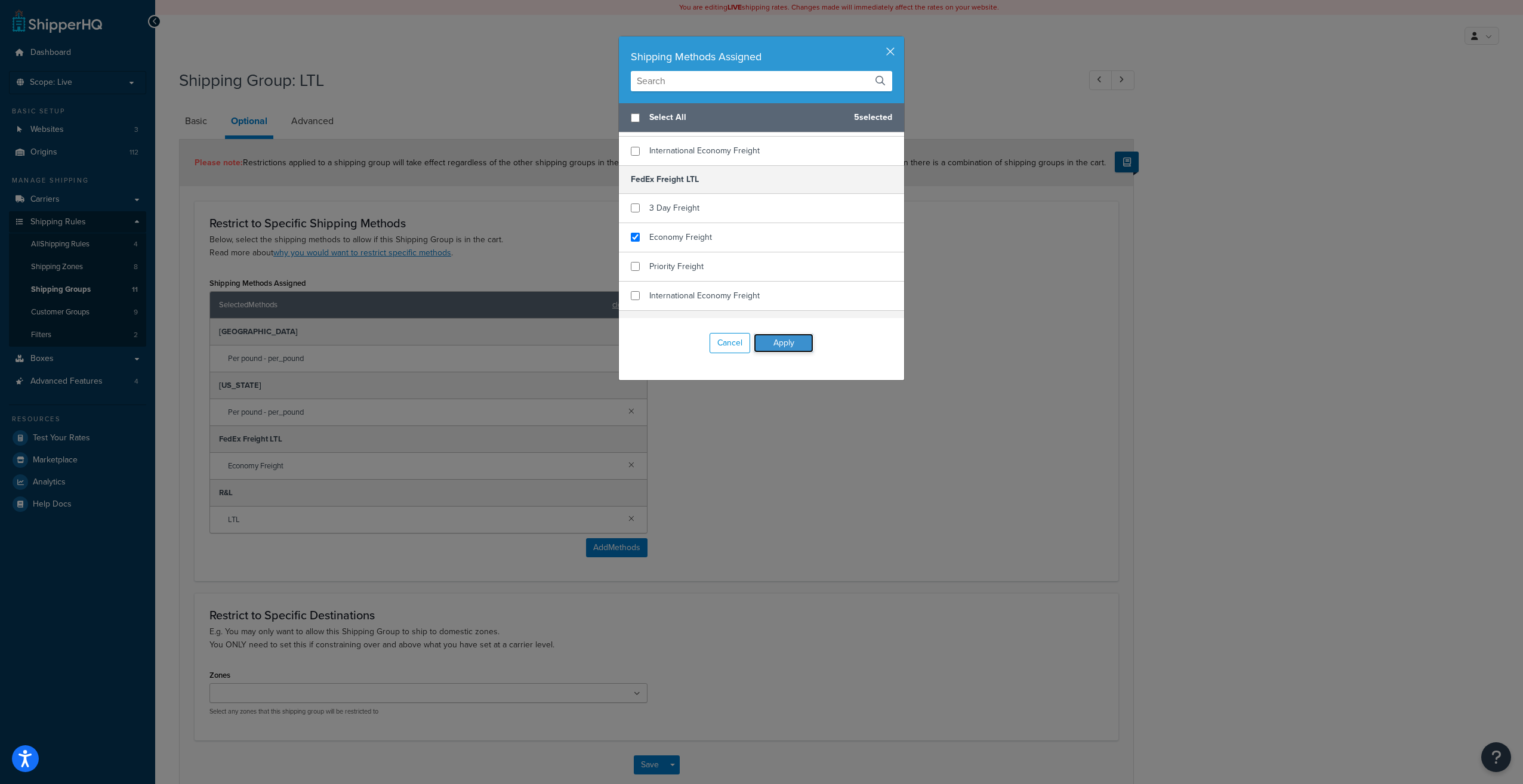
click at [785, 336] on button "Apply" at bounding box center [784, 343] width 60 height 19
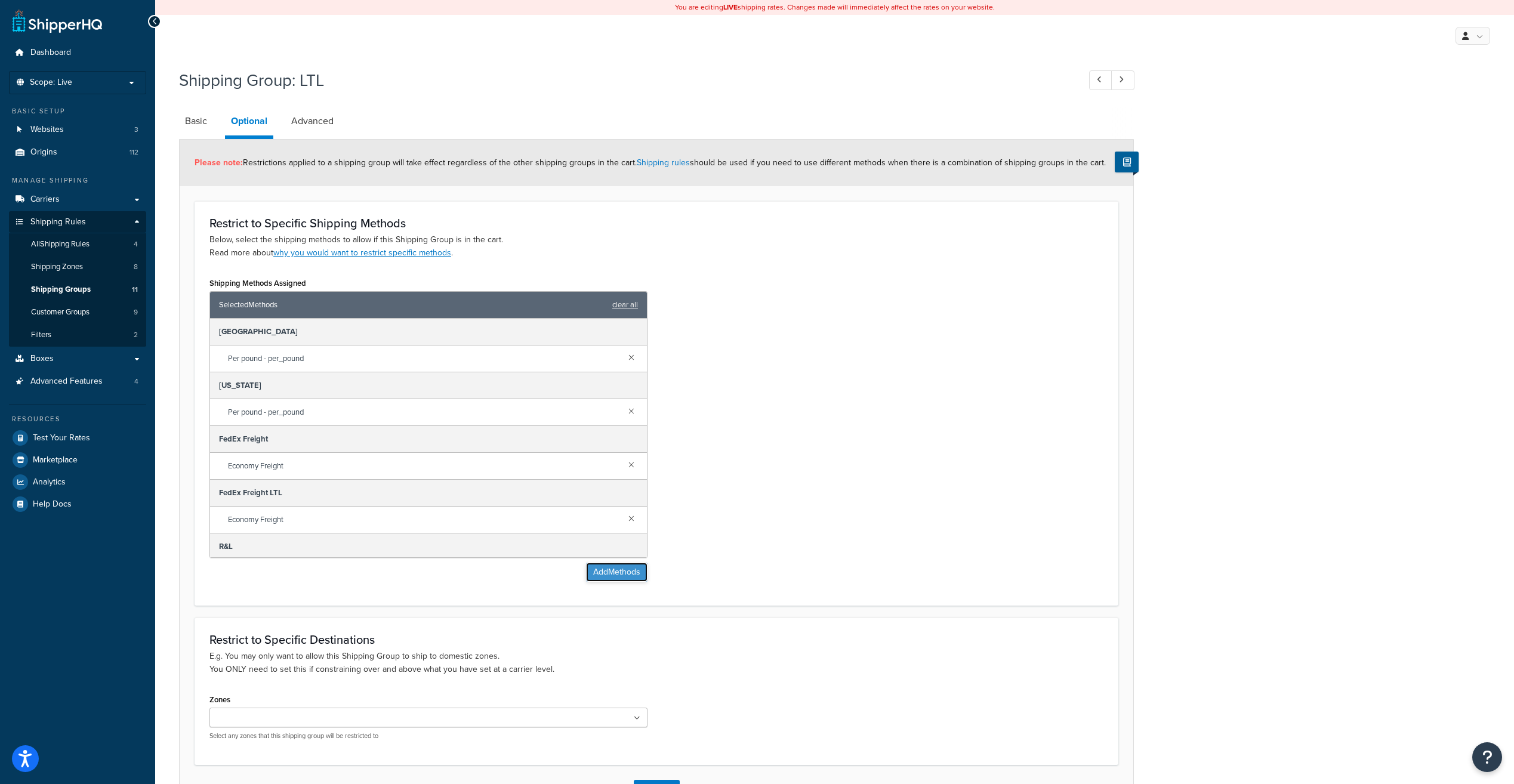
click at [630, 571] on button "Add Methods" at bounding box center [617, 573] width 62 height 19
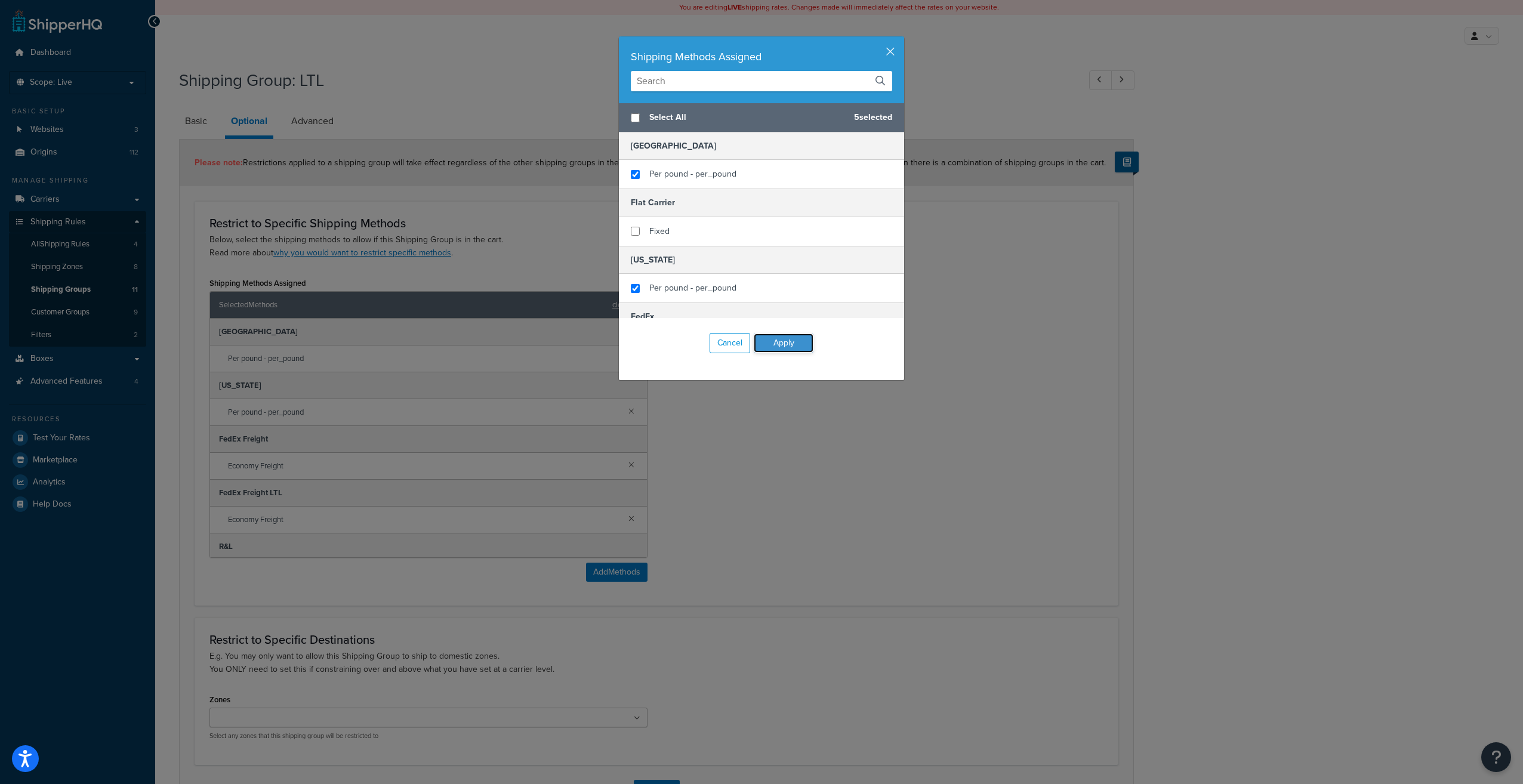
click at [788, 336] on button "Apply" at bounding box center [784, 343] width 60 height 19
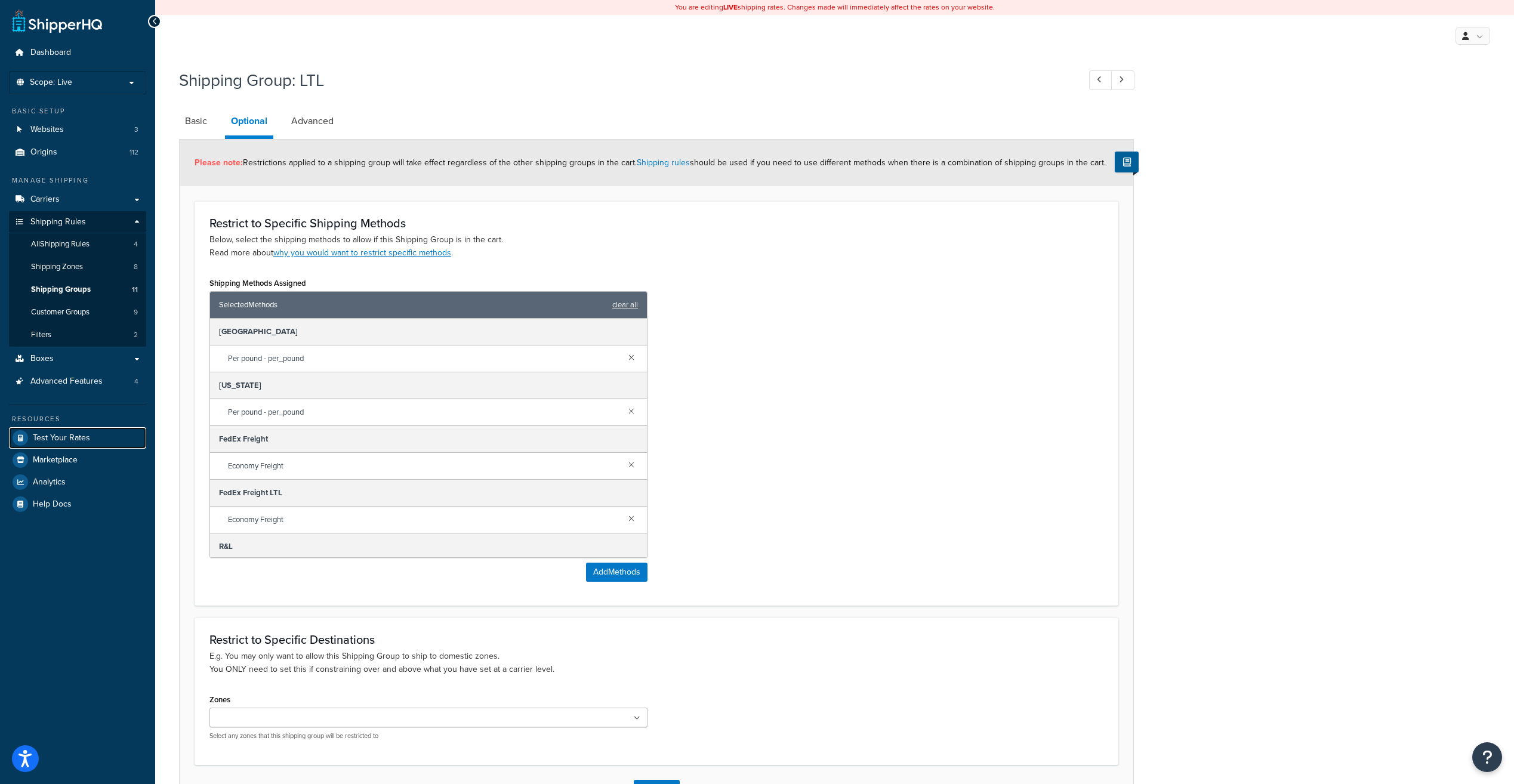
drag, startPoint x: 75, startPoint y: 437, endPoint x: 869, endPoint y: 64, distance: 877.2
click at [75, 437] on span "Test Your Rates" at bounding box center [62, 438] width 58 height 10
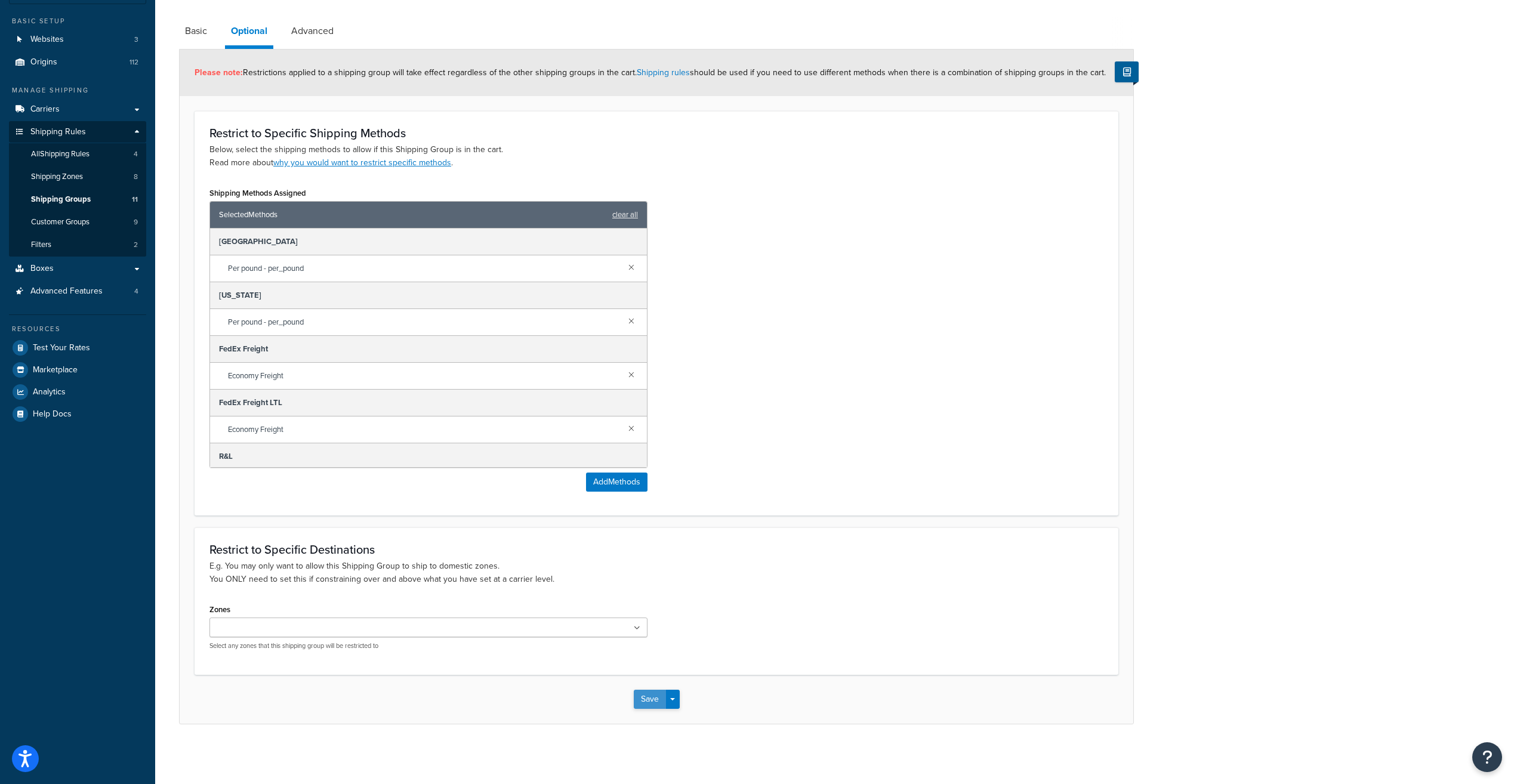
click at [653, 702] on button "Save" at bounding box center [650, 699] width 32 height 19
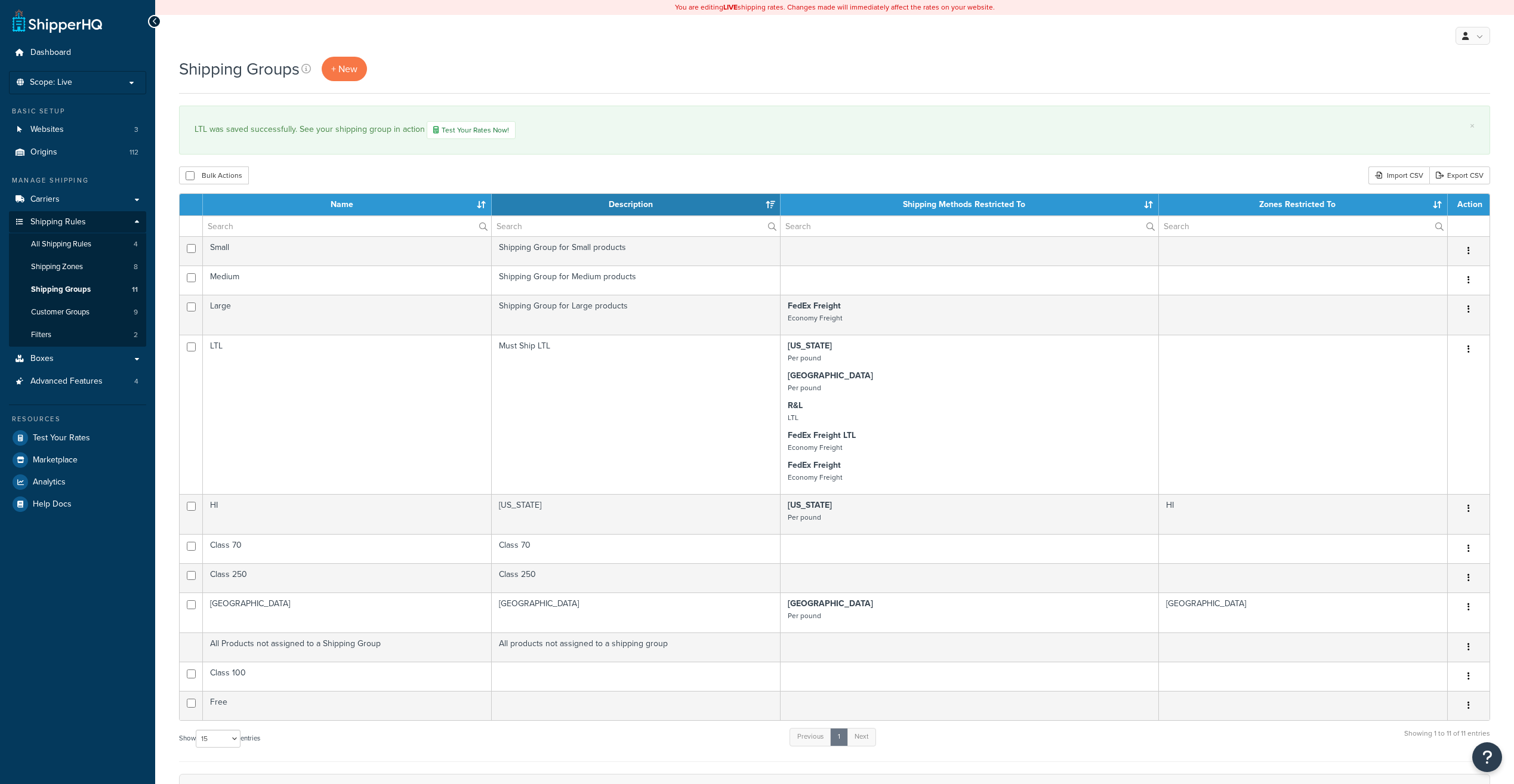
select select "15"
click at [58, 434] on span "Test Your Rates" at bounding box center [62, 438] width 58 height 10
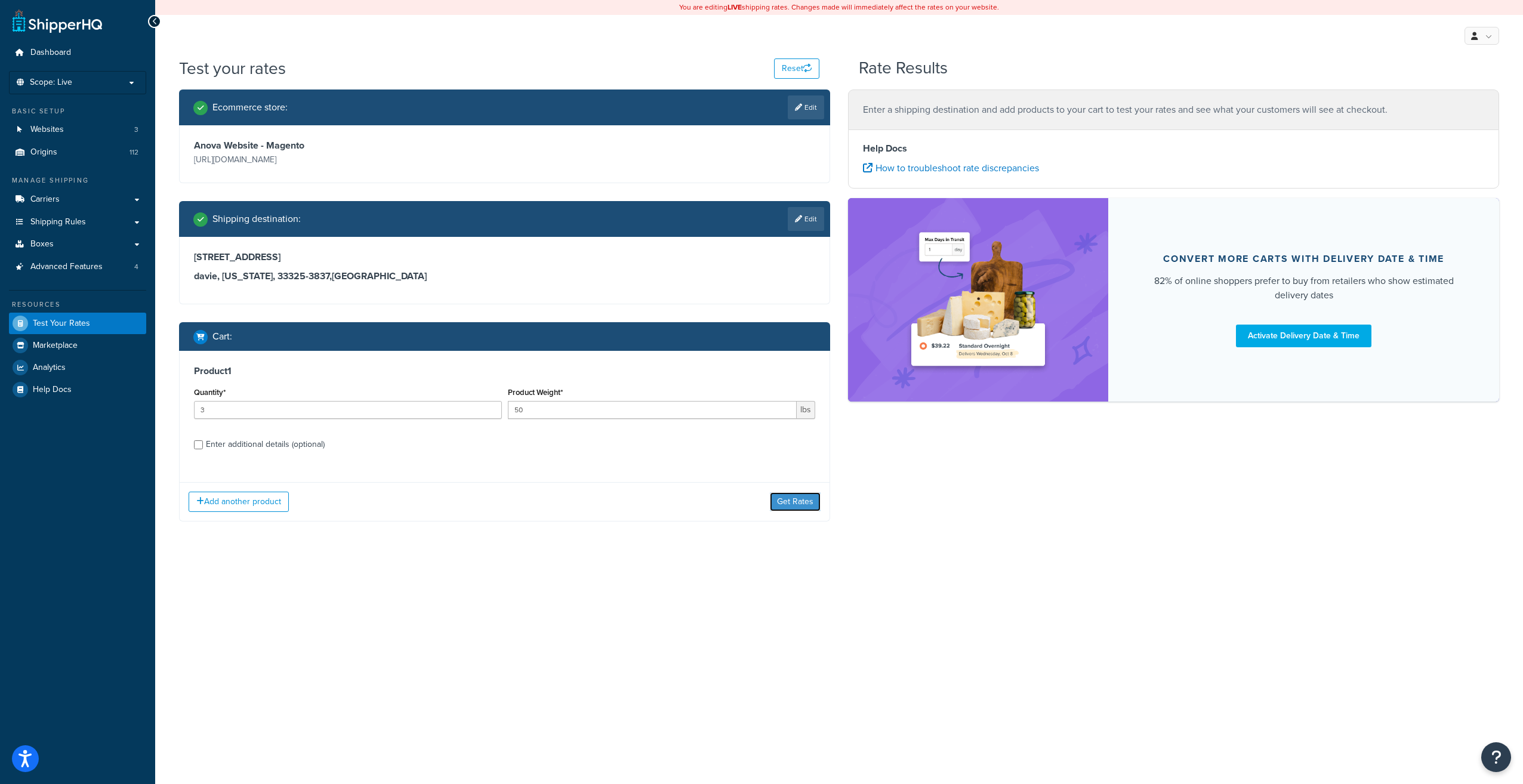
click at [799, 501] on button "Get Rates" at bounding box center [795, 502] width 50 height 19
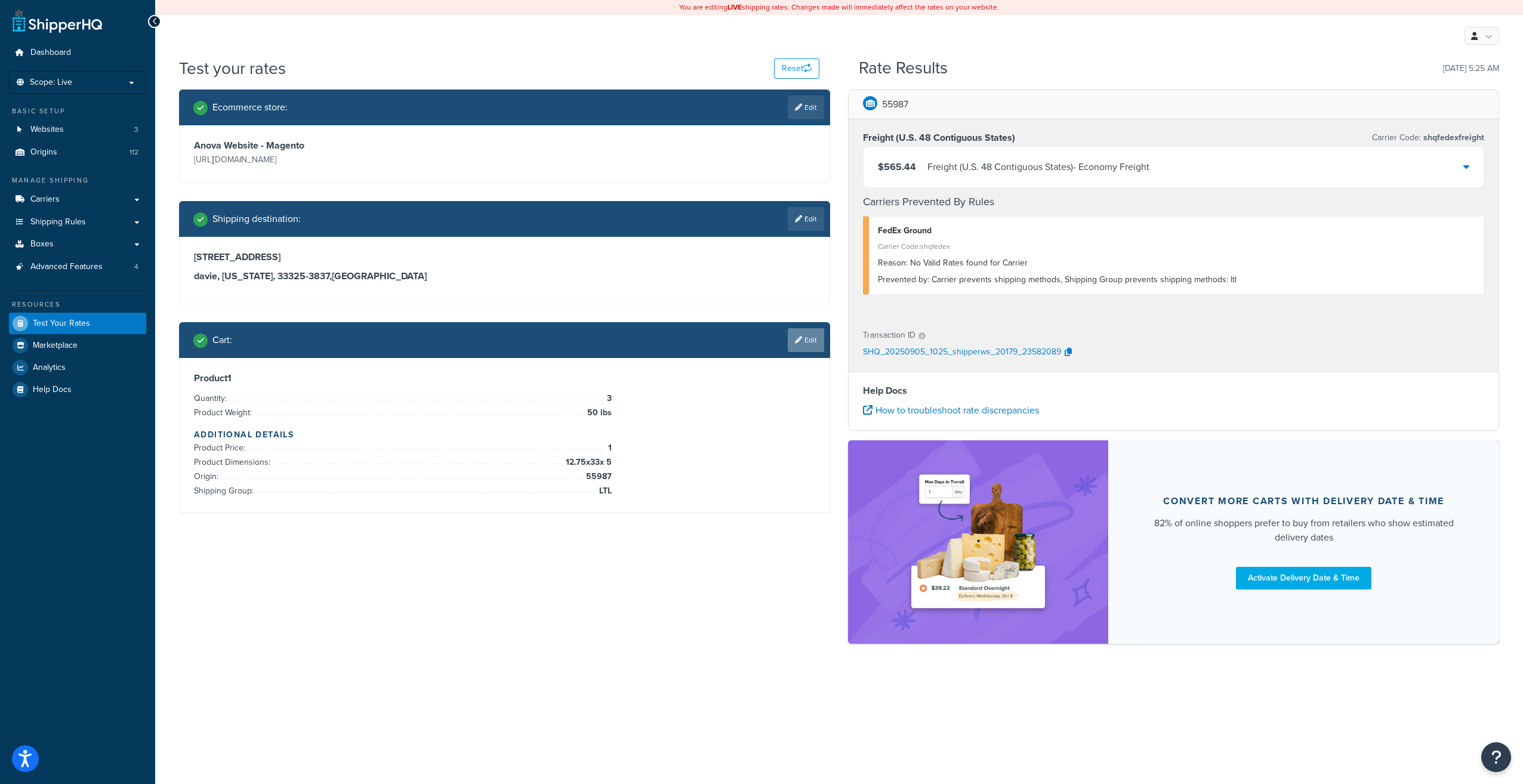
click at [799, 346] on link "Edit" at bounding box center [805, 340] width 36 height 24
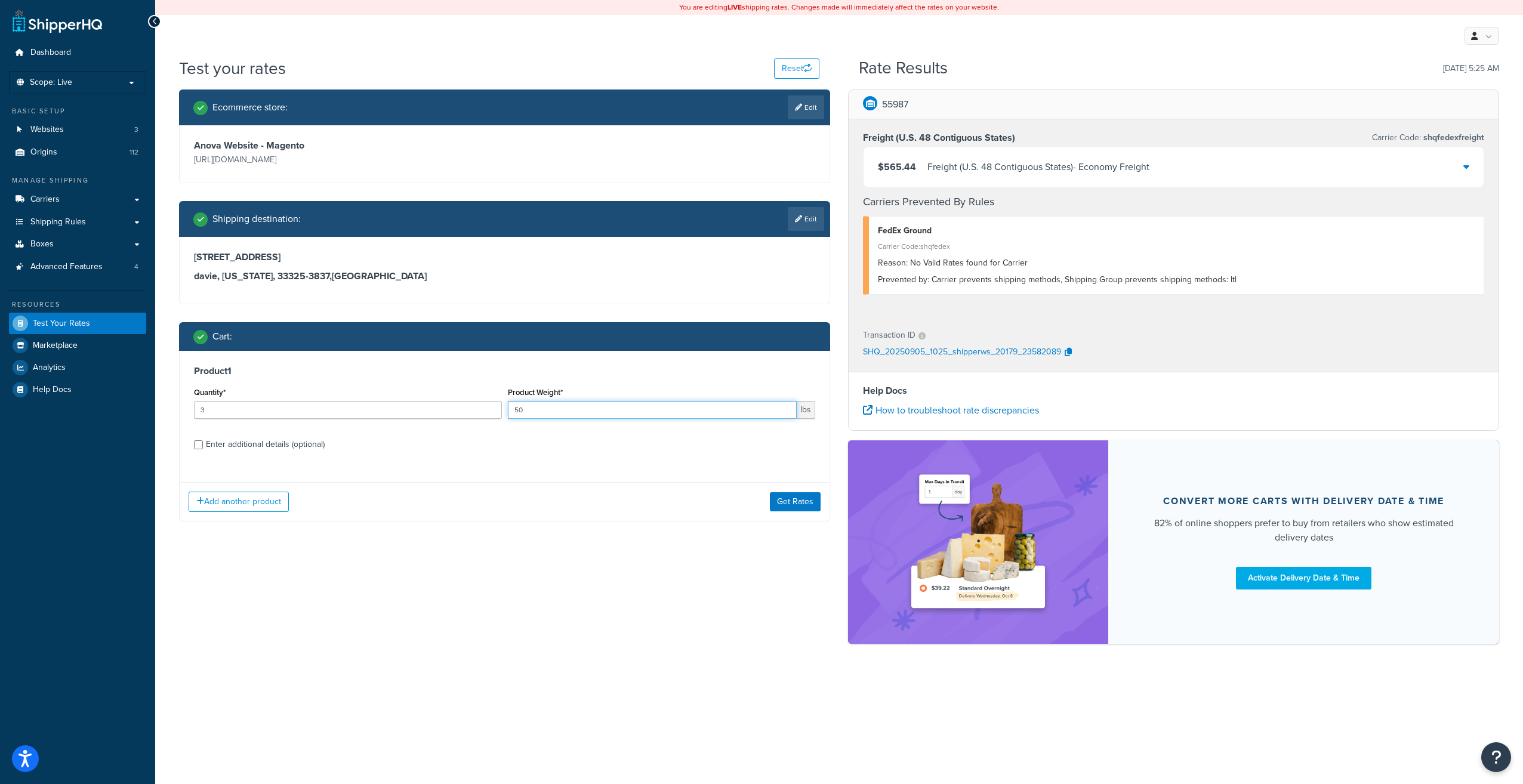
click at [593, 410] on input "50" at bounding box center [652, 410] width 289 height 18
type input "5"
type input "14"
click at [804, 503] on button "Get Rates" at bounding box center [795, 502] width 50 height 19
